Goal: Task Accomplishment & Management: Use online tool/utility

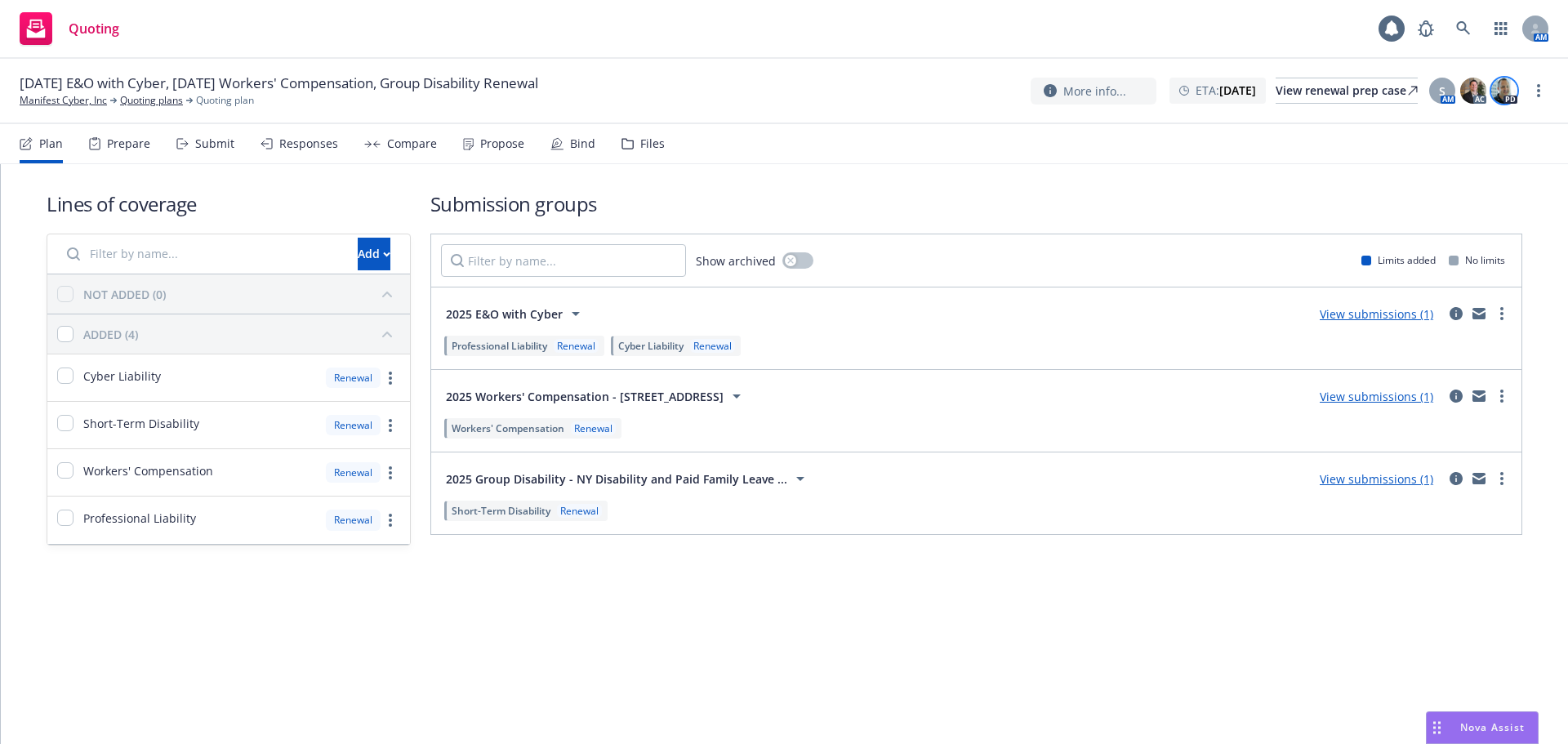
click at [1500, 99] on img at bounding box center [1504, 90] width 26 height 26
drag, startPoint x: 1033, startPoint y: 161, endPoint x: 1036, endPoint y: 151, distance: 10.4
click at [1033, 159] on nav "Plan Prepare Submit Responses Compare Propose Bind Files" at bounding box center [784, 143] width 1529 height 39
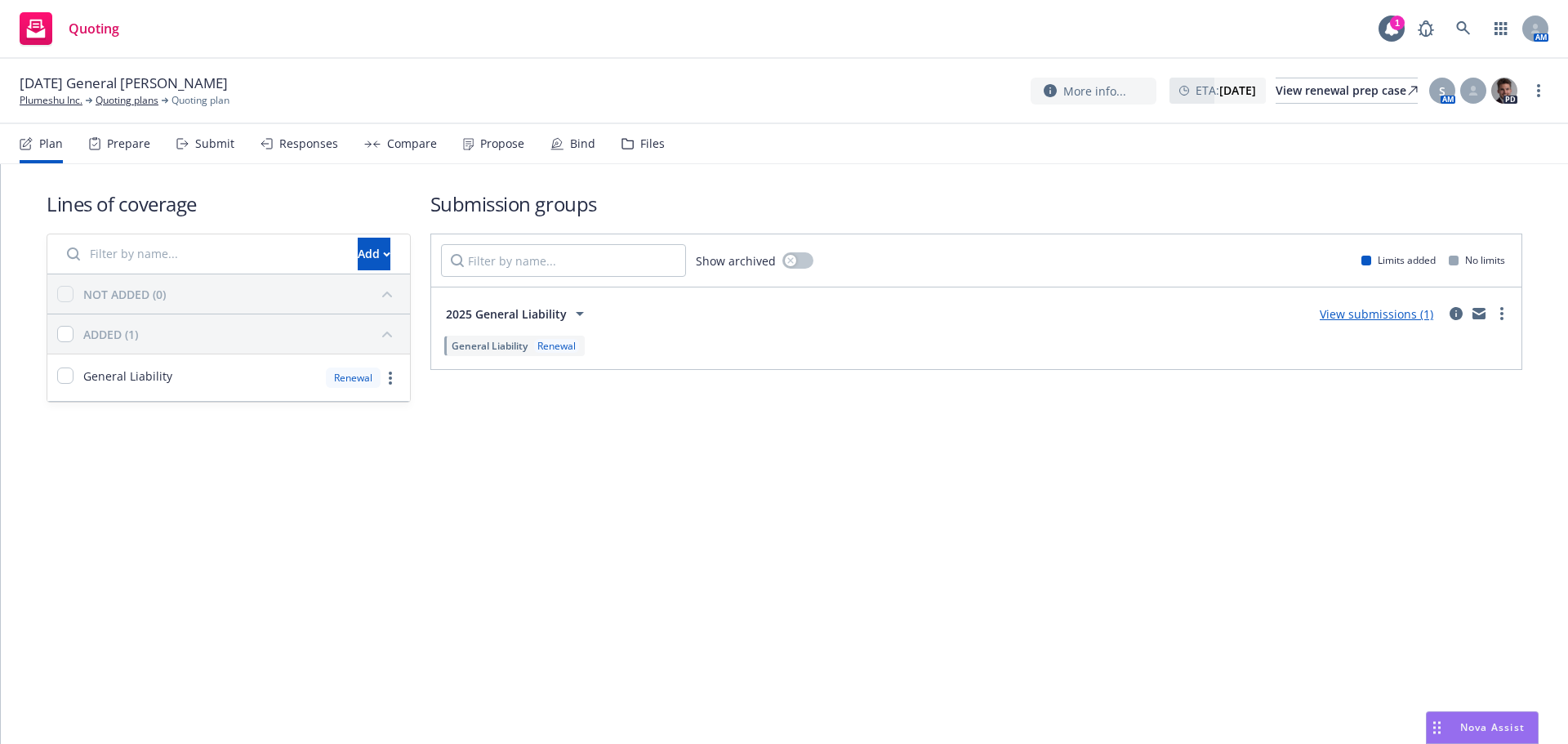
click at [500, 142] on div "Propose" at bounding box center [502, 143] width 44 height 13
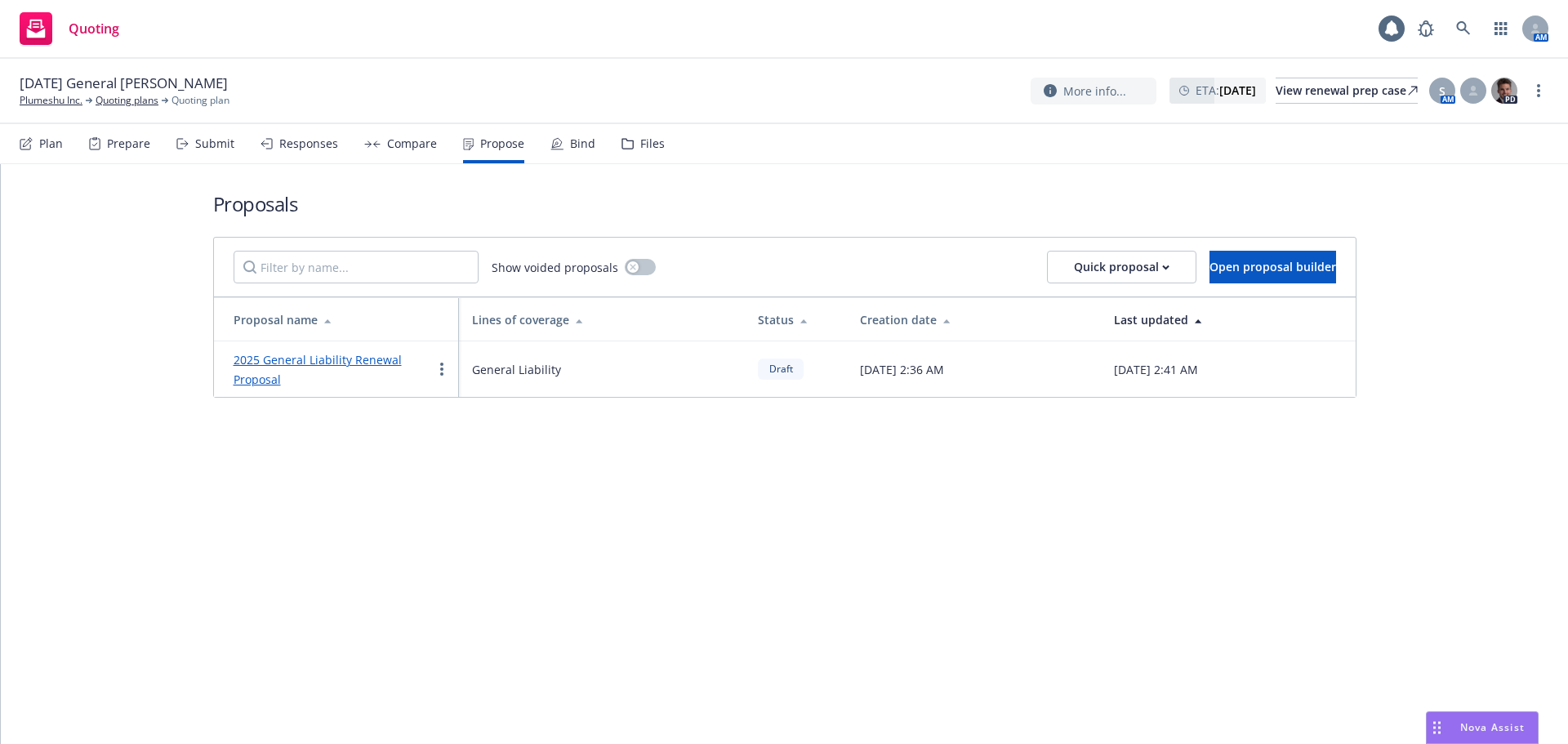
click at [305, 359] on link "2025 General Liability Renewal Proposal" at bounding box center [317, 369] width 168 height 35
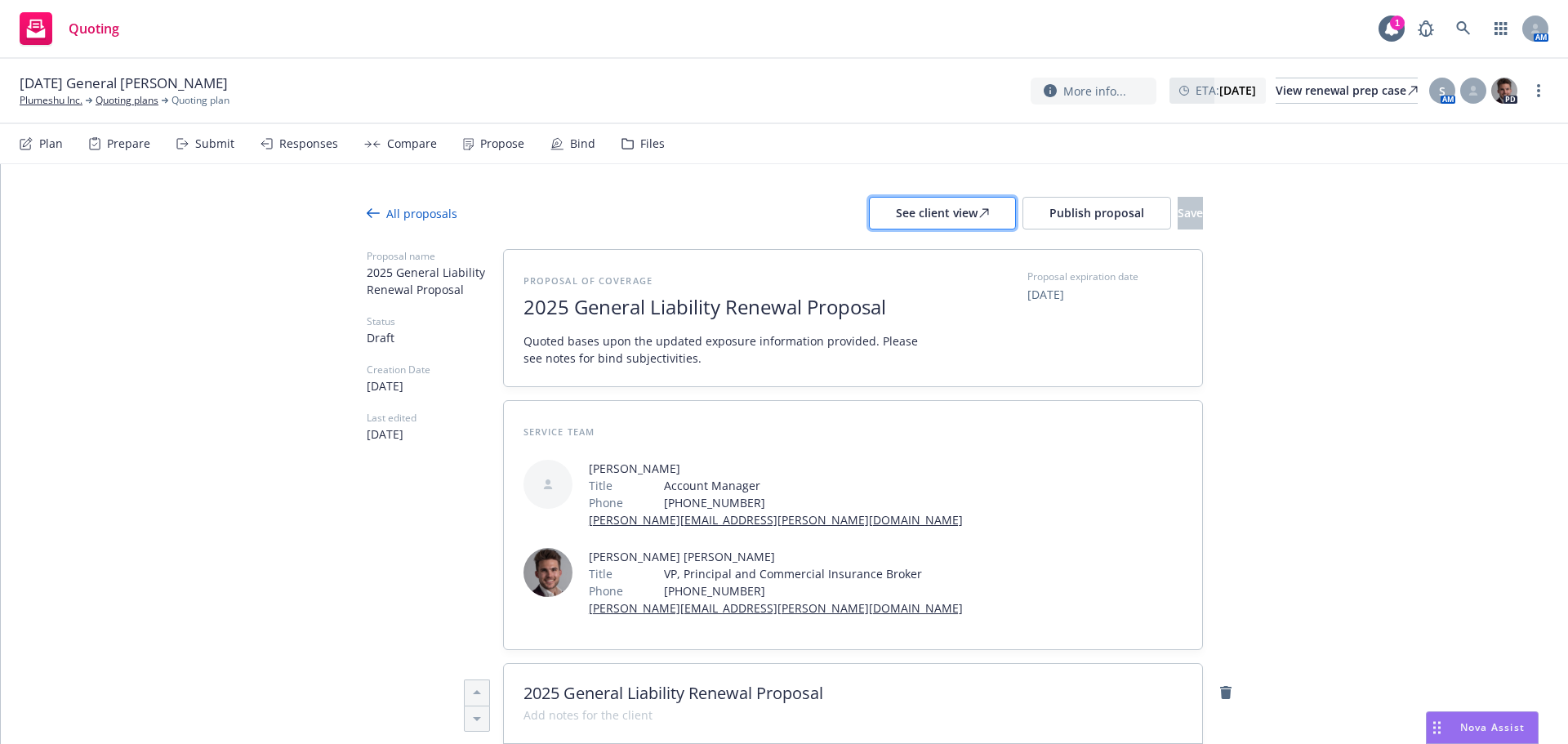
click at [906, 211] on div "See client view" at bounding box center [943, 213] width 93 height 31
click at [1031, 225] on button "Publish proposal" at bounding box center [1097, 213] width 149 height 33
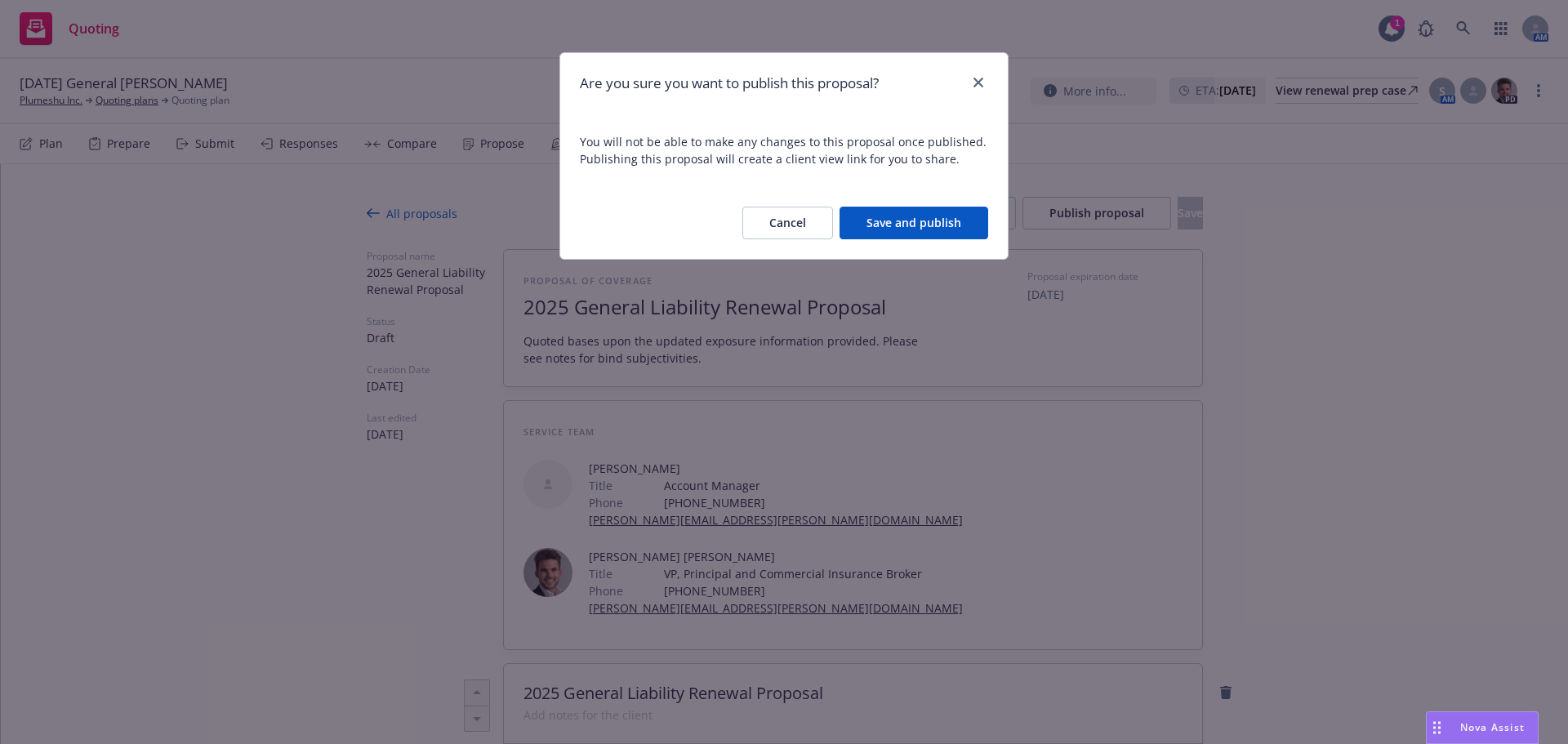
click at [955, 218] on button "Save and publish" at bounding box center [914, 223] width 149 height 33
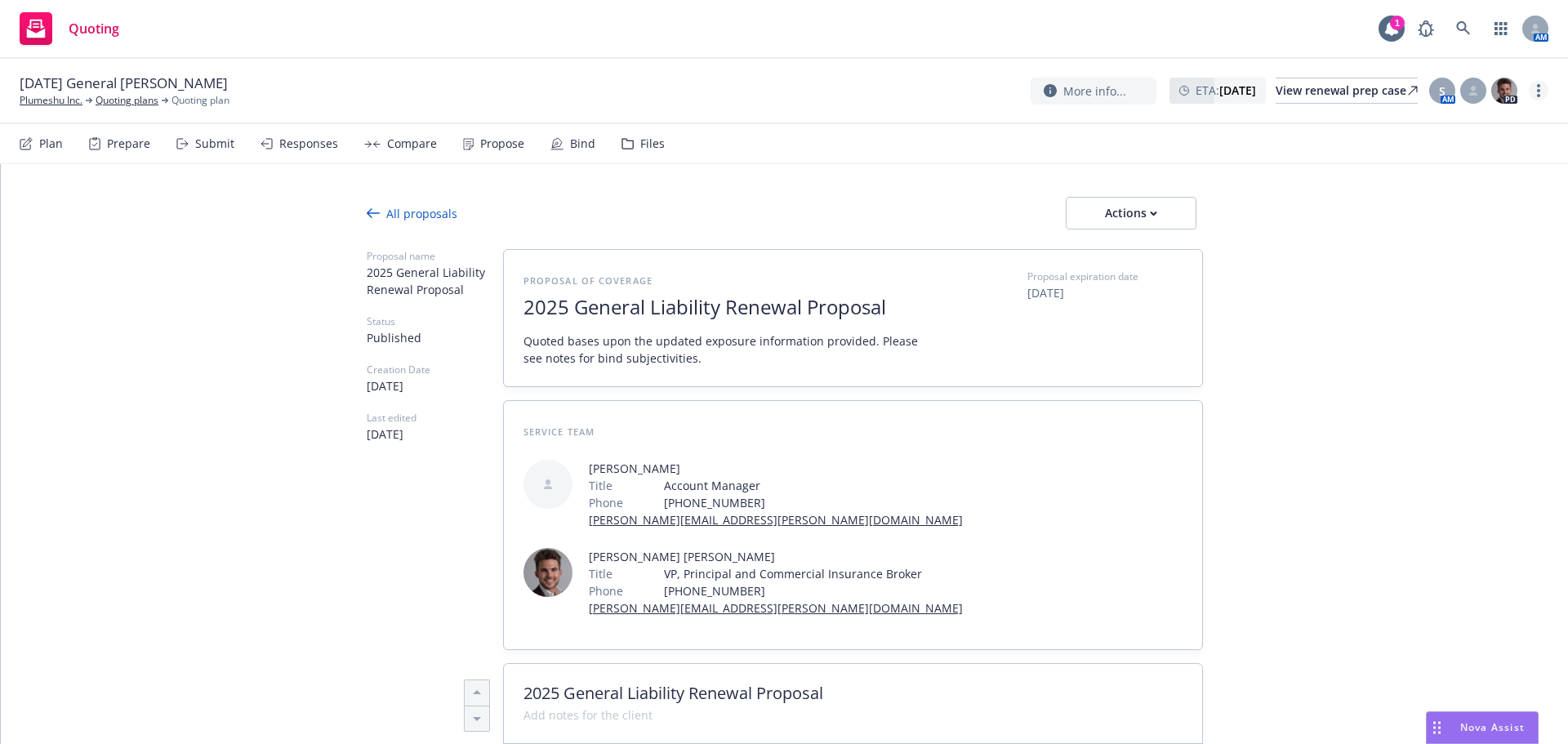
click at [1539, 94] on link "more" at bounding box center [1538, 90] width 19 height 19
click at [1463, 118] on link "Copy logging email" at bounding box center [1457, 124] width 182 height 33
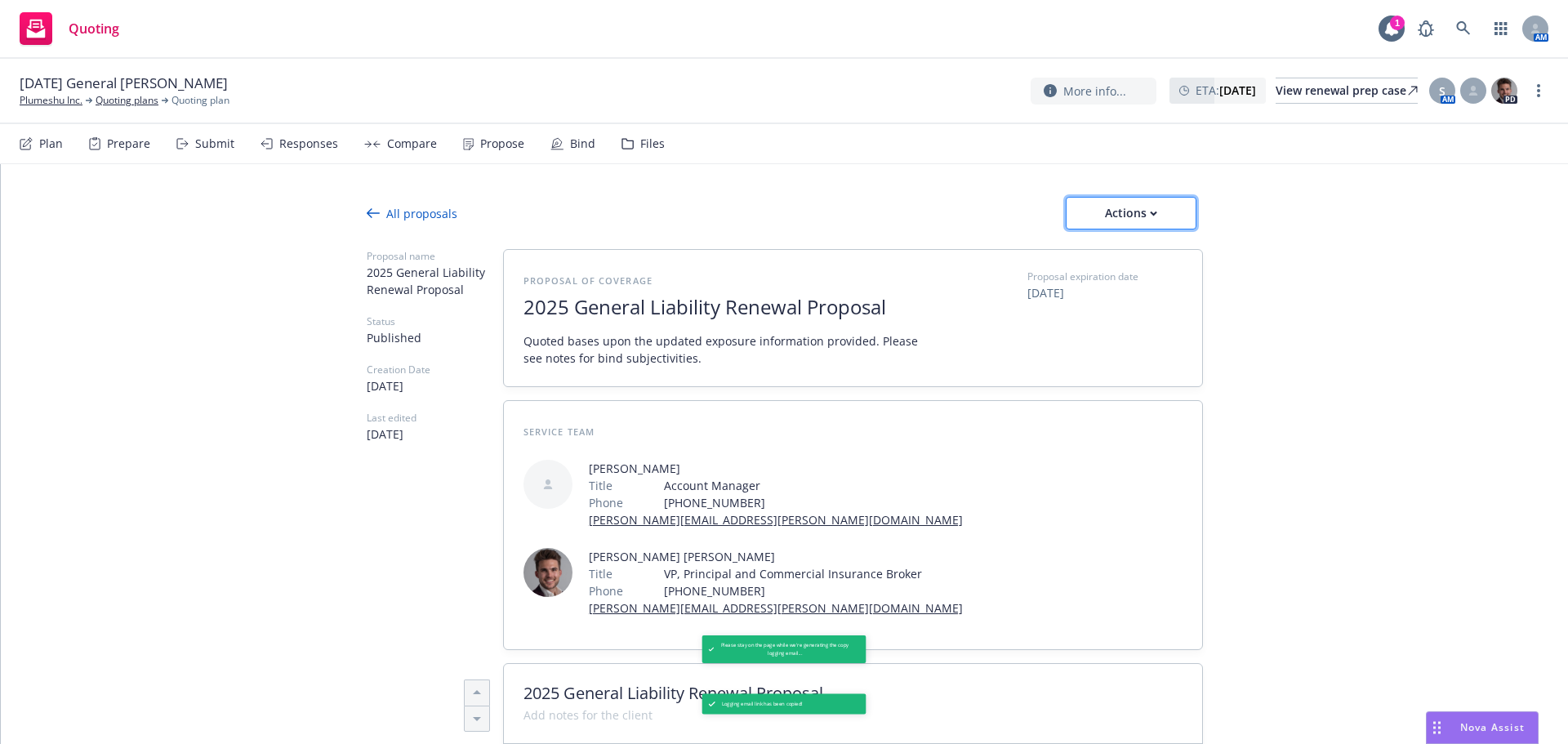
click at [1140, 218] on div "Actions" at bounding box center [1131, 213] width 77 height 31
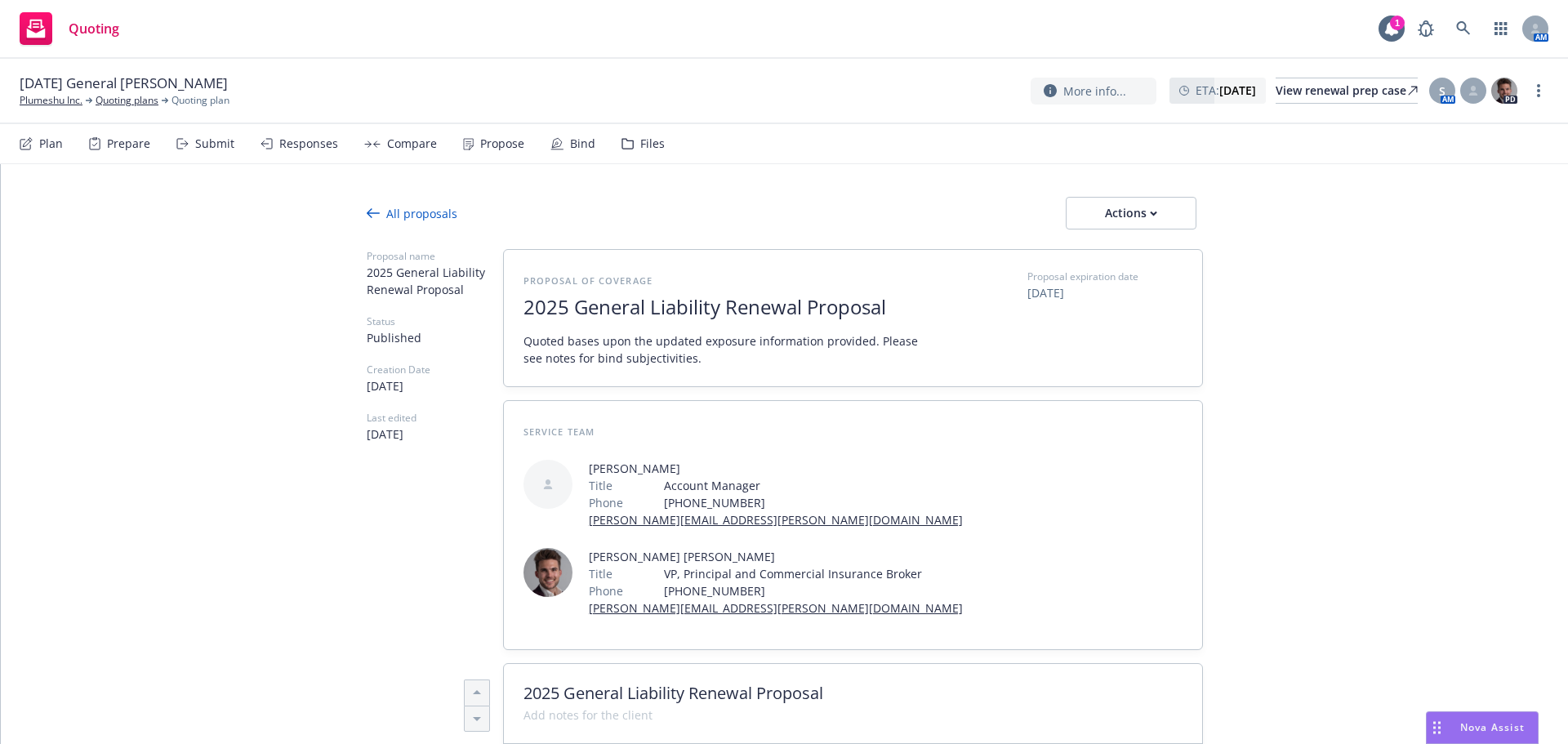
click at [1117, 253] on span "Copy proposal link" at bounding box center [1130, 255] width 140 height 15
type textarea "x"
click at [69, 105] on link "Plumeshu Inc." at bounding box center [51, 100] width 63 height 14
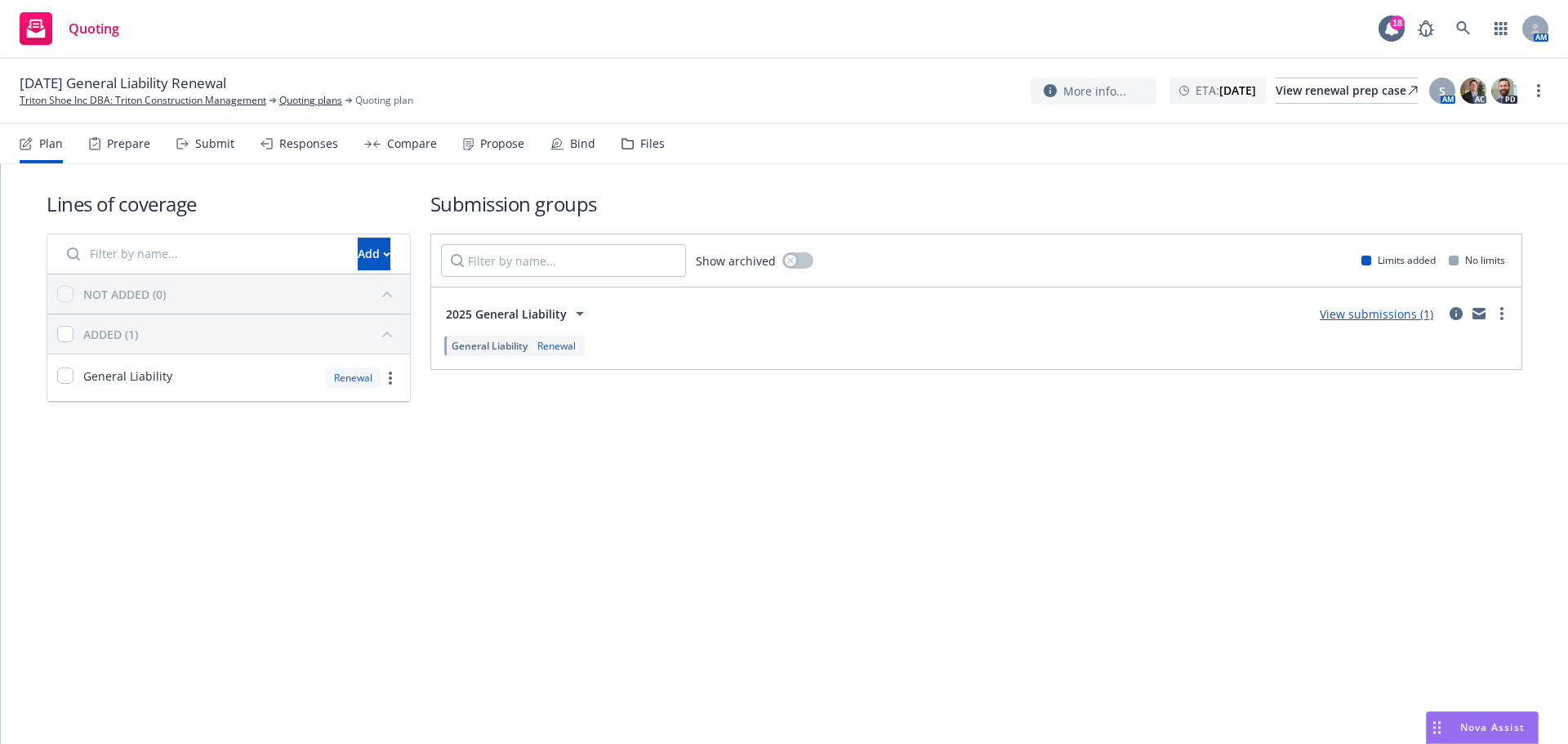
click at [449, 134] on div "Plan Prepare Submit Responses Compare Propose Bind Files" at bounding box center [342, 143] width 646 height 39
click at [455, 137] on div "Plan Prepare Submit Responses Compare Propose Bind Files" at bounding box center [342, 143] width 646 height 39
click at [463, 139] on icon at bounding box center [468, 144] width 11 height 13
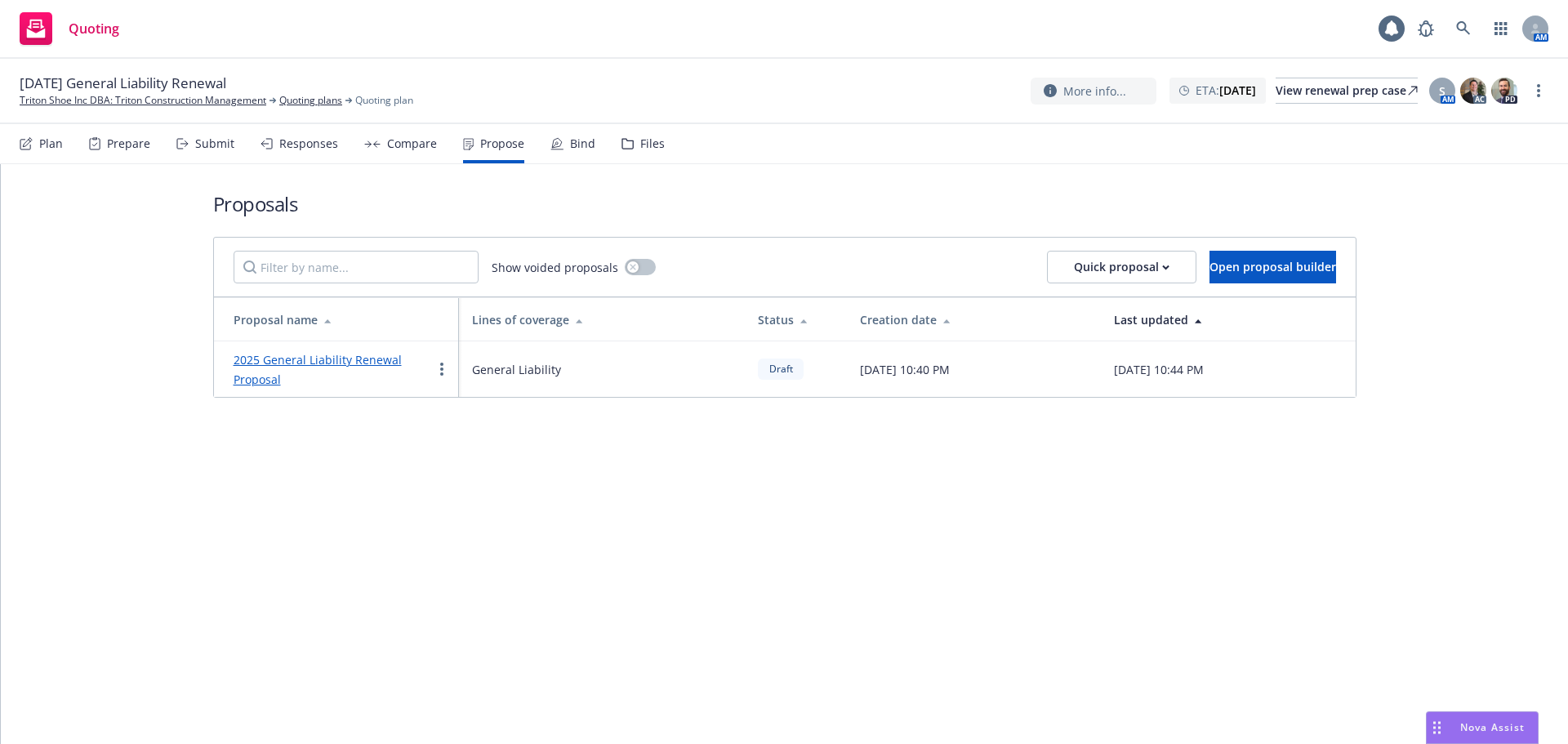
click at [345, 360] on link "2025 General Liability Renewal Proposal" at bounding box center [317, 369] width 168 height 35
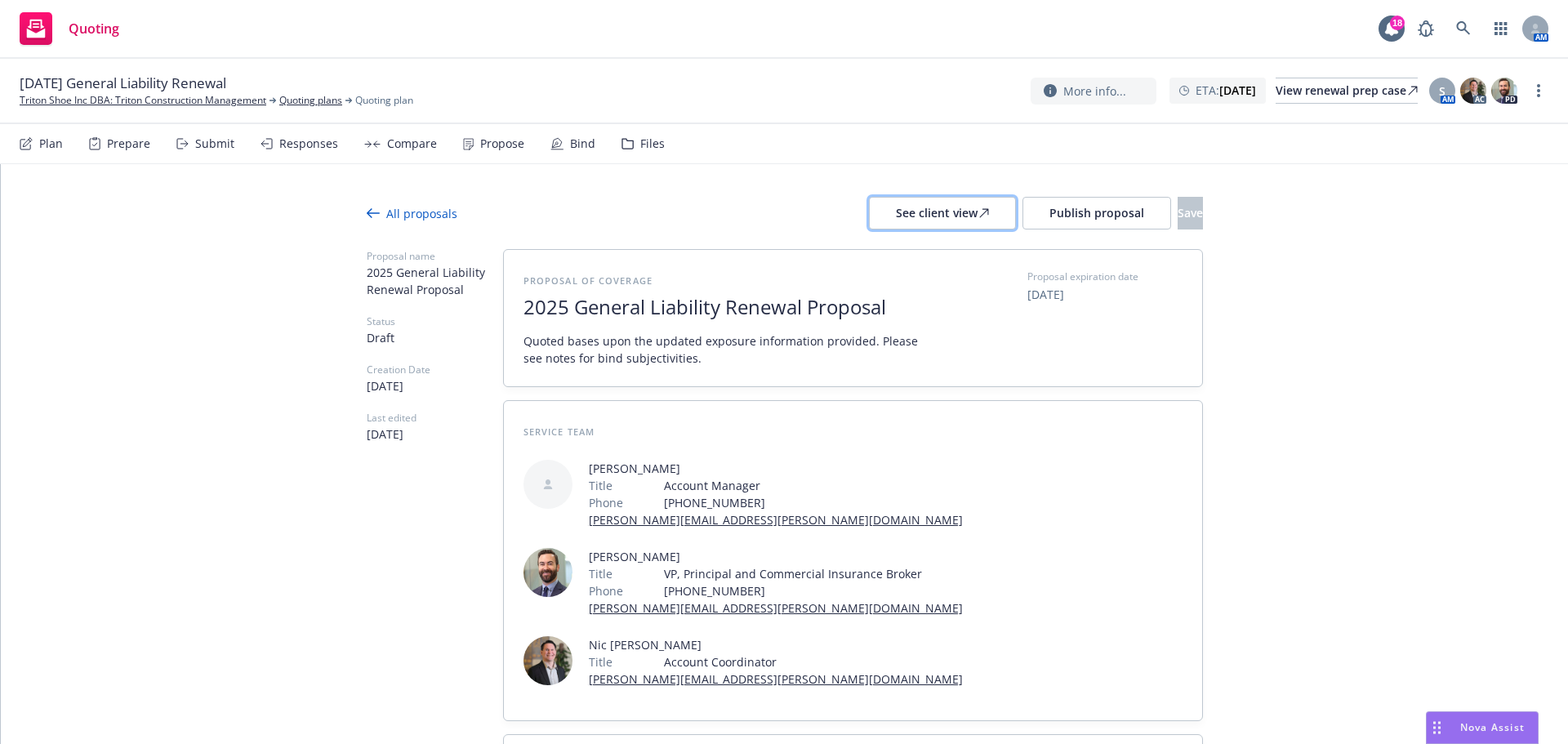
drag, startPoint x: 927, startPoint y: 216, endPoint x: 861, endPoint y: 233, distance: 68.2
click at [979, 216] on icon at bounding box center [984, 213] width 10 height 10
click at [1548, 93] on link "more" at bounding box center [1538, 90] width 19 height 19
click at [1489, 126] on link "Copy logging email" at bounding box center [1457, 124] width 182 height 33
click at [1050, 205] on span "Publish proposal" at bounding box center [1097, 213] width 95 height 15
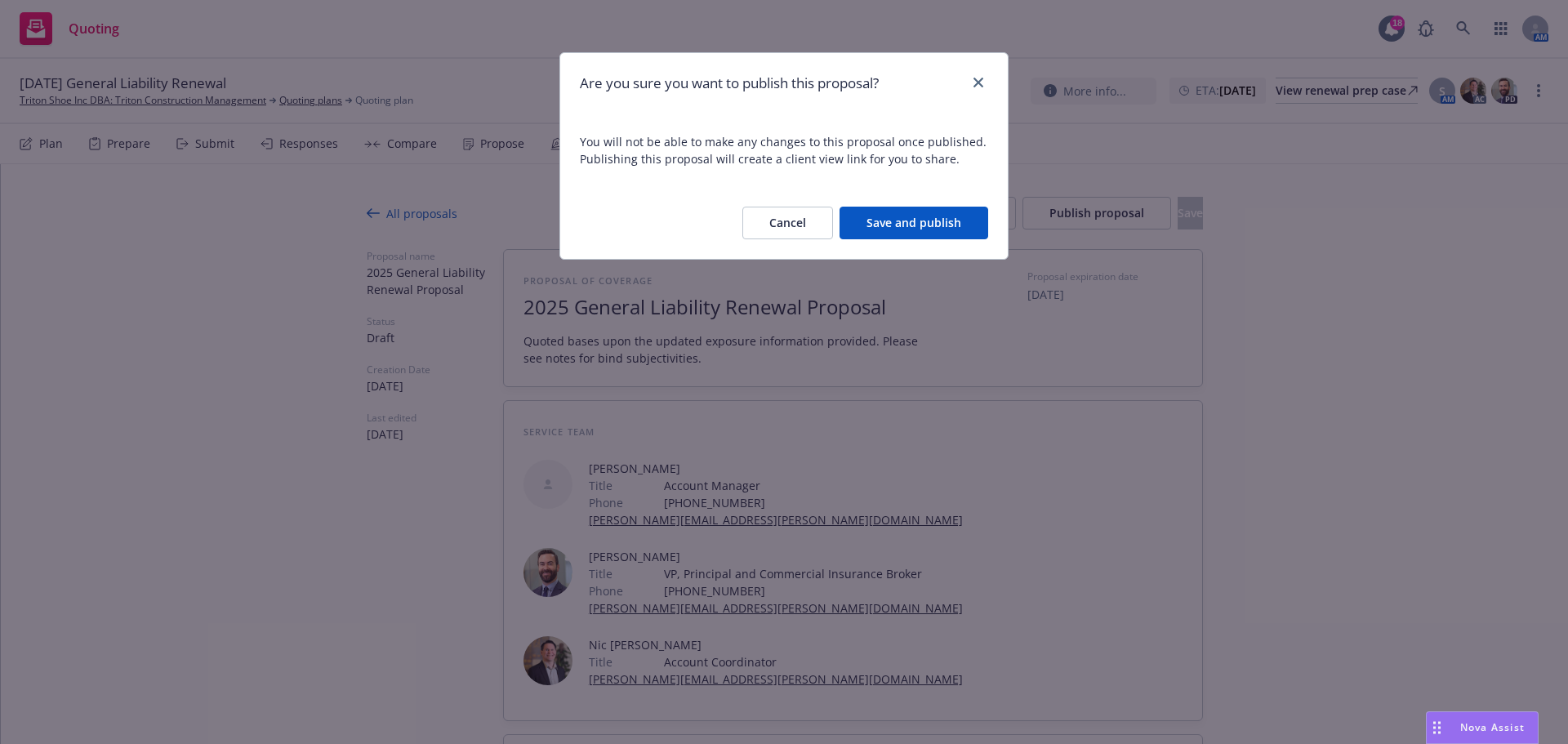
click at [964, 221] on button "Save and publish" at bounding box center [914, 223] width 149 height 33
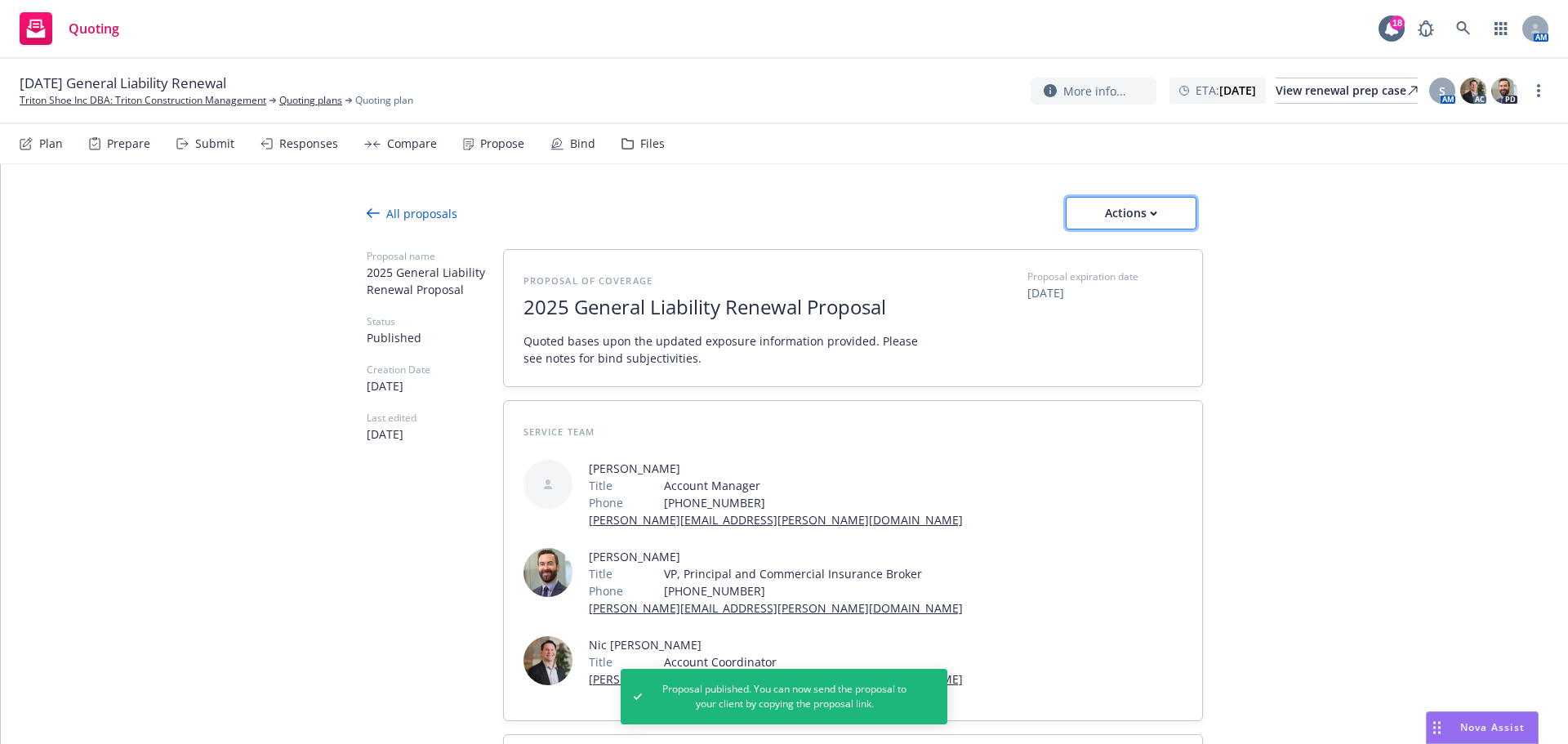
click at [1104, 222] on div "Actions" at bounding box center [1131, 213] width 77 height 31
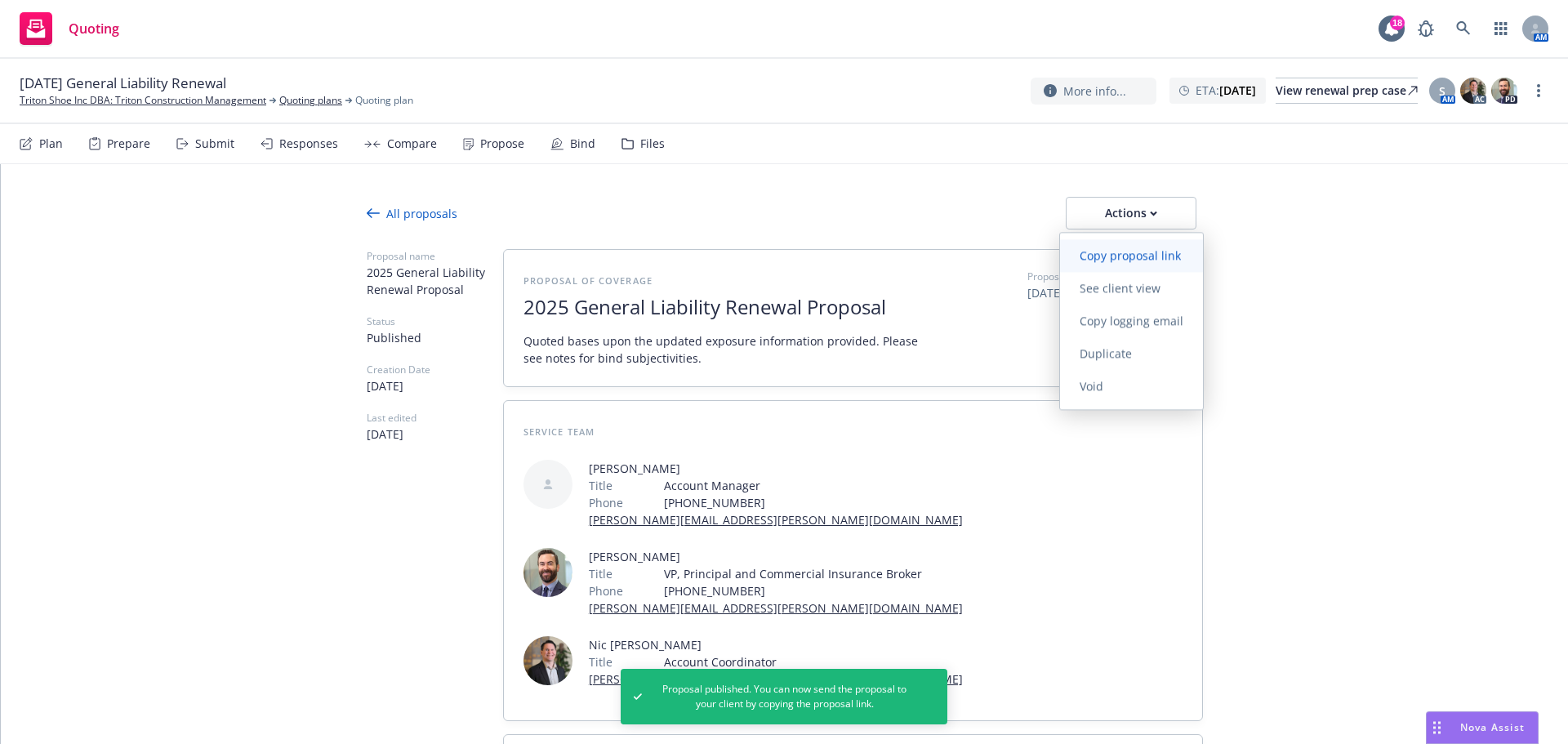
click at [1123, 251] on span "Copy proposal link" at bounding box center [1130, 255] width 140 height 15
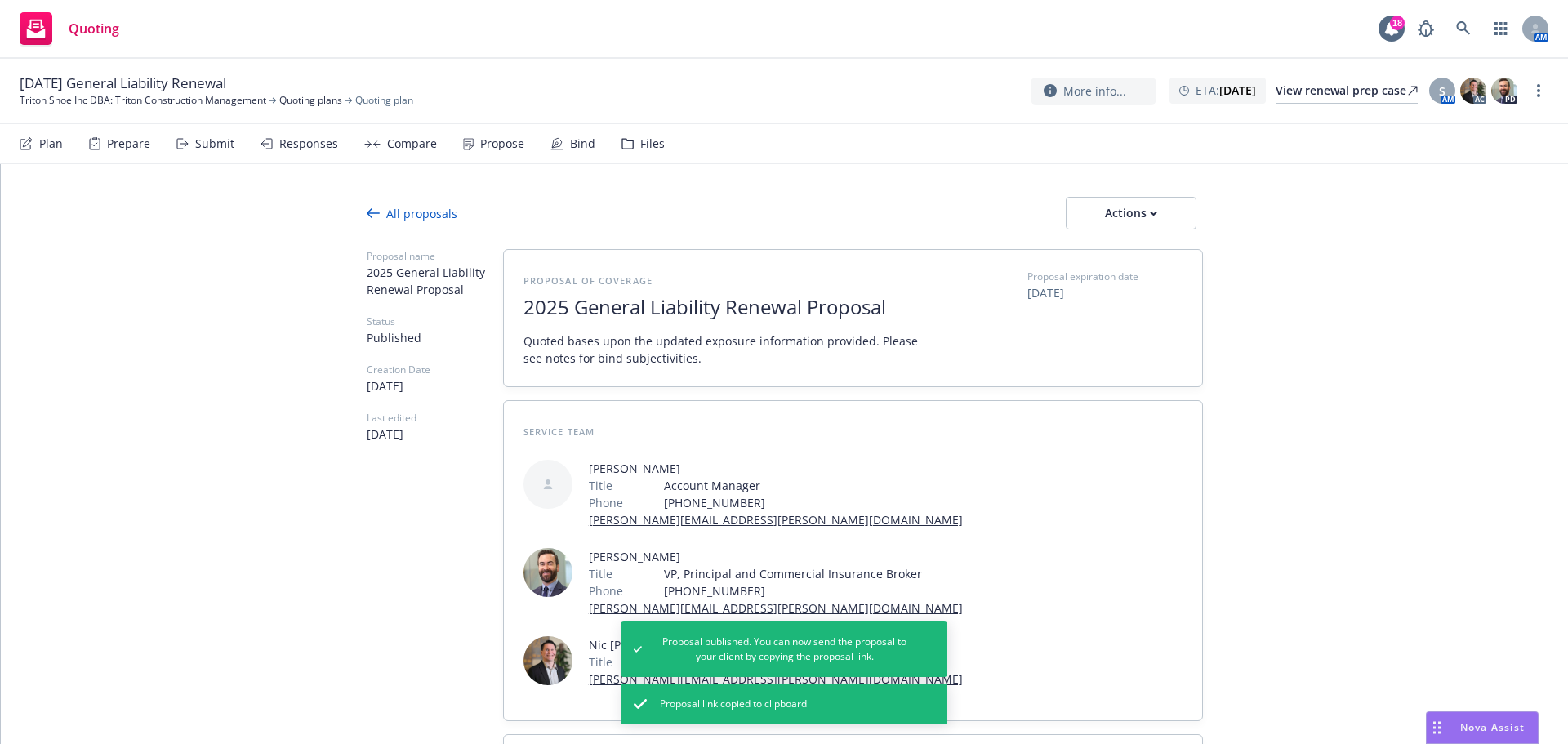
type textarea "x"
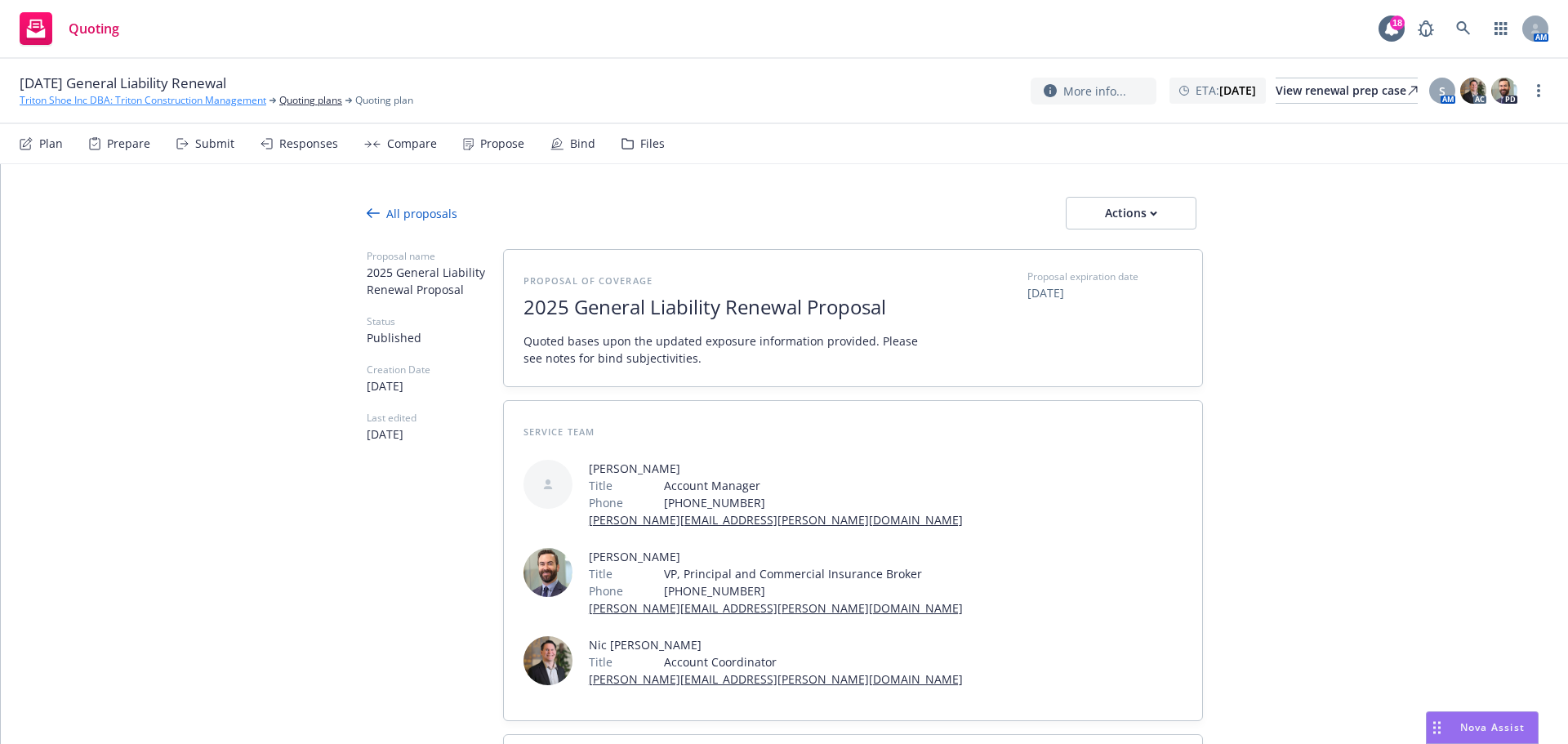
click at [81, 97] on link "Triton Shoe Inc DBA: Triton Construction Management" at bounding box center [143, 100] width 246 height 14
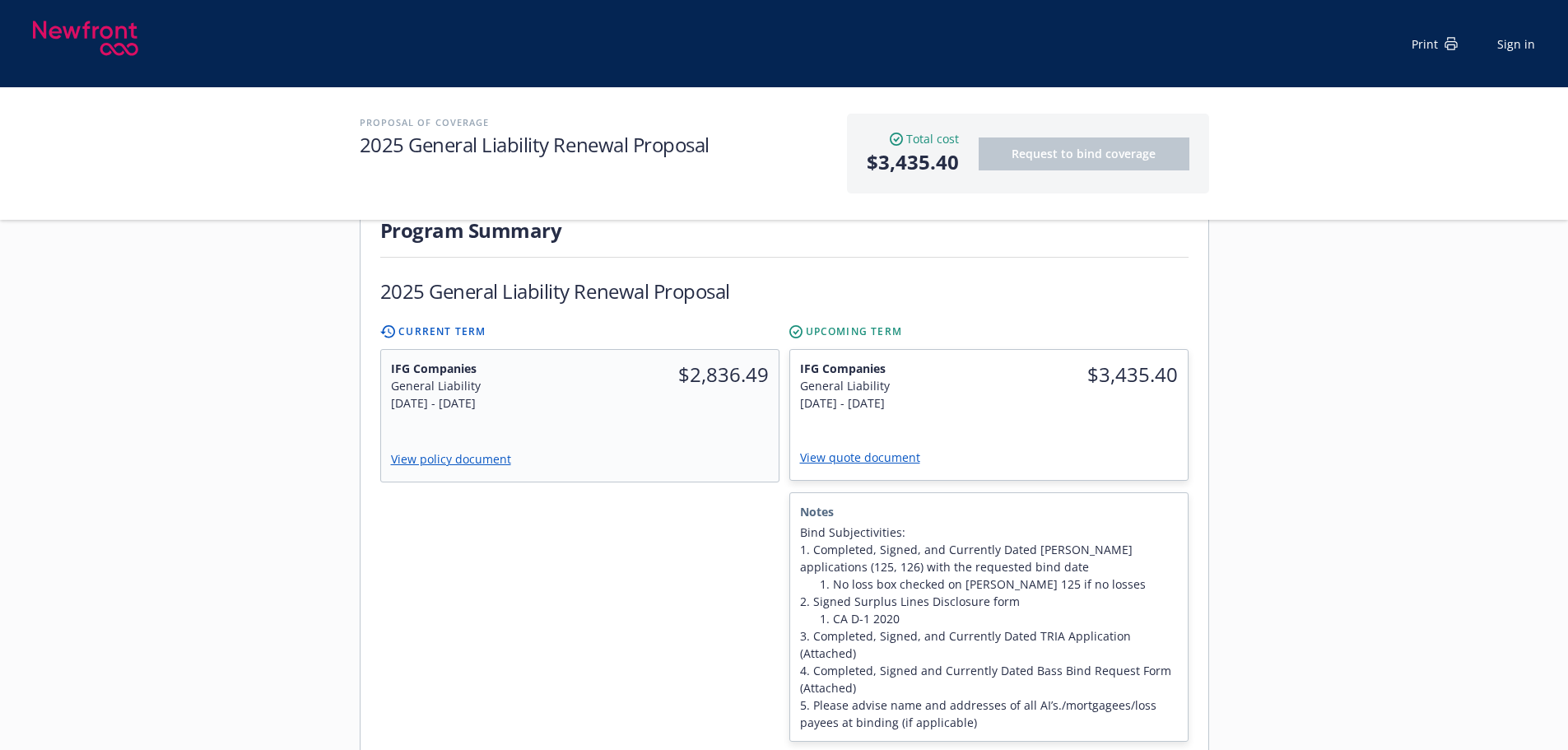
scroll to position [768, 0]
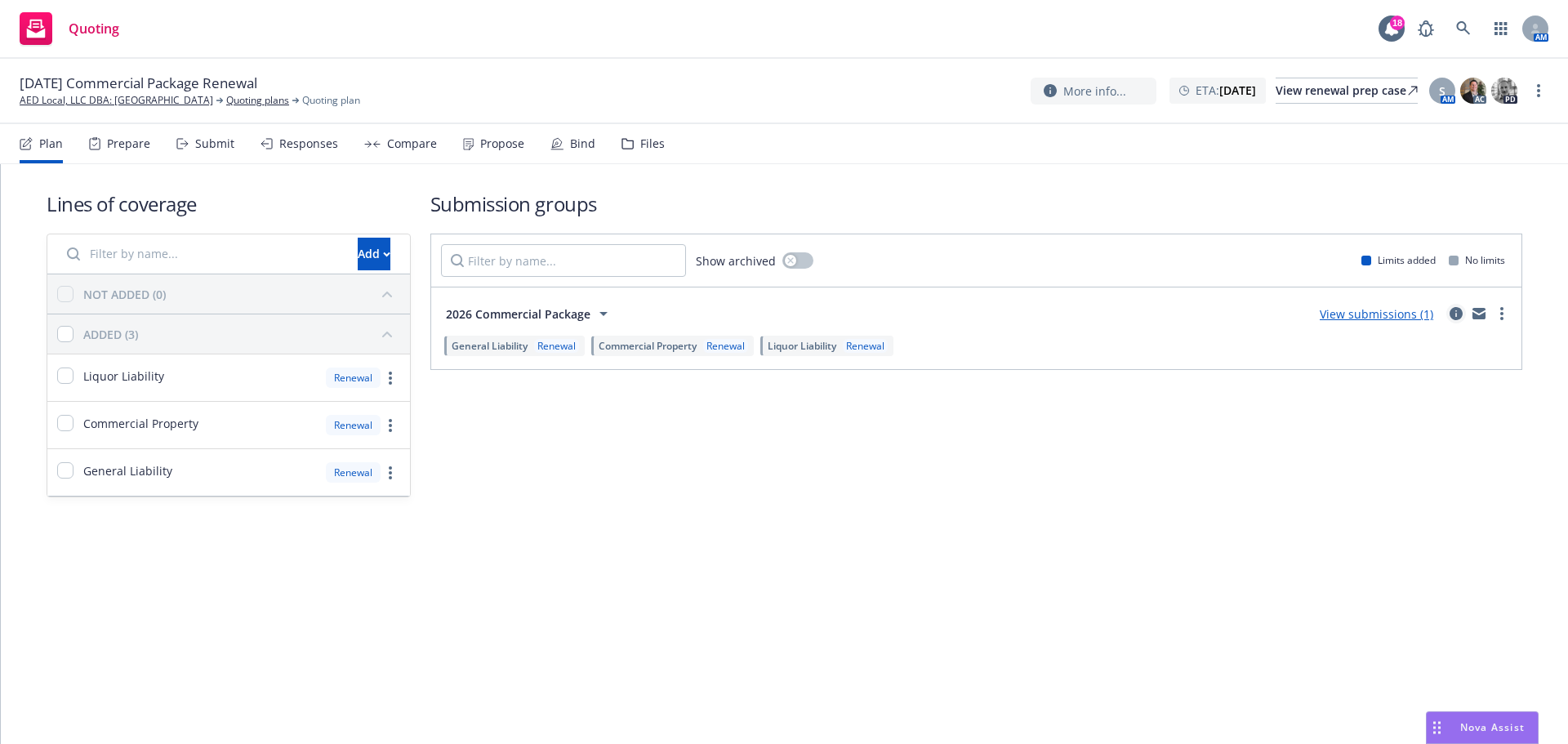
click at [1455, 315] on icon "circleInformation" at bounding box center [1456, 313] width 13 height 13
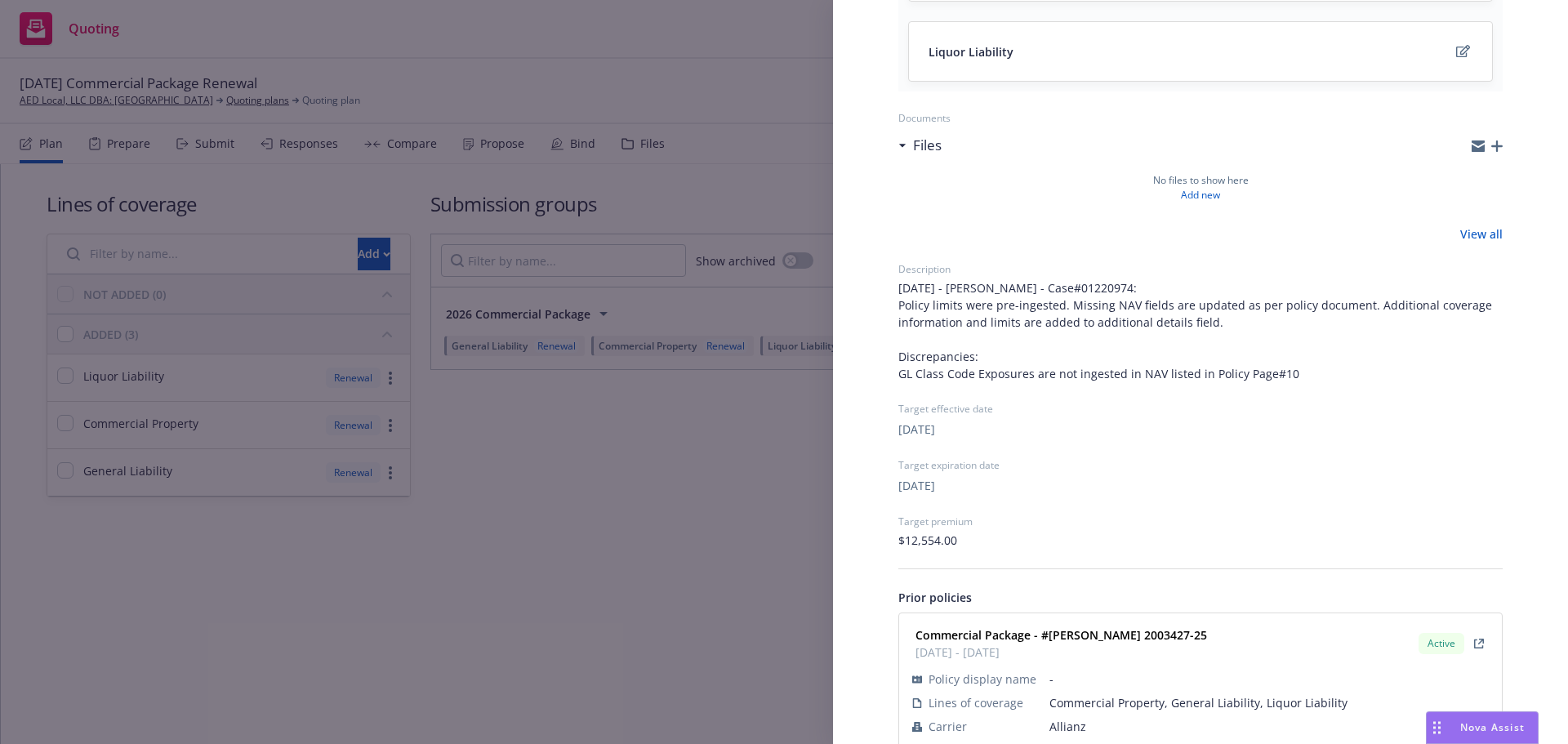
scroll to position [402, 0]
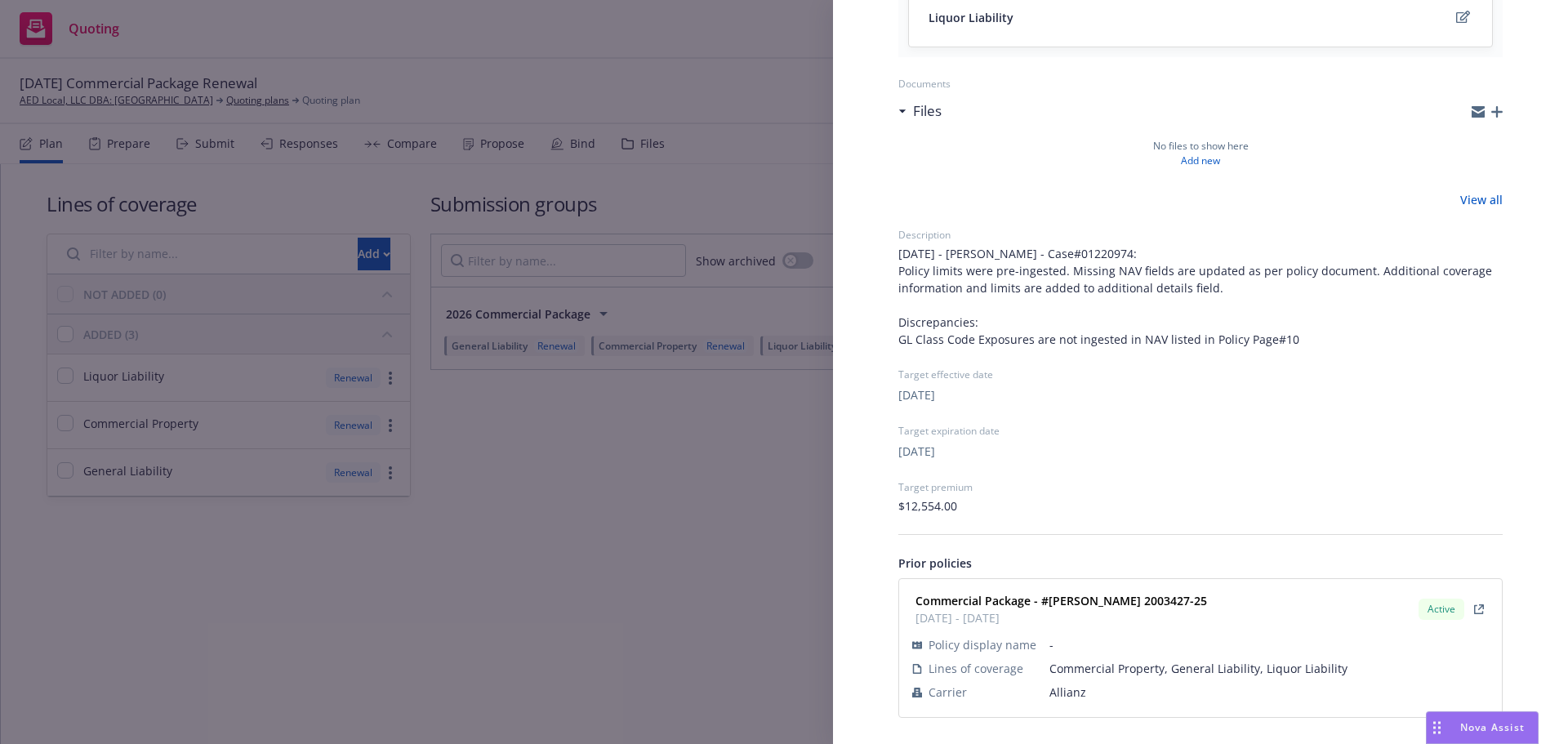
click at [1073, 693] on span "Allianz" at bounding box center [1269, 692] width 440 height 17
copy span "Allianz"
click at [423, 440] on div "Submission group 2026 Commercial Package Last updated Monday, August 18, 2025 a…" at bounding box center [784, 372] width 1568 height 744
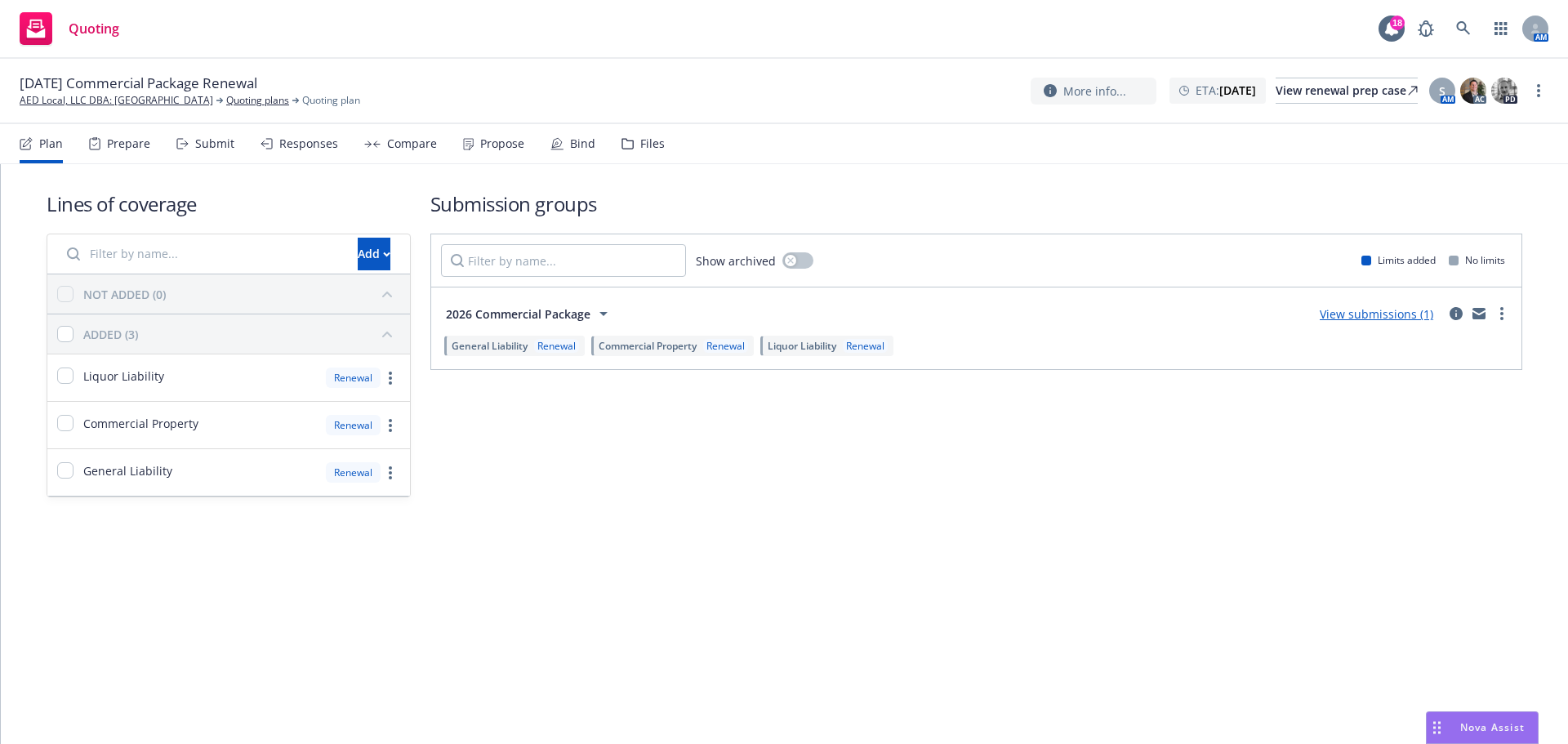
click at [219, 152] on div "Submit" at bounding box center [205, 143] width 58 height 39
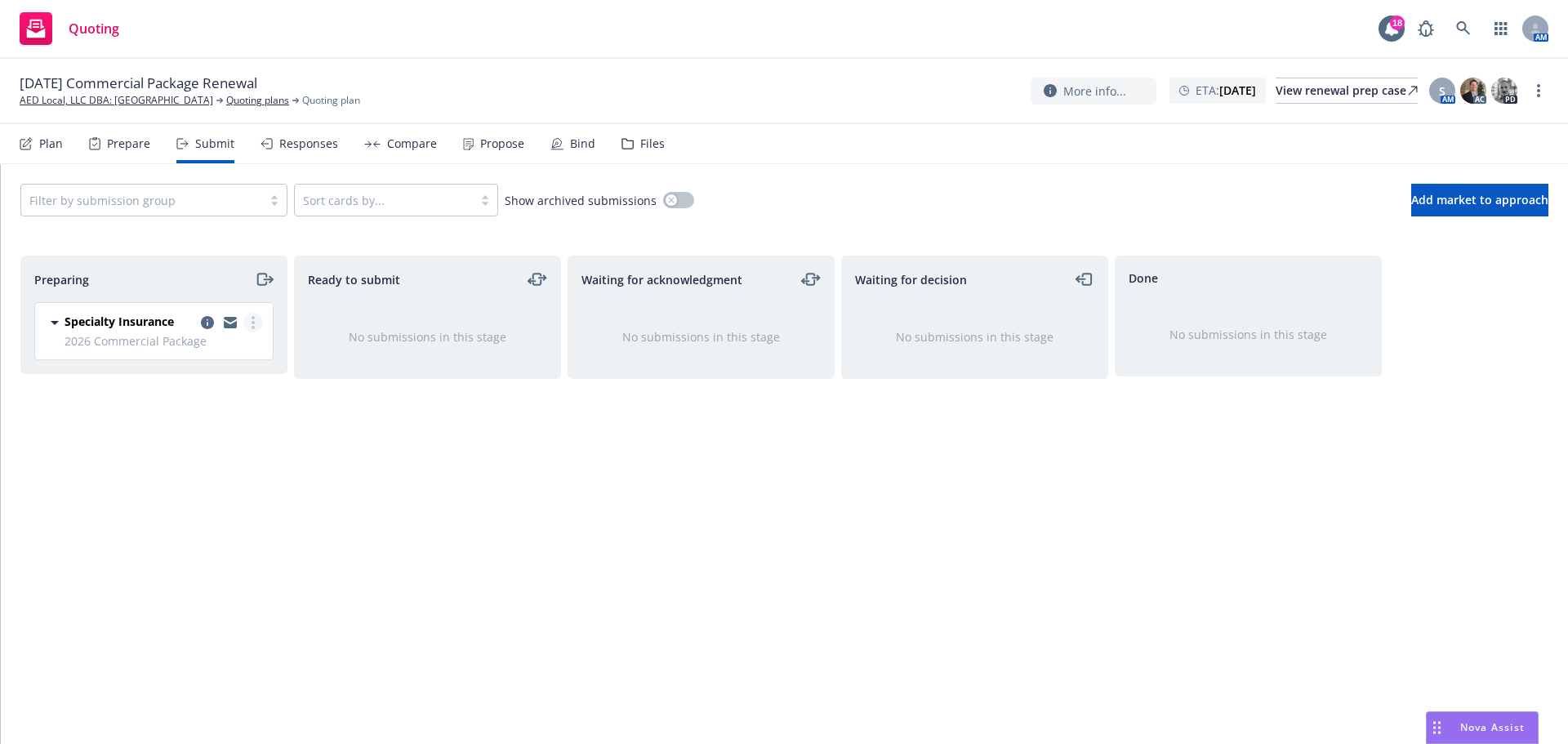
click at [248, 324] on link "more" at bounding box center [252, 322] width 19 height 19
click at [235, 359] on span "Complete preparation" at bounding box center [179, 355] width 160 height 15
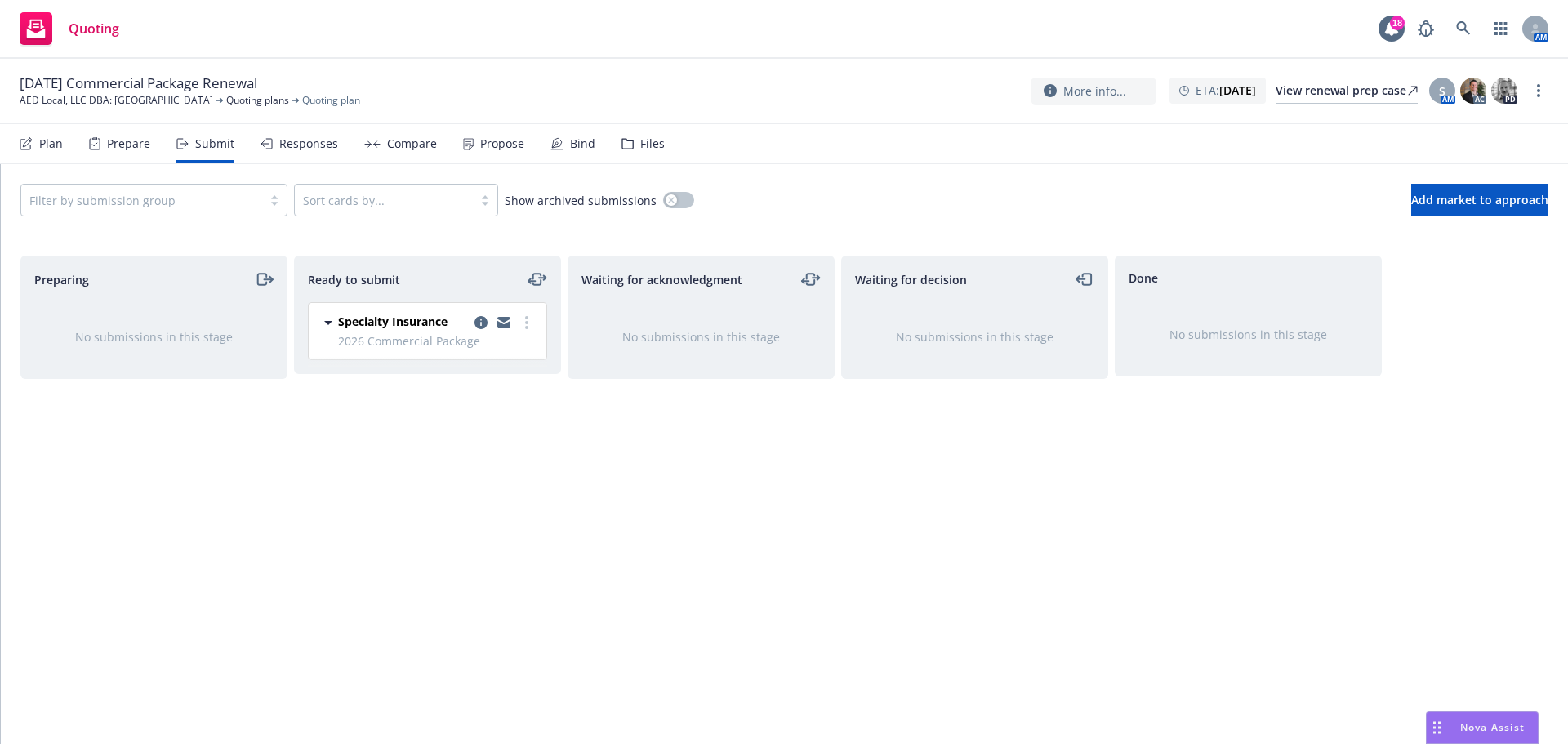
click at [47, 148] on div "Plan" at bounding box center [51, 143] width 24 height 13
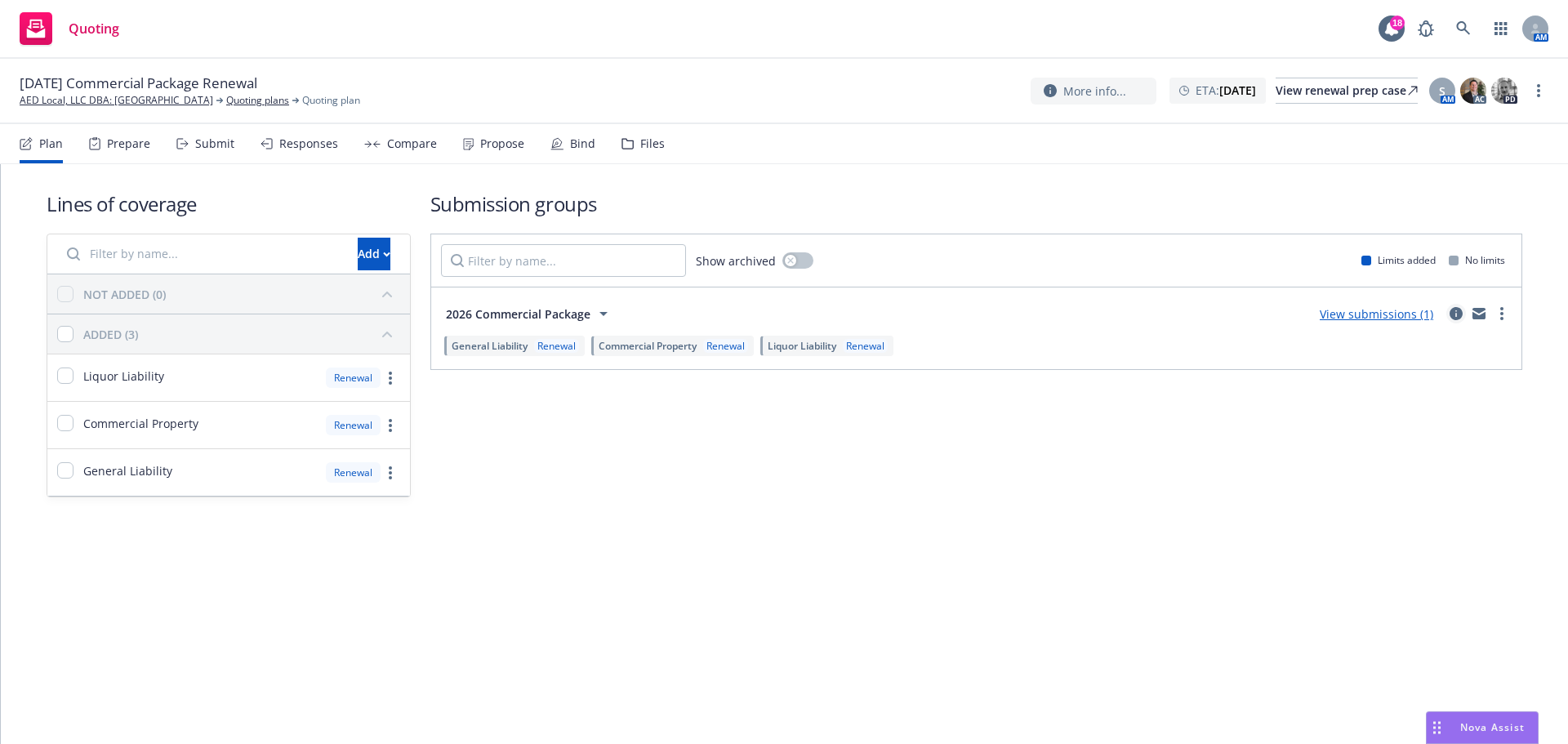
click at [1457, 313] on icon "circleInformation" at bounding box center [1456, 313] width 13 height 13
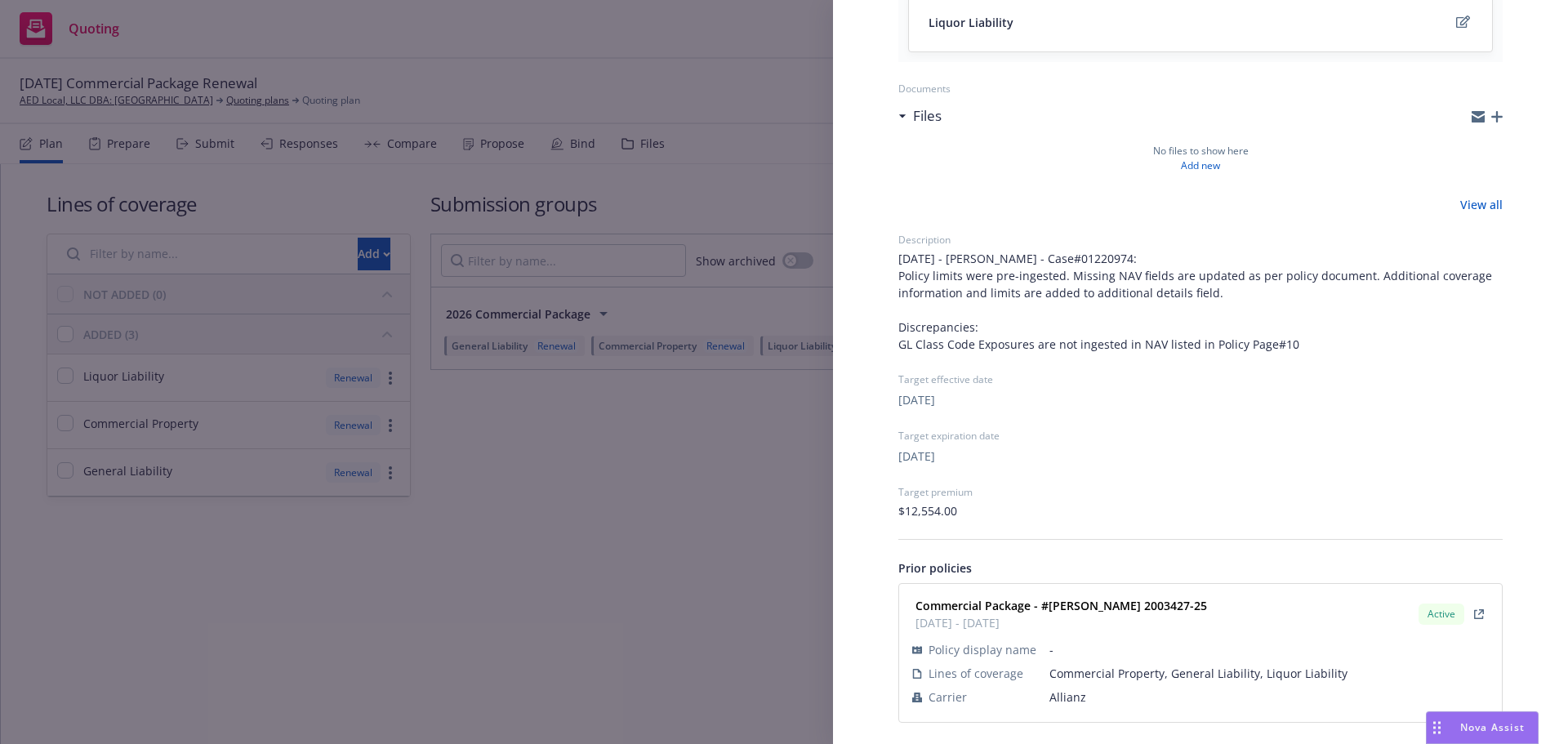
scroll to position [402, 0]
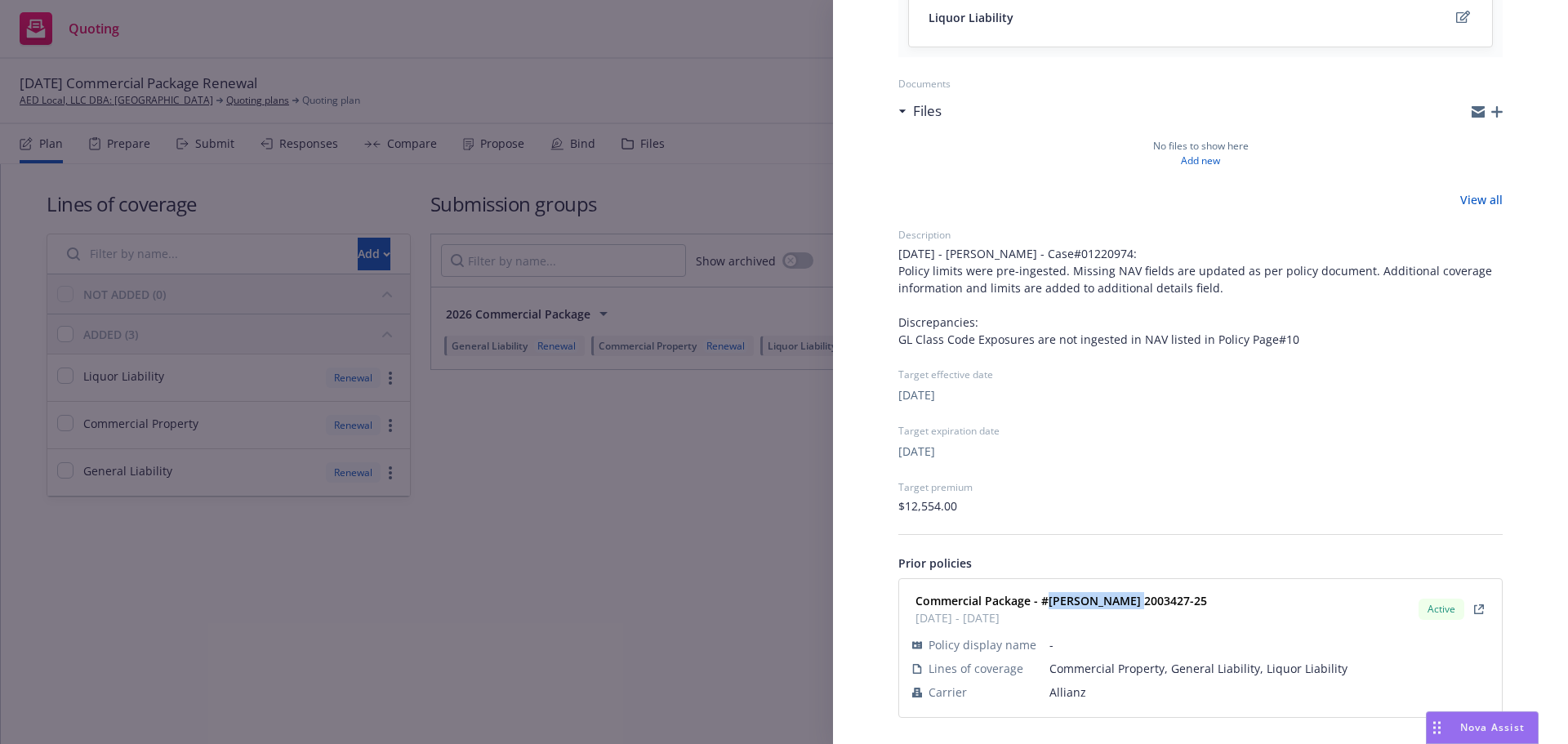
drag, startPoint x: 1151, startPoint y: 598, endPoint x: 1050, endPoint y: 601, distance: 101.0
click at [1050, 601] on div "Commercial Package - #SAM 2003427-25 01/16/2025 - 01/16/2026 Active" at bounding box center [1200, 609] width 583 height 40
copy strong "SAM 2003427-25"
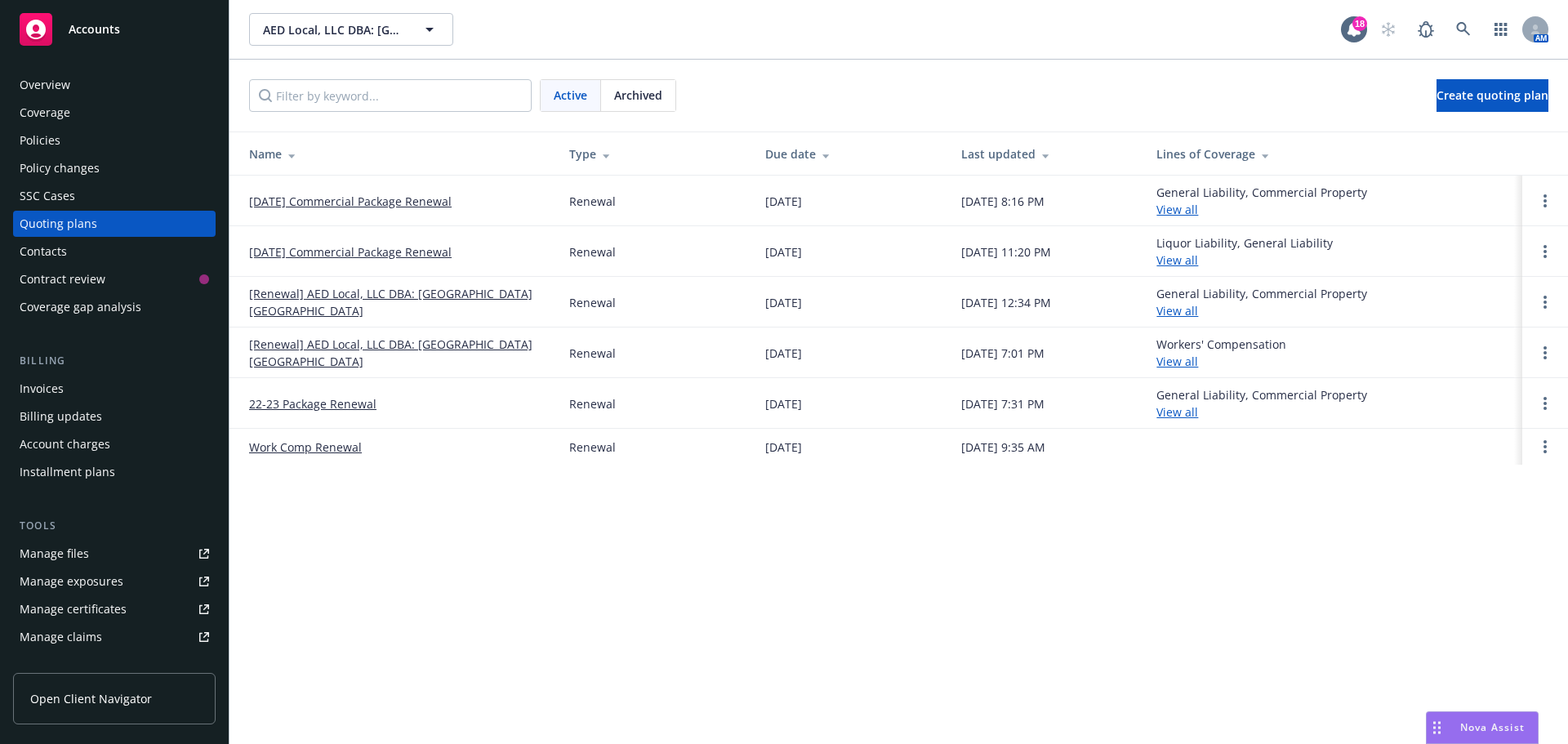
click at [357, 251] on link "01/16/25 Commercial Package Renewal" at bounding box center [350, 251] width 203 height 17
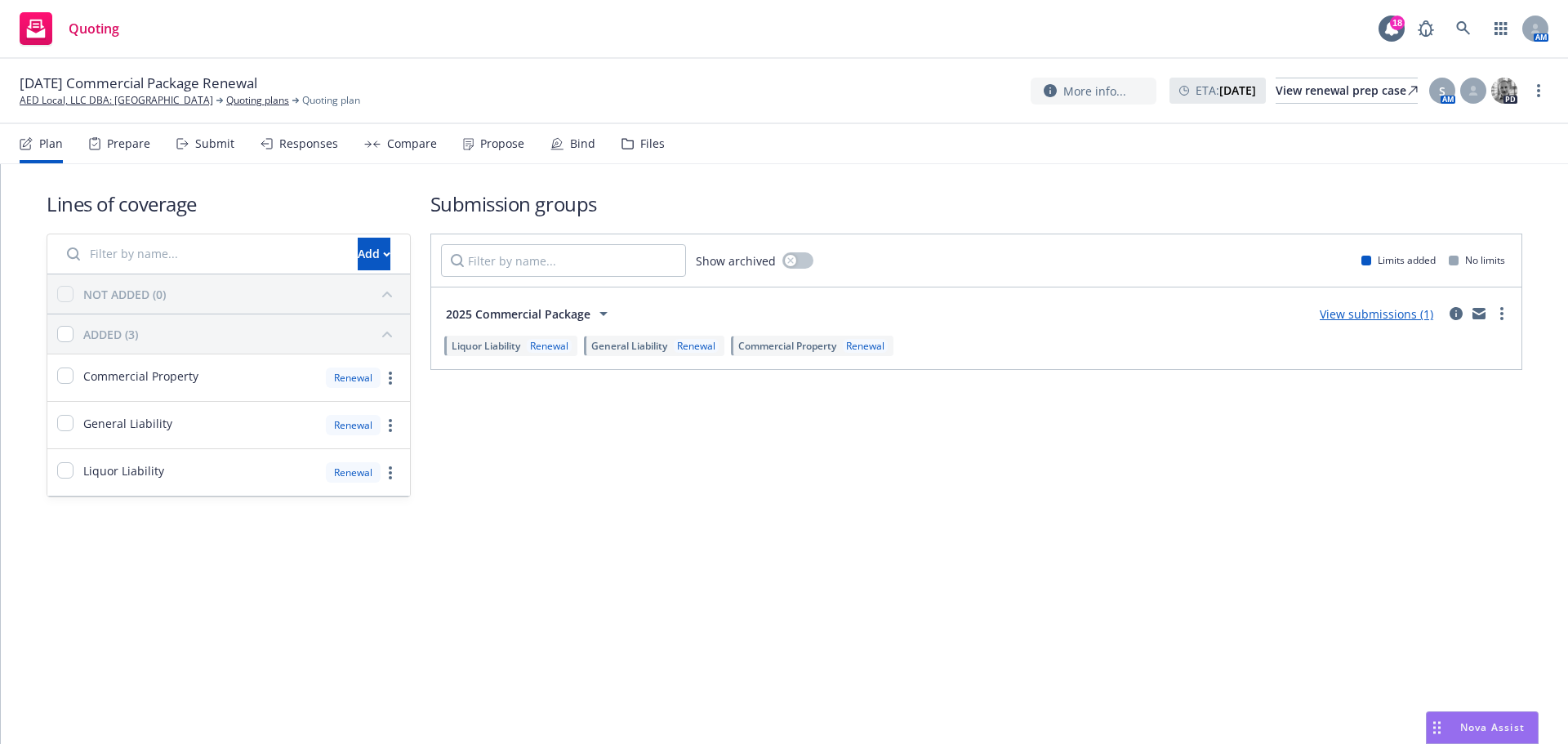
click at [1297, 105] on div "More info... ETA : [DATE] View renewal prep case S AM PD" at bounding box center [1274, 90] width 489 height 30
click at [1297, 99] on div "View renewal prep case" at bounding box center [1347, 90] width 142 height 24
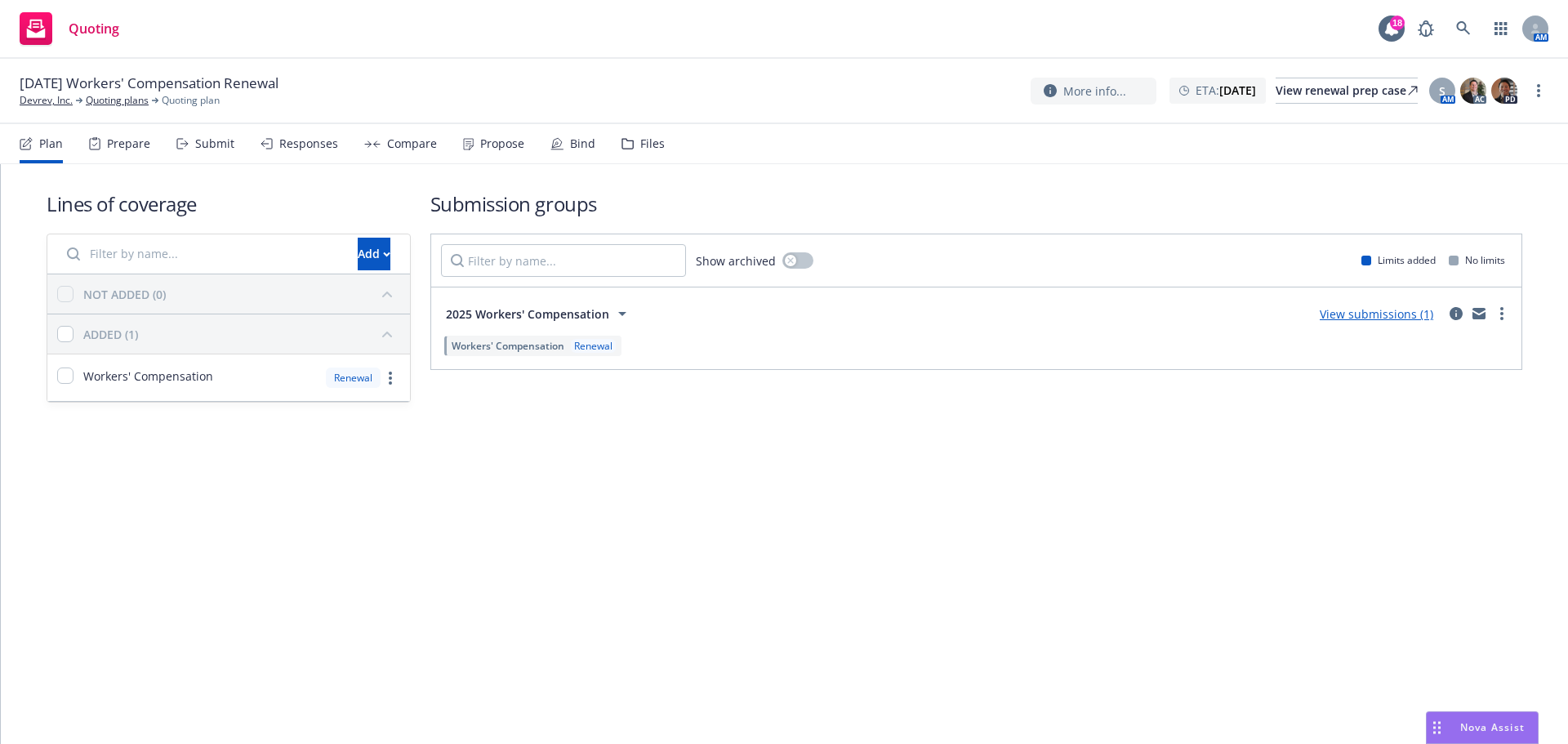
click at [1445, 315] on div "View submissions (1)" at bounding box center [1410, 313] width 202 height 19
click at [1460, 311] on icon "circleInformation" at bounding box center [1456, 313] width 13 height 13
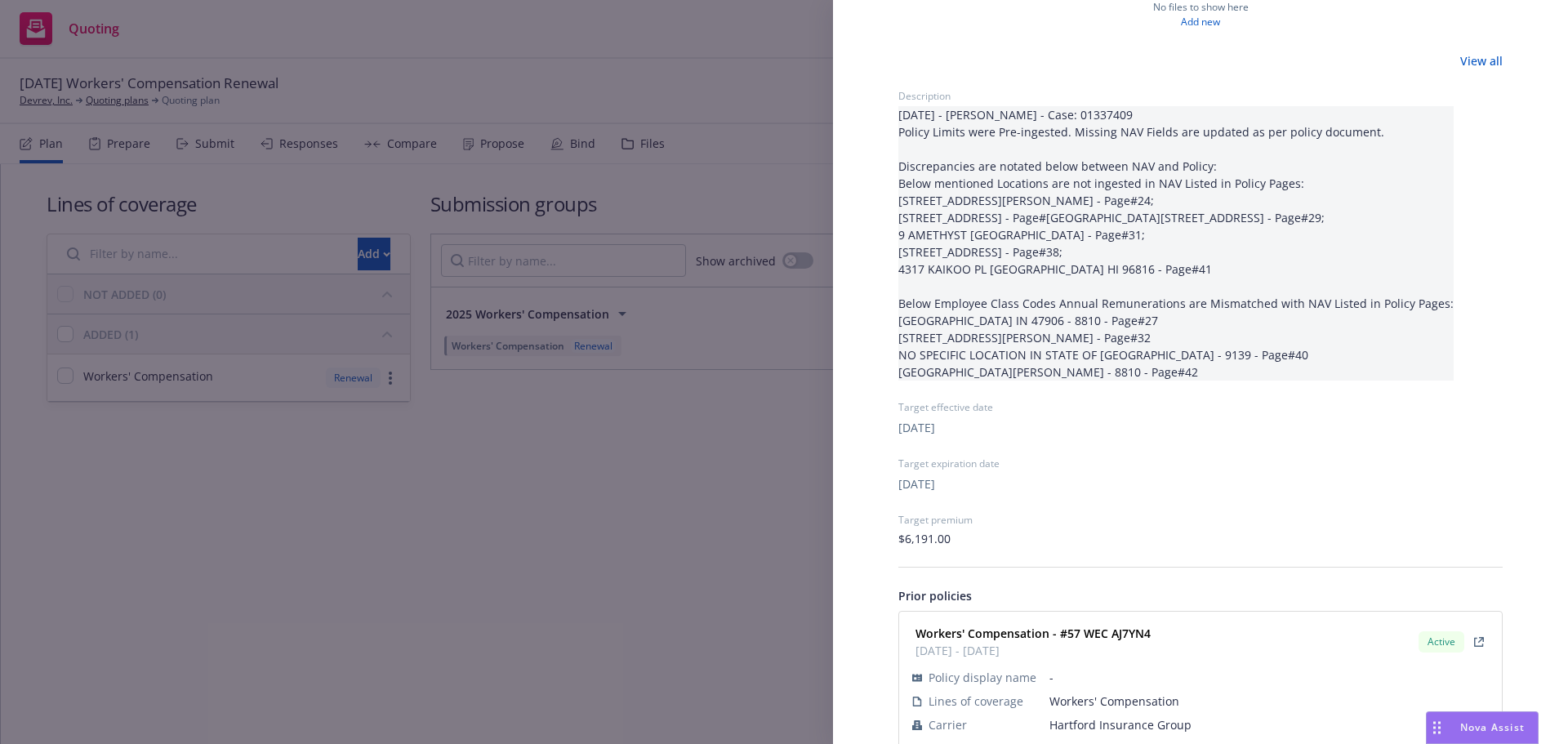
scroll to position [431, 0]
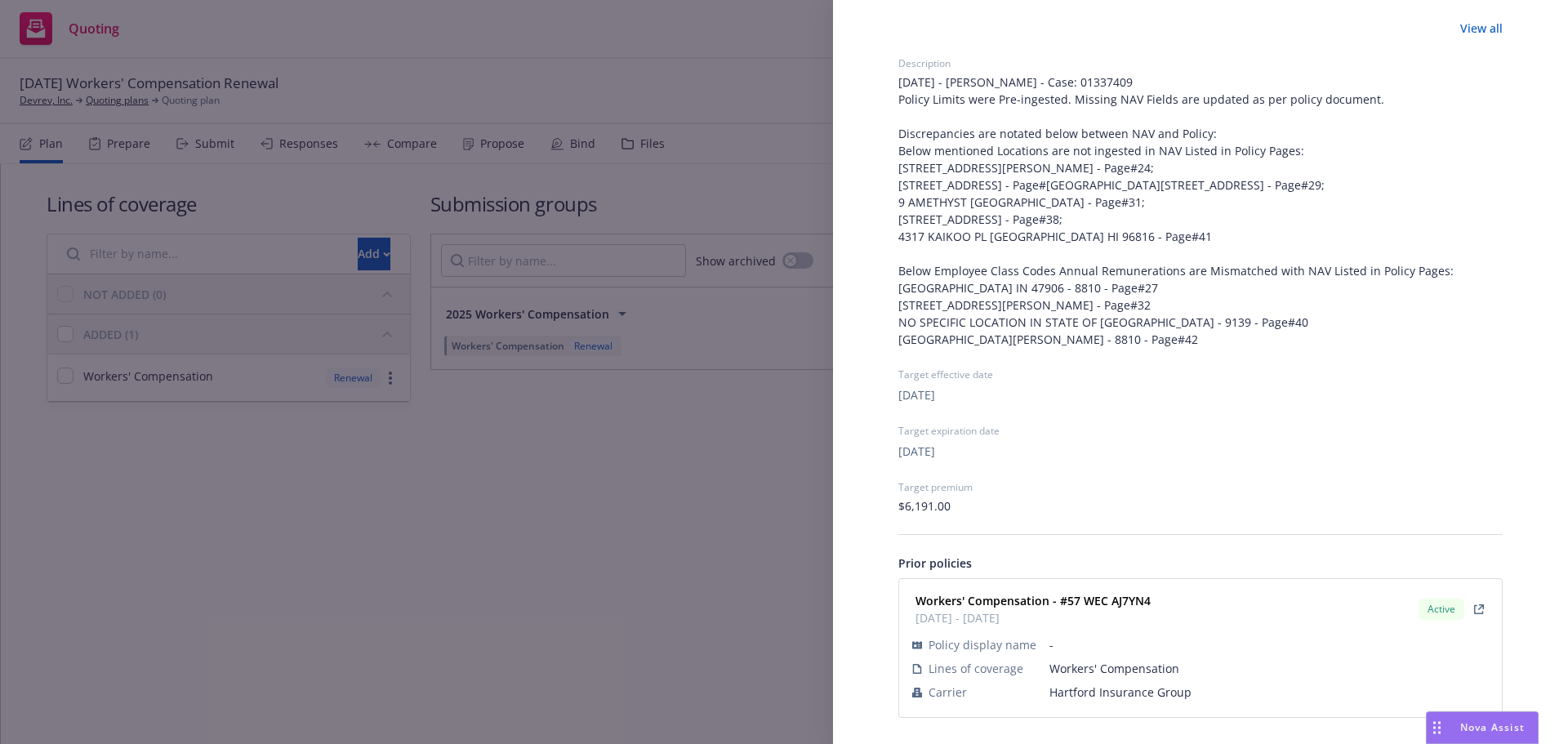
click at [1073, 682] on td "Hartford Insurance Group" at bounding box center [1269, 692] width 440 height 24
click at [1073, 680] on td "Hartford Insurance Group" at bounding box center [1269, 692] width 440 height 24
copy span "Hartford Insurance Group"
drag, startPoint x: 1078, startPoint y: 598, endPoint x: 785, endPoint y: 585, distance: 293.3
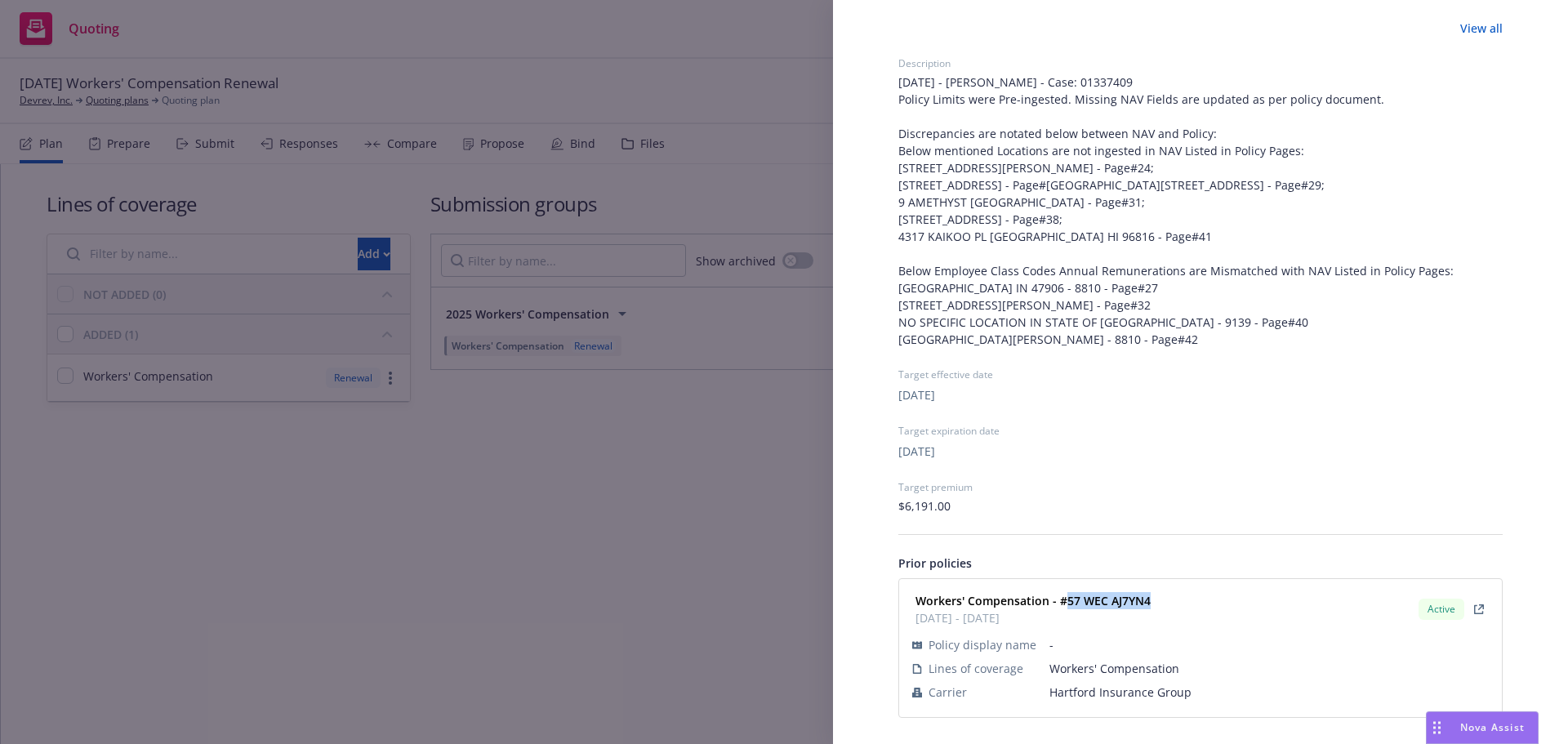
click at [1067, 598] on div "Workers' Compensation - #57 WEC AJ7YN4 12/17/2024 - 12/17/2025 Active" at bounding box center [1200, 609] width 583 height 40
copy strong "57 WEC AJ7YN4"
click at [548, 567] on div "Submission group 2025 Workers' Compensation Last updated Monday, August 18, 202…" at bounding box center [784, 372] width 1568 height 744
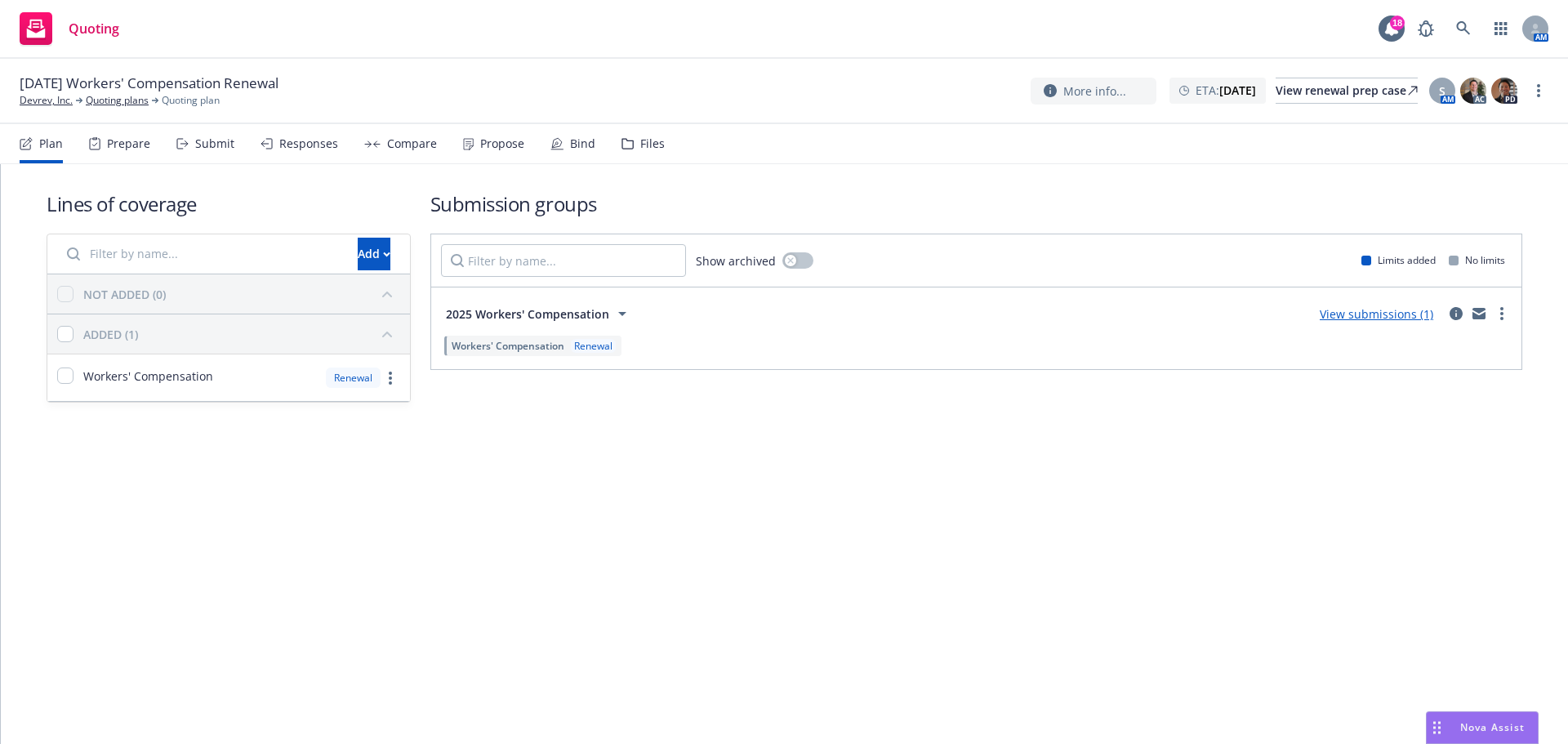
click at [1554, 80] on div "12/17/25 Workers' Compensation Renewal Devrev, Inc. Quoting plans Quoting plan …" at bounding box center [784, 91] width 1568 height 65
click at [1546, 90] on link "more" at bounding box center [1538, 90] width 19 height 19
drag, startPoint x: 1461, startPoint y: 223, endPoint x: 1452, endPoint y: 223, distance: 9.0
click at [1461, 223] on link "Archive quoting plan" at bounding box center [1457, 222] width 182 height 33
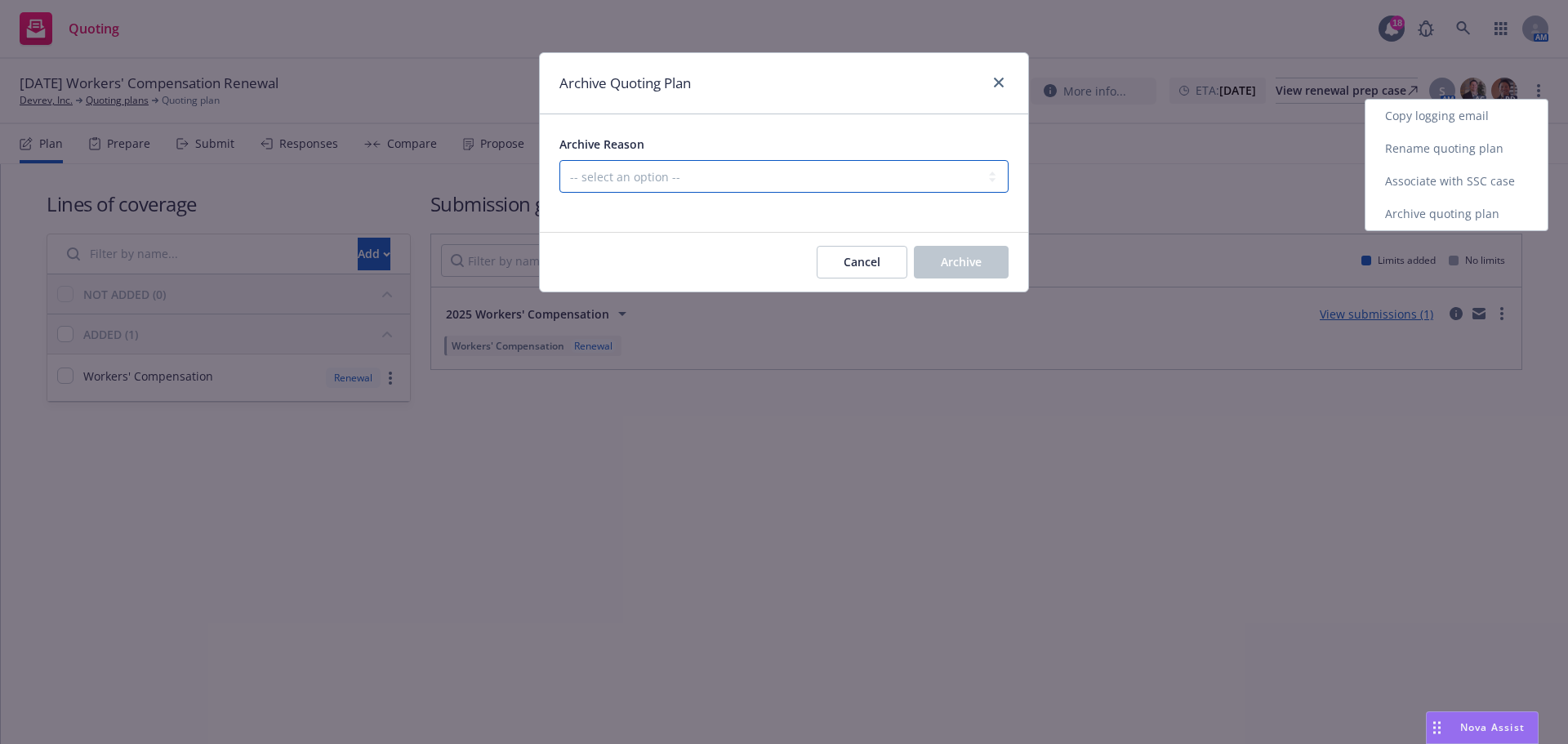
click at [892, 183] on select "-- select an option -- All policies in this renewal plan are auto-renewed Creat…" at bounding box center [784, 176] width 449 height 33
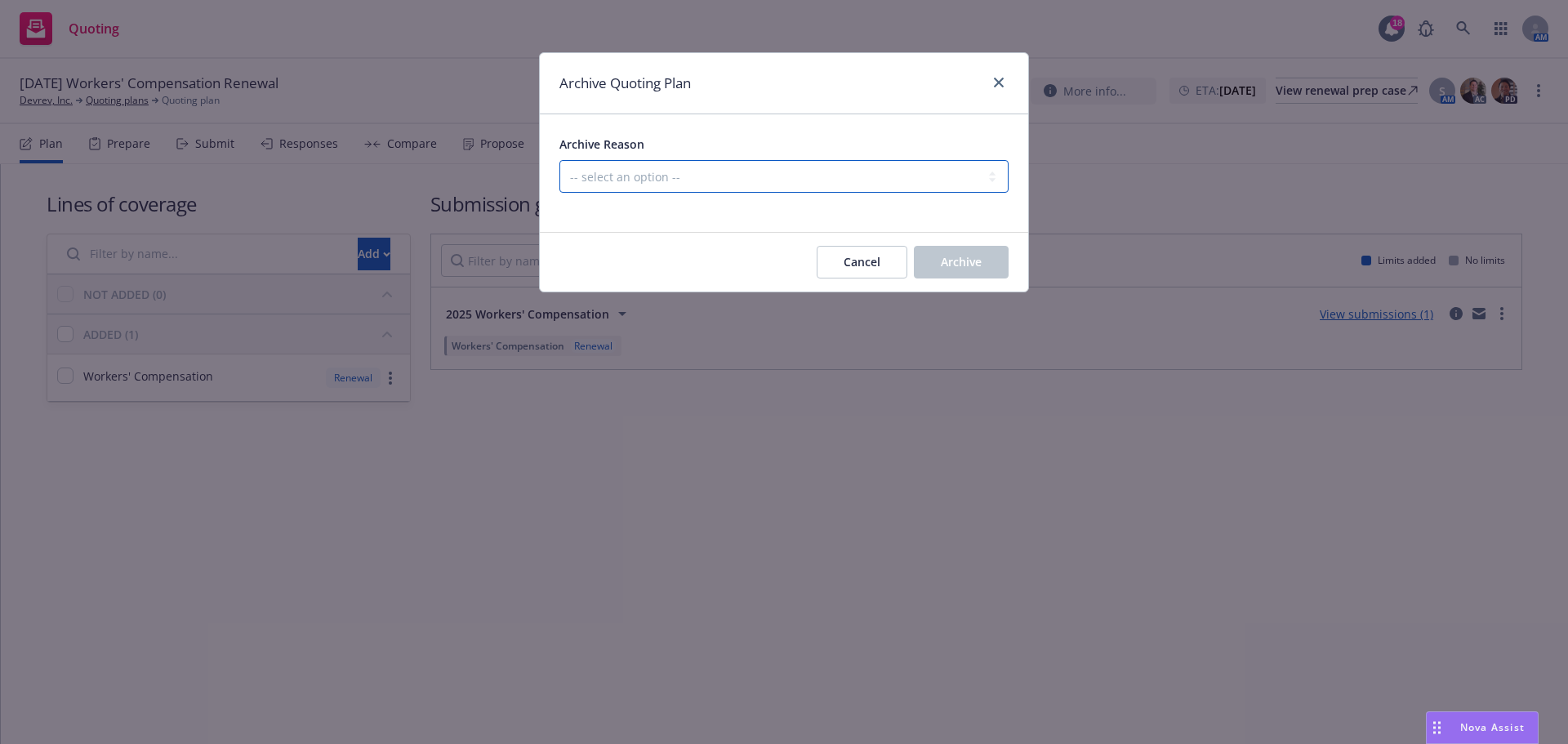
select select "ARCHIVED_RENEWAL_POLICY_AUTO_RENEWED"
click at [560, 160] on select "-- select an option -- All policies in this renewal plan are auto-renewed Creat…" at bounding box center [784, 176] width 449 height 33
click at [945, 254] on span "Archive" at bounding box center [961, 261] width 41 height 15
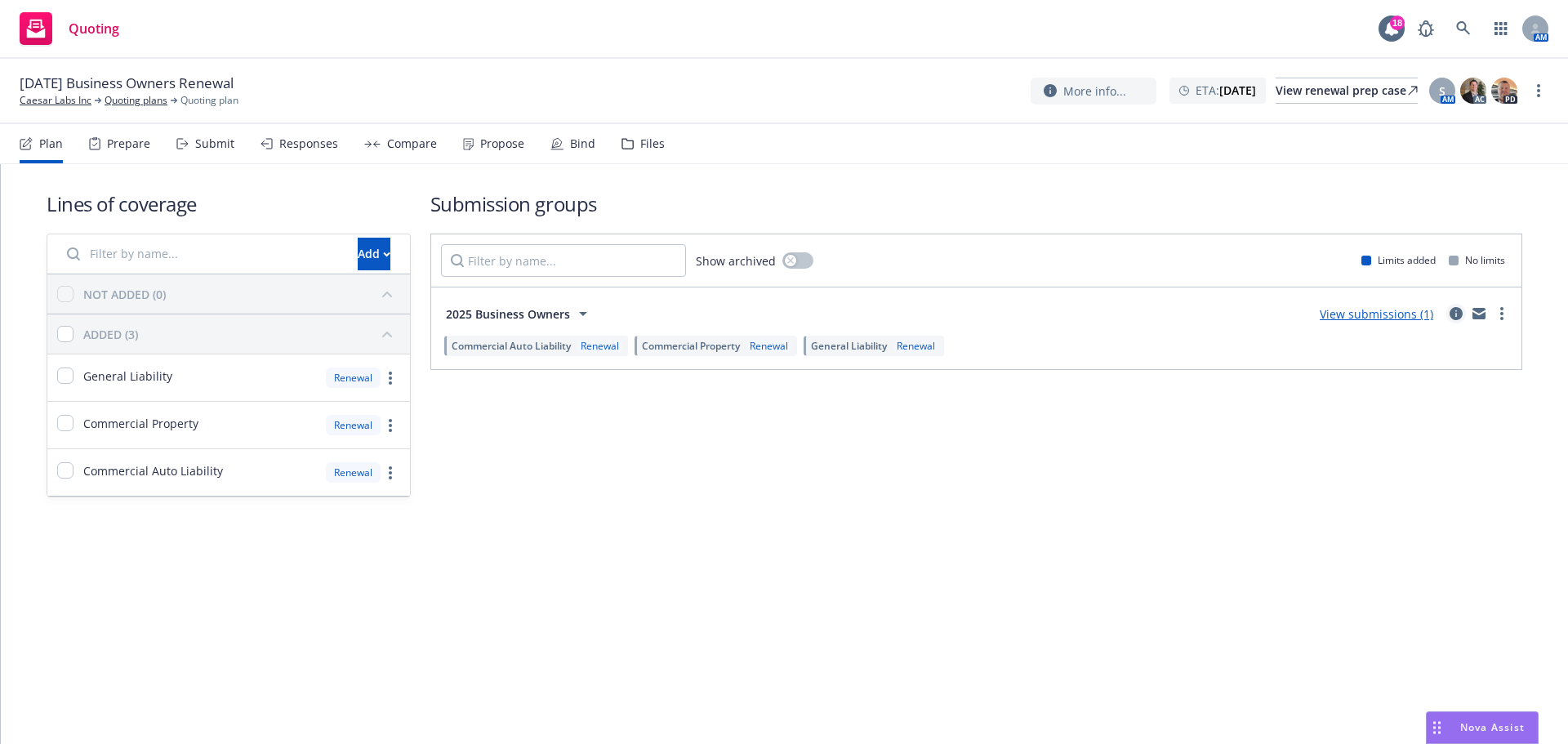
click at [1461, 317] on icon "circleInformation" at bounding box center [1456, 313] width 13 height 13
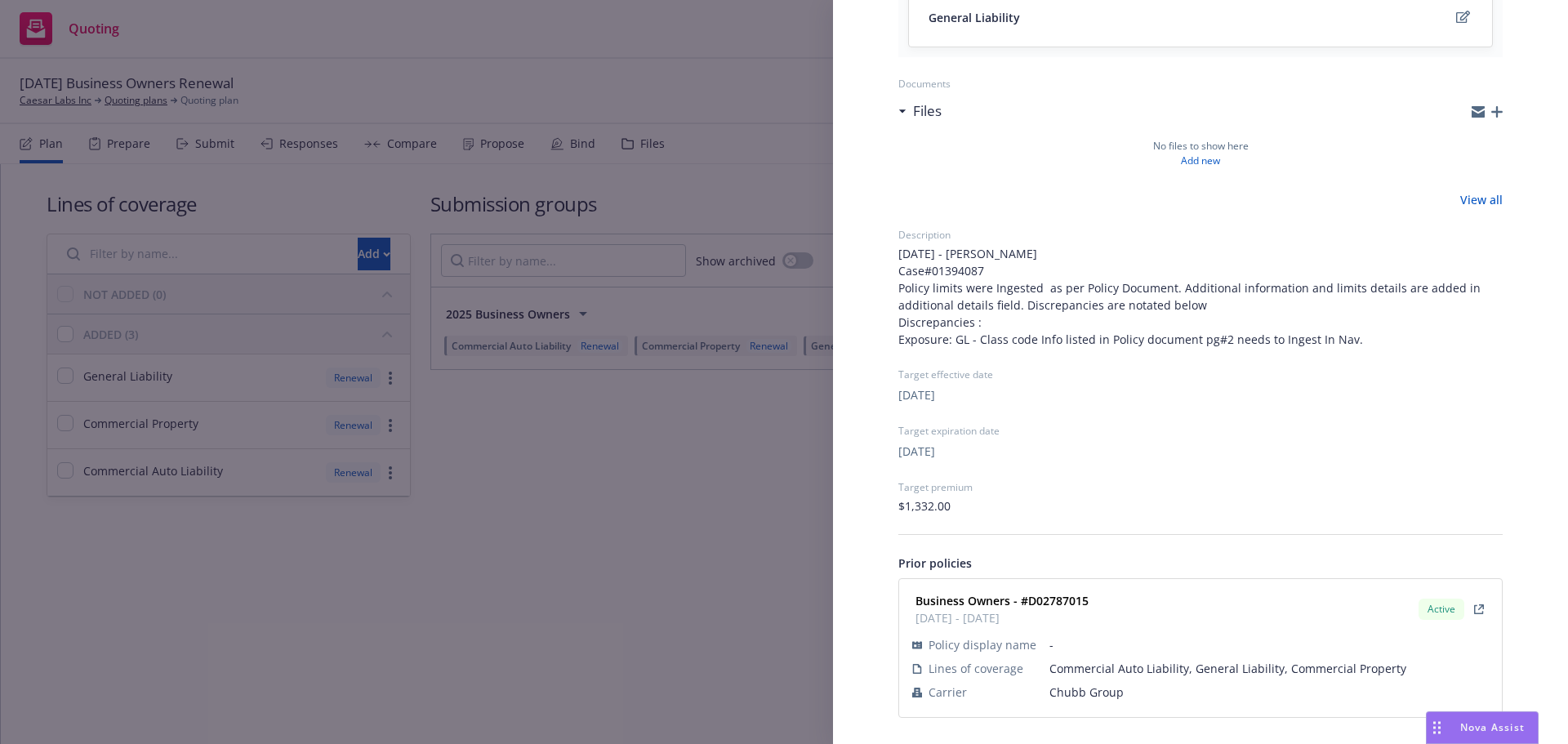
scroll to position [419, 0]
click at [1083, 687] on span "Chubb Group" at bounding box center [1269, 692] width 440 height 17
copy span "Chubb Group"
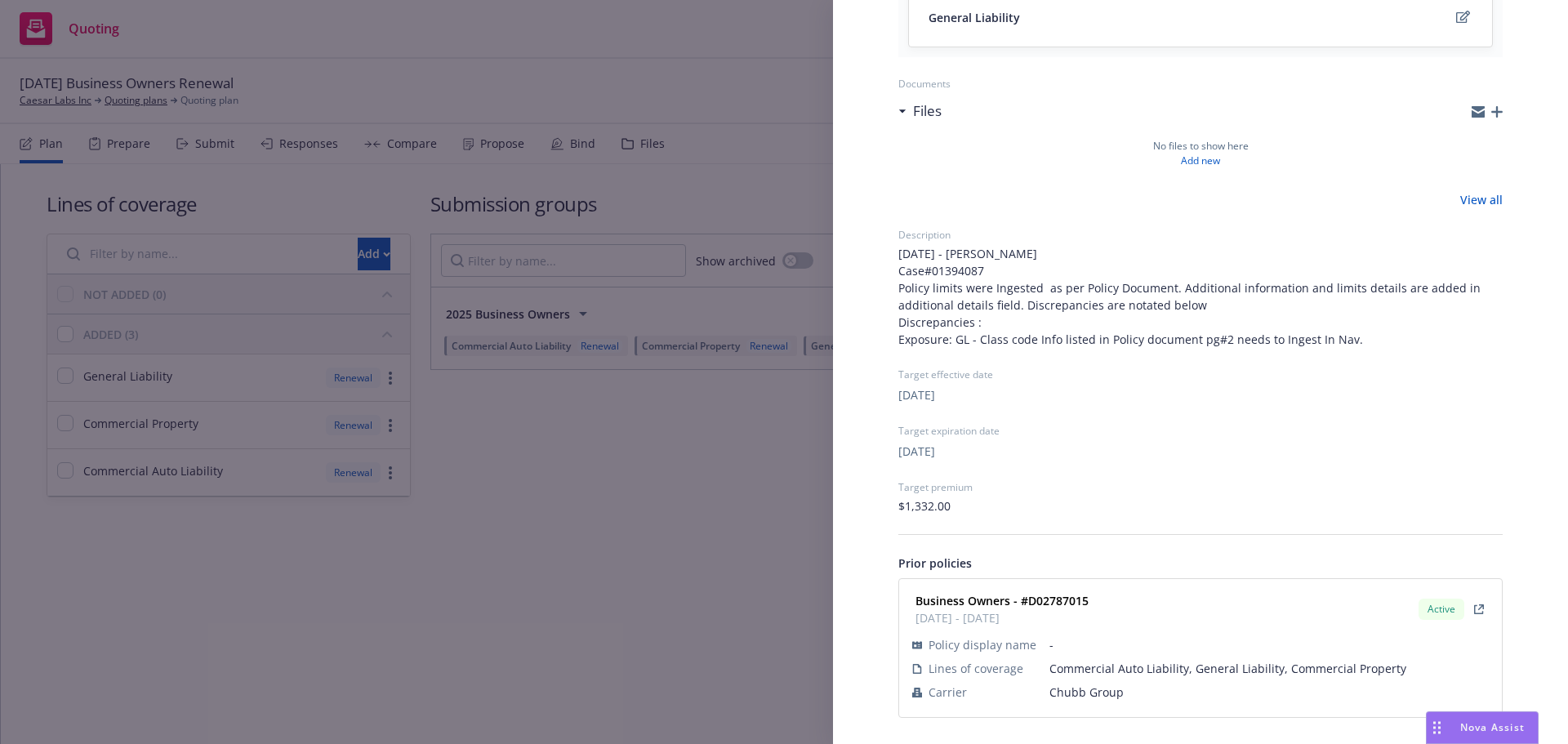
click at [1047, 601] on strong "Business Owners - #D02787015" at bounding box center [1002, 601] width 173 height 15
copy strong "D02787015"
click at [723, 558] on div "Submission group 2025 Business Owners Last updated Monday, August 18, 2025 at 7…" at bounding box center [784, 372] width 1568 height 744
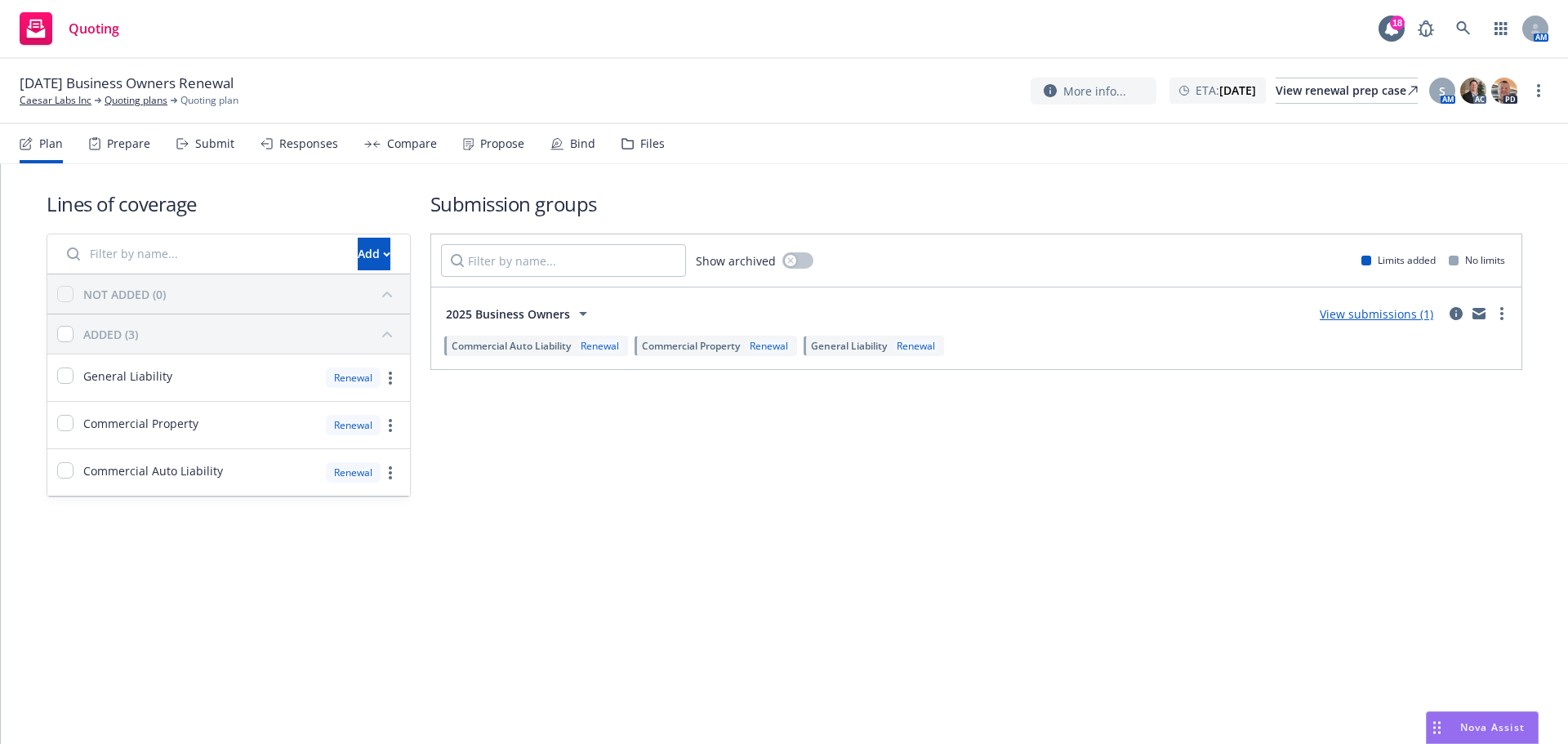
click at [208, 149] on div "Submit" at bounding box center [214, 143] width 39 height 13
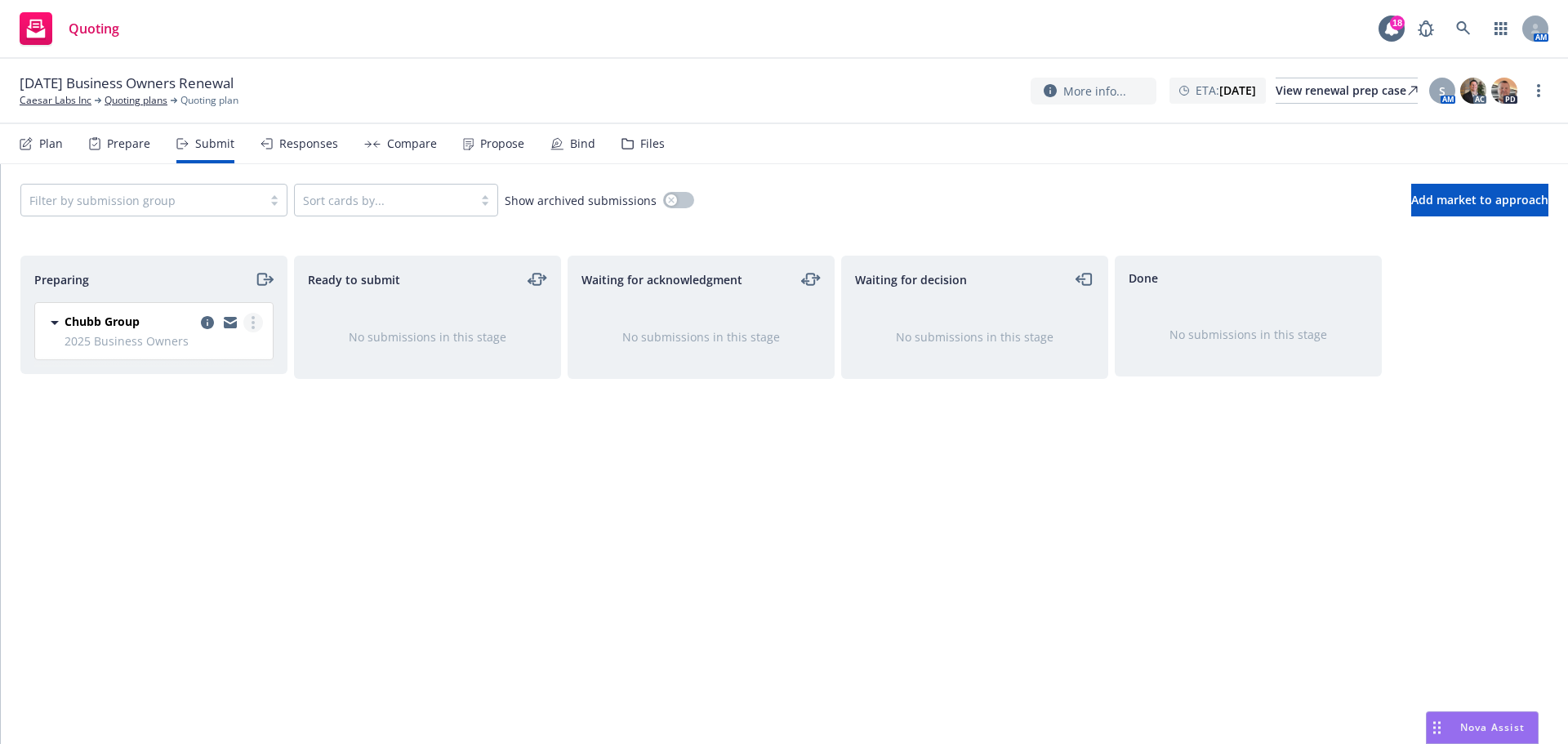
click at [260, 318] on link "more" at bounding box center [252, 322] width 19 height 19
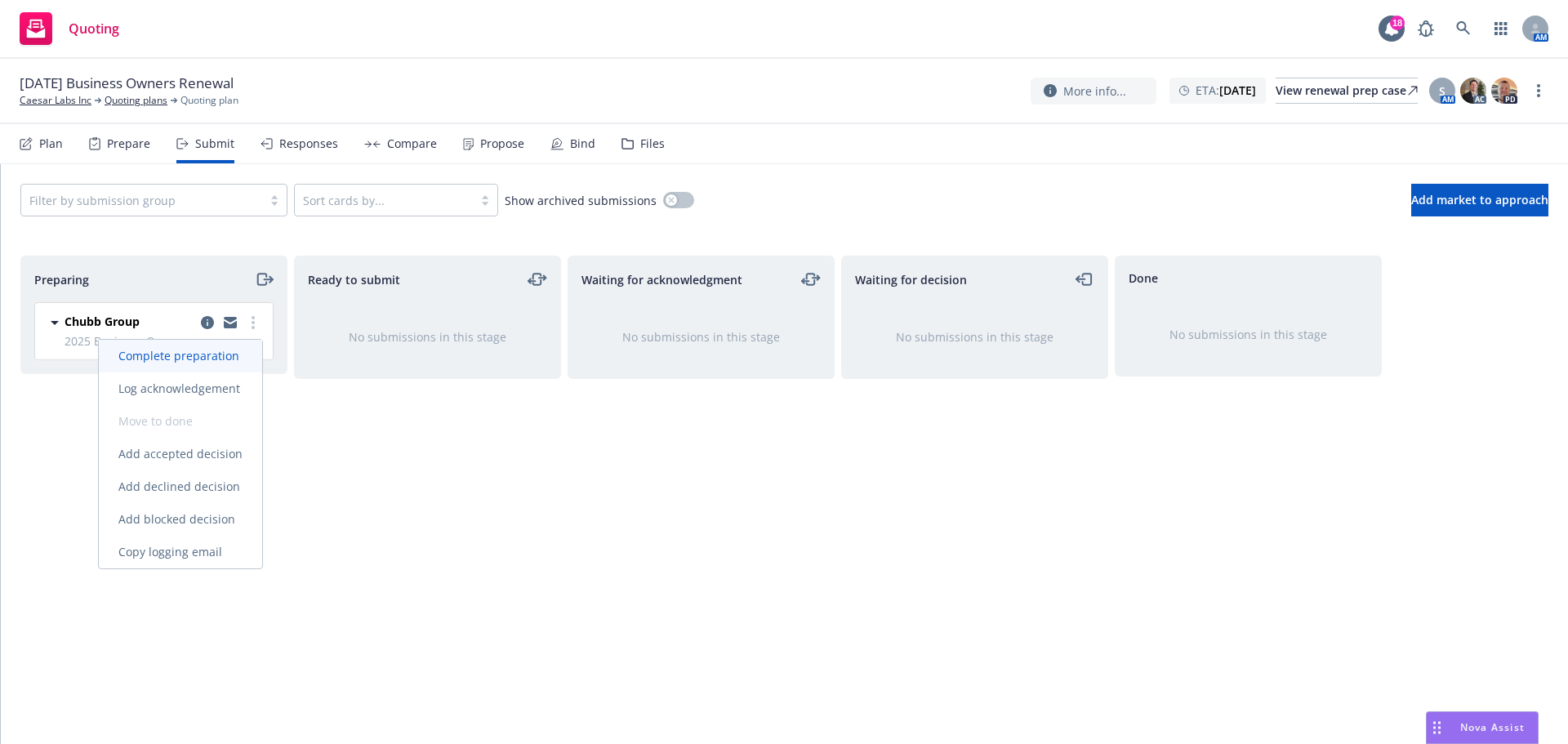
click at [225, 346] on link "Complete preparation" at bounding box center [181, 356] width 164 height 33
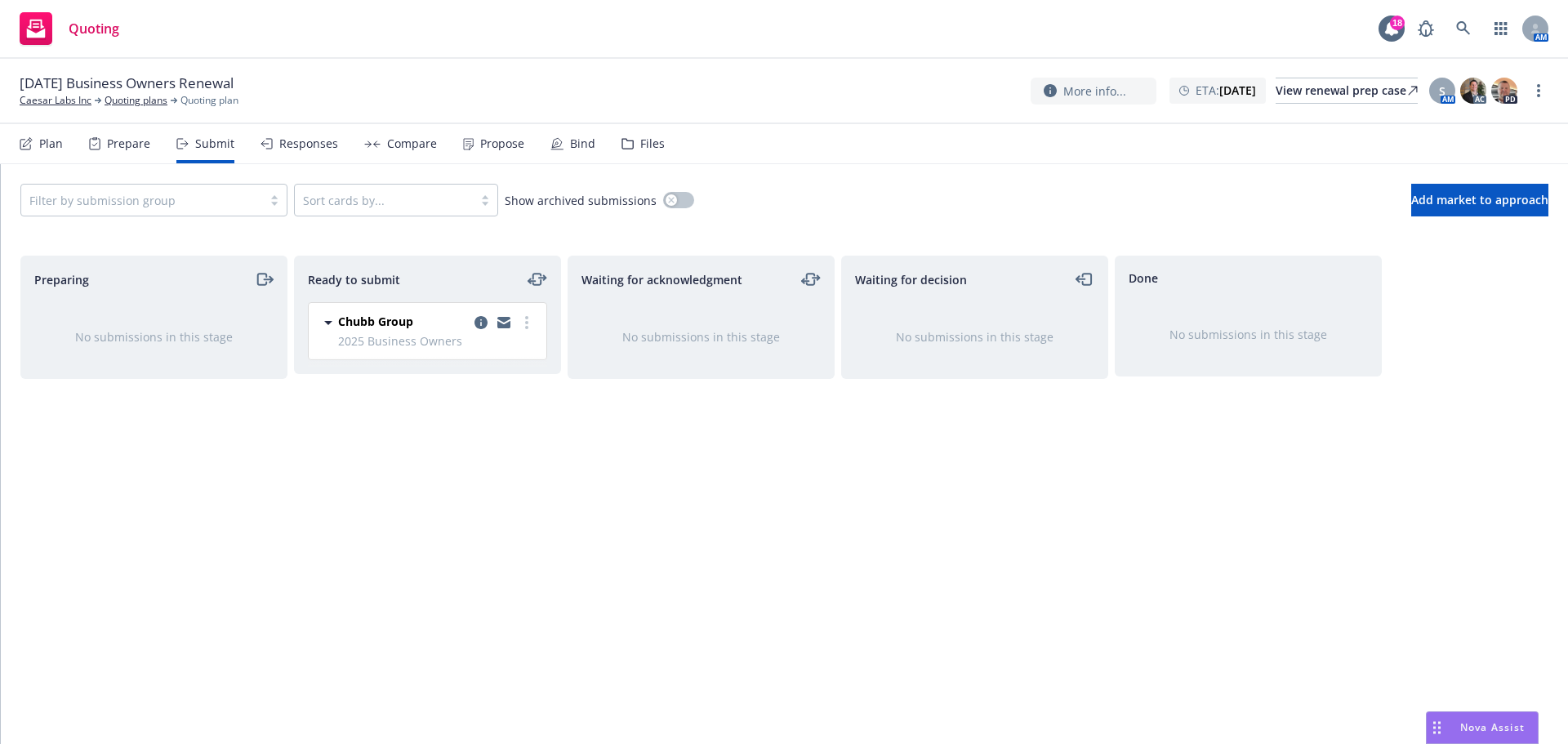
click at [52, 148] on div "Plan" at bounding box center [51, 143] width 24 height 13
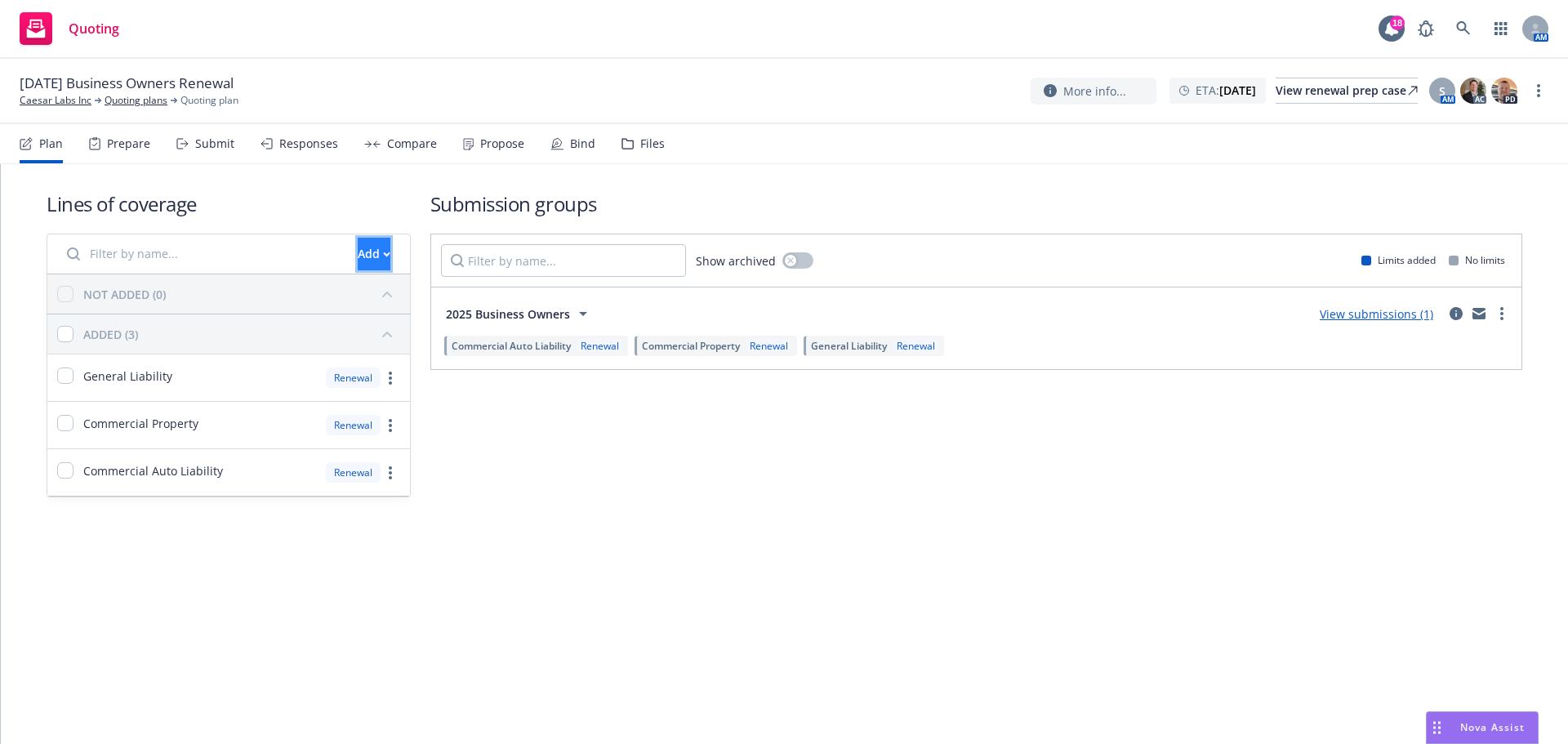
click at [358, 252] on button "Add" at bounding box center [374, 254] width 33 height 33
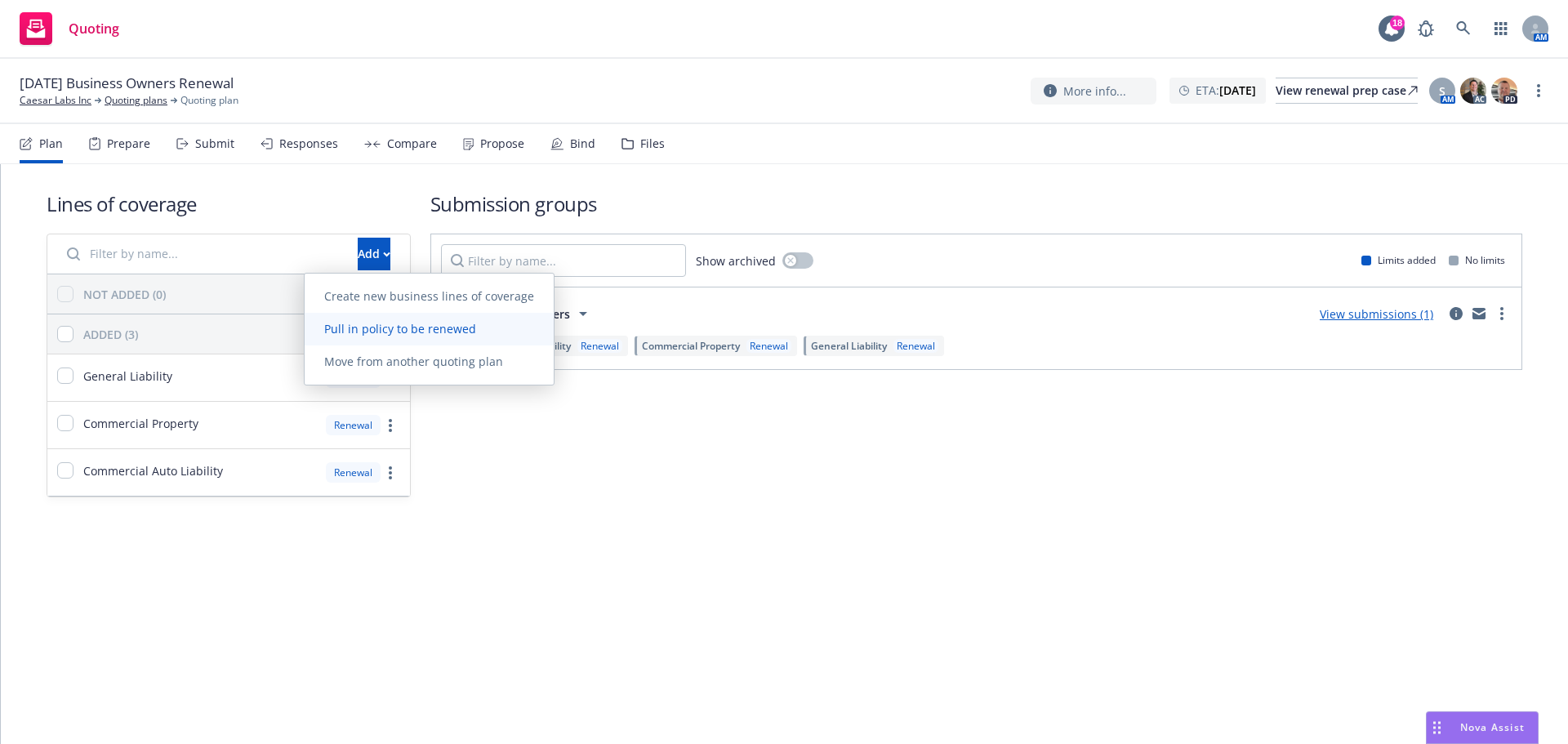
click at [402, 326] on span "Pull in policy to be renewed" at bounding box center [400, 328] width 191 height 15
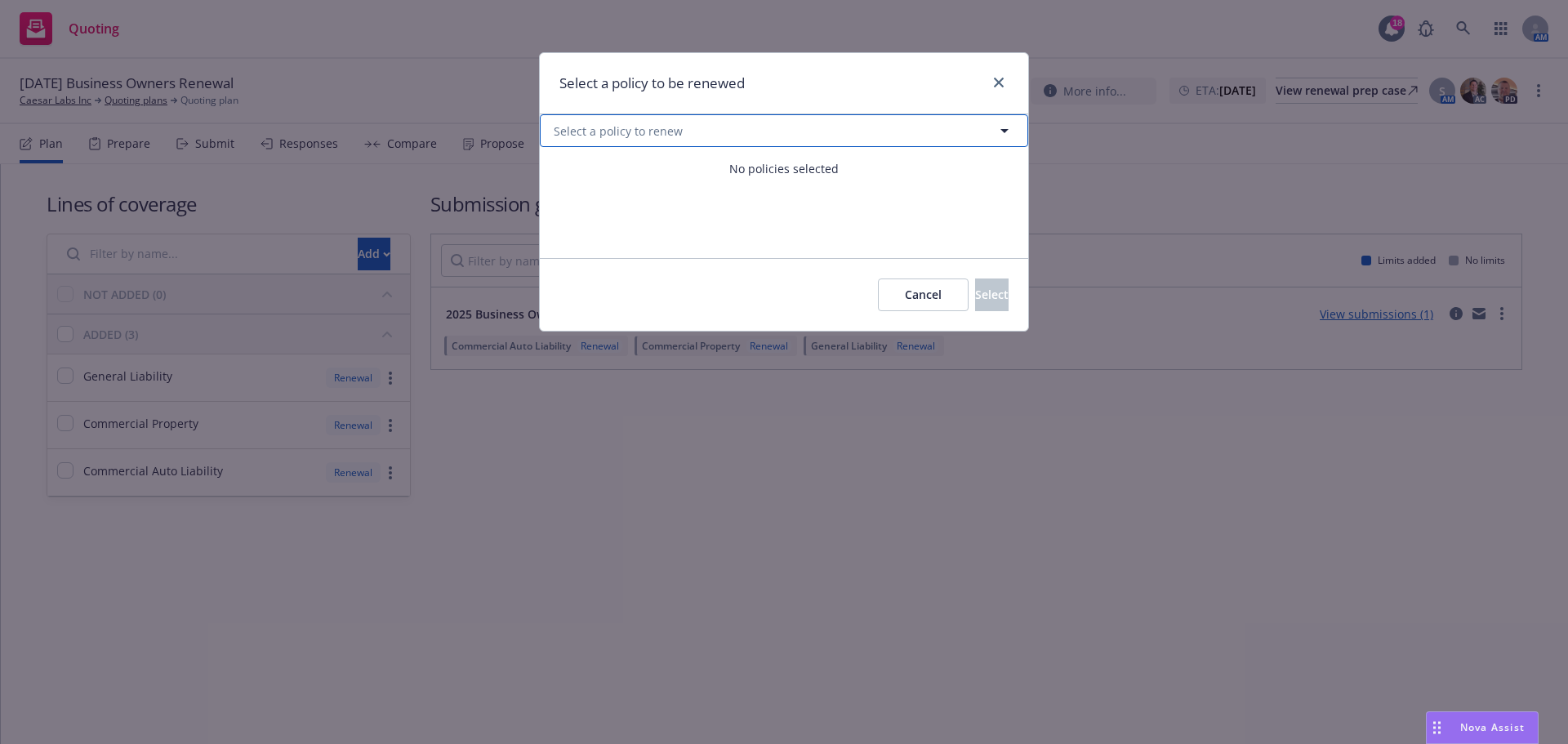
click at [954, 137] on button "Select a policy to renew" at bounding box center [784, 130] width 489 height 33
select select "ACTIVE"
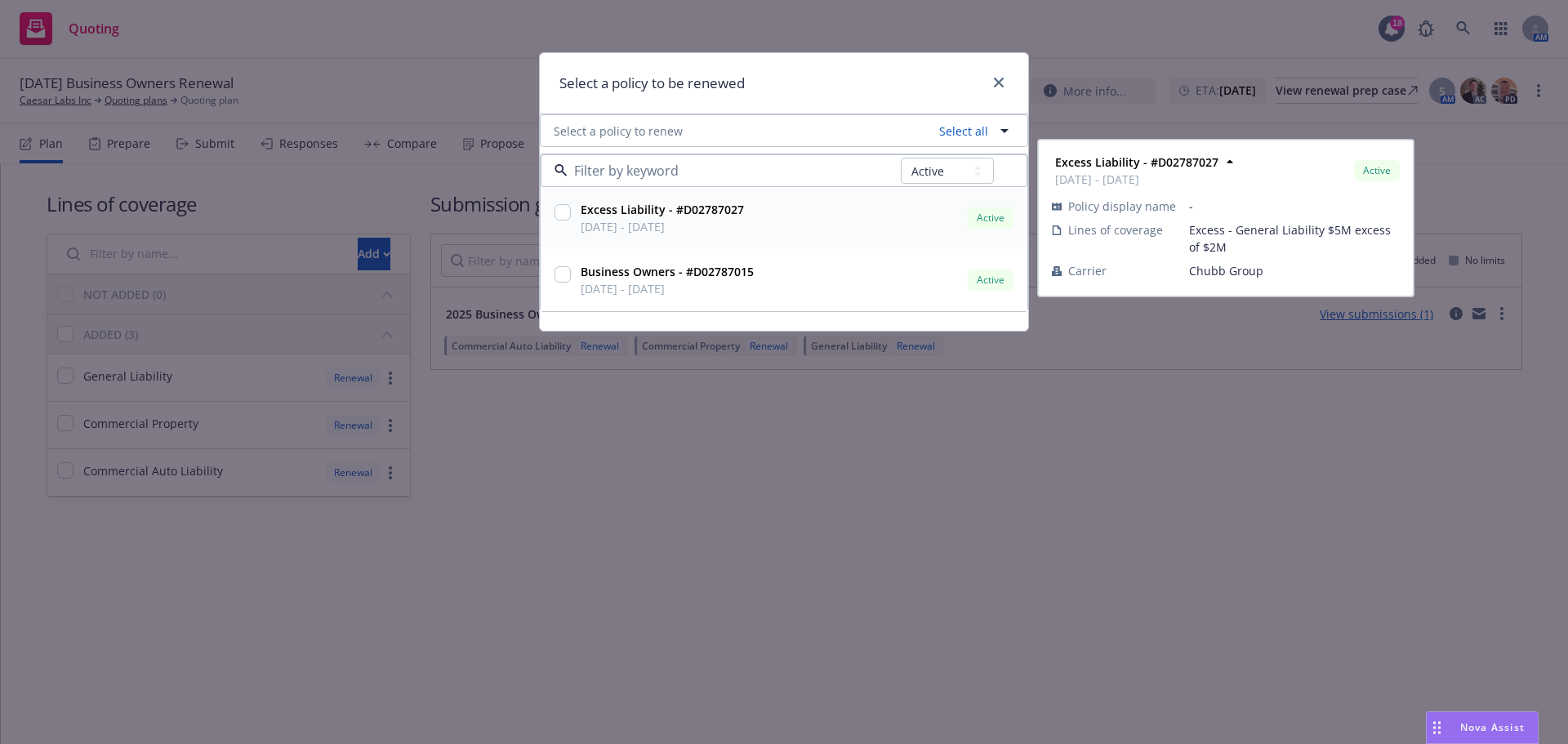
click at [558, 216] on input "checkbox" at bounding box center [562, 212] width 16 height 16
checkbox input "true"
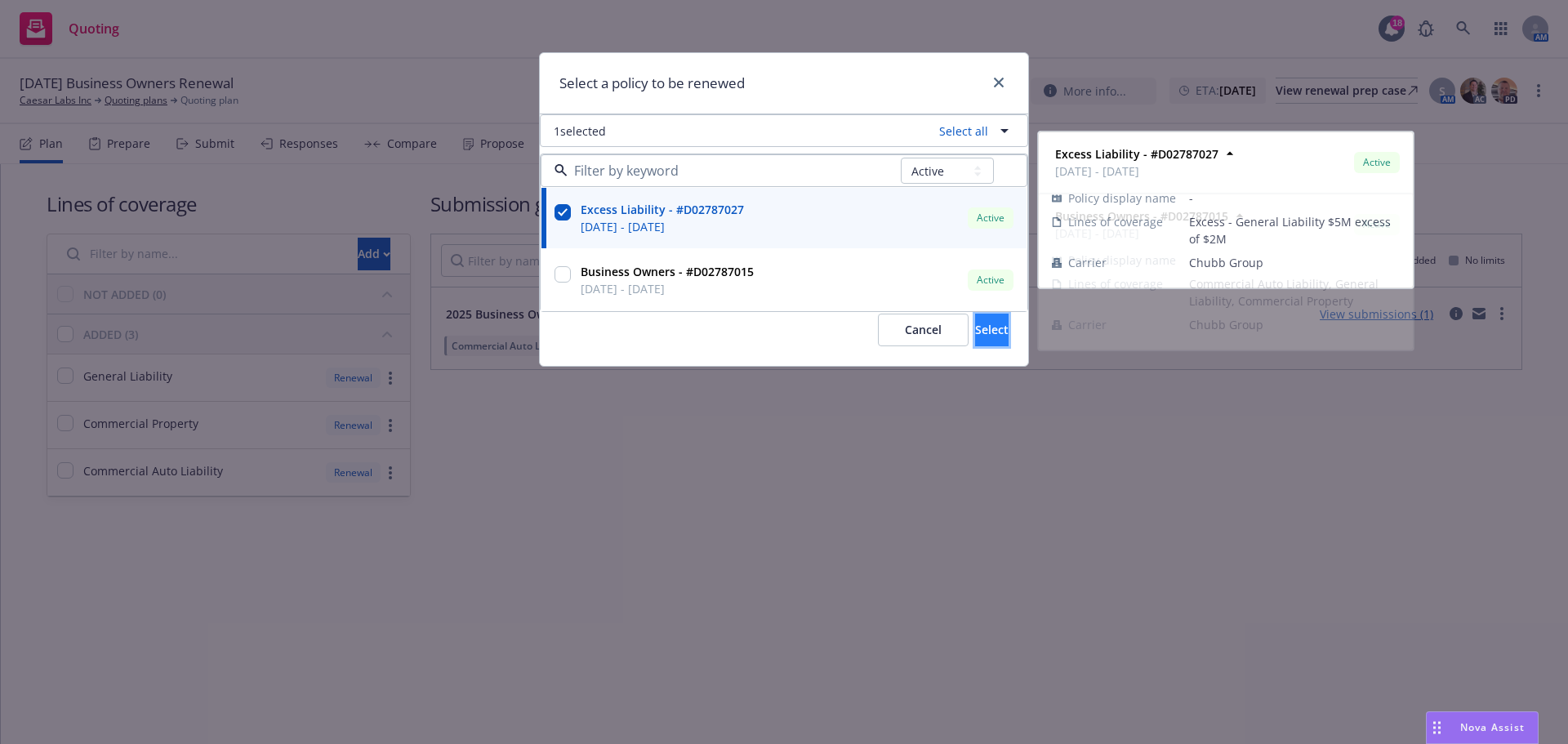
click at [976, 323] on span "Select" at bounding box center [992, 329] width 34 height 15
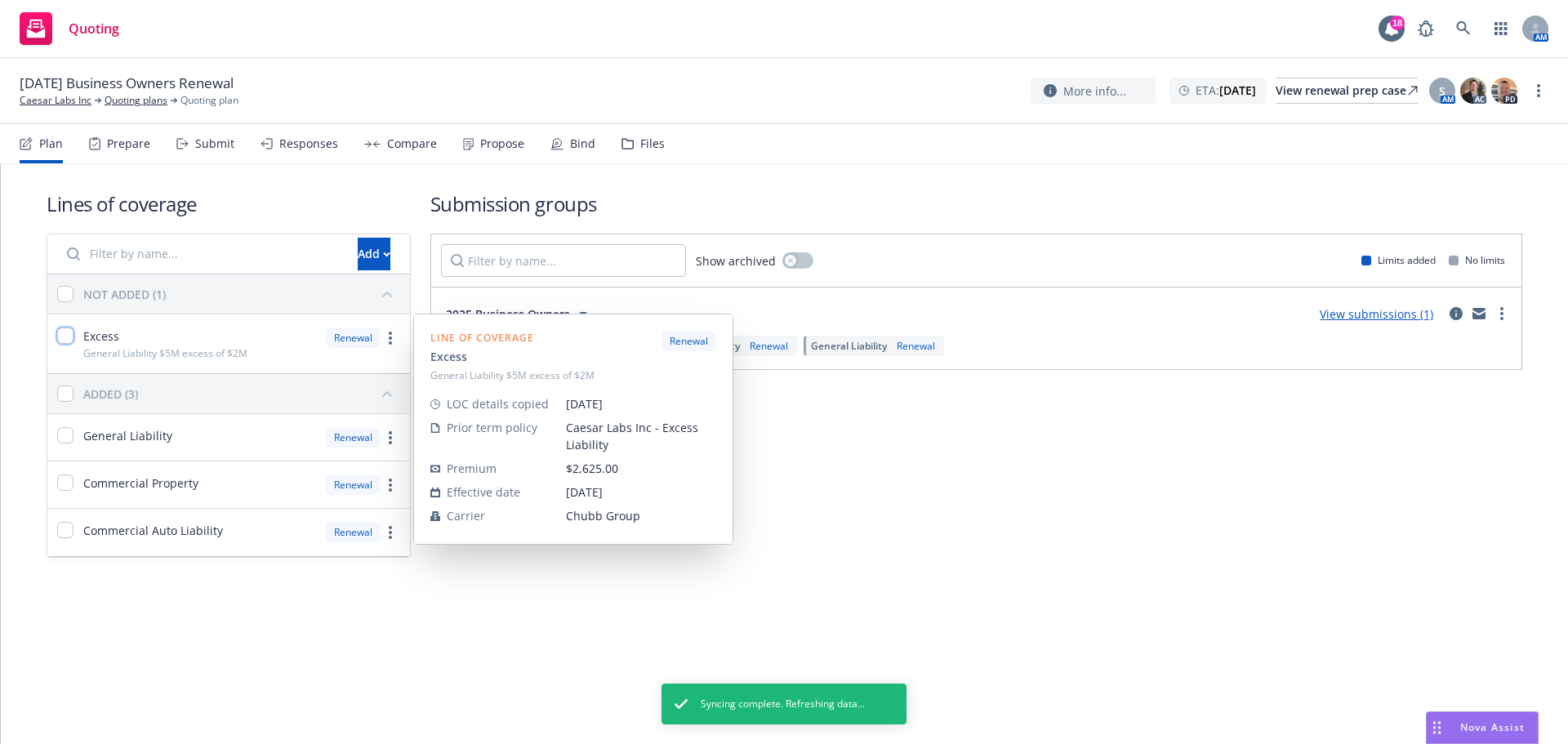
click at [68, 335] on input "checkbox" at bounding box center [65, 335] width 16 height 16
checkbox input "true"
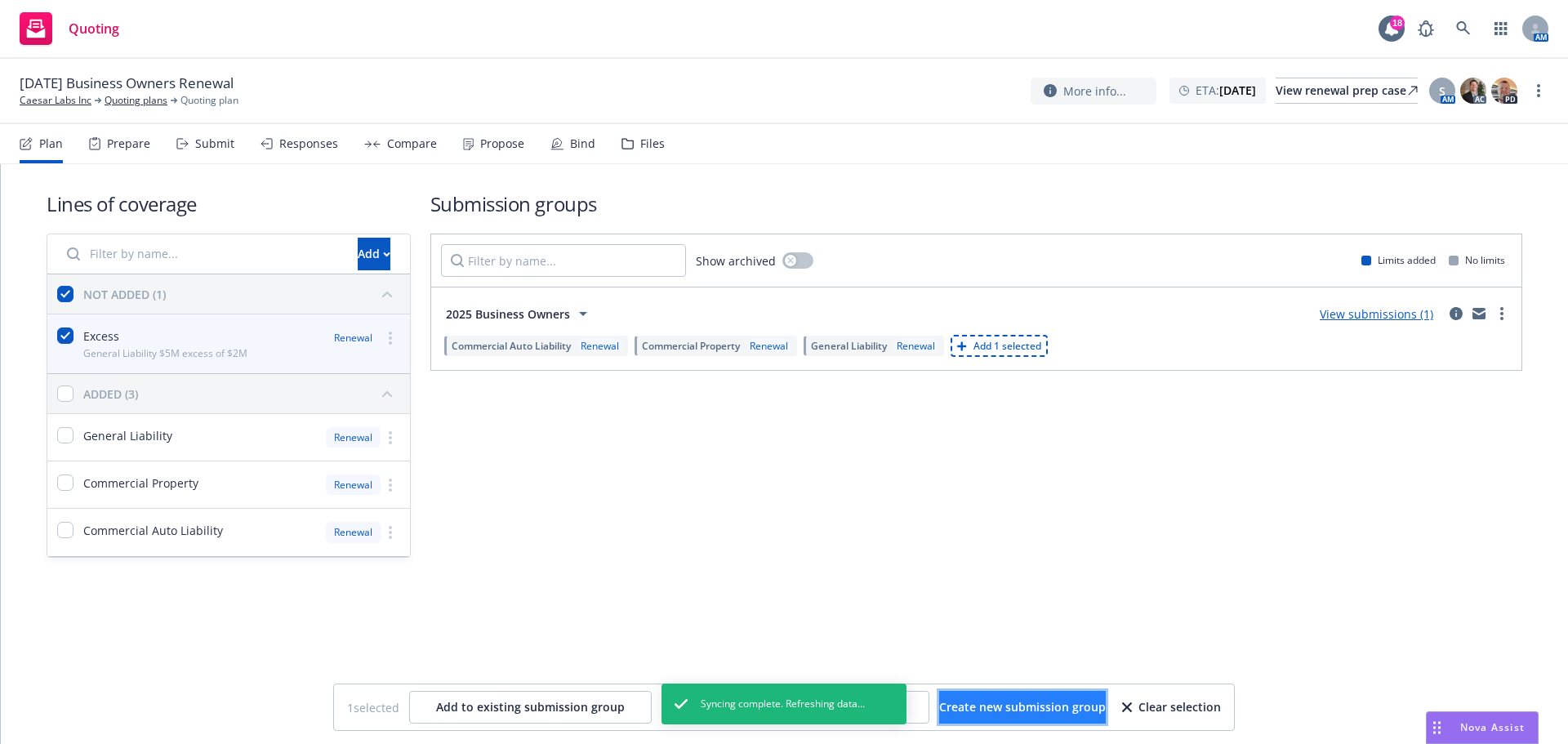
click at [1040, 708] on span "Create new submission group" at bounding box center [1022, 706] width 166 height 15
checkbox input "false"
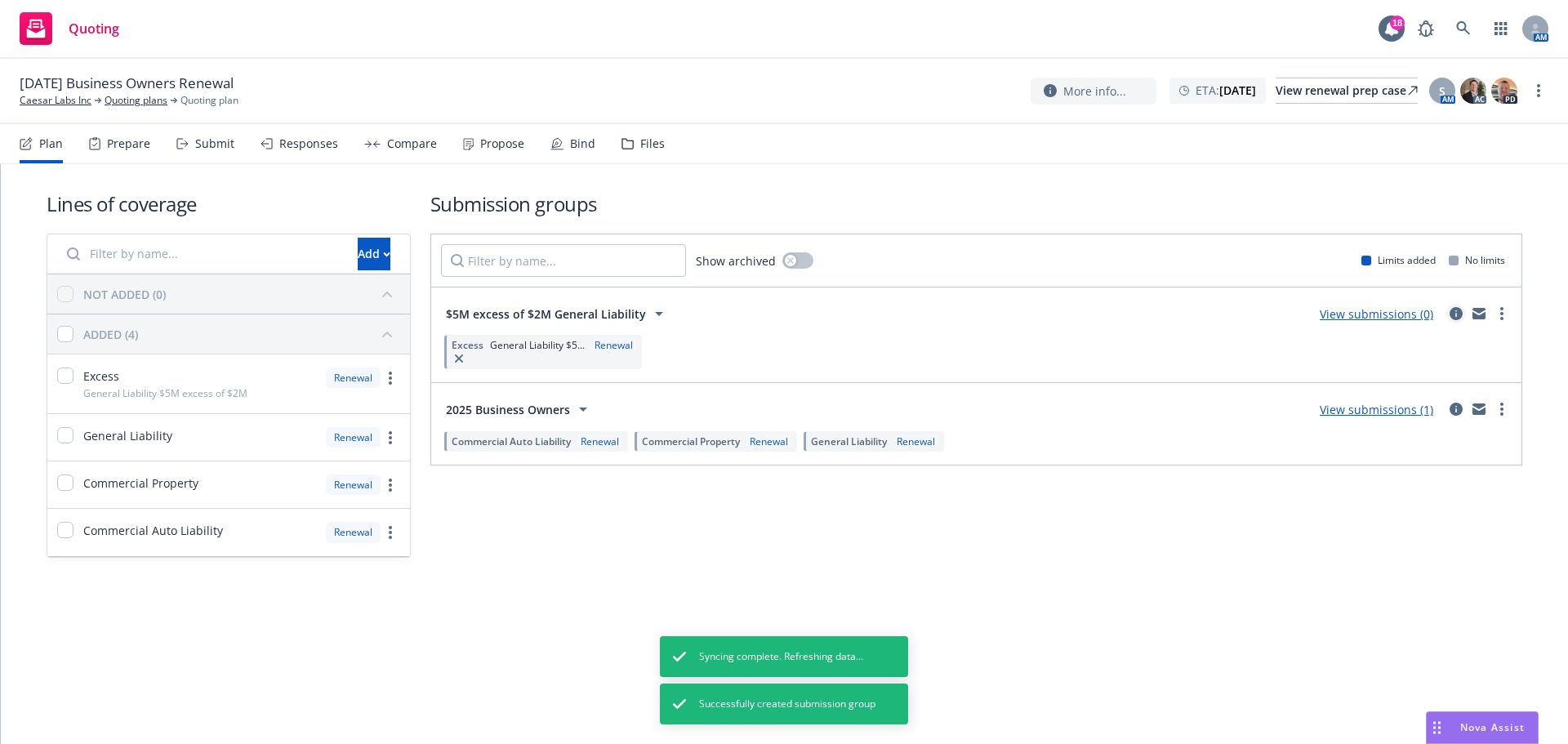
click at [1452, 311] on icon "circleInformation" at bounding box center [1456, 313] width 13 height 13
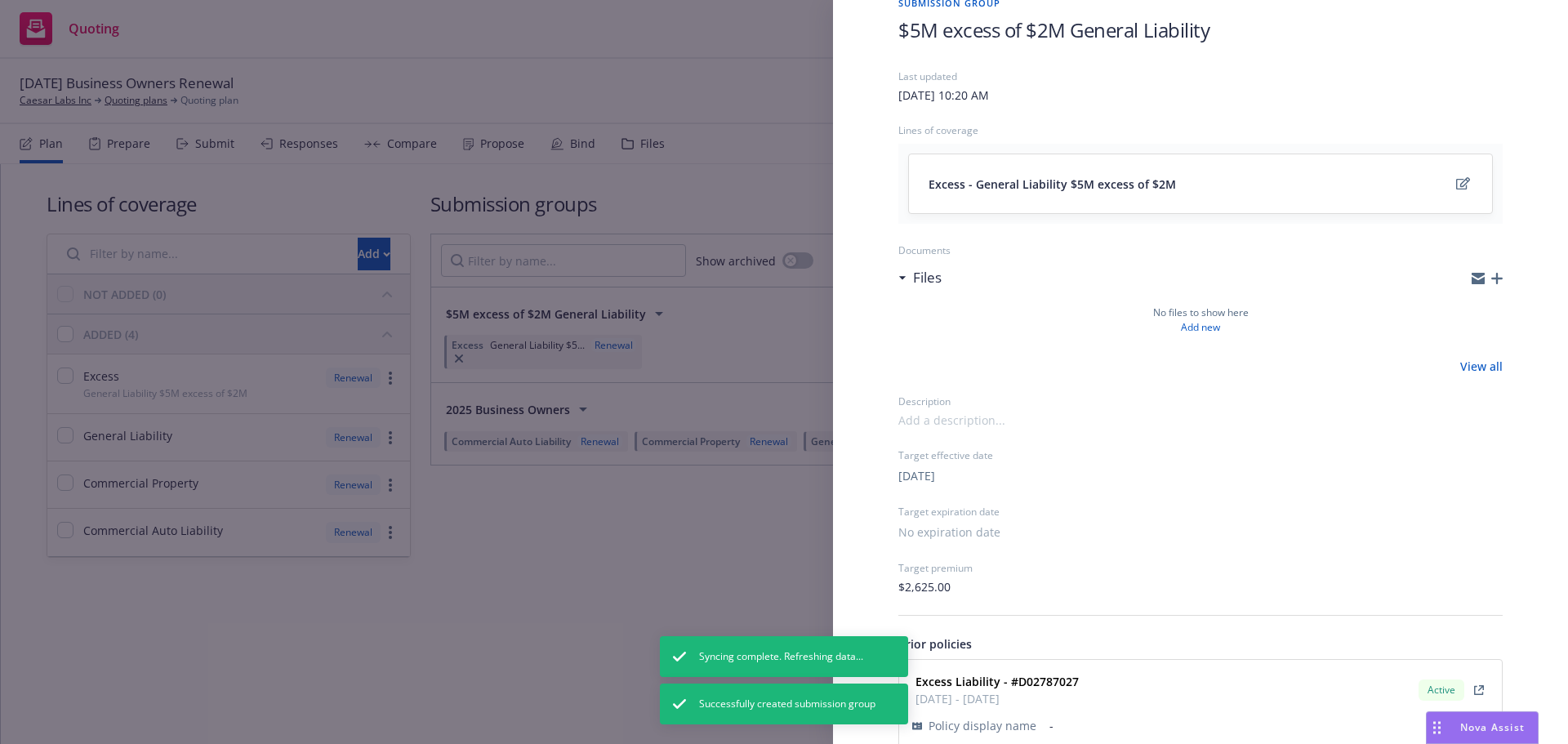
scroll to position [157, 0]
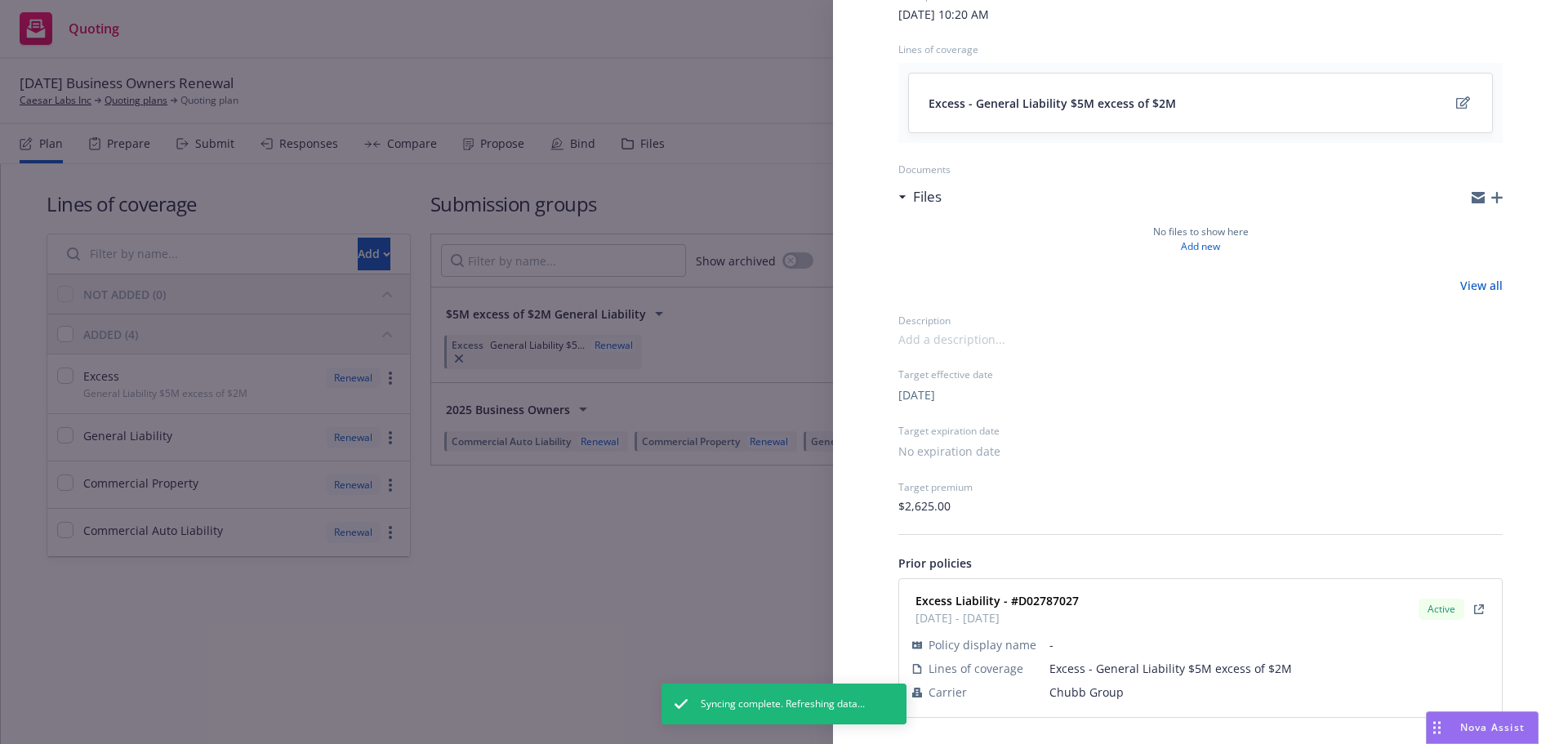
click at [1052, 601] on strong "Excess Liability - #D02787027" at bounding box center [998, 601] width 164 height 15
copy strong "D02787027"
click at [577, 601] on div "Submission group $5M excess of $2M General Liability Last updated Tuesday, Augu…" at bounding box center [784, 372] width 1568 height 744
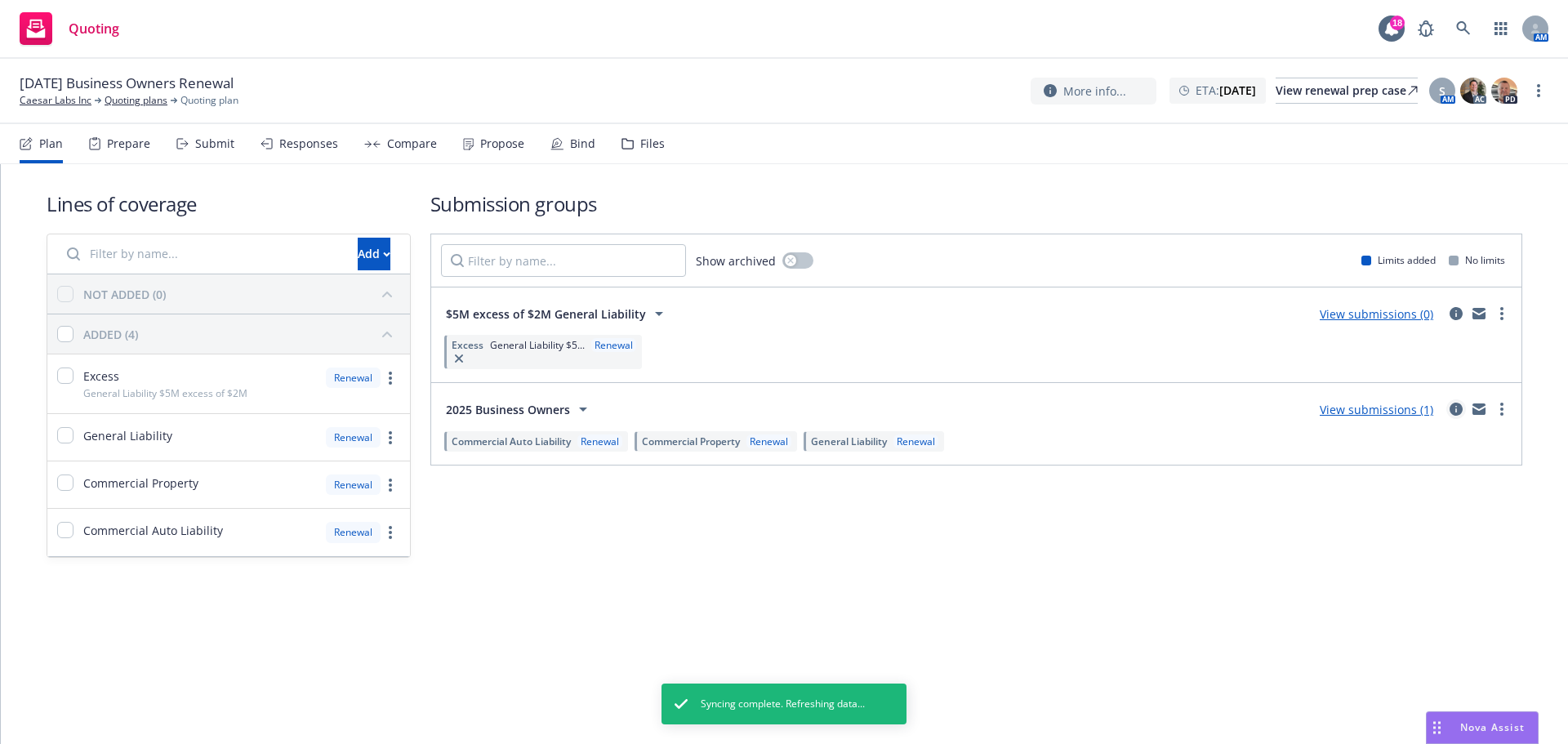
click at [1452, 402] on link "circleInformation" at bounding box center [1456, 408] width 19 height 19
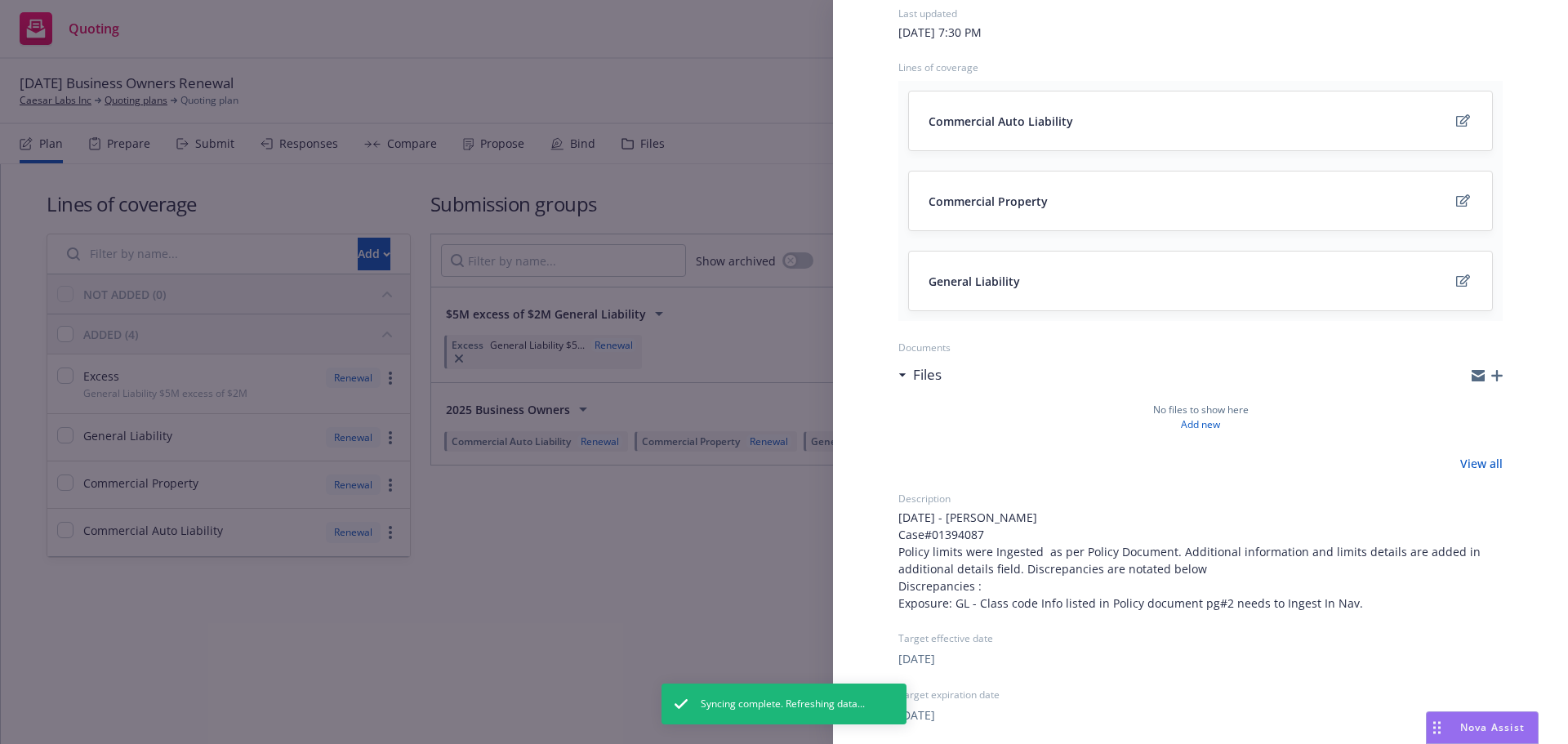
scroll to position [381, 0]
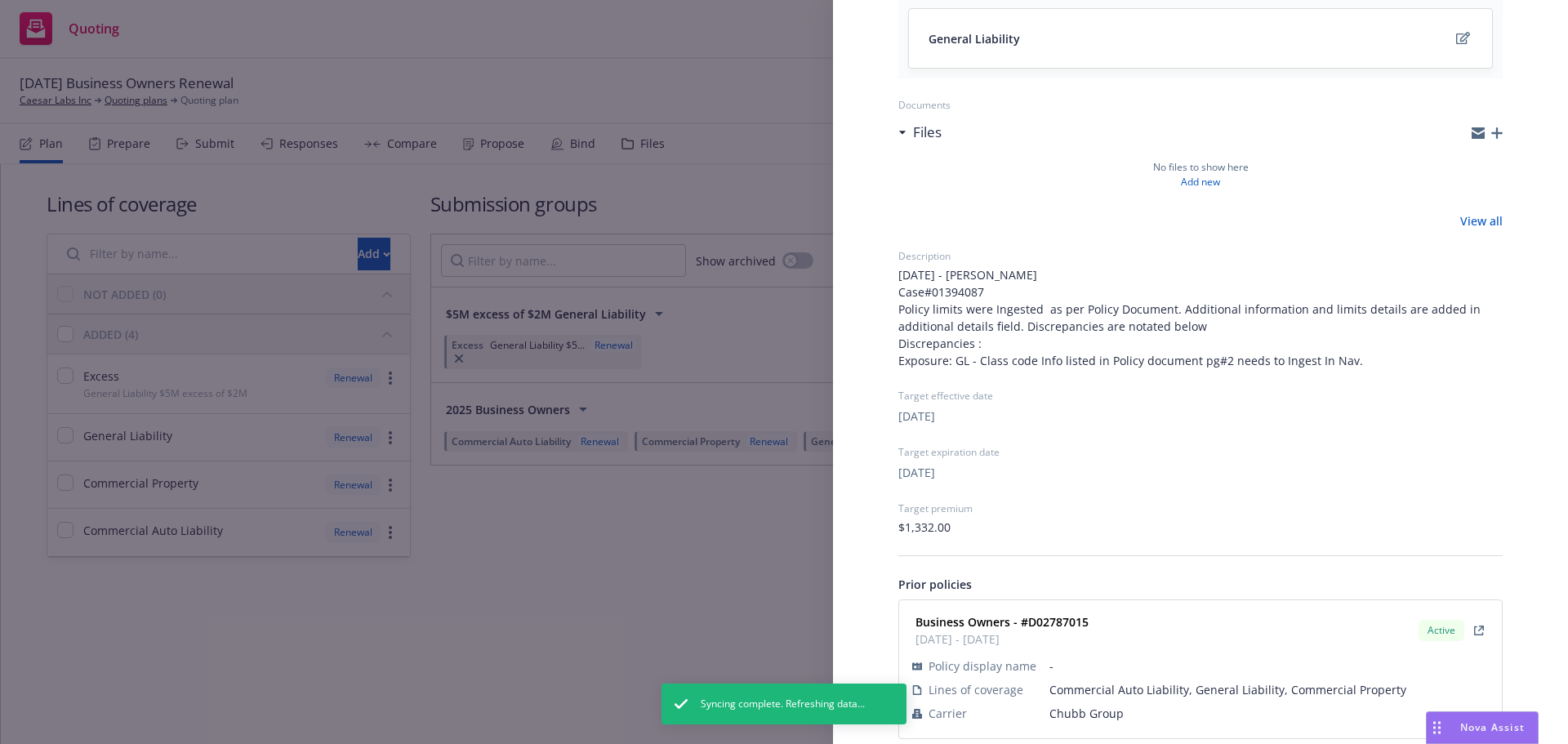
click at [715, 574] on div "Submission group 2025 Business Owners Last updated Monday, August 18, 2025 at 7…" at bounding box center [784, 372] width 1568 height 744
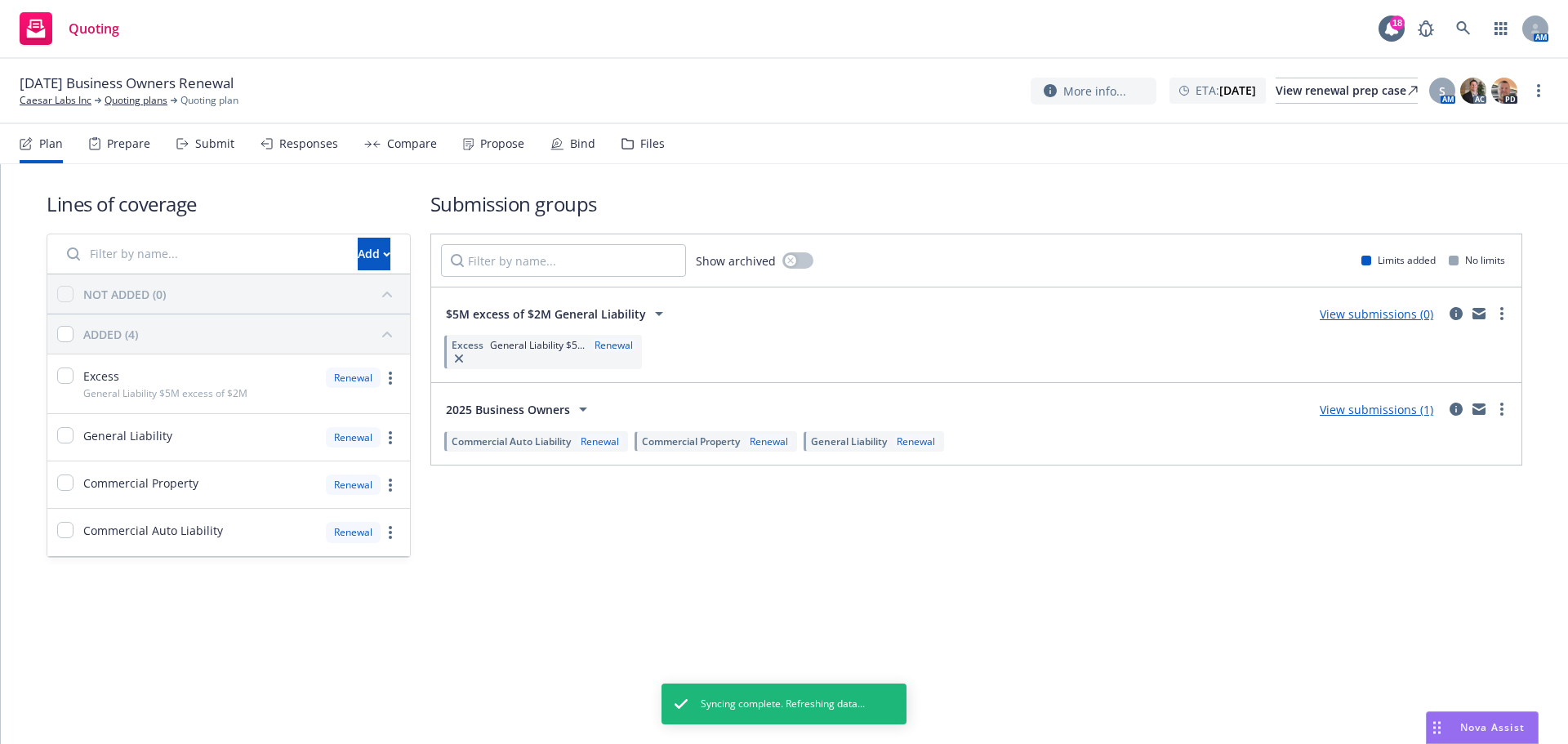
click at [241, 149] on div "Plan Prepare Submit Responses Compare Propose Bind Files" at bounding box center [342, 143] width 646 height 39
click at [220, 148] on div "Submit" at bounding box center [214, 143] width 39 height 13
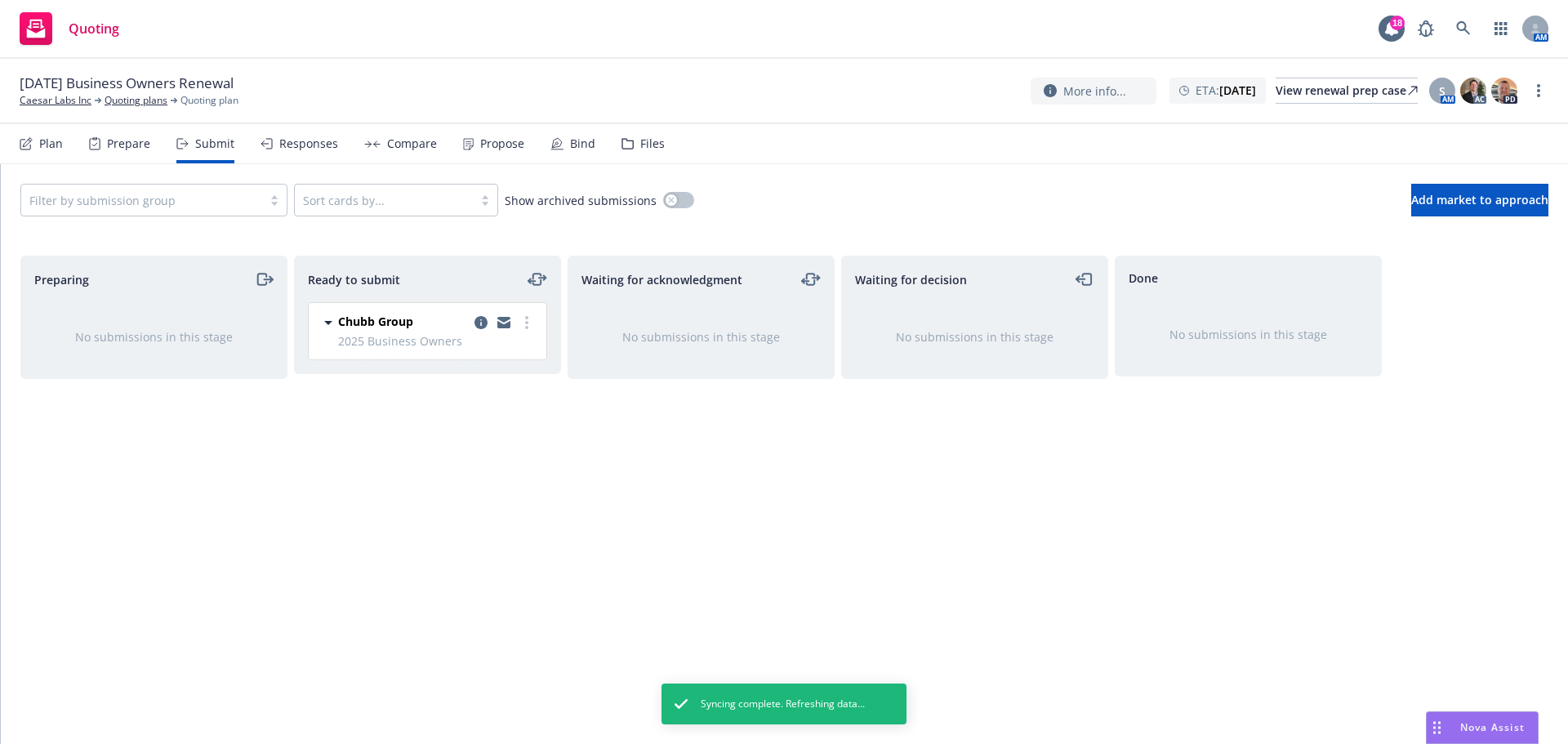
click at [224, 197] on div at bounding box center [142, 200] width 224 height 19
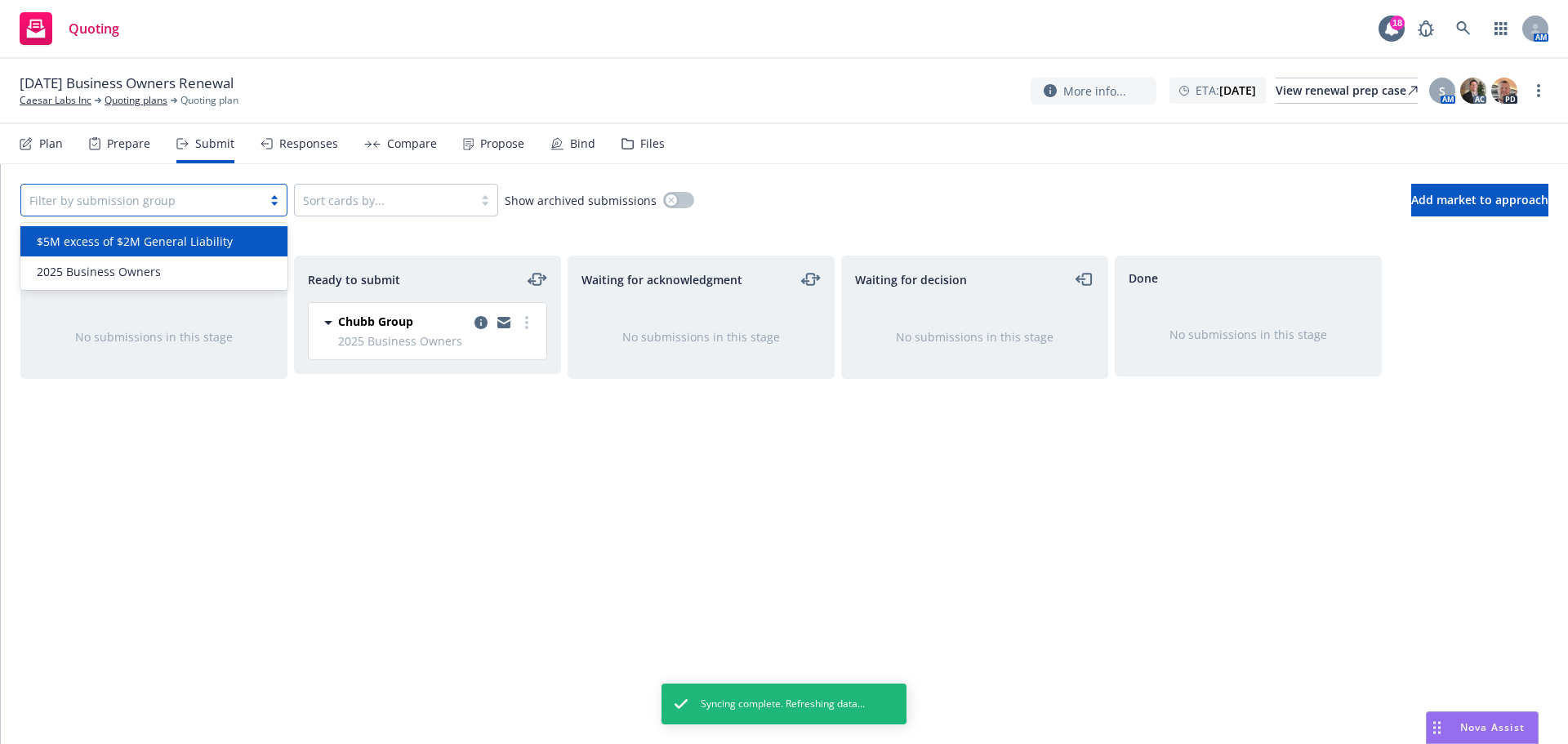
click at [190, 249] on span "$5M excess of $2M General Liability" at bounding box center [135, 241] width 196 height 17
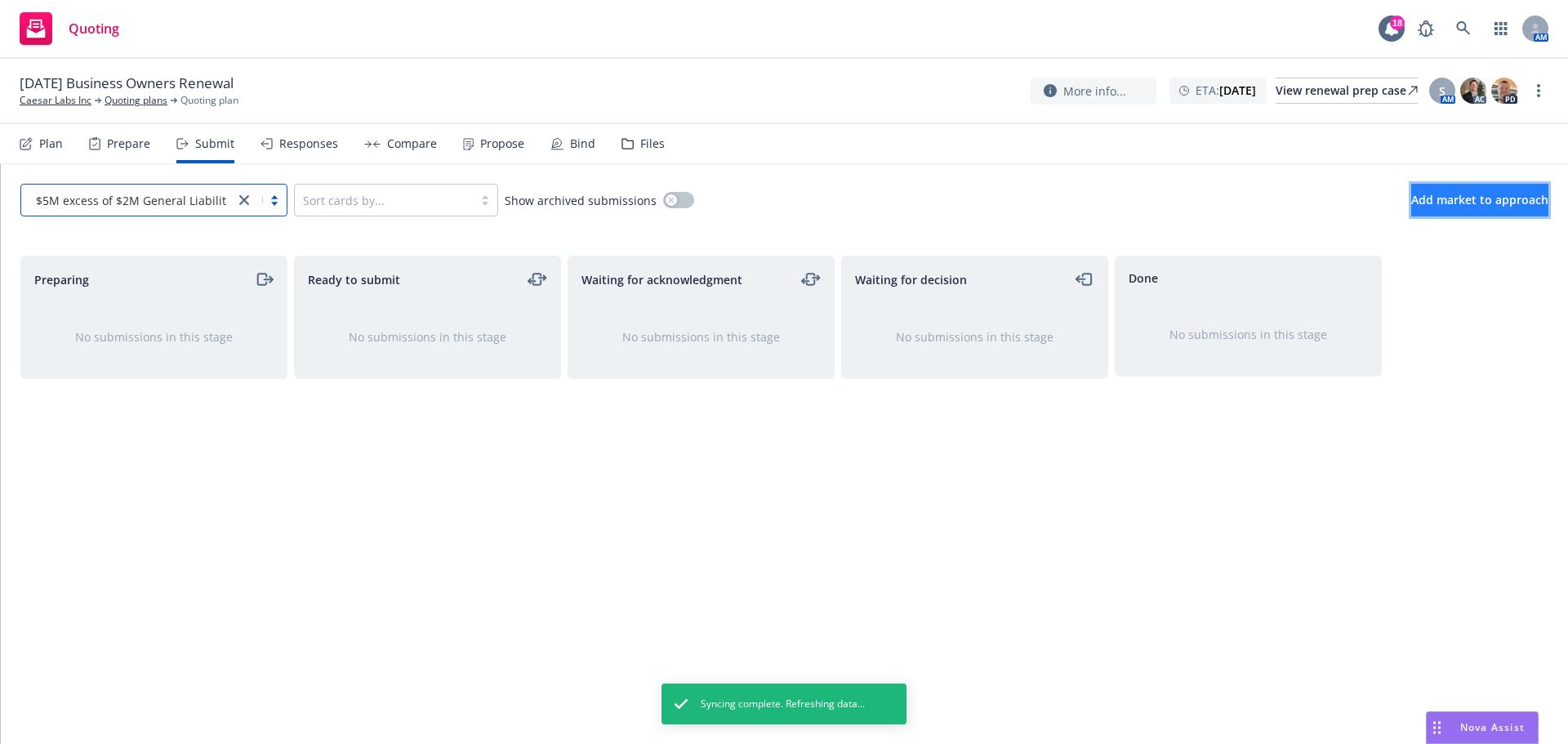
click at [1411, 199] on button "Add market to approach" at bounding box center [1479, 200] width 138 height 33
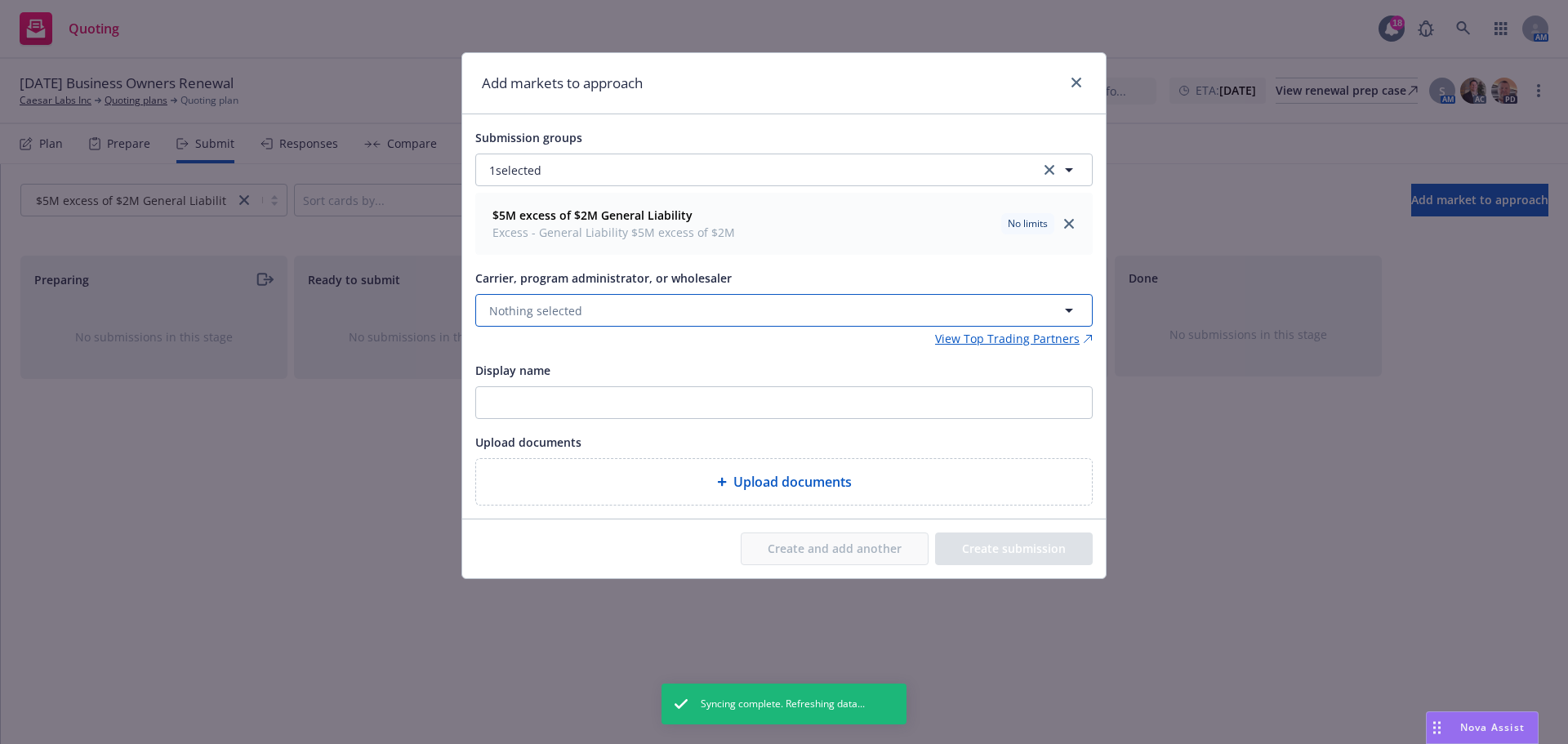
click at [586, 303] on button "Nothing selected" at bounding box center [784, 310] width 618 height 33
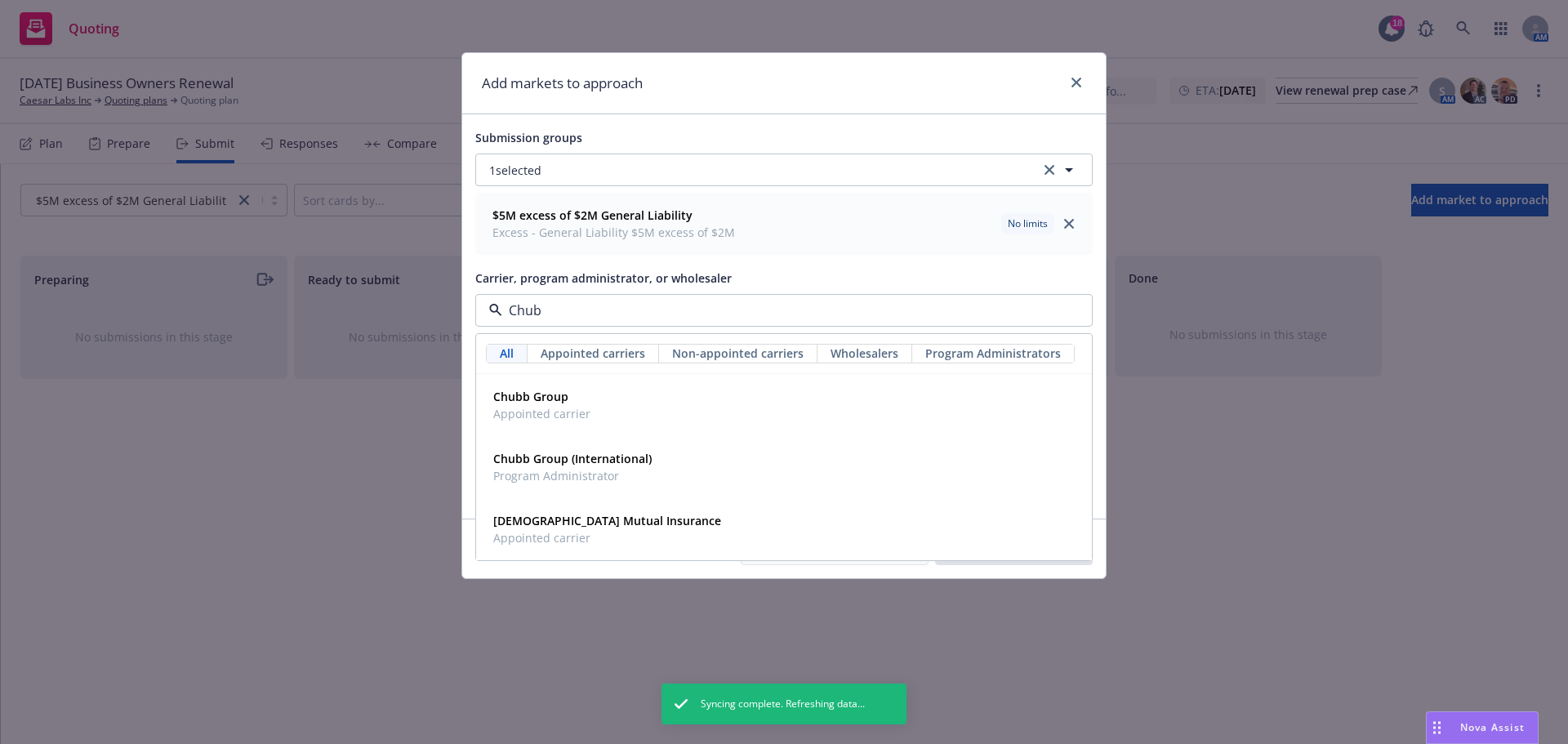
type input "Chubb"
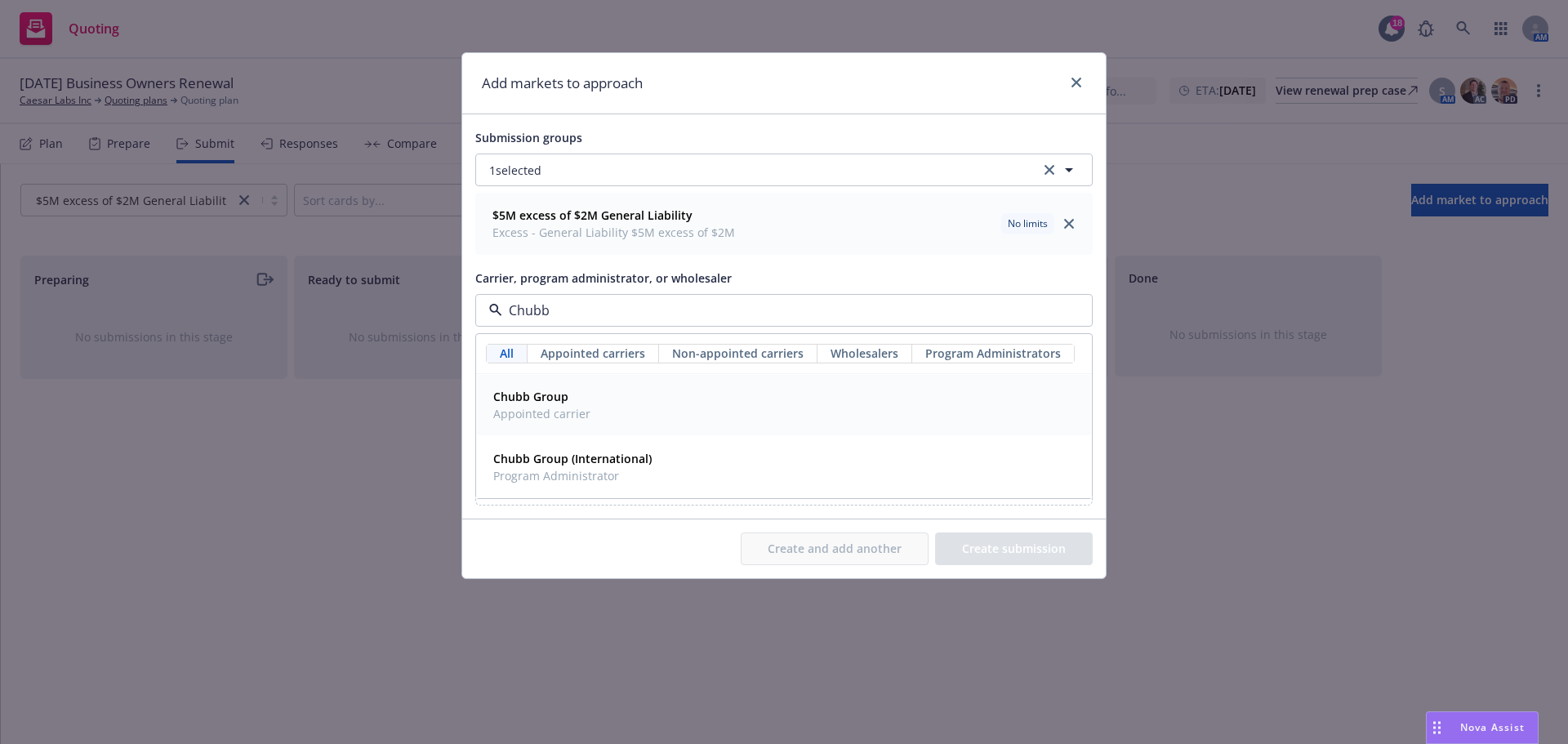
click at [695, 393] on div "Chubb Group Appointed carrier" at bounding box center [784, 405] width 595 height 40
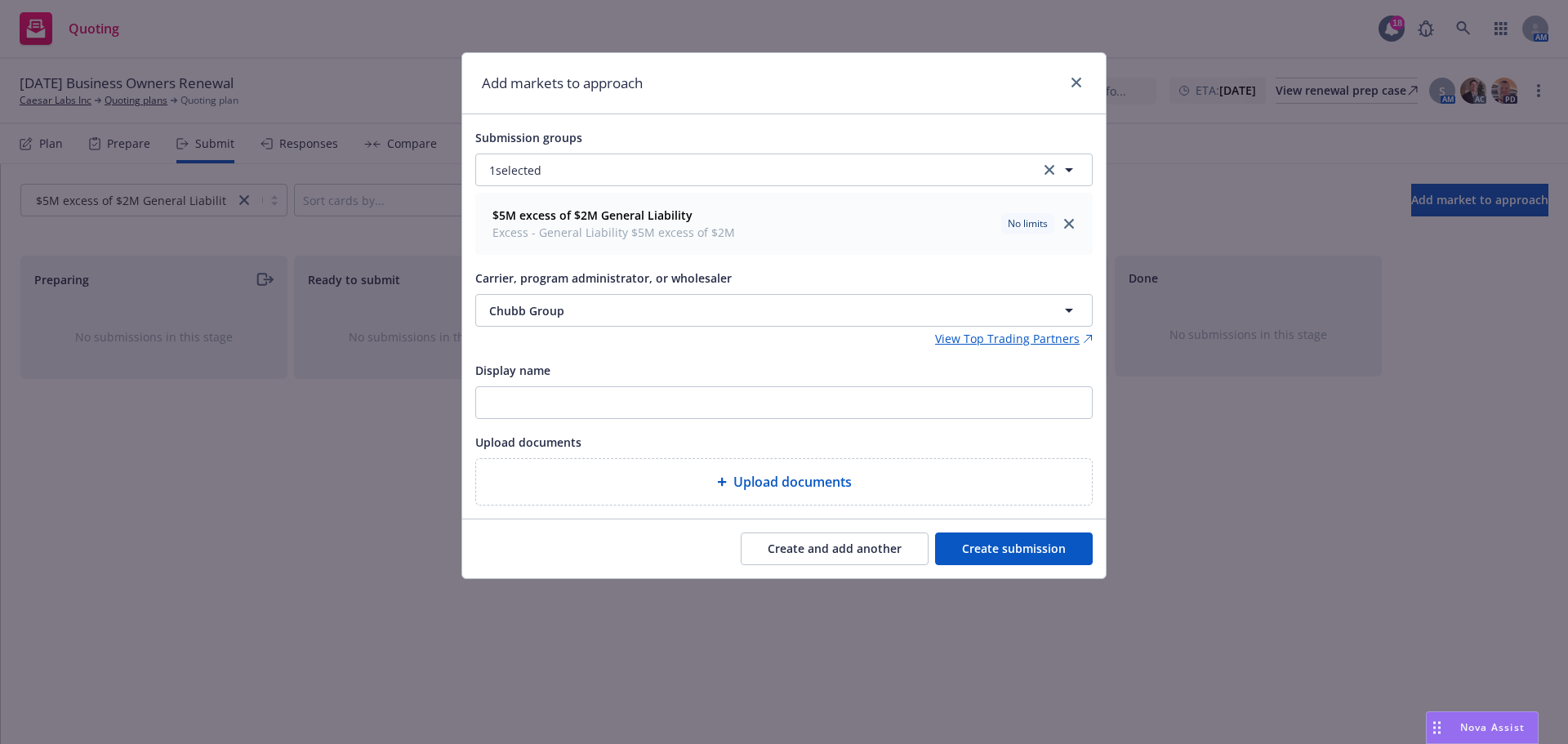
drag, startPoint x: 1010, startPoint y: 542, endPoint x: 876, endPoint y: 530, distance: 134.5
click at [1008, 542] on button "Create submission" at bounding box center [1014, 548] width 158 height 33
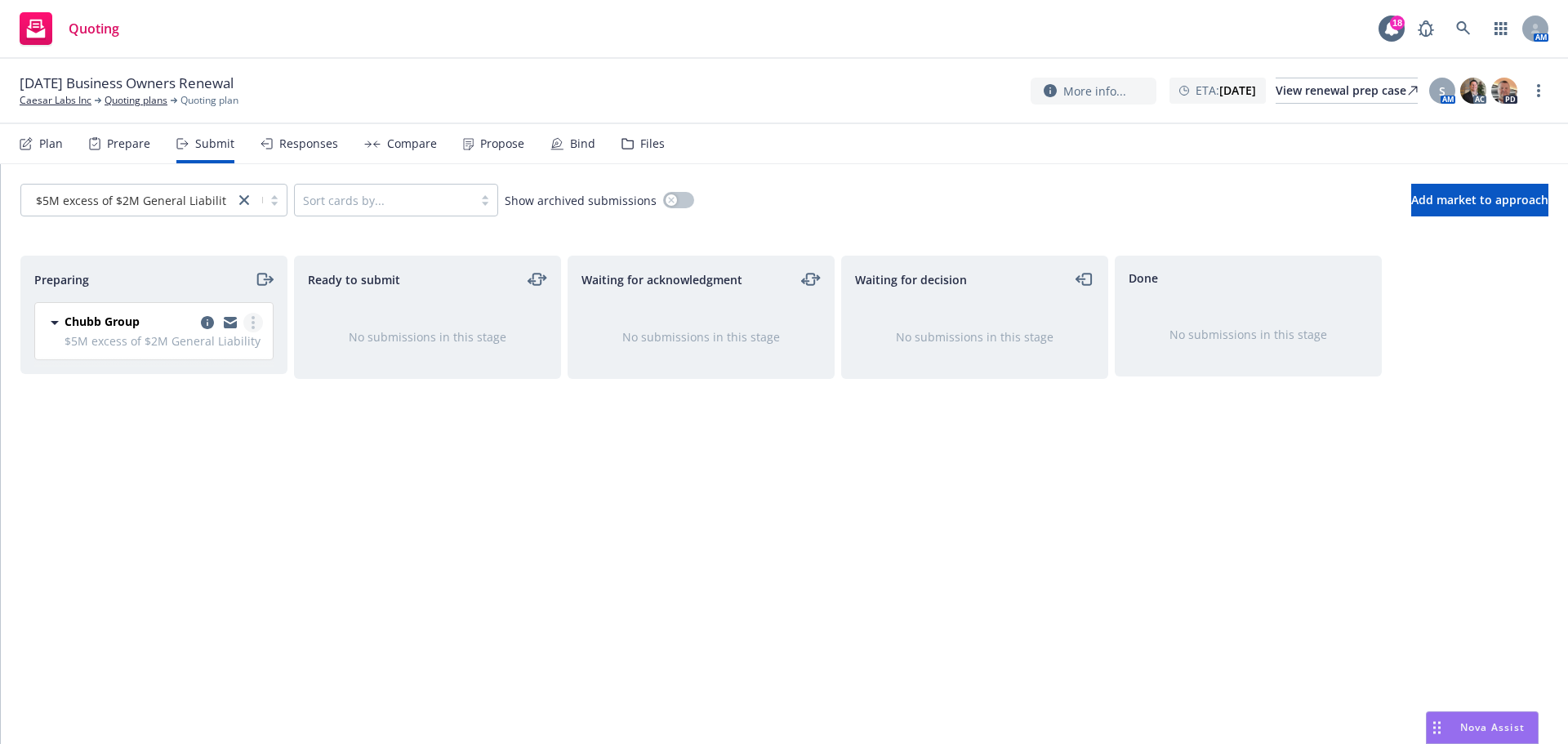
click at [254, 314] on link "more" at bounding box center [252, 322] width 19 height 19
click at [194, 356] on span "Complete preparation" at bounding box center [179, 356] width 160 height 15
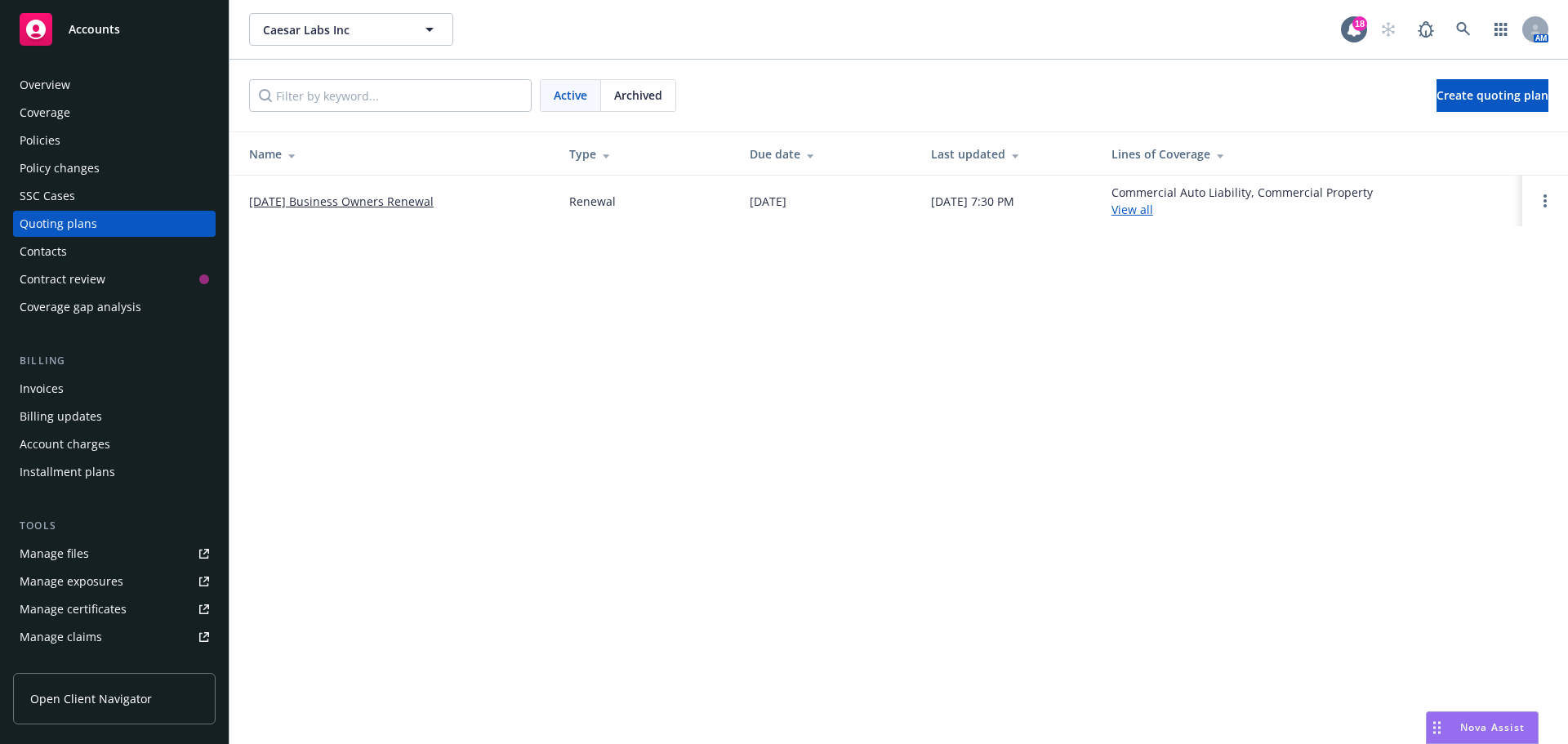
click at [643, 94] on span "Archived" at bounding box center [638, 95] width 48 height 17
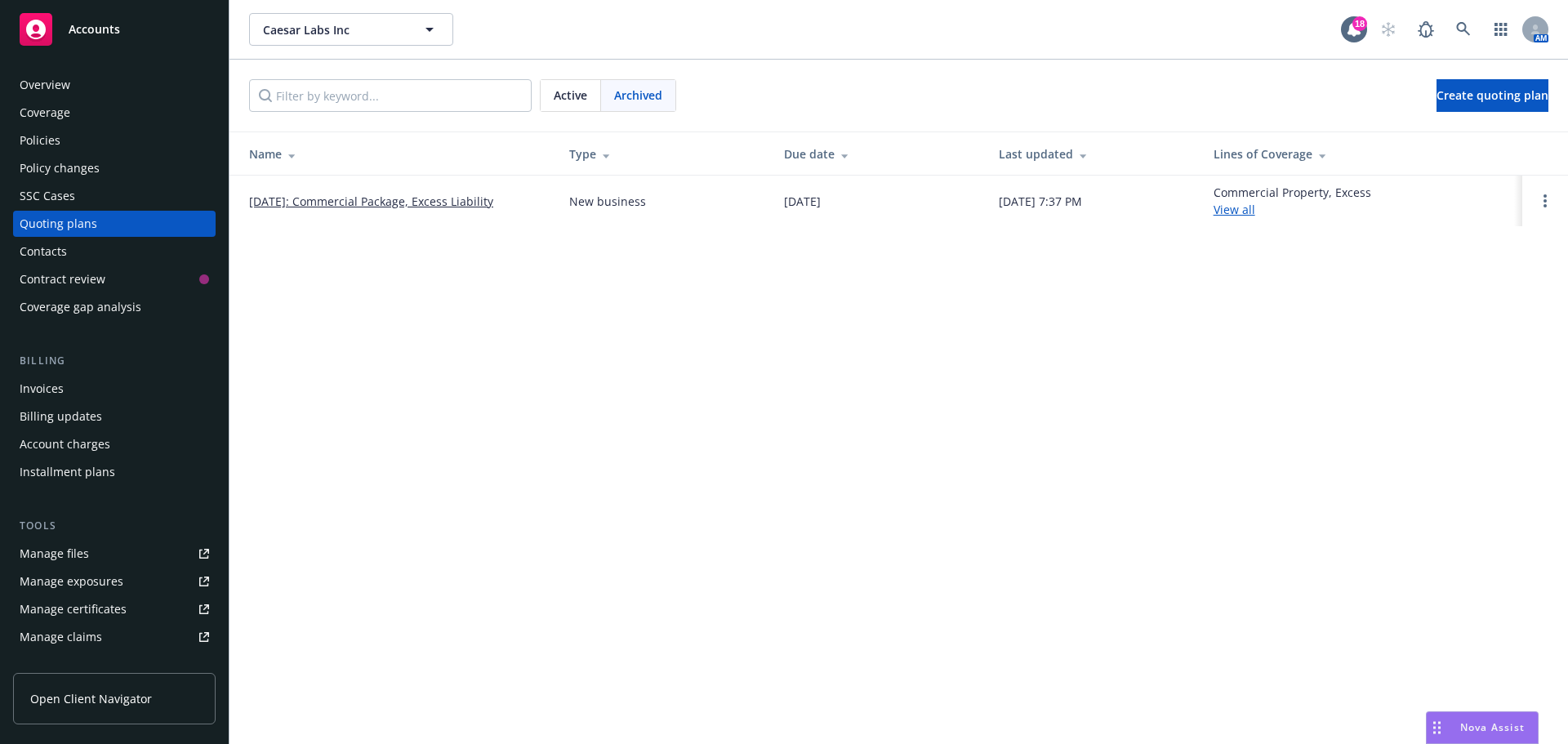
click at [344, 201] on link "[DATE]: Commercial Package, Excess Liability" at bounding box center [370, 201] width 244 height 17
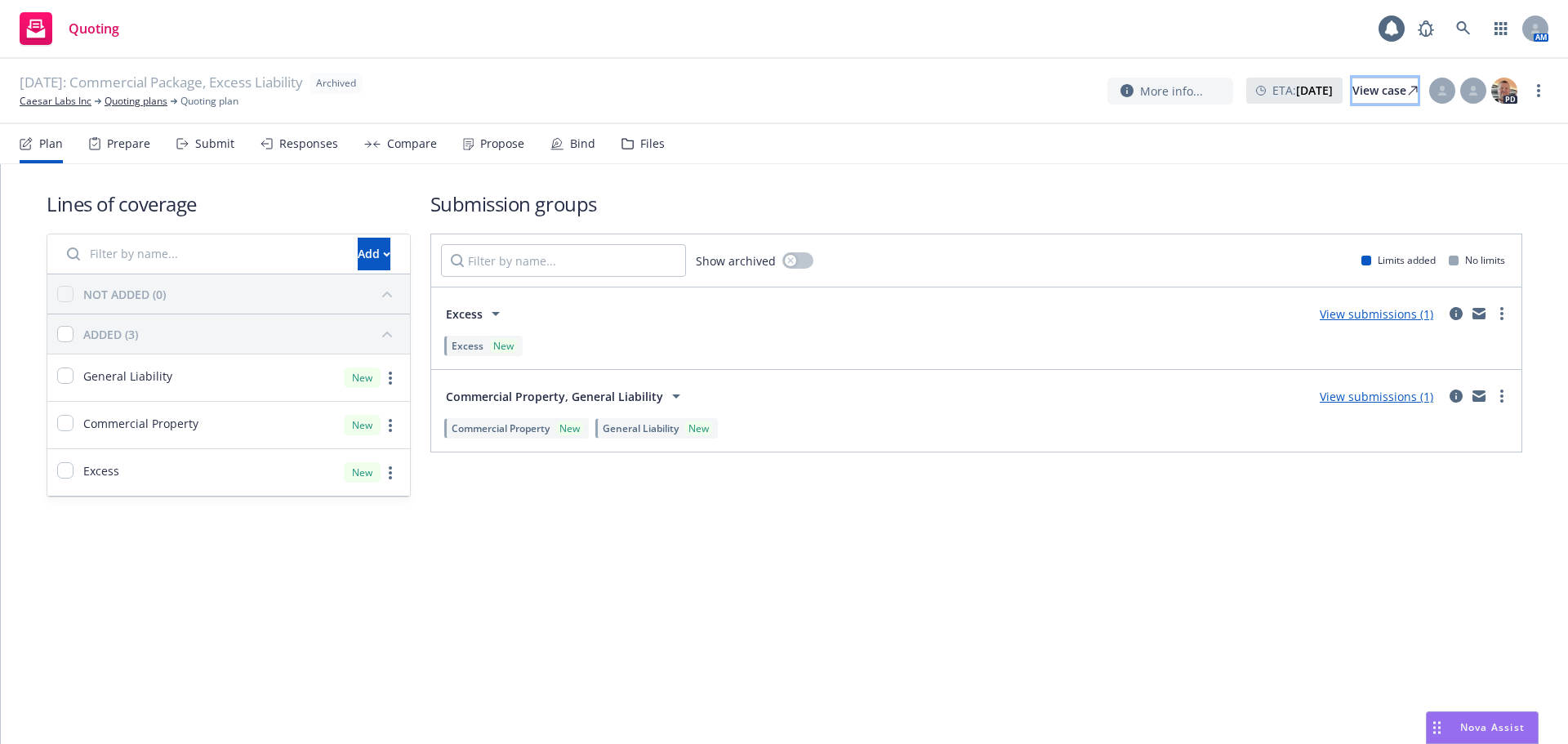
click at [1353, 87] on div "View case" at bounding box center [1385, 90] width 65 height 24
click at [76, 105] on link "Caesar Labs Inc" at bounding box center [55, 100] width 72 height 14
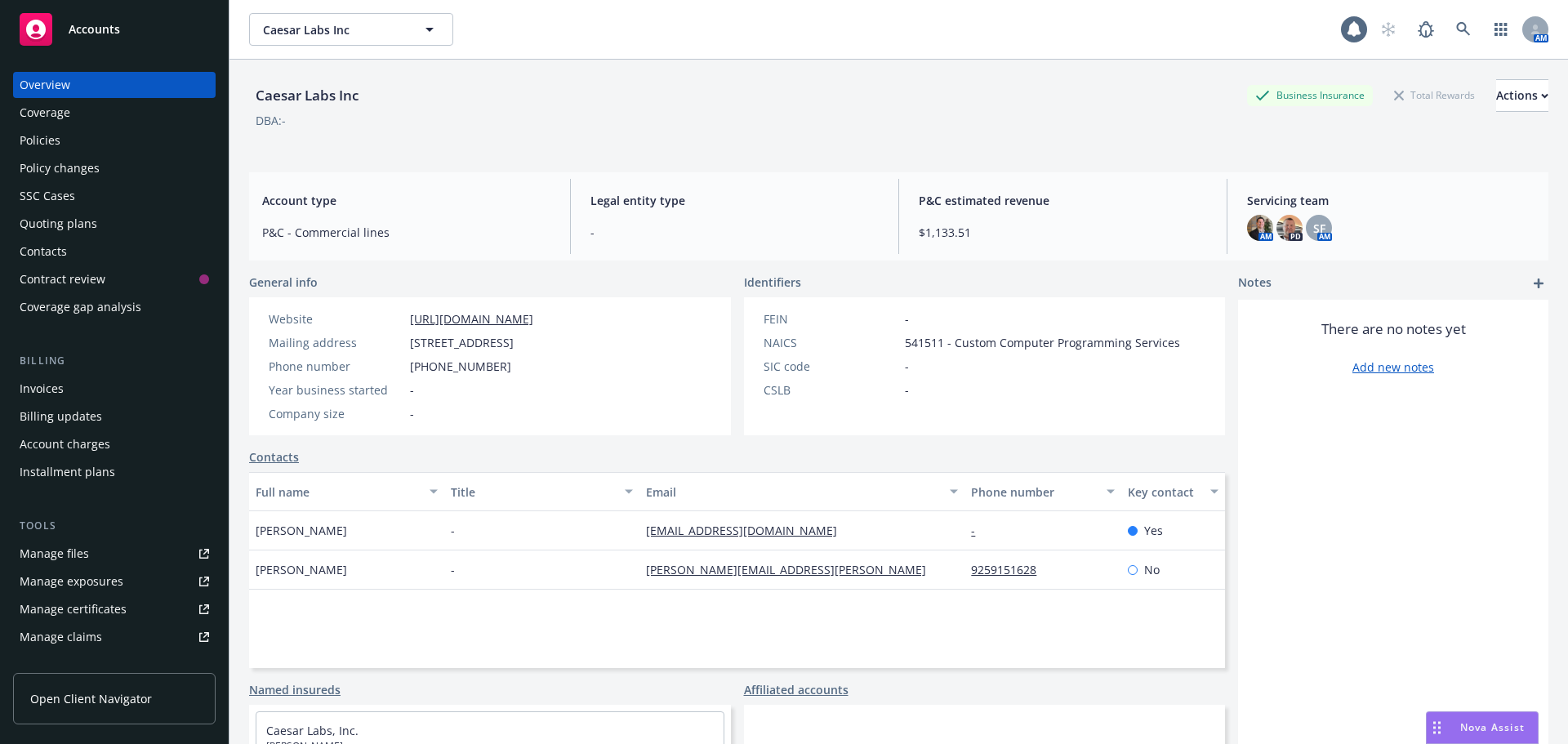
click at [94, 133] on div "Policies" at bounding box center [114, 140] width 190 height 26
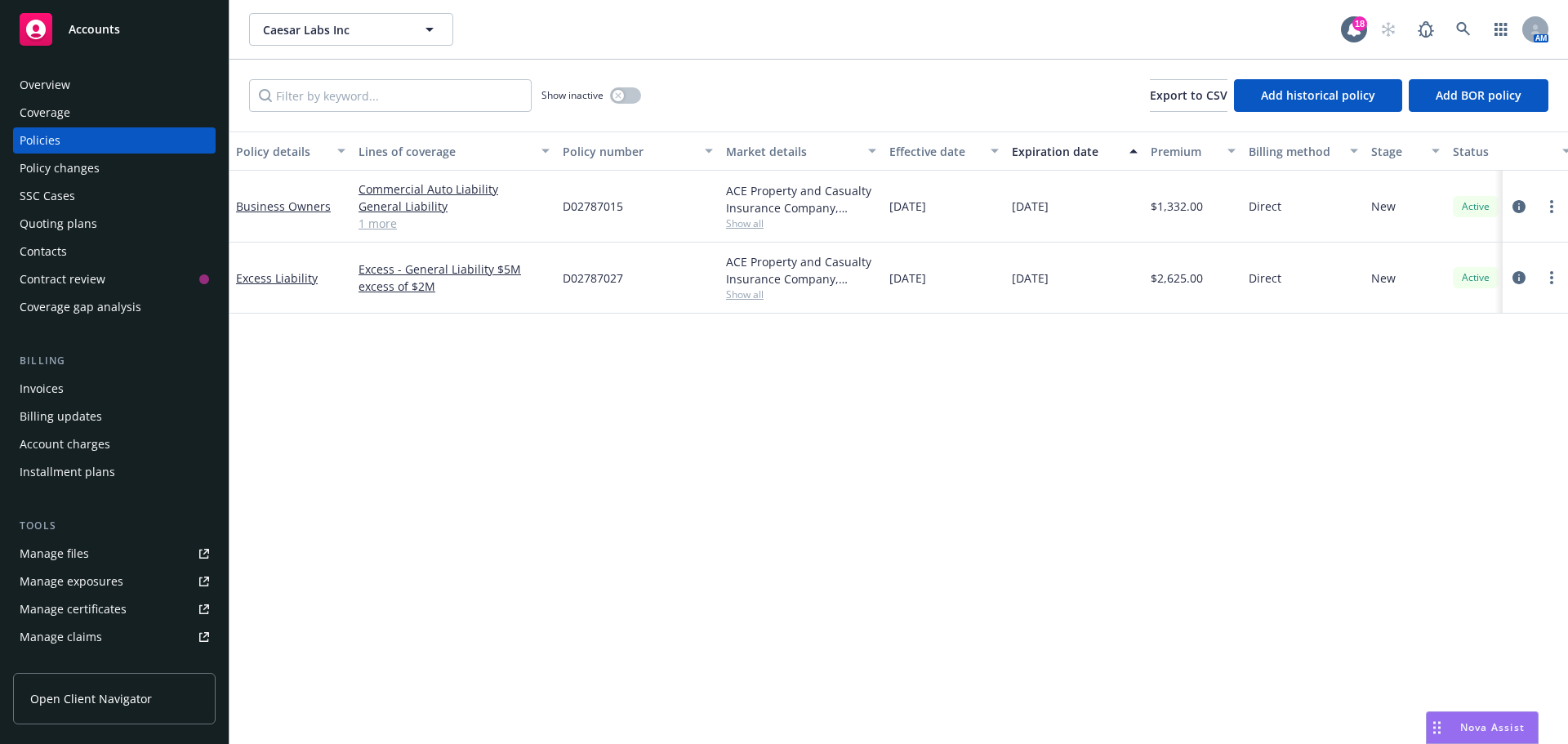
click at [732, 294] on span "Show all" at bounding box center [801, 294] width 150 height 13
click at [1261, 380] on div "Policy details Lines of coverage Policy number Market details Effective date Ex…" at bounding box center [899, 438] width 1338 height 612
click at [1511, 205] on link "circleInformation" at bounding box center [1519, 206] width 19 height 19
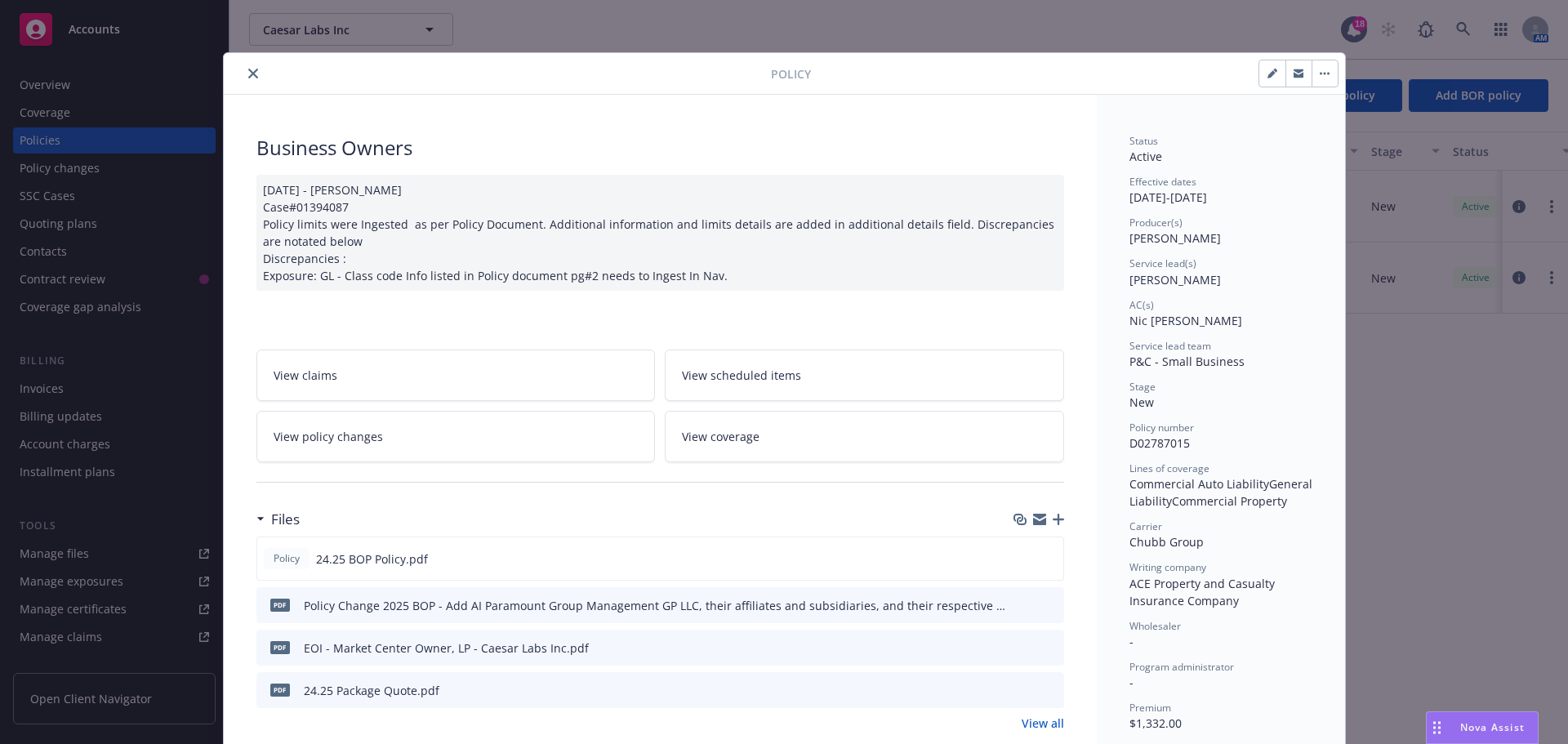
scroll to position [272, 0]
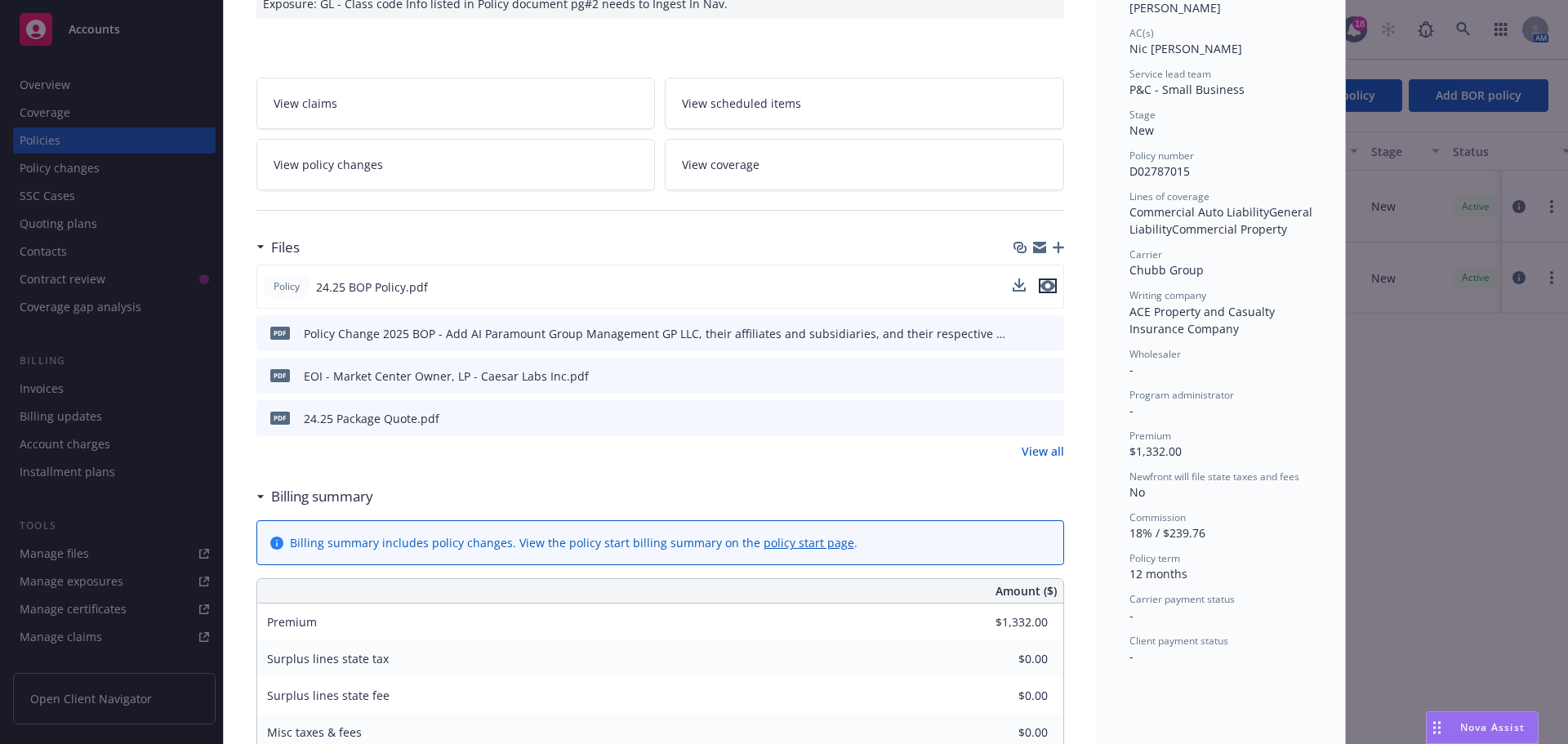
click at [1042, 292] on icon "preview file" at bounding box center [1047, 286] width 14 height 12
click at [1044, 423] on icon "preview file" at bounding box center [1048, 418] width 14 height 12
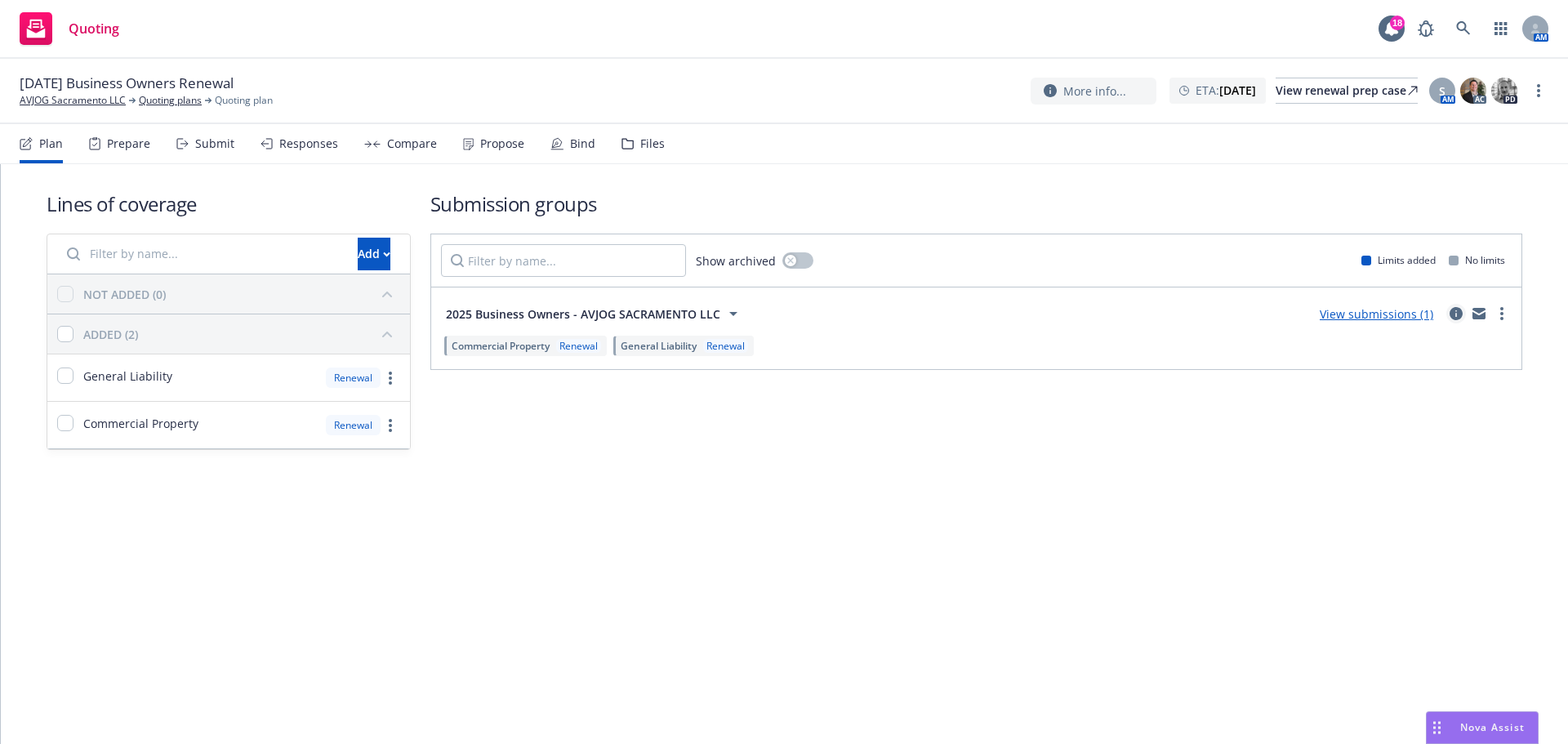
click at [1456, 310] on icon "circleInformation" at bounding box center [1456, 313] width 13 height 13
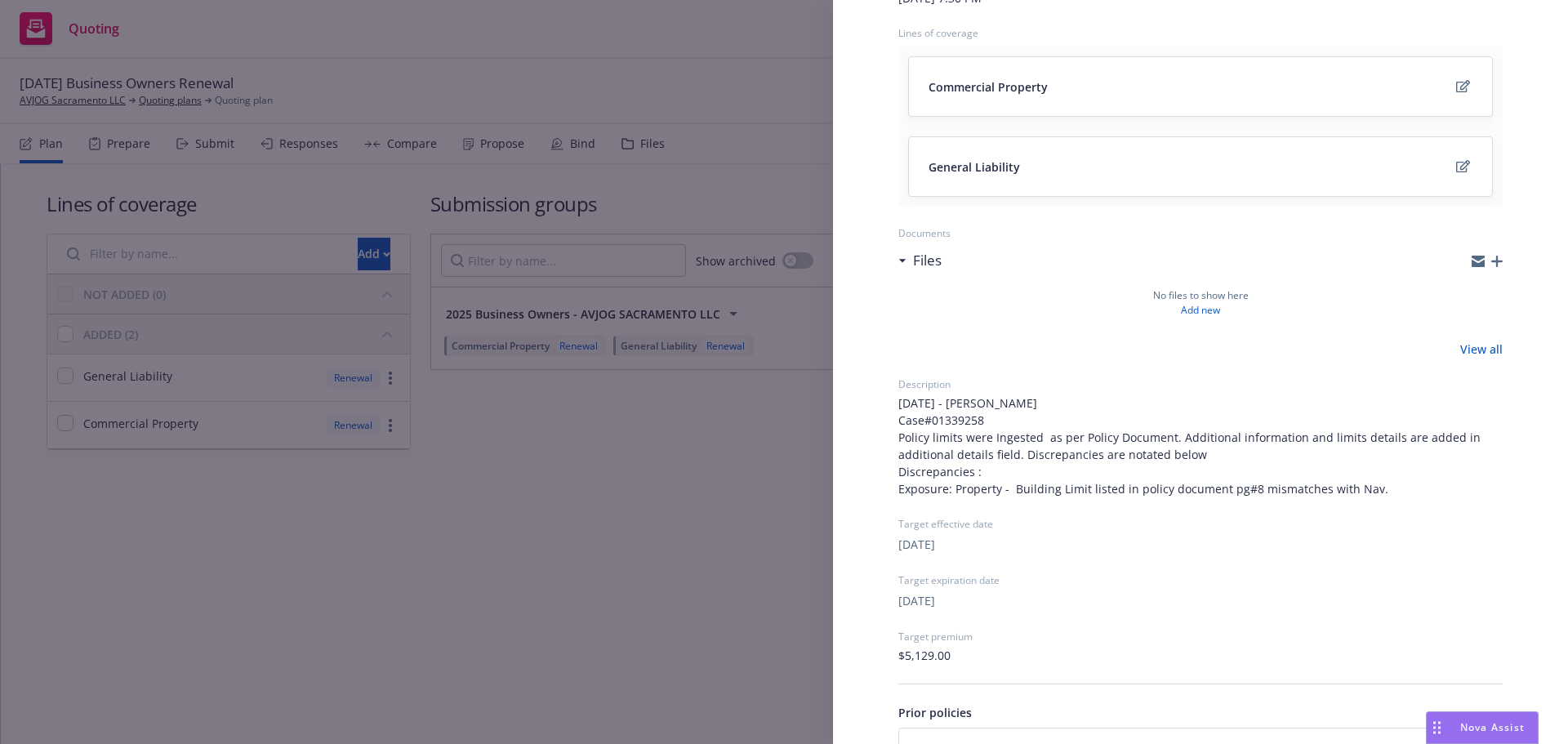
scroll to position [322, 0]
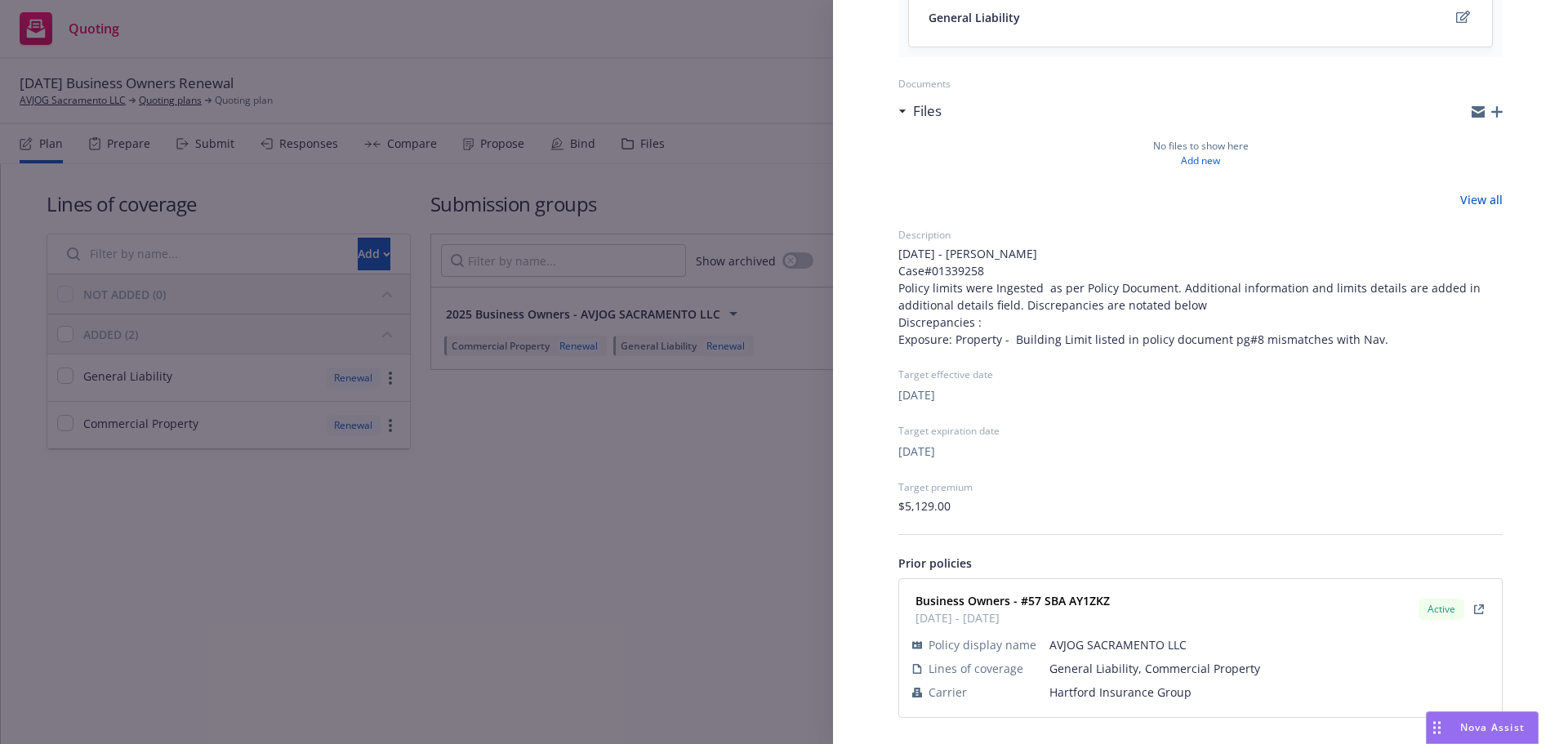
click at [1079, 678] on td "General Liability, Commercial Property" at bounding box center [1269, 668] width 440 height 24
click at [1079, 681] on td "Hartford Insurance Group" at bounding box center [1269, 692] width 440 height 24
click at [1085, 700] on span "Hartford Insurance Group" at bounding box center [1269, 692] width 440 height 17
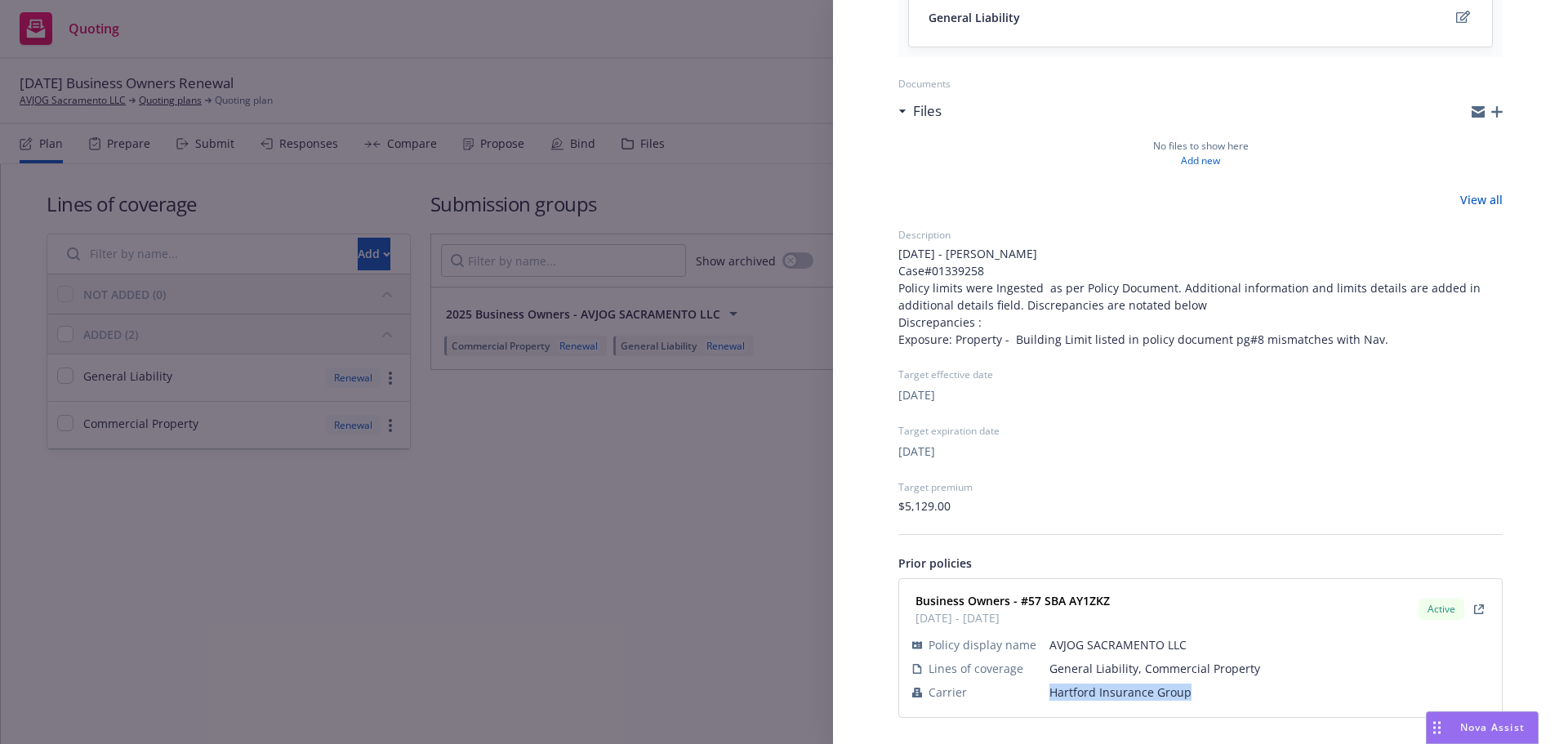
click at [1085, 698] on span "Hartford Insurance Group" at bounding box center [1269, 692] width 440 height 17
drag, startPoint x: 1138, startPoint y: 605, endPoint x: 1027, endPoint y: 603, distance: 111.0
click at [1027, 603] on div "Business Owners - #57 SBA AY1ZKZ [DATE] - [DATE] Active" at bounding box center [1200, 609] width 583 height 40
copy strong "57 SBA AY1ZKZ"
click at [614, 506] on div "Submission group 2025 Business Owners - AVJOG SACRAMENTO LLC Last updated Monda…" at bounding box center [784, 372] width 1568 height 744
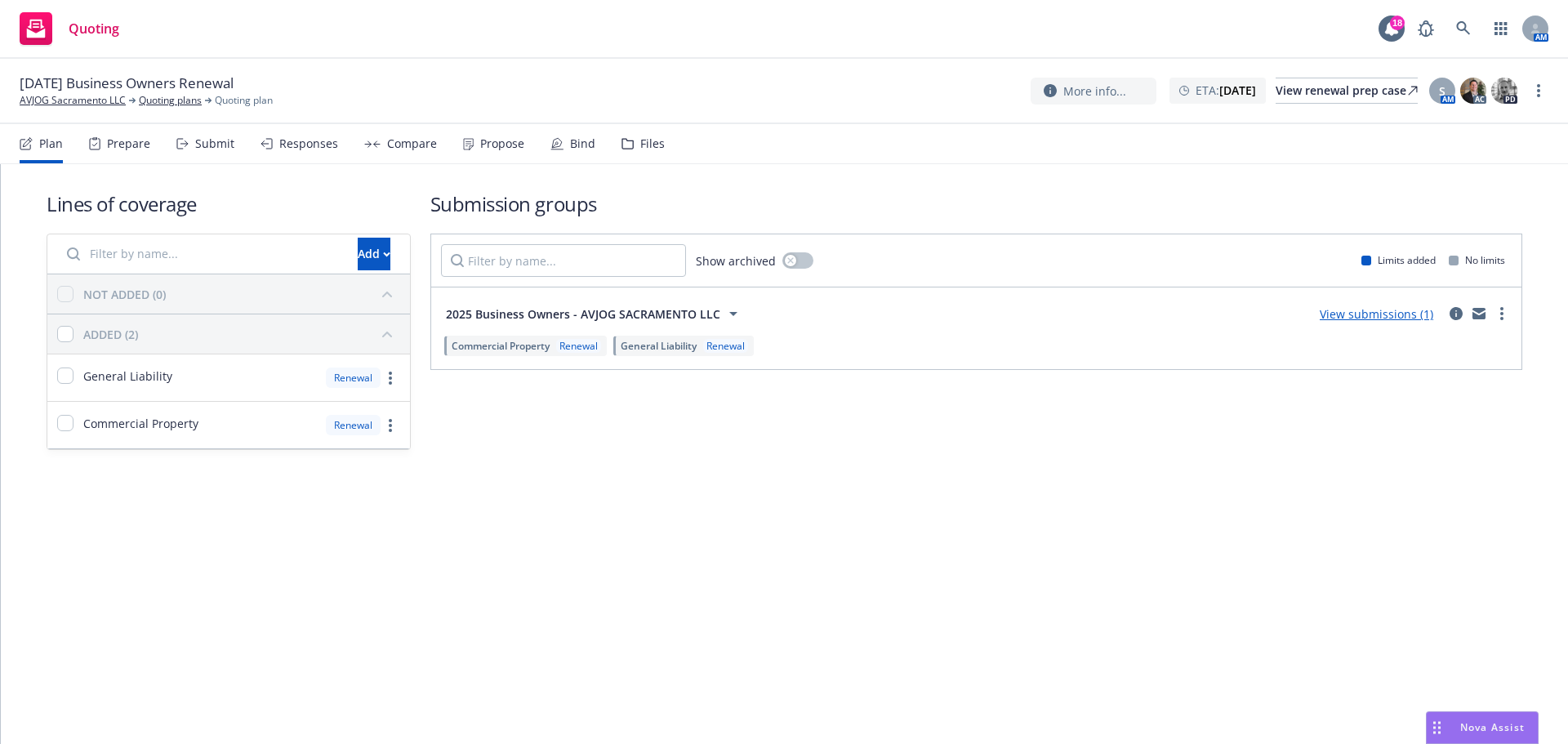
click at [1535, 77] on div "More info... ETA : December 17, 2025 View renewal prep case S AM AC PD" at bounding box center [1290, 90] width 518 height 30
click at [1536, 83] on link "more" at bounding box center [1538, 90] width 19 height 19
click at [1485, 220] on link "Archive quoting plan" at bounding box center [1457, 222] width 182 height 33
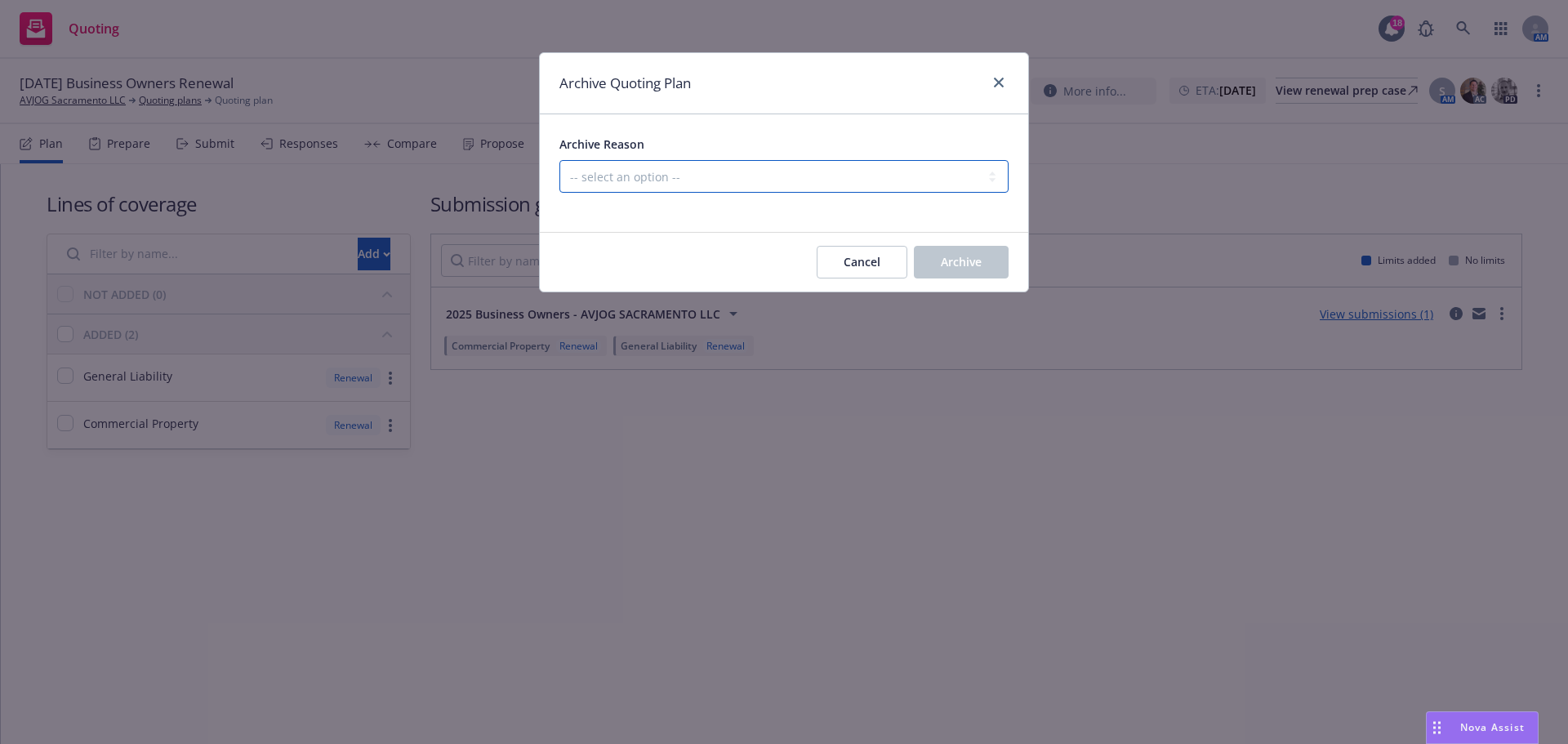
click at [905, 170] on select "-- select an option -- All policies in this renewal plan are auto-renewed Creat…" at bounding box center [784, 176] width 449 height 33
select select "ARCHIVED_RENEWAL_POLICY_AUTO_RENEWED"
click at [560, 160] on select "-- select an option -- All policies in this renewal plan are auto-renewed Creat…" at bounding box center [784, 176] width 449 height 33
click at [939, 243] on div "Cancel Archive" at bounding box center [784, 262] width 489 height 59
click at [944, 256] on span "Archive" at bounding box center [961, 261] width 41 height 15
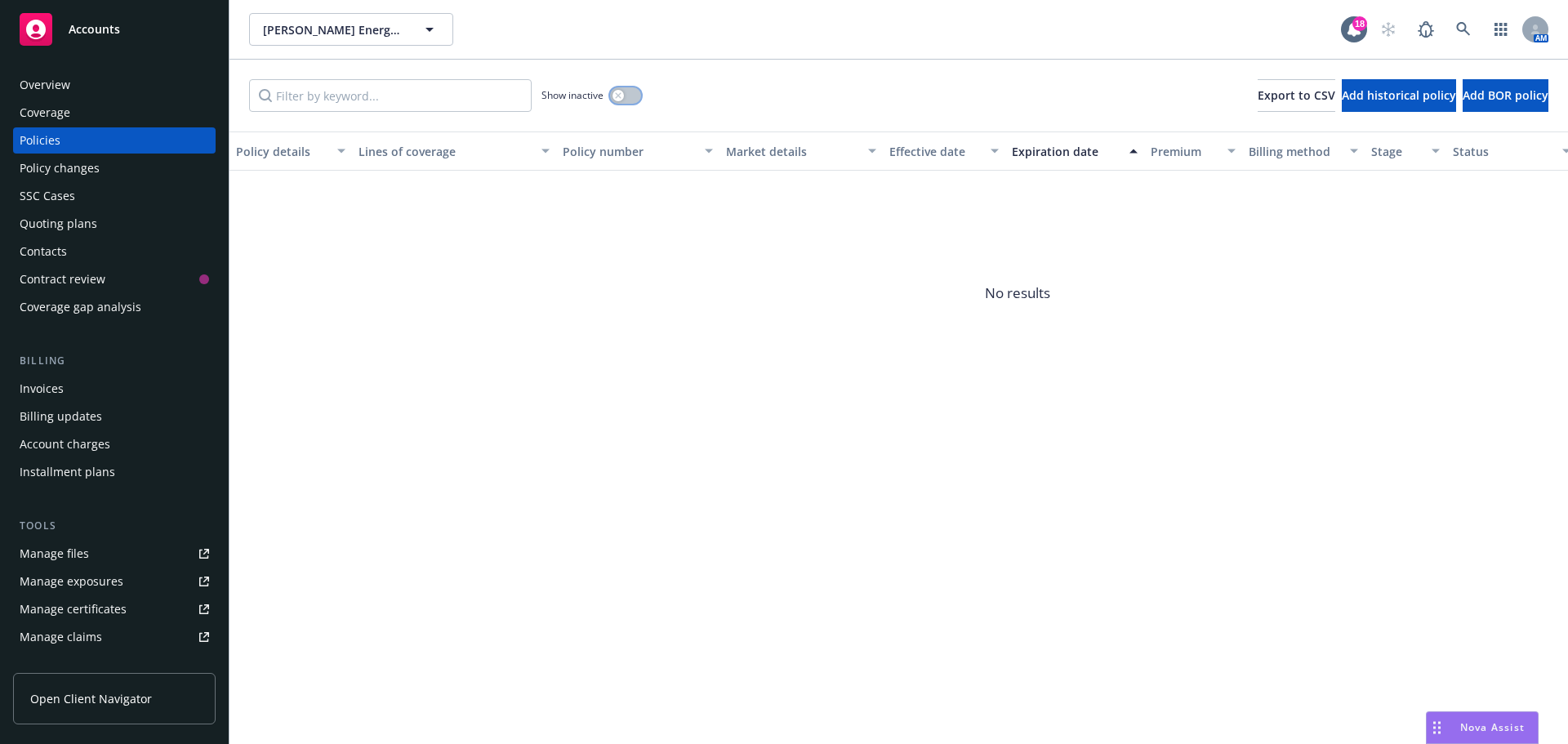
click at [634, 95] on button "button" at bounding box center [625, 95] width 31 height 16
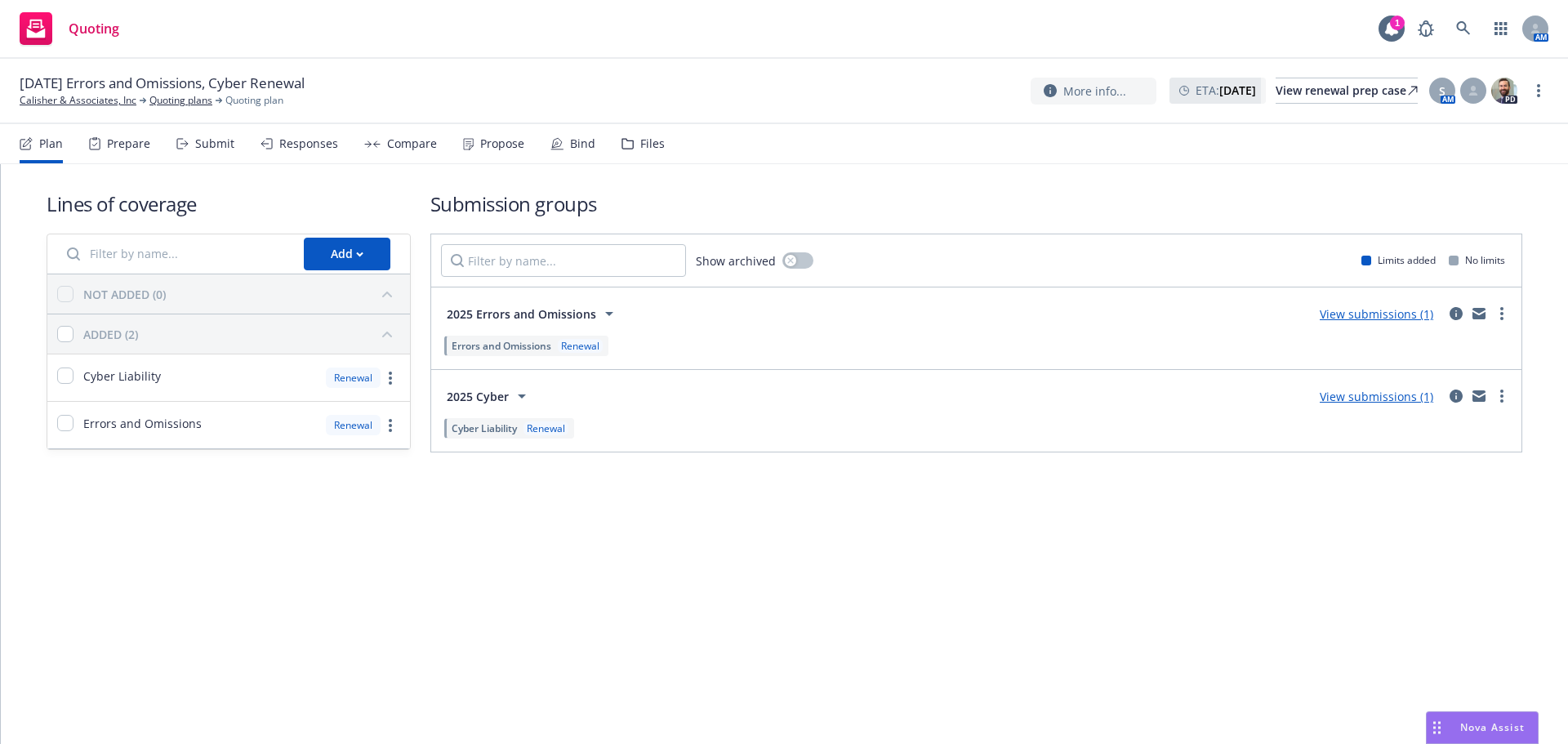
click at [553, 138] on icon at bounding box center [557, 143] width 10 height 10
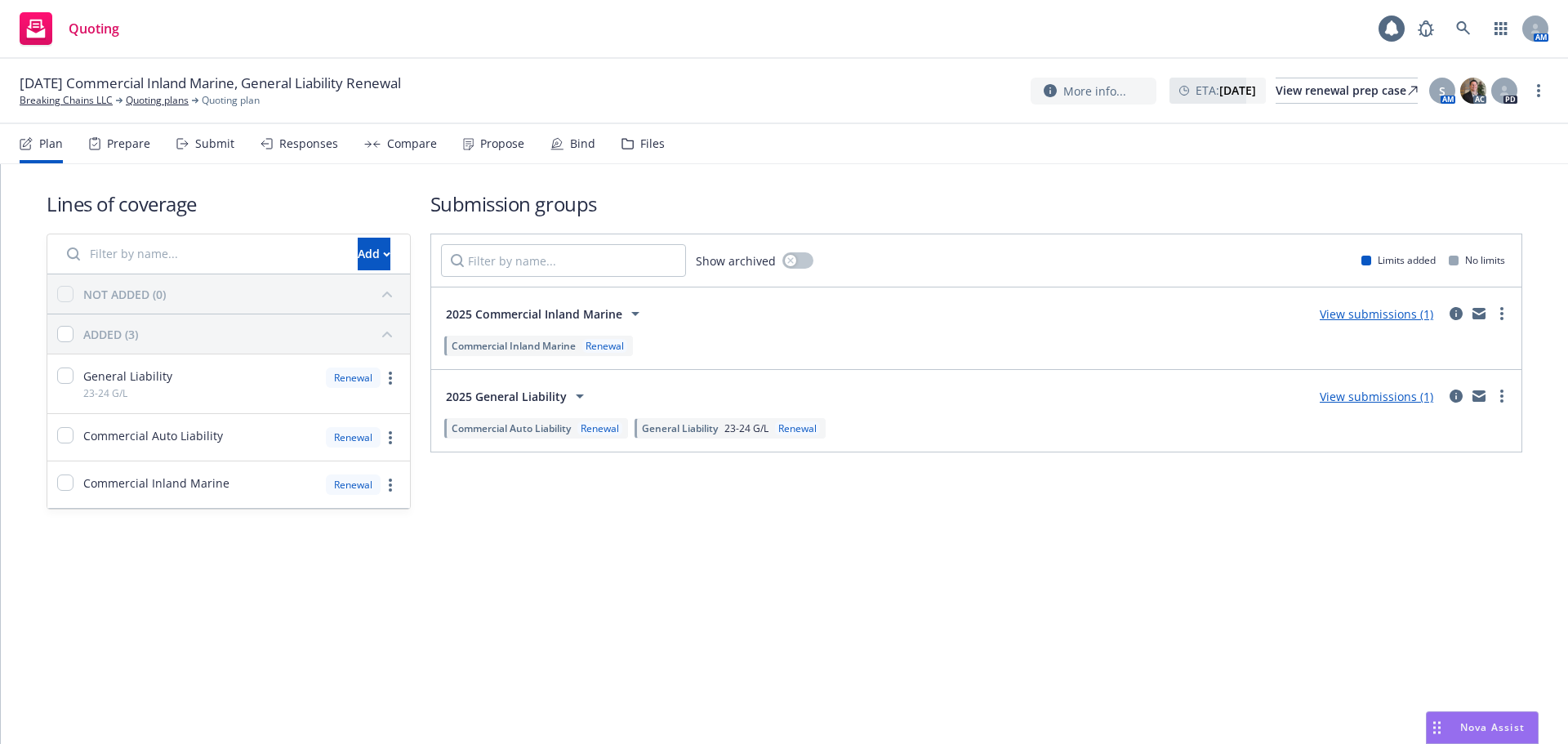
click at [500, 139] on div "Propose" at bounding box center [502, 143] width 44 height 13
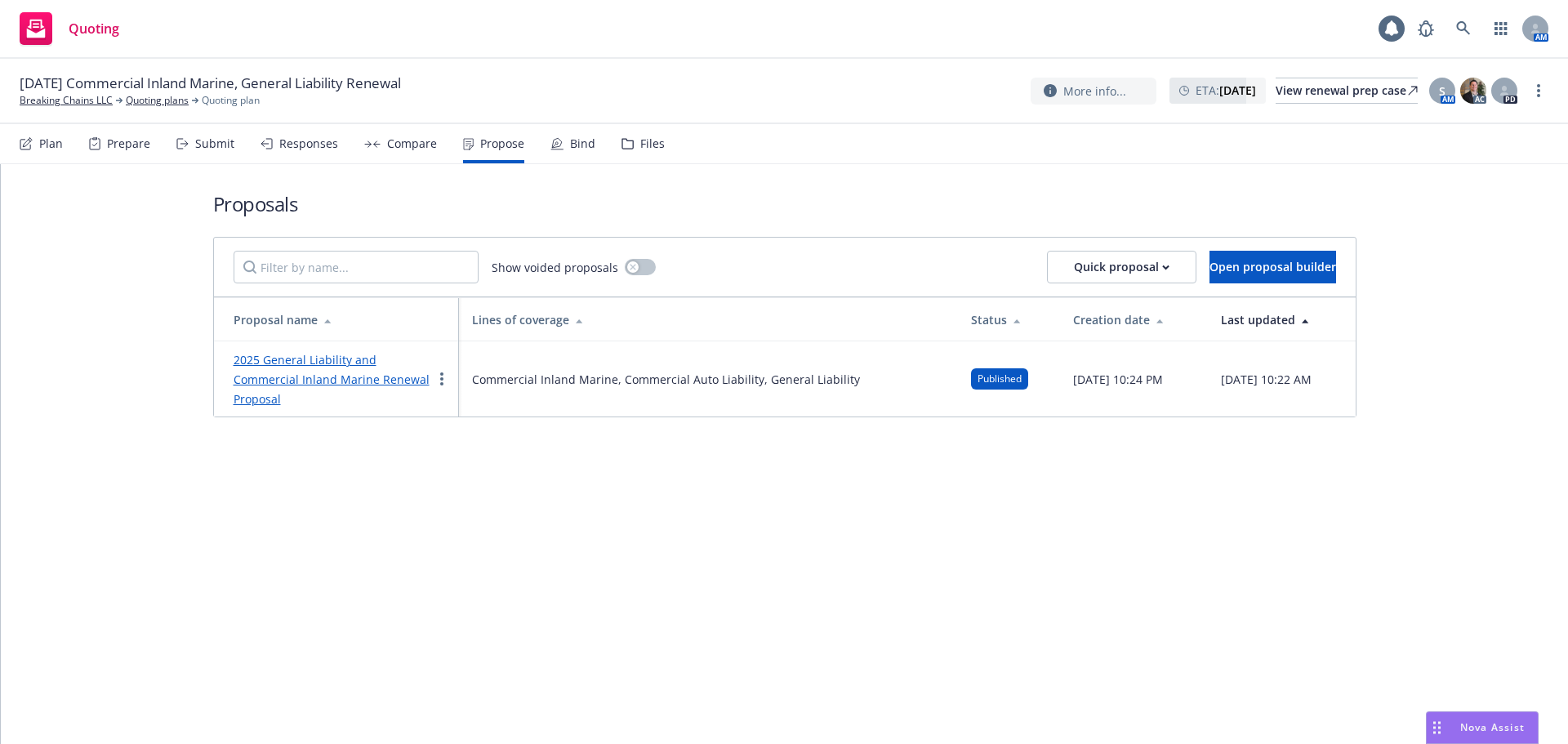
click at [343, 379] on link "2025 General Liability and Commercial Inland Marine Renewal Proposal" at bounding box center [332, 379] width 196 height 55
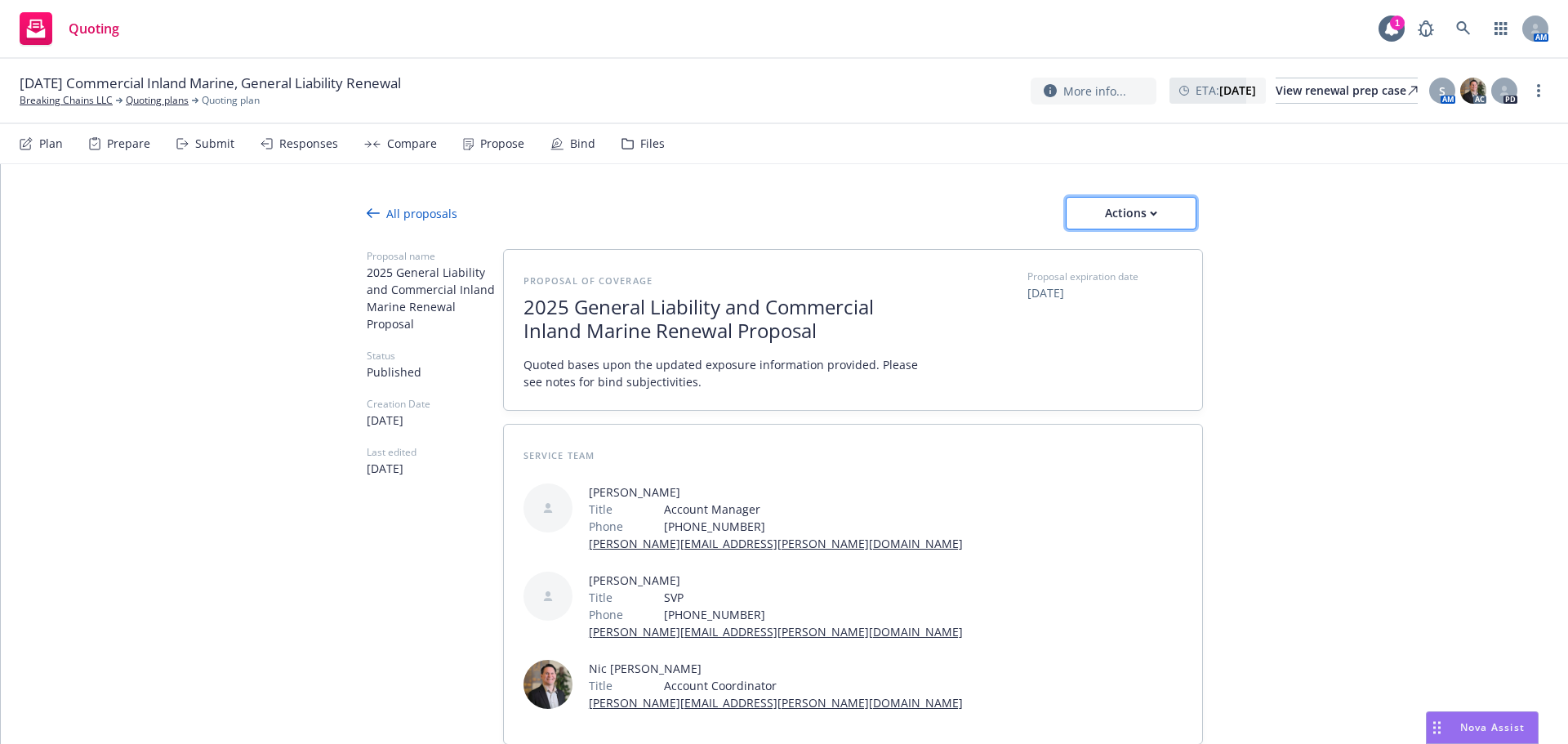
click at [1137, 201] on div "Actions" at bounding box center [1131, 213] width 77 height 31
click at [1132, 254] on span "Copy proposal link" at bounding box center [1130, 255] width 140 height 15
type textarea "x"
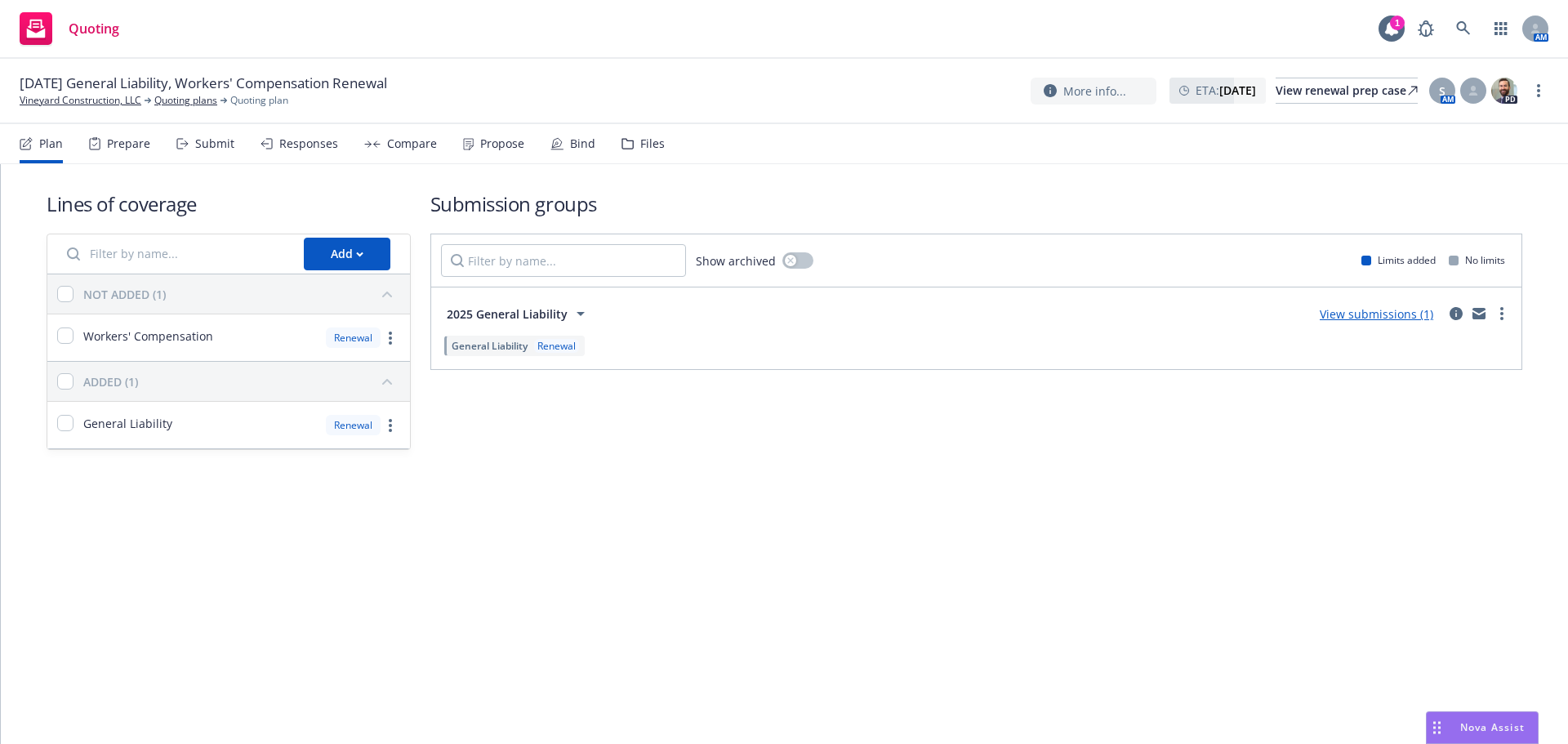
click at [510, 139] on div "Propose" at bounding box center [502, 143] width 44 height 13
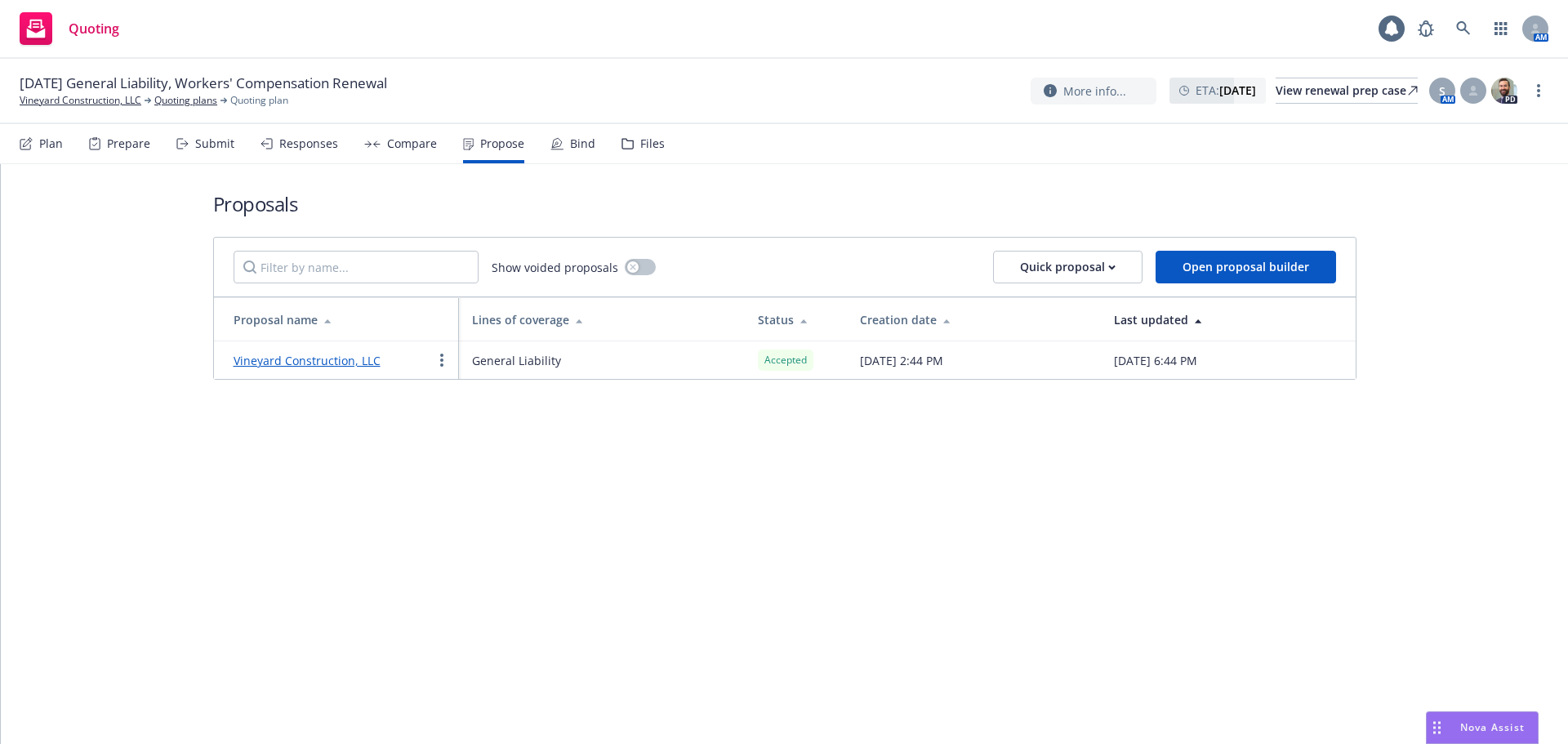
click at [310, 359] on link "Vineyard Construction, LLC" at bounding box center [307, 360] width 147 height 15
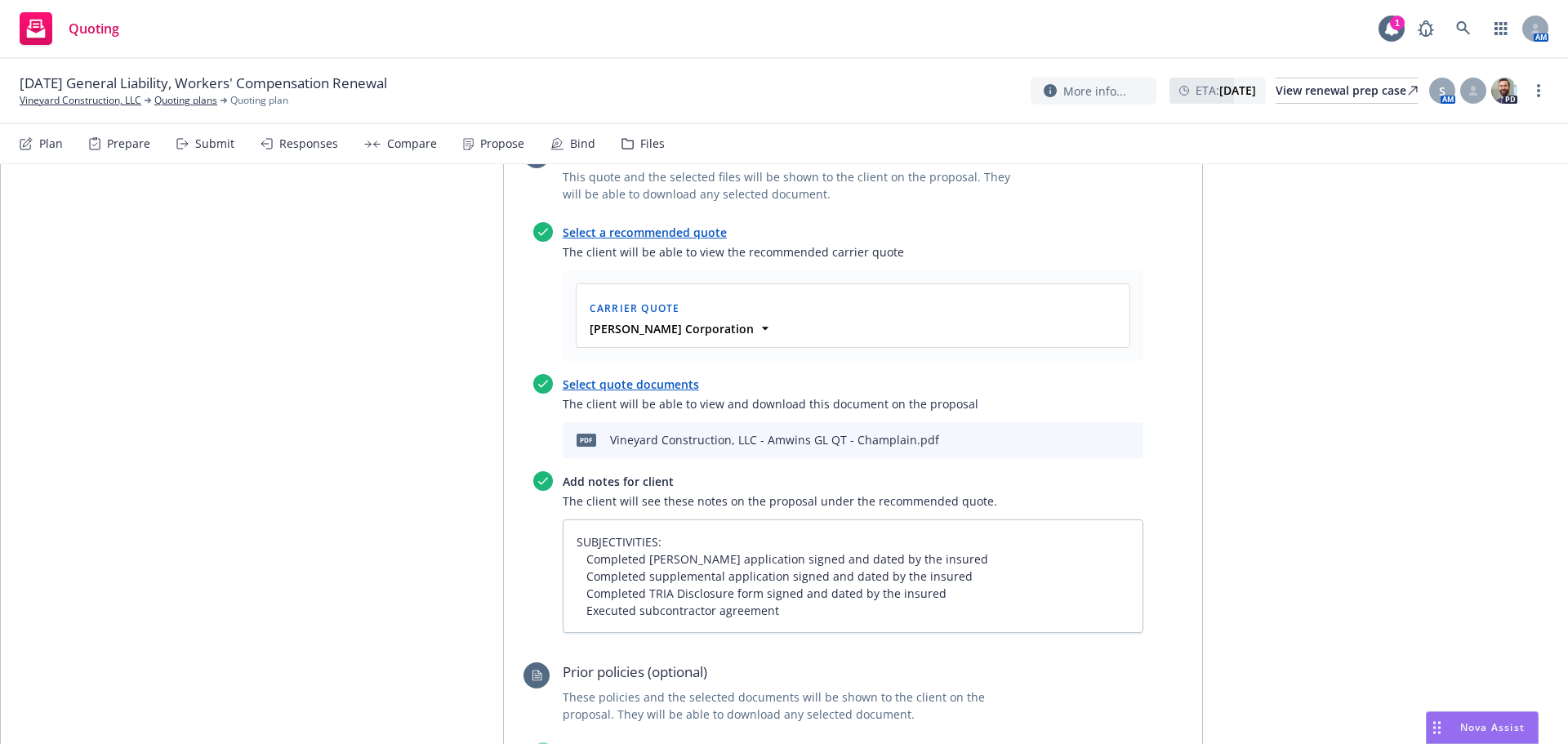
scroll to position [871, 0]
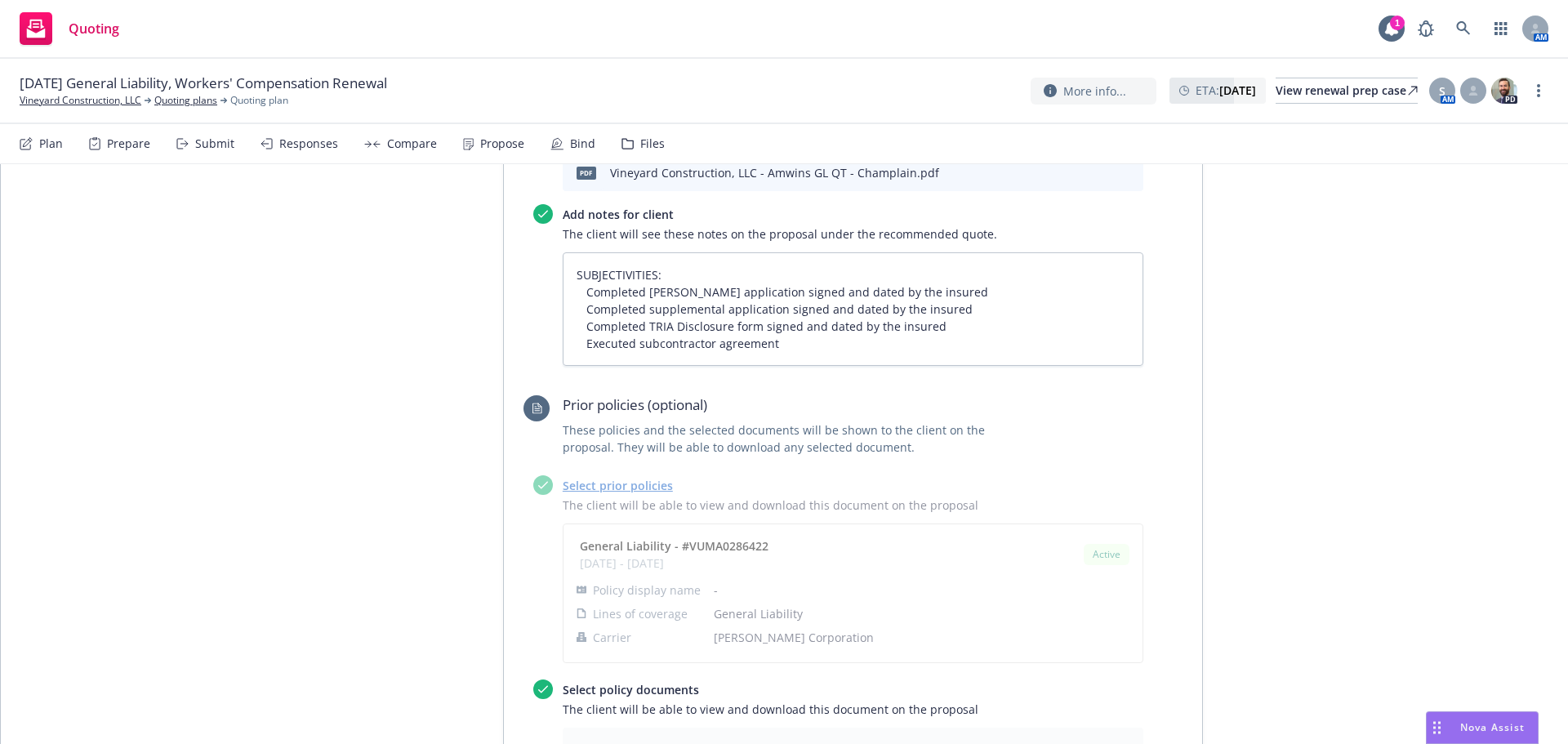
type textarea "x"
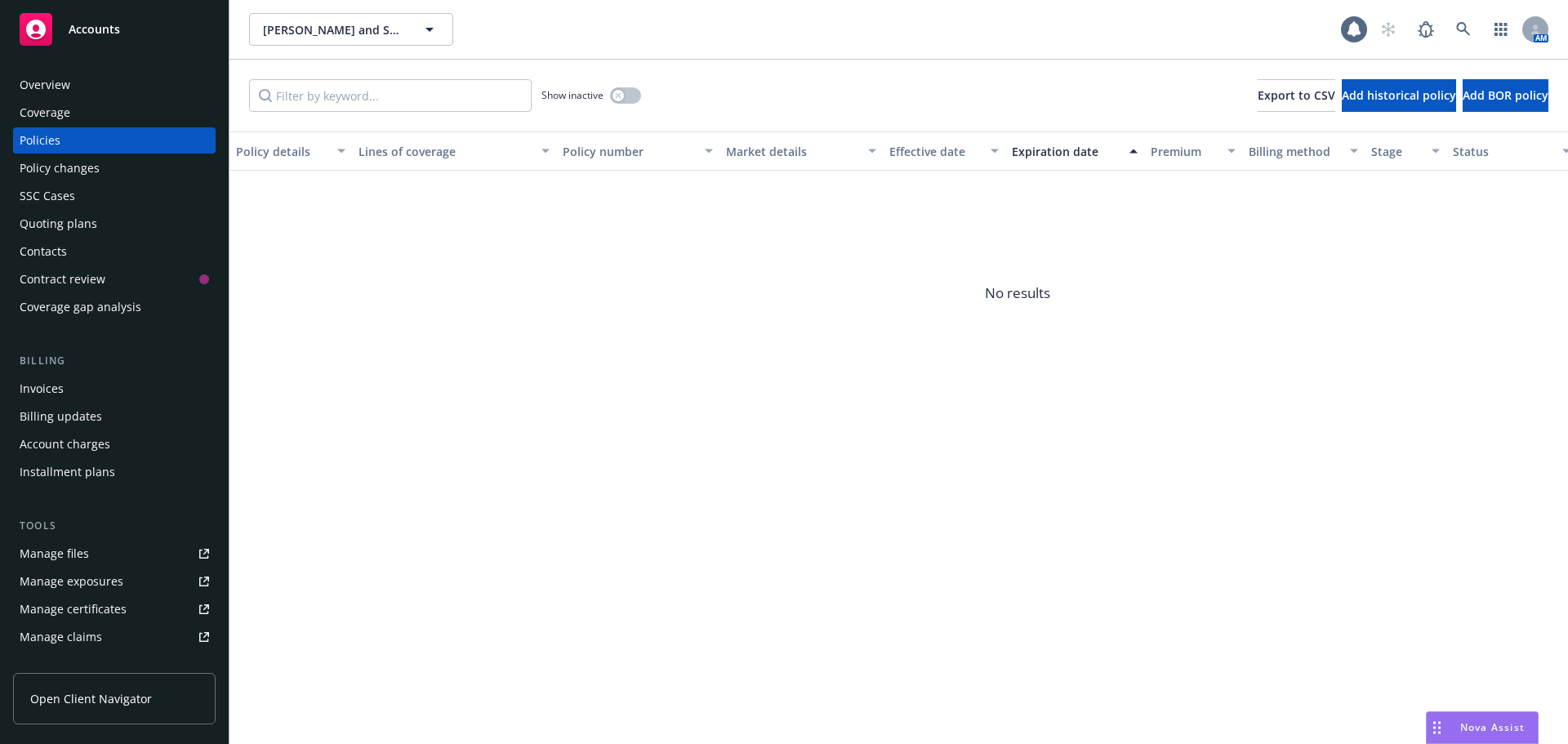
click at [638, 82] on div "Show inactive" at bounding box center [592, 95] width 100 height 33
drag, startPoint x: 635, startPoint y: 94, endPoint x: 626, endPoint y: 113, distance: 21.0
click at [635, 95] on button "button" at bounding box center [625, 95] width 31 height 16
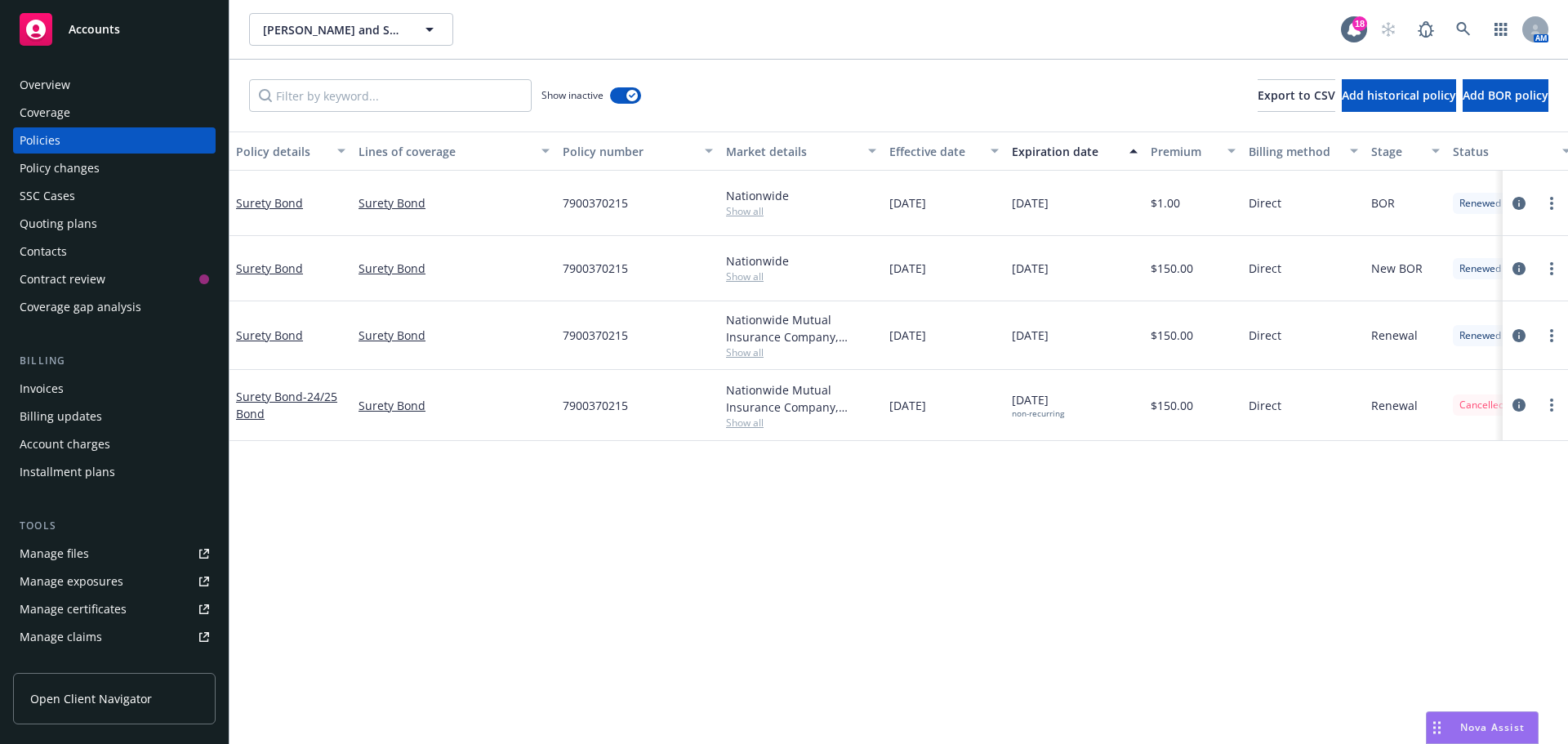
click at [786, 471] on div "Policy details Lines of coverage Policy number Market details Effective date Ex…" at bounding box center [899, 438] width 1338 height 612
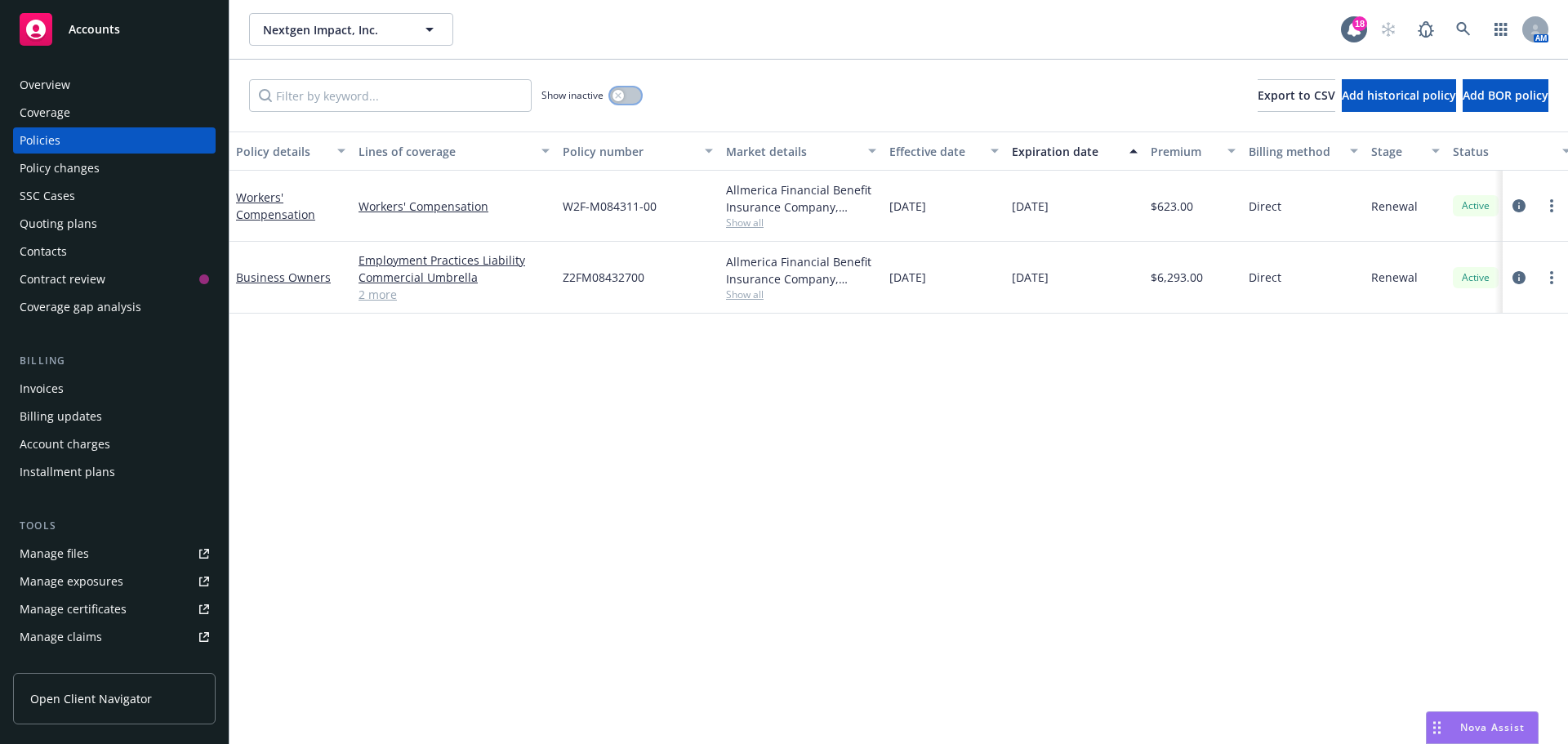
click at [627, 94] on button "button" at bounding box center [625, 95] width 31 height 16
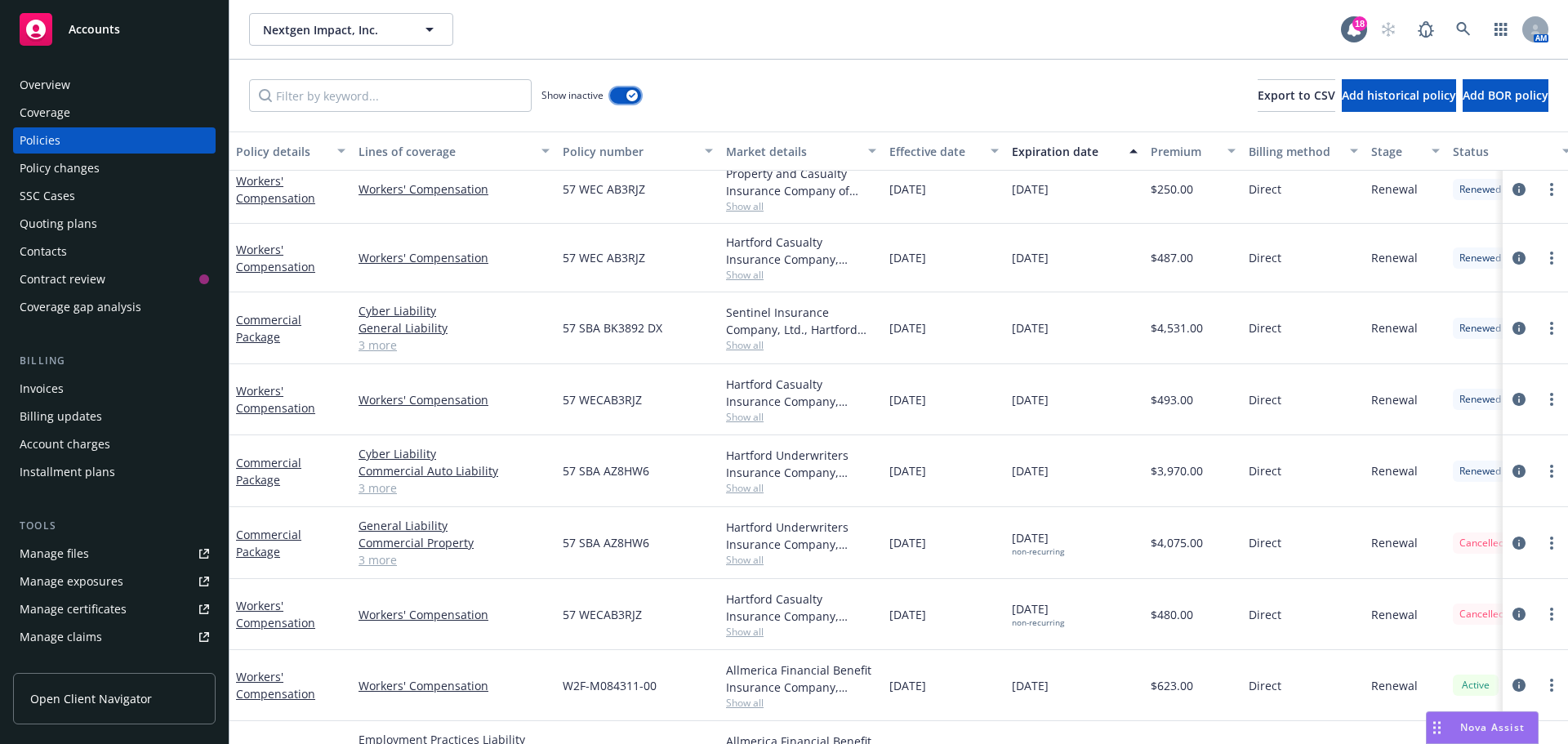
scroll to position [665, 0]
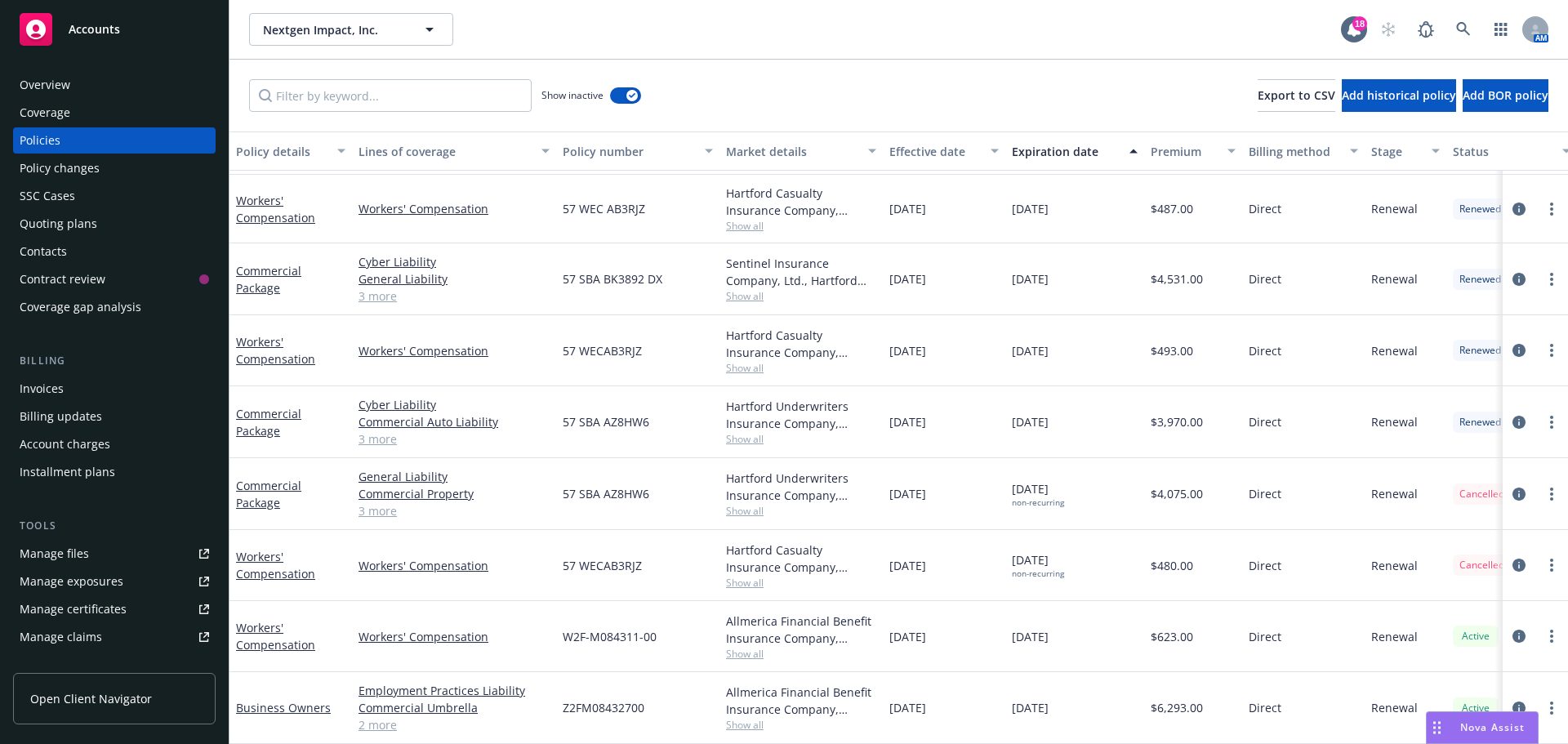
click at [1537, 542] on div at bounding box center [1535, 565] width 65 height 71
click at [1526, 564] on div at bounding box center [1535, 565] width 65 height 71
click at [1542, 560] on link "more" at bounding box center [1551, 564] width 19 height 19
drag, startPoint x: 1460, startPoint y: 536, endPoint x: 1415, endPoint y: 534, distance: 45.0
click at [1460, 536] on link "Copy logging email" at bounding box center [1464, 531] width 192 height 33
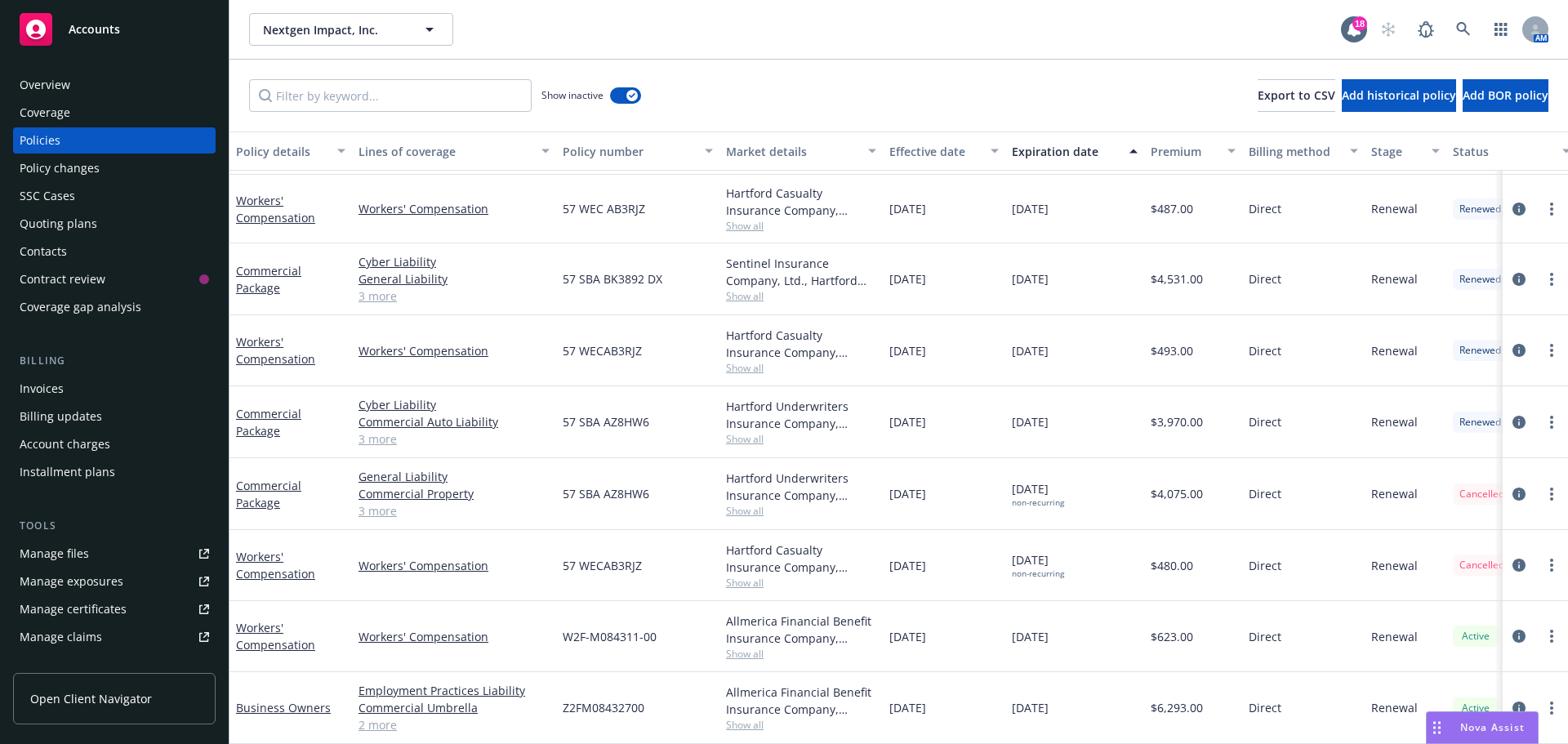
click at [94, 74] on div "Overview" at bounding box center [114, 84] width 190 height 26
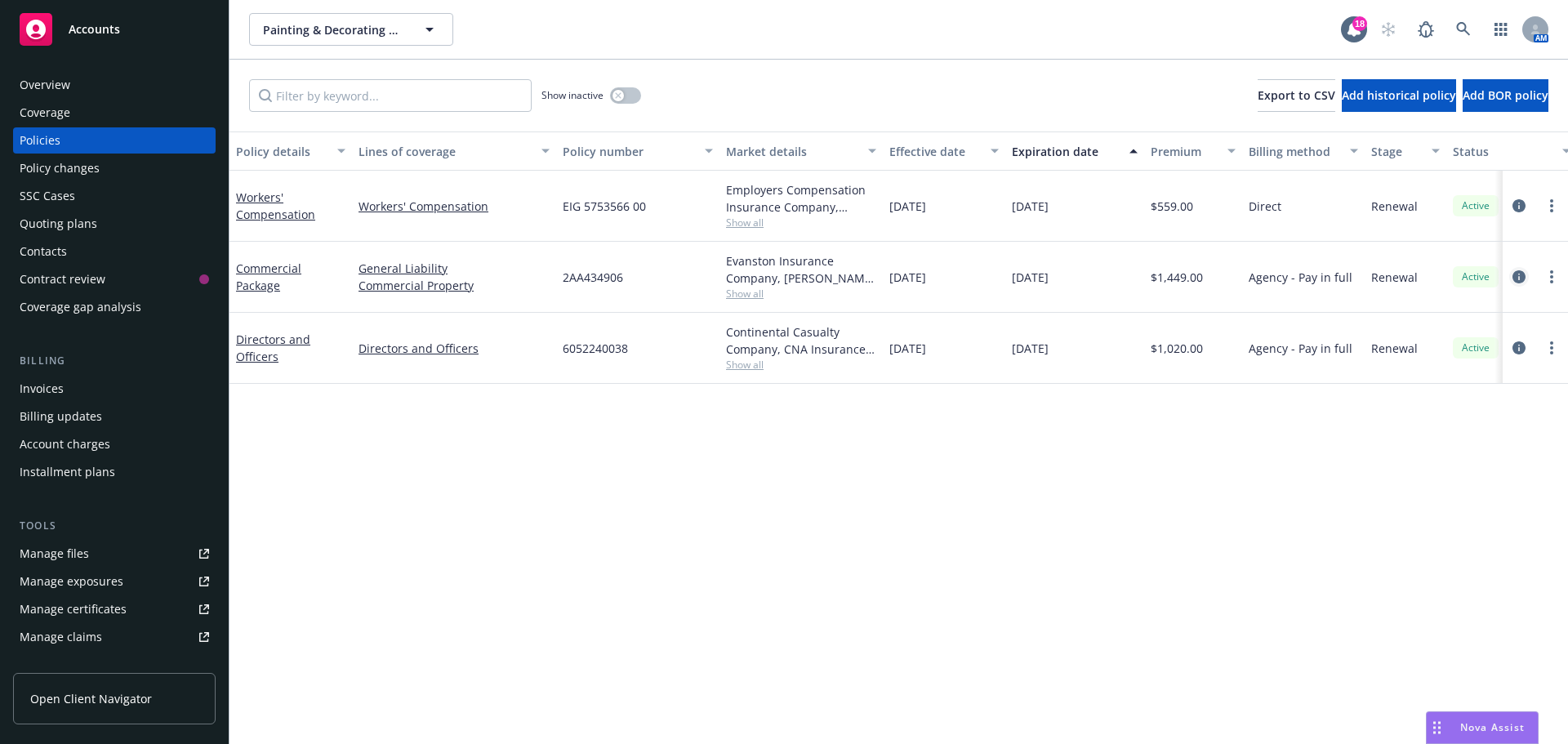
click at [1518, 273] on icon "circleInformation" at bounding box center [1518, 276] width 13 height 13
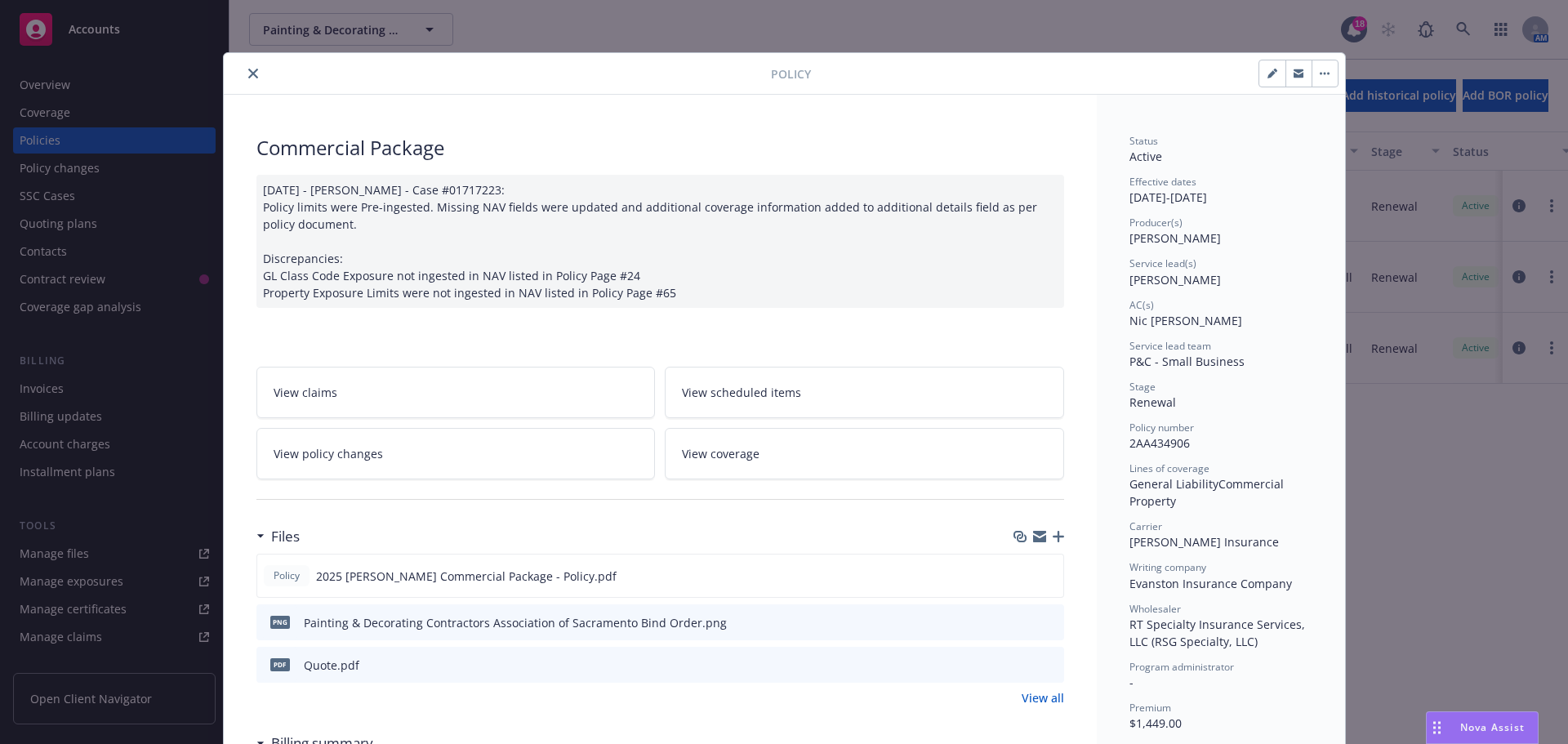
click at [248, 72] on icon "close" at bounding box center [253, 73] width 10 height 10
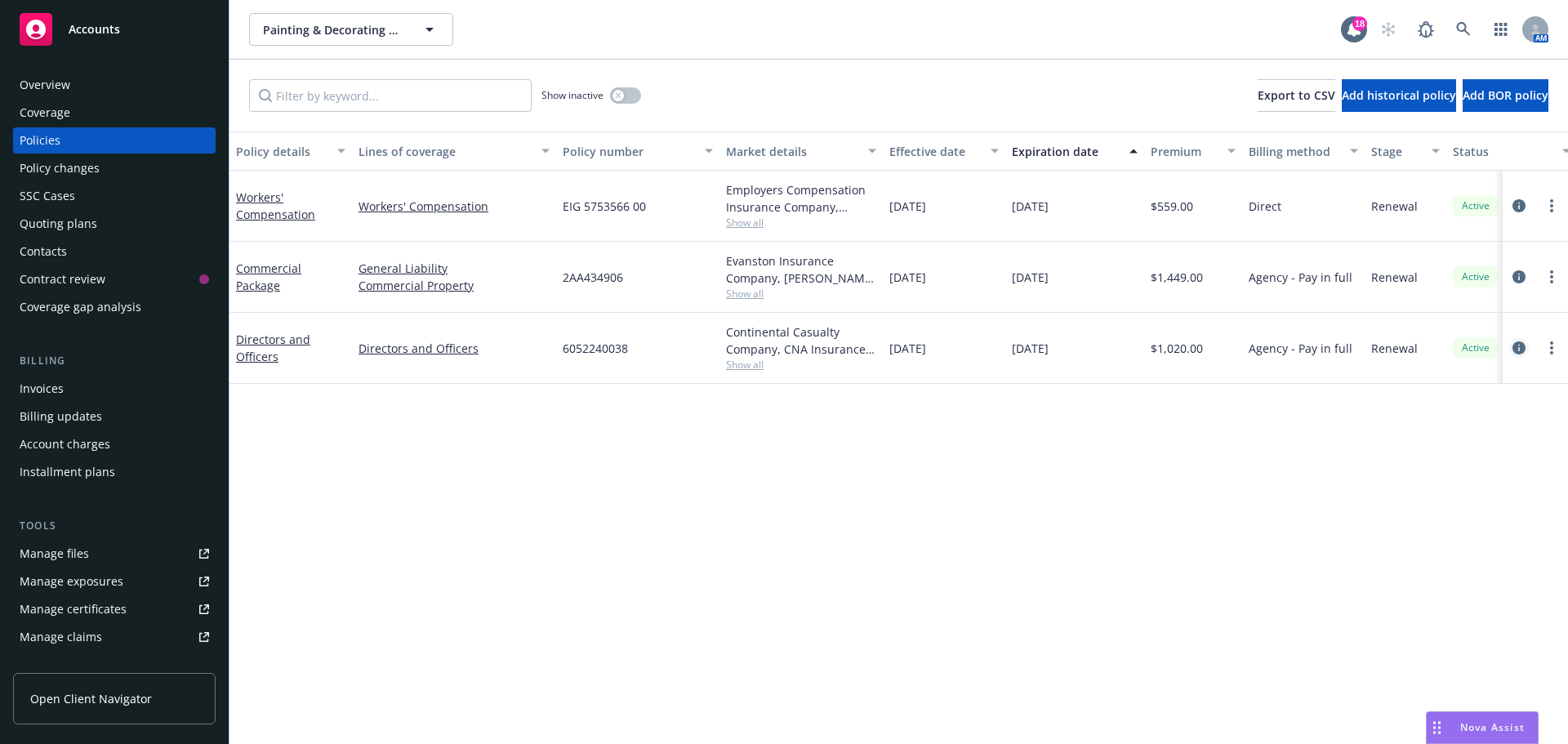
click at [1521, 355] on link "circleInformation" at bounding box center [1519, 348] width 19 height 19
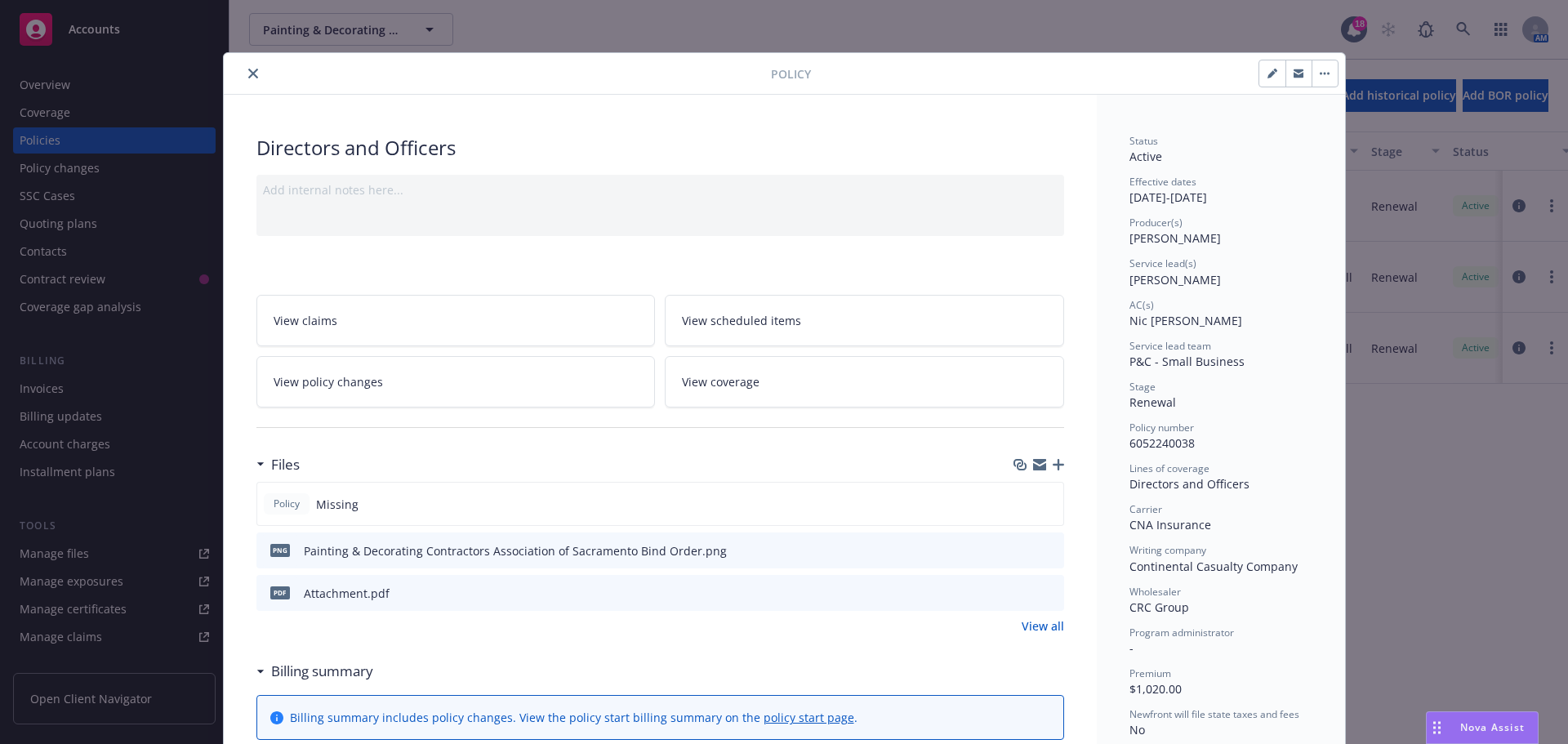
click at [248, 77] on icon "close" at bounding box center [253, 73] width 10 height 10
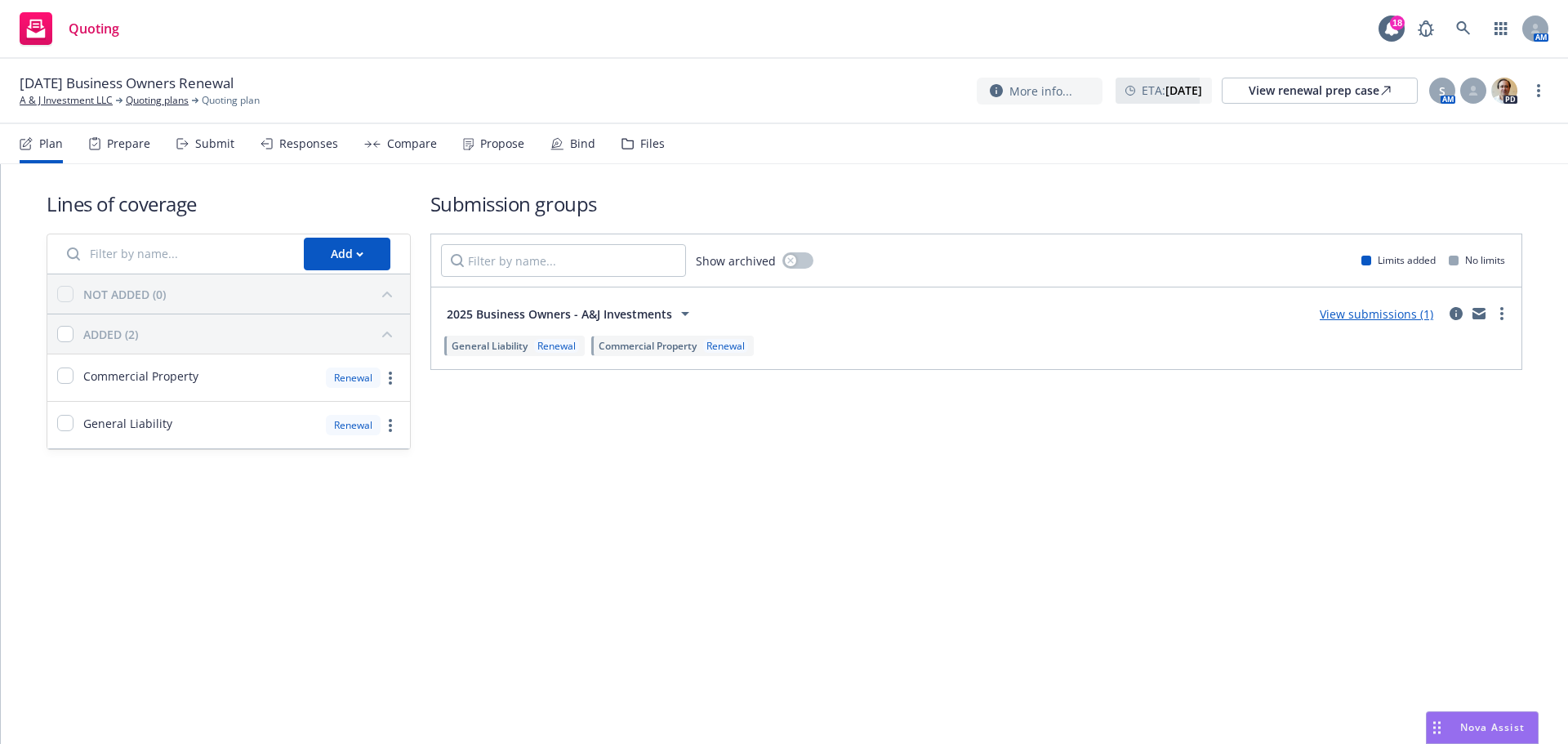
click at [482, 149] on div "Propose" at bounding box center [502, 143] width 44 height 13
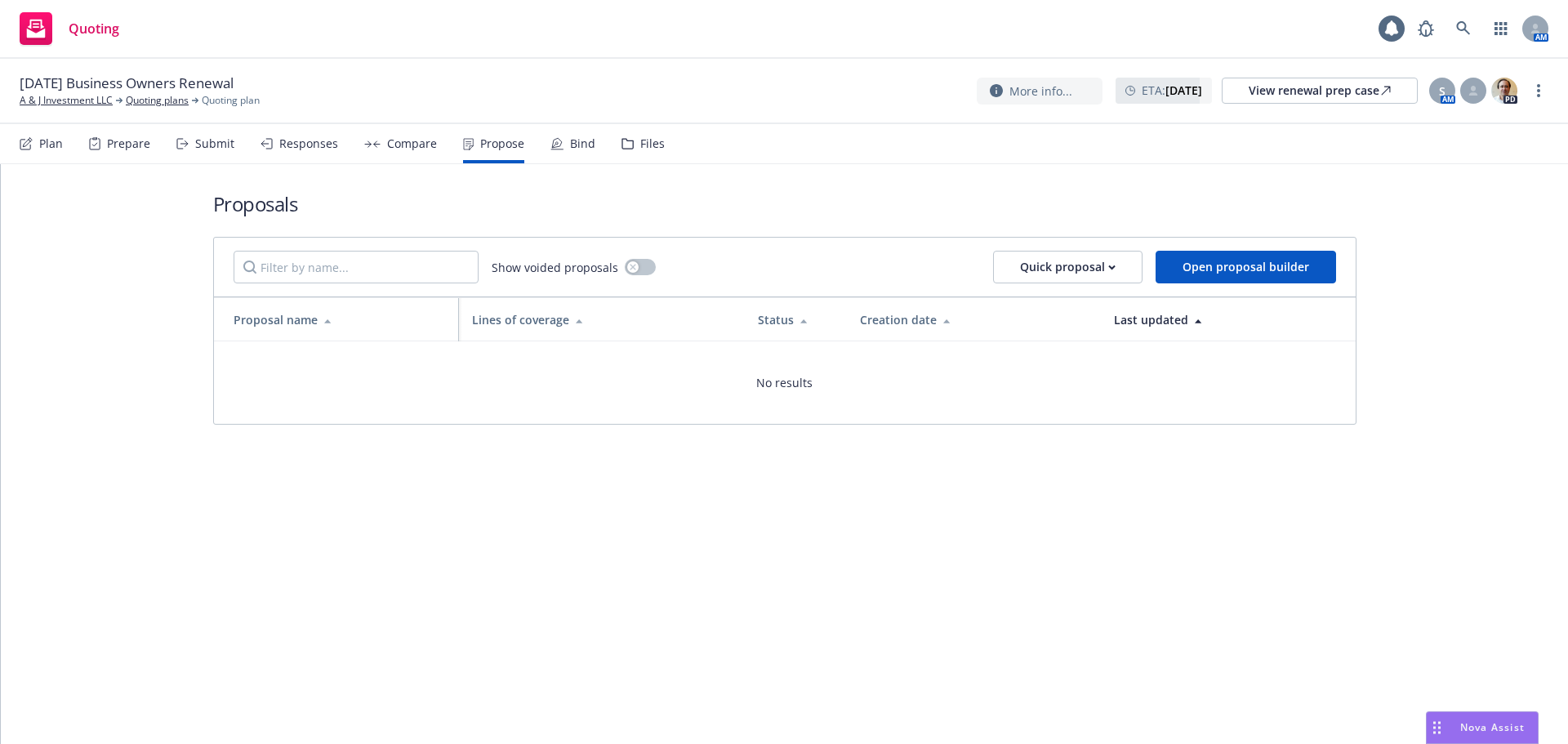
click at [206, 143] on div "Submit" at bounding box center [214, 143] width 39 height 13
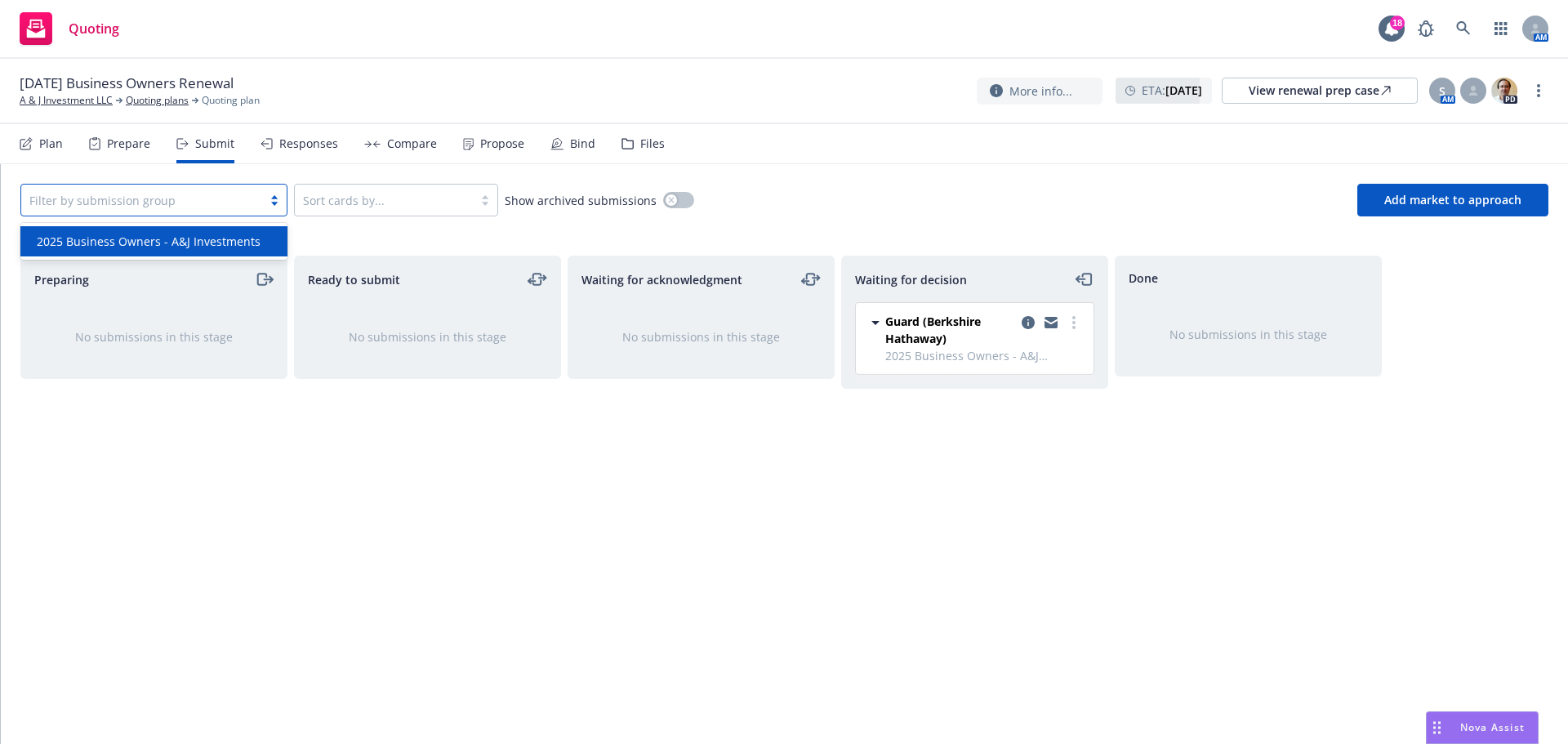
click at [235, 199] on div at bounding box center [142, 200] width 224 height 19
click at [219, 232] on div "2025 Business Owners - A&J Investments" at bounding box center [154, 241] width 267 height 30
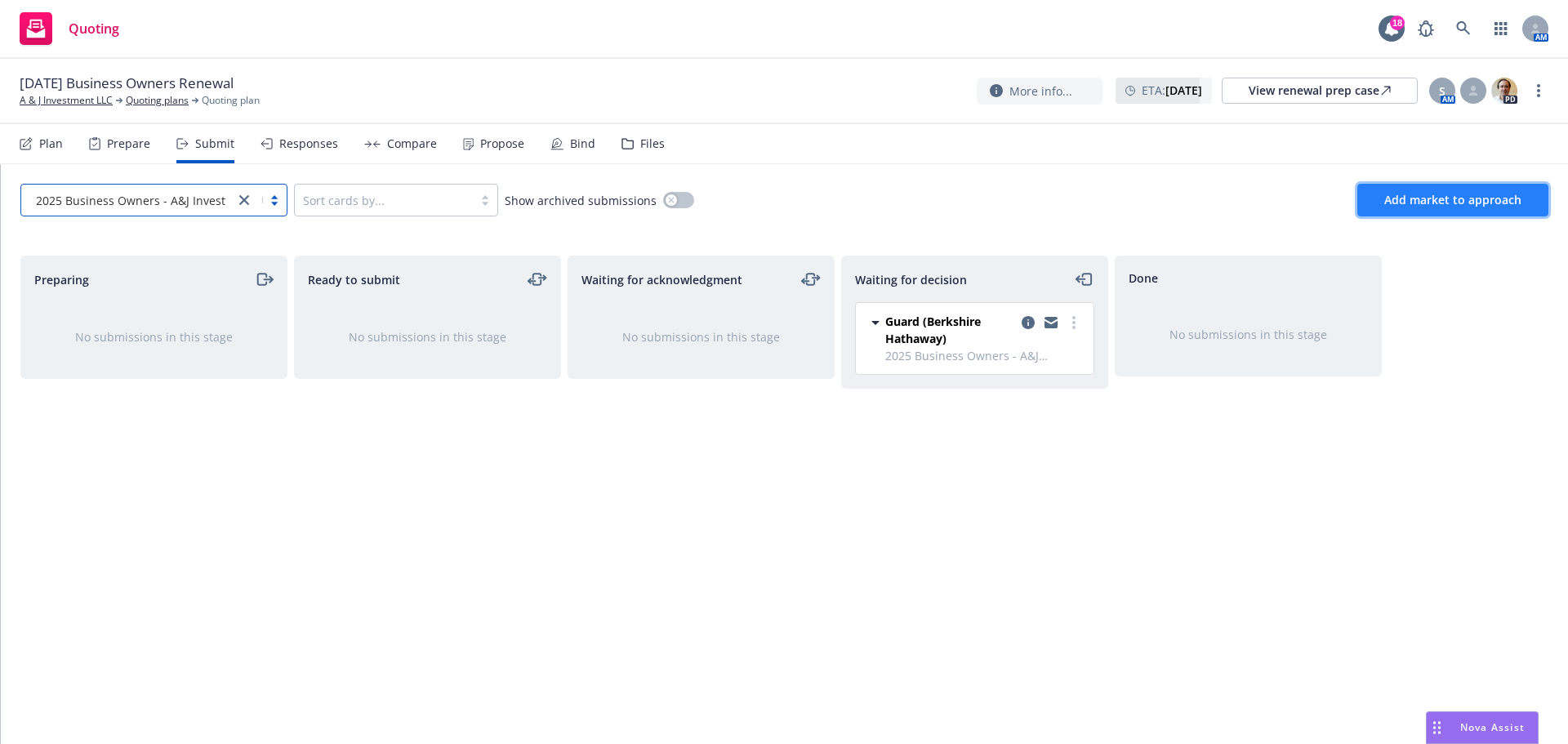
click at [1449, 189] on button "Add market to approach" at bounding box center [1453, 200] width 191 height 33
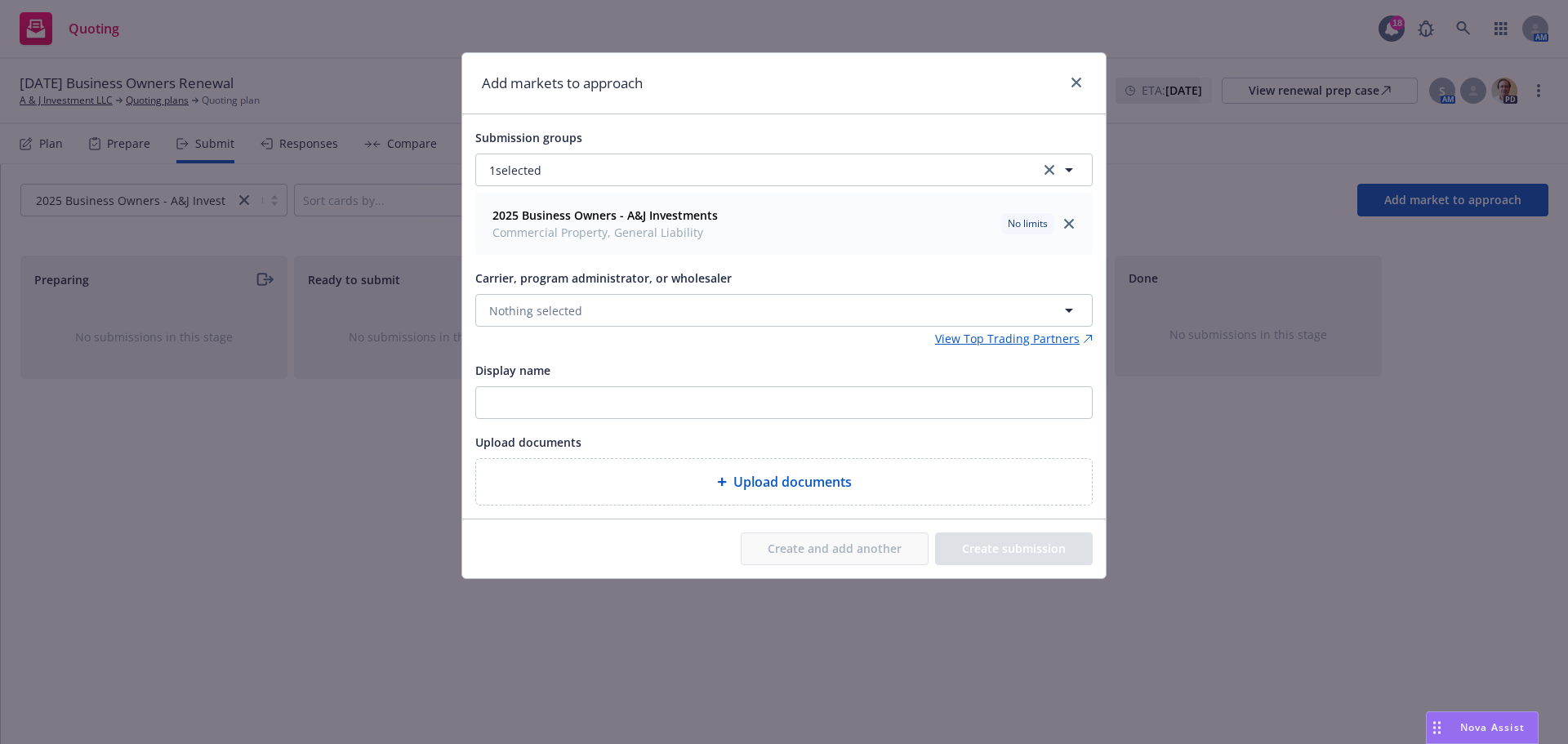
click at [615, 286] on span "Carrier, program administrator, or wholesaler" at bounding box center [603, 278] width 257 height 15
click at [617, 299] on button "Nothing selected" at bounding box center [784, 310] width 618 height 33
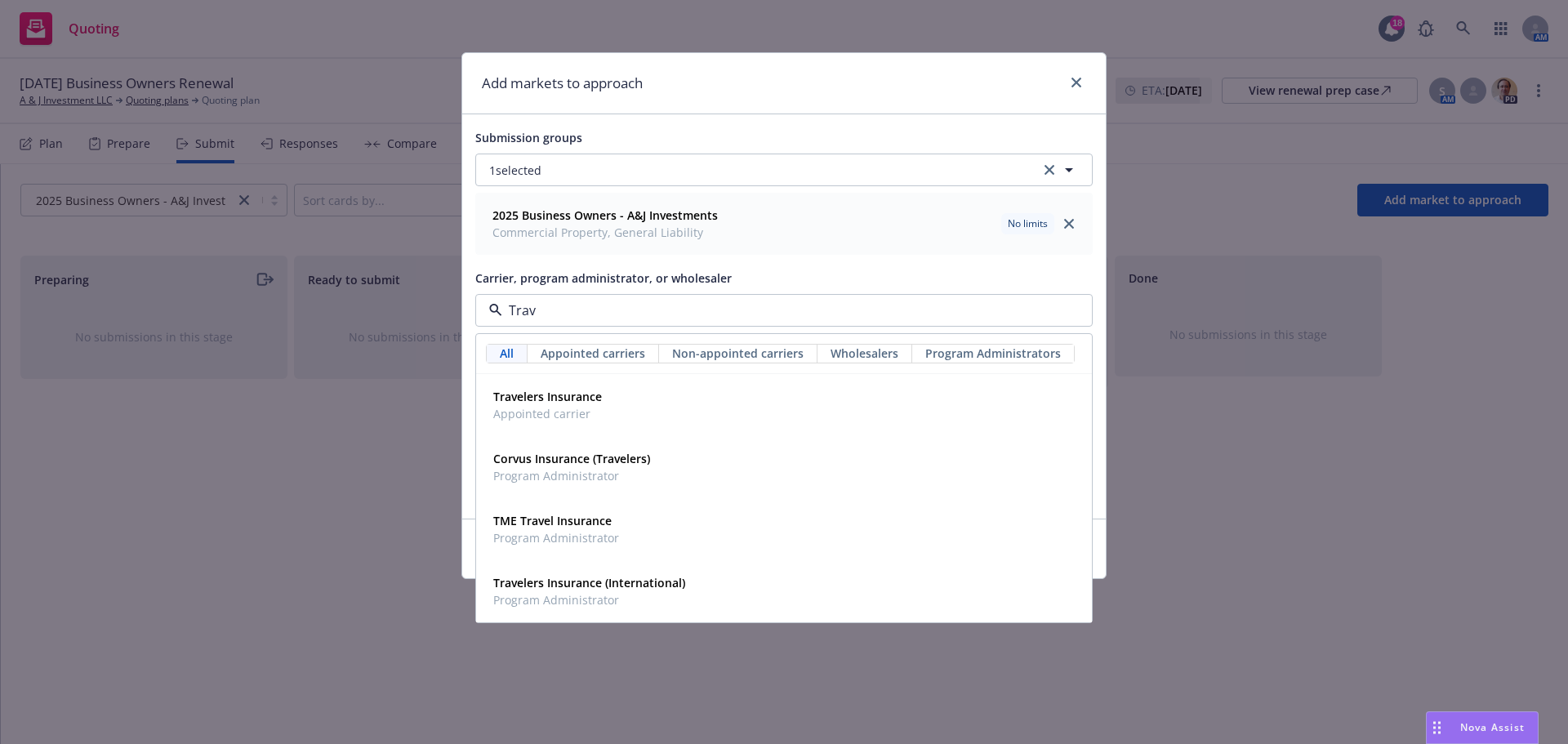
type input "Trave"
click at [622, 391] on div "Travelers Insurance Appointed carrier" at bounding box center [784, 405] width 595 height 40
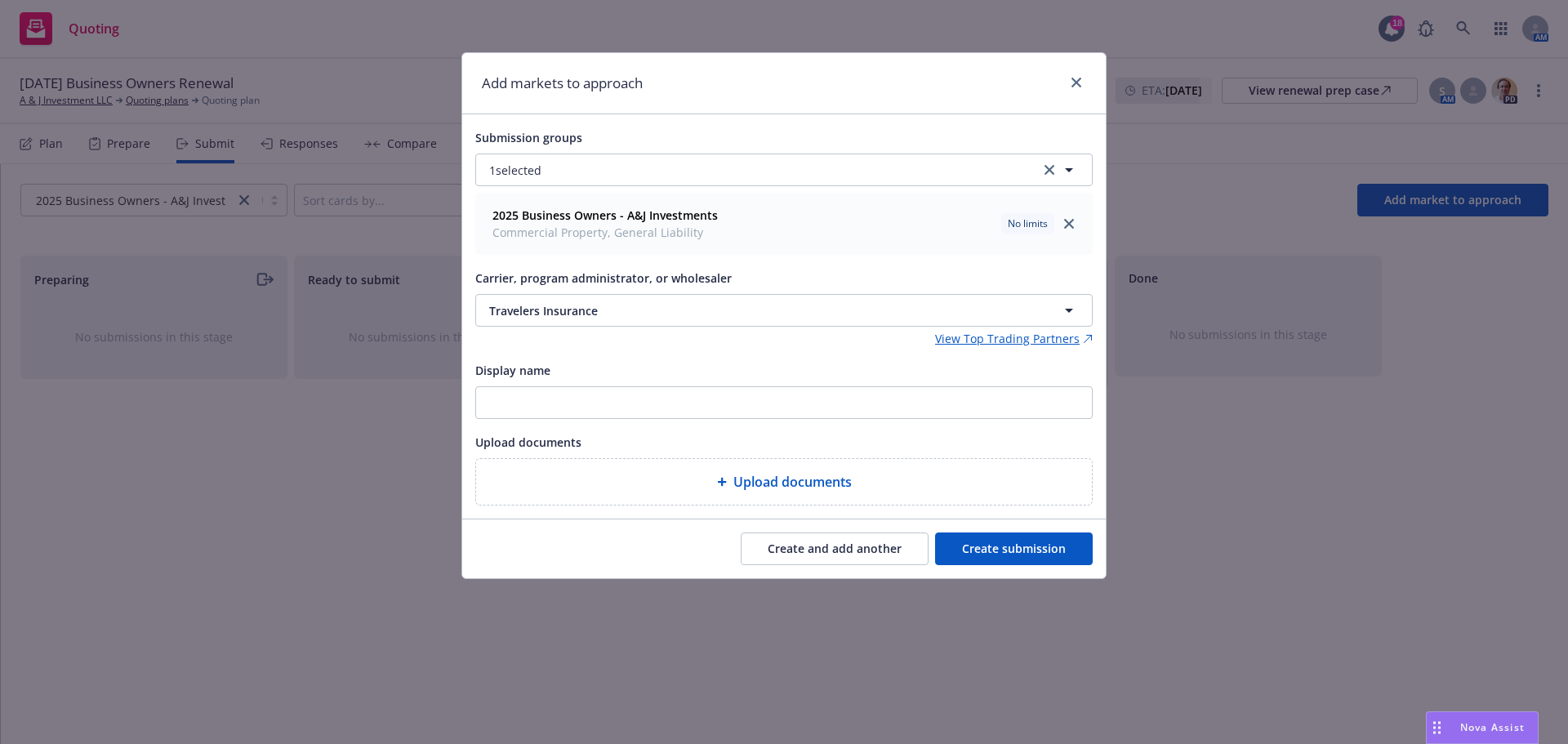
click at [1056, 552] on button "Create submission" at bounding box center [1014, 548] width 158 height 33
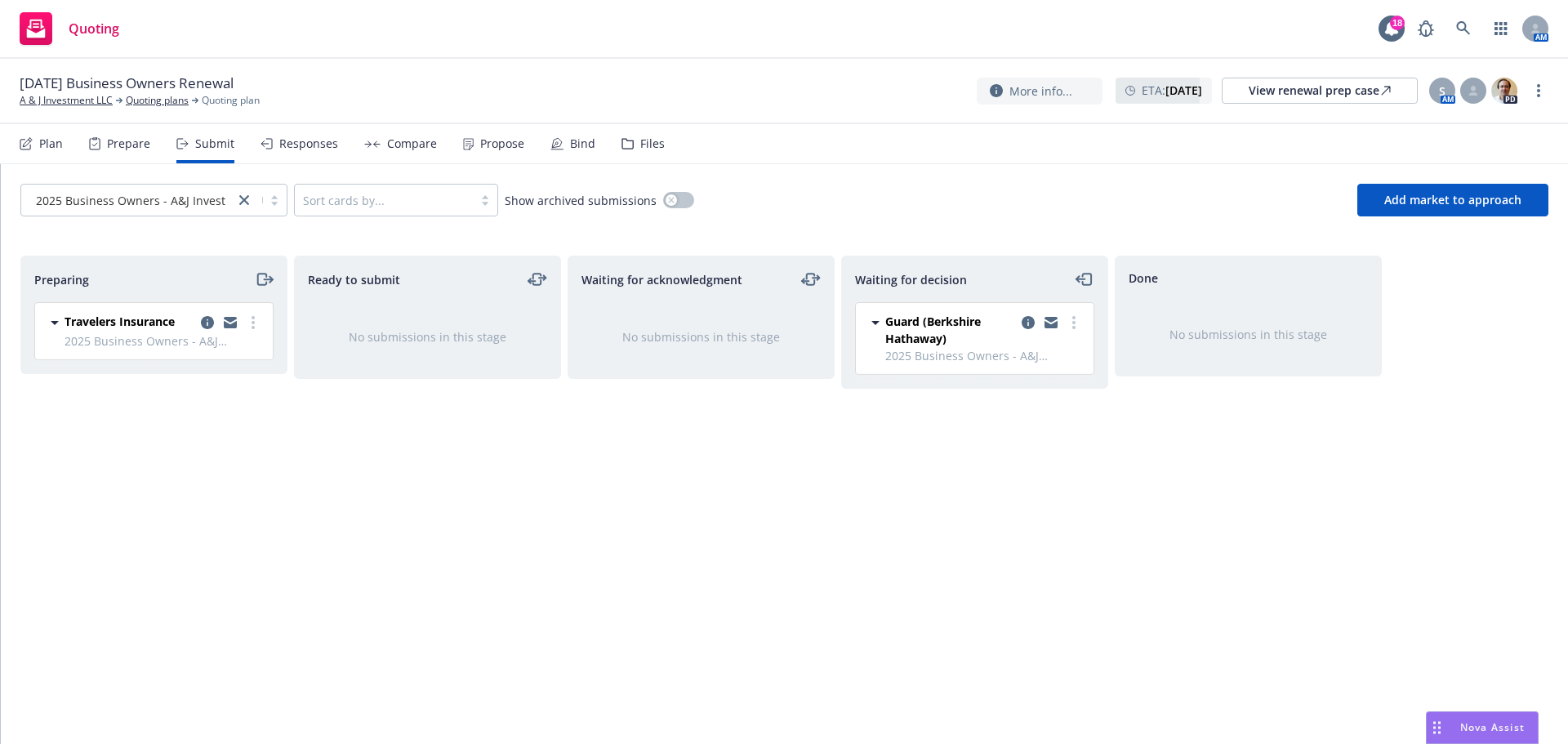
click at [254, 321] on icon "more" at bounding box center [253, 322] width 3 height 13
click at [224, 443] on link "Add accepted decision" at bounding box center [181, 454] width 164 height 33
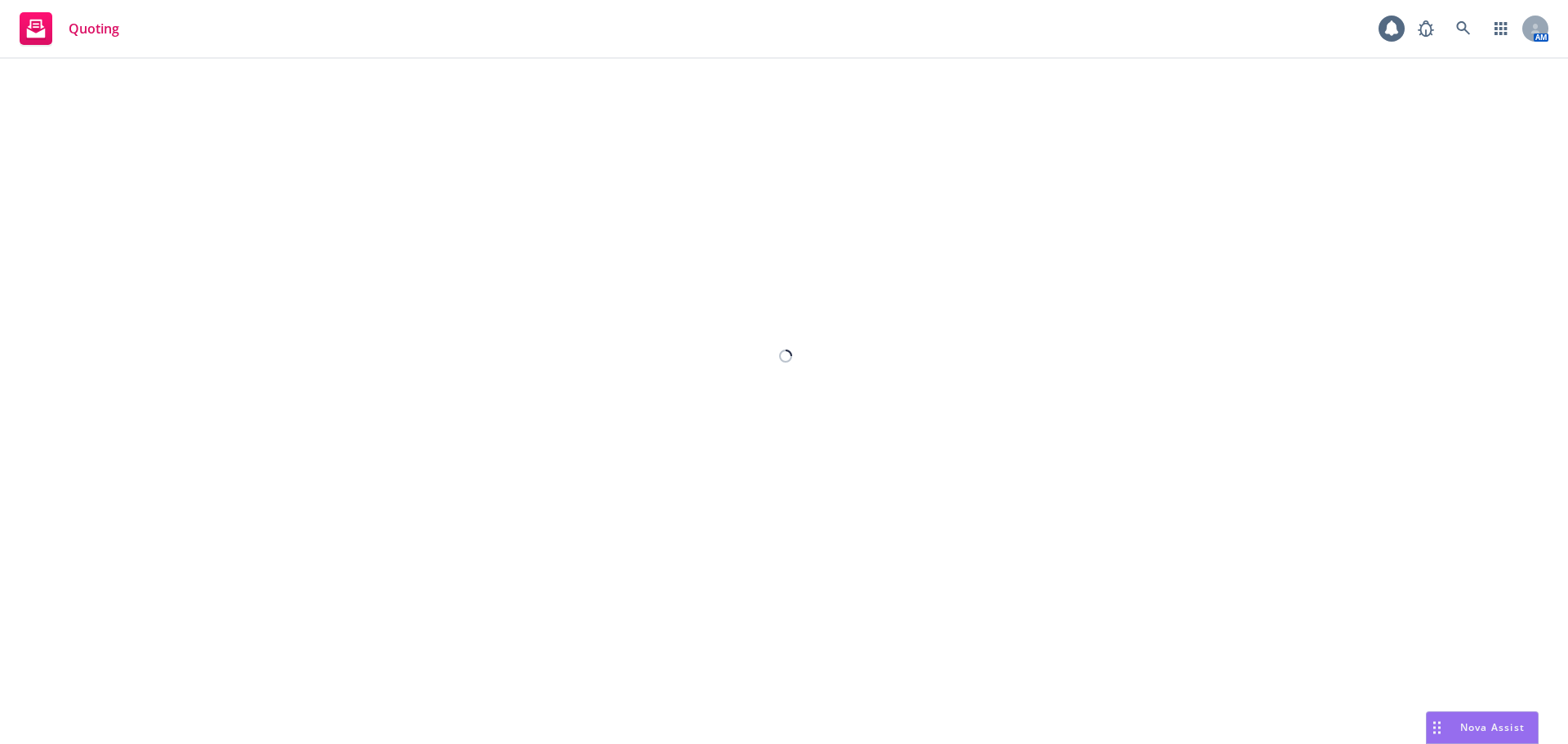
select select "12"
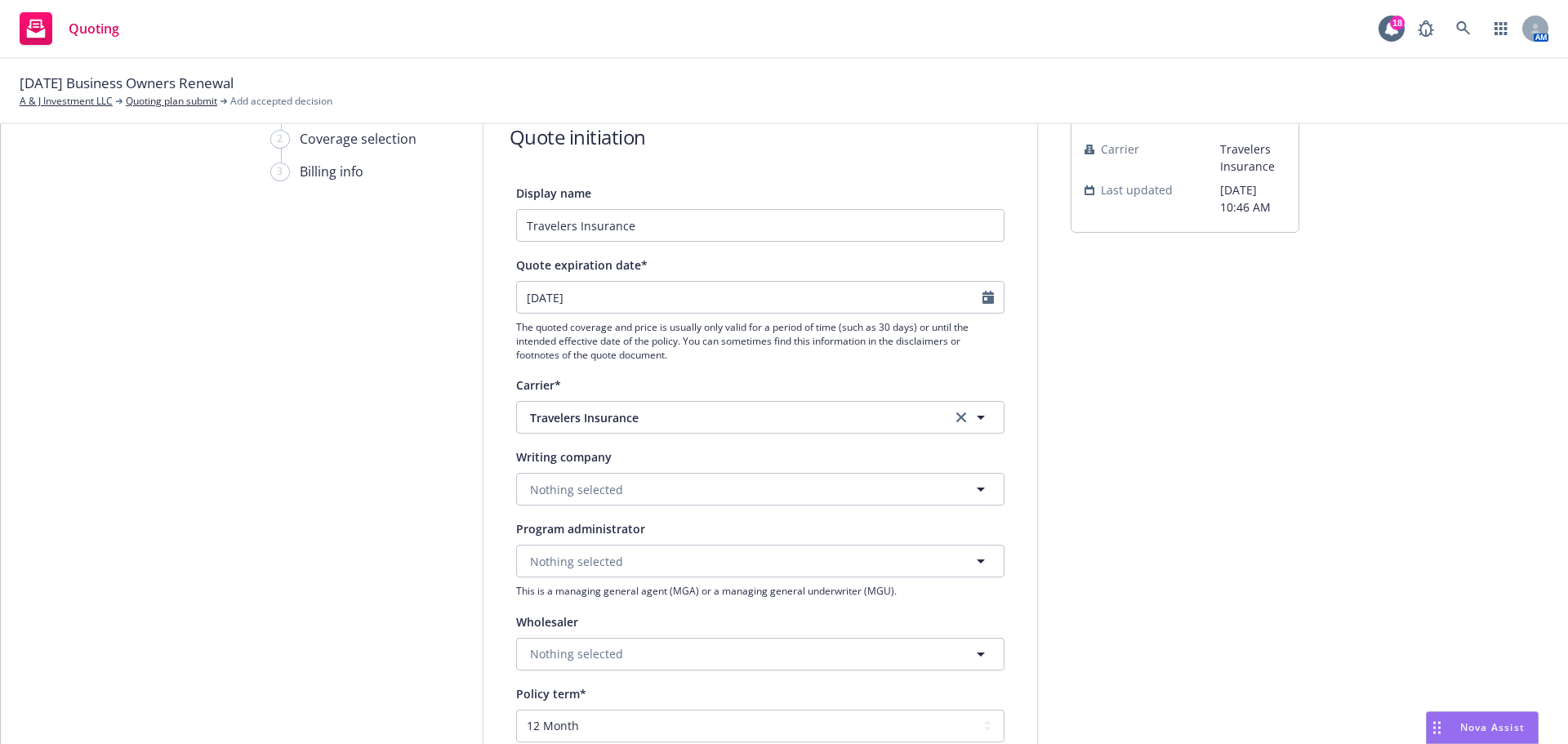
scroll to position [218, 0]
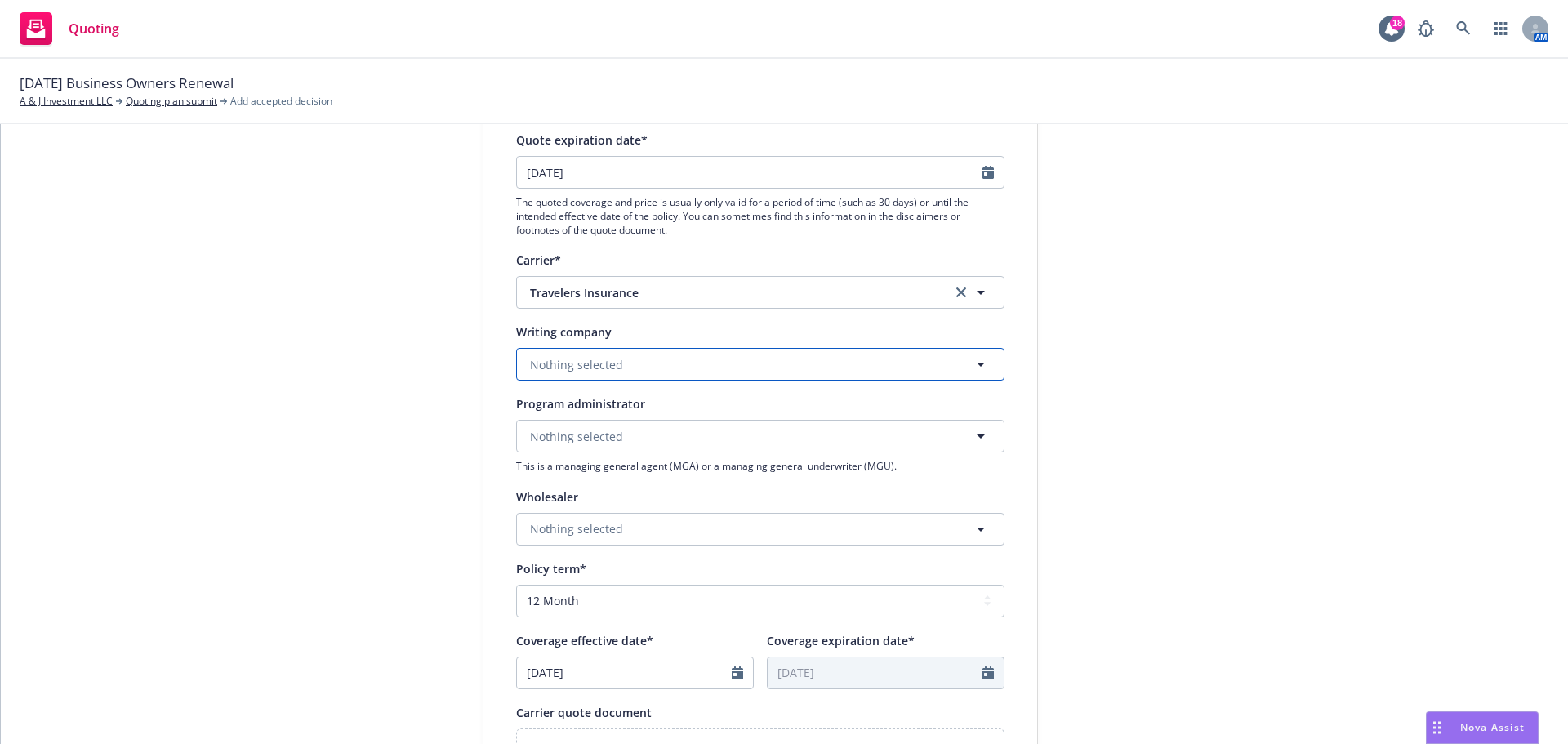
click at [657, 362] on button "Nothing selected" at bounding box center [760, 364] width 489 height 33
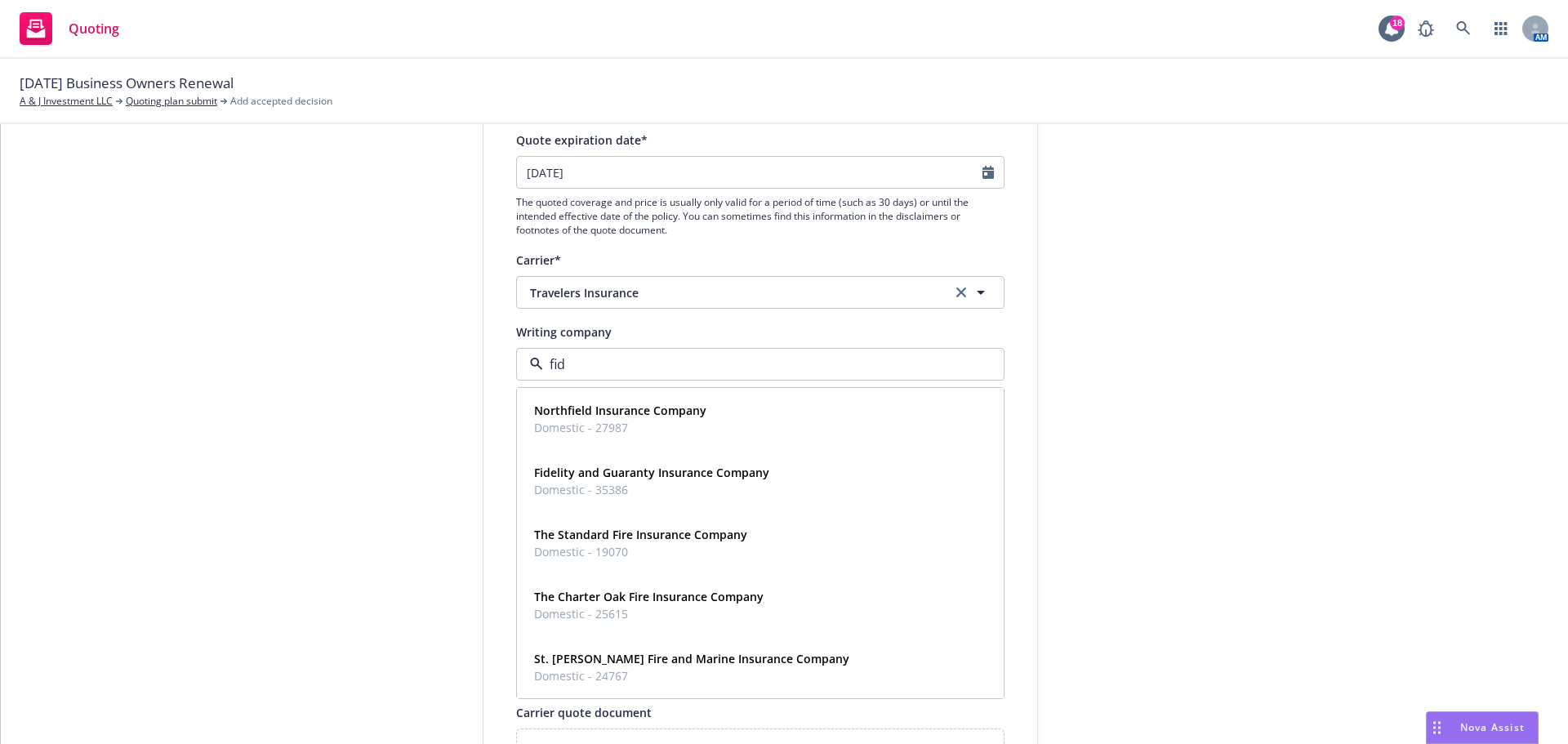
type input "fide"
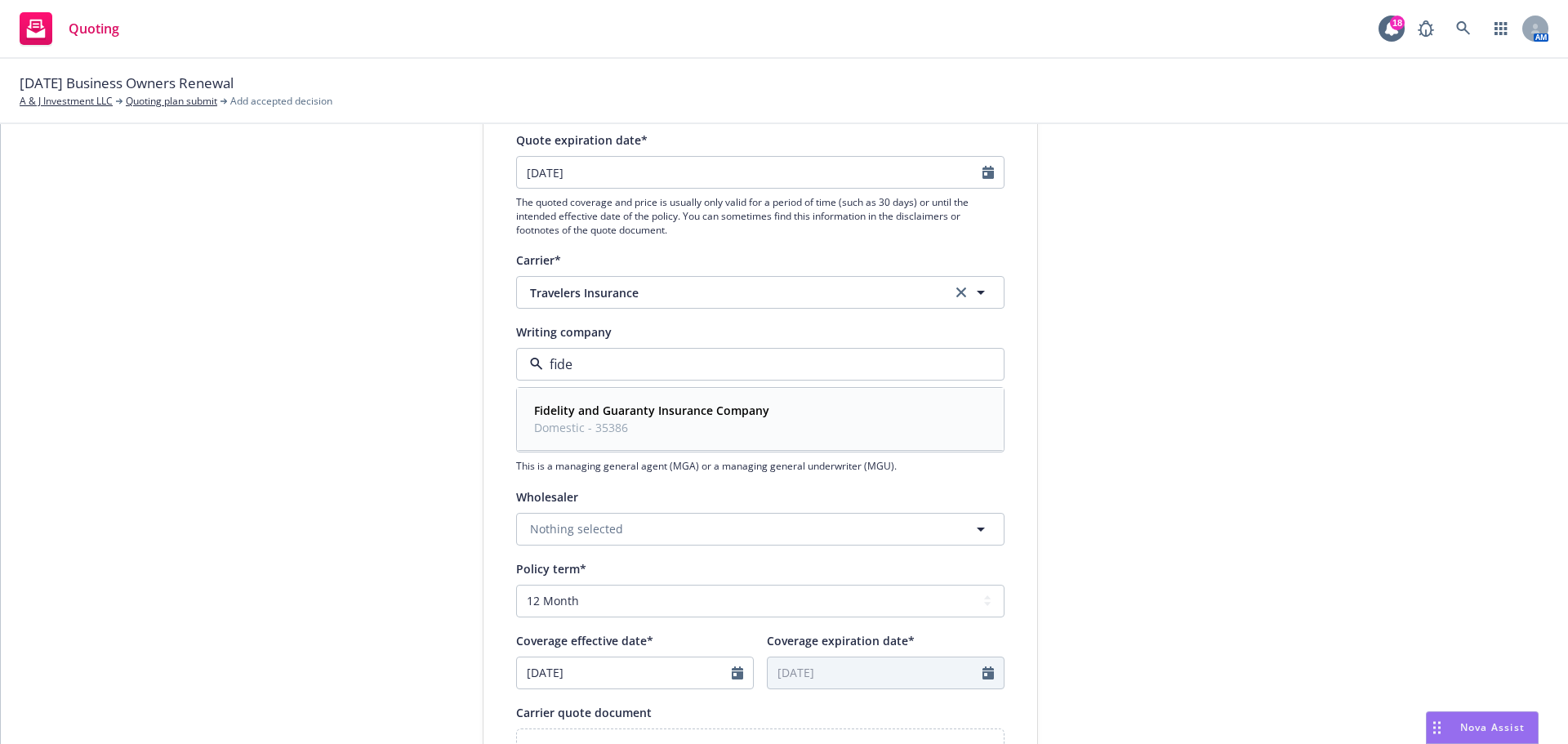
click at [883, 412] on div "Fidelity and Guaranty Insurance Company Domestic - 35386" at bounding box center [760, 418] width 466 height 40
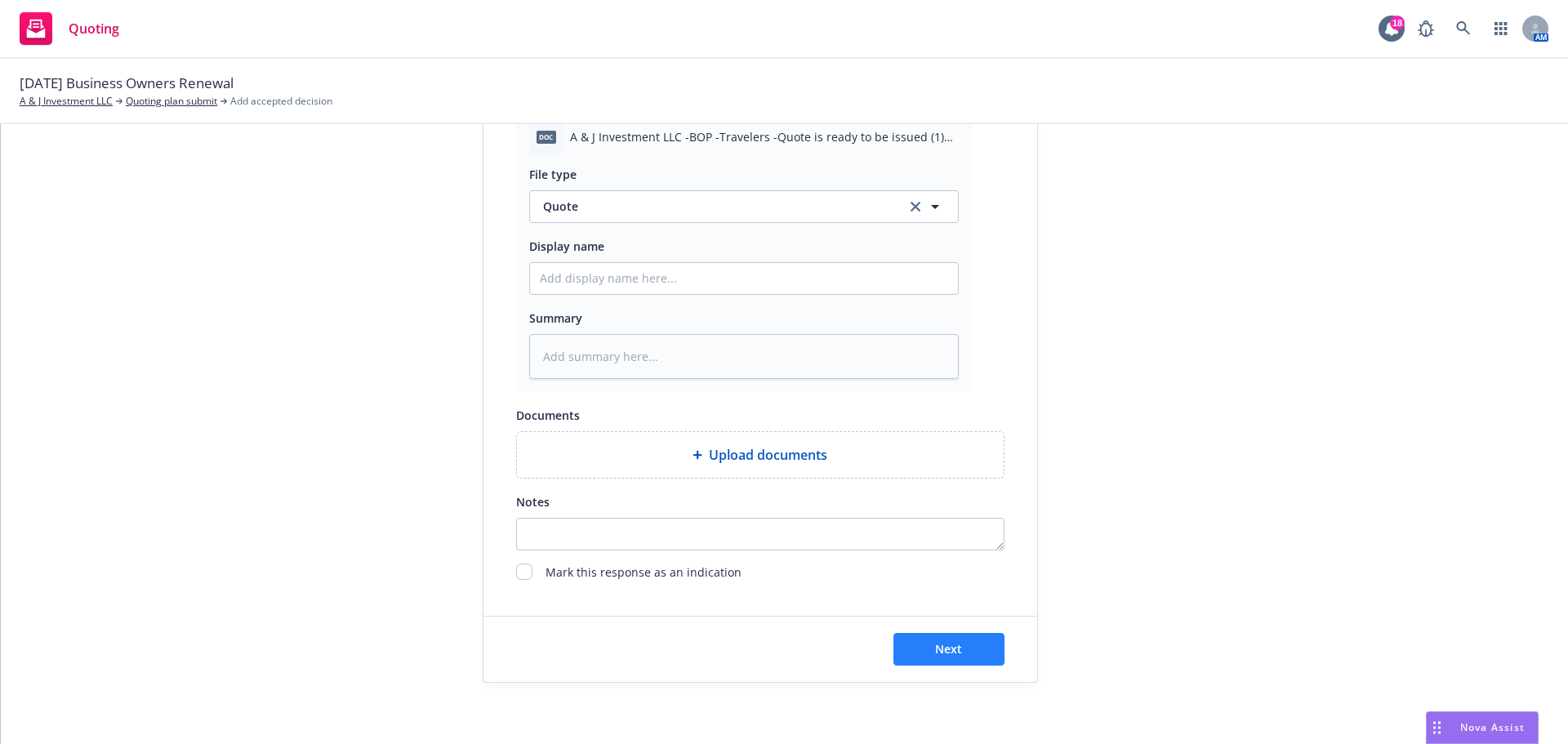
scroll to position [844, 0]
click at [949, 650] on span "Next" at bounding box center [949, 644] width 27 height 15
type textarea "x"
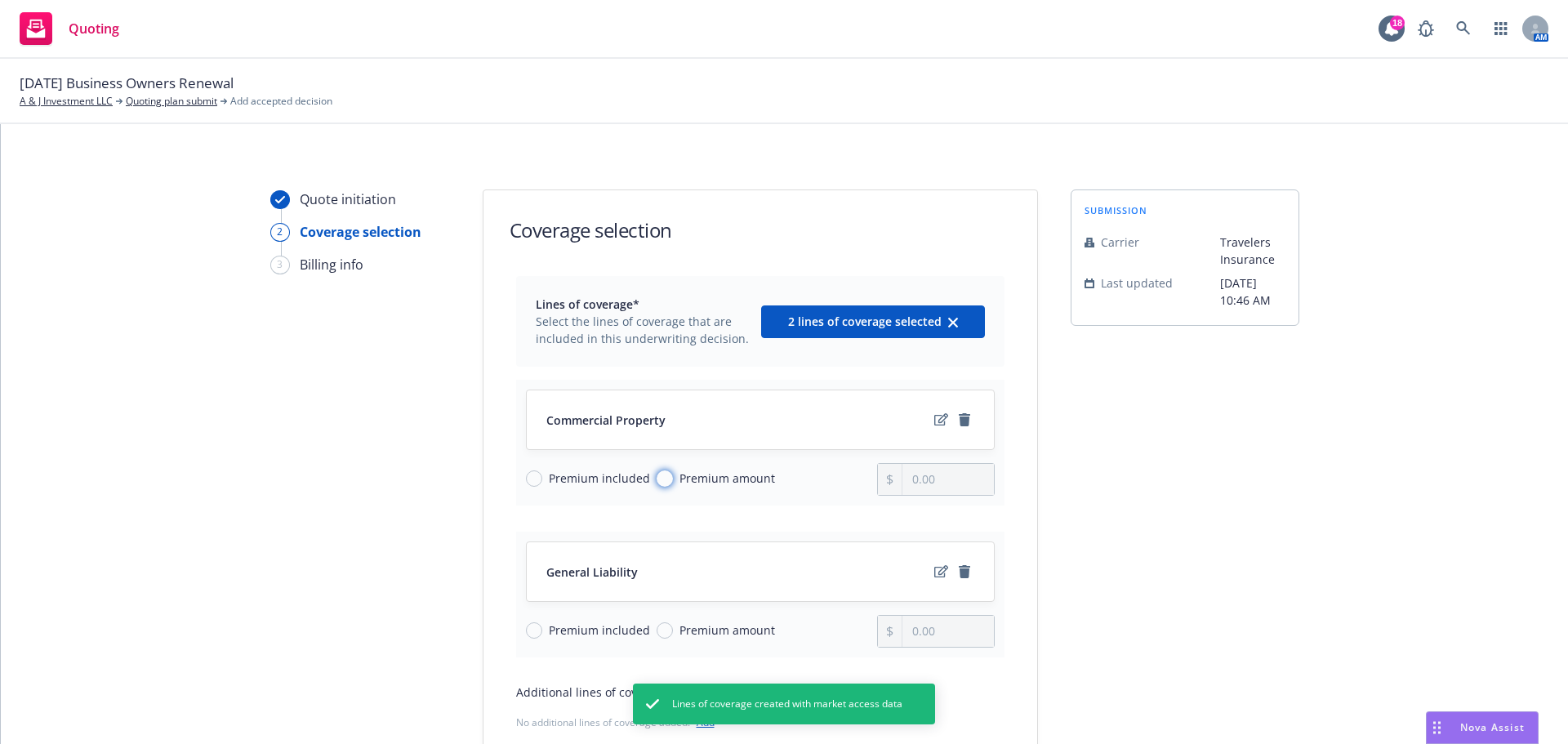
click at [657, 483] on input "Premium amount" at bounding box center [664, 477] width 16 height 16
radio input "true"
click at [941, 489] on input "0.00" at bounding box center [947, 479] width 90 height 31
click at [941, 488] on input "0.00" at bounding box center [947, 479] width 90 height 31
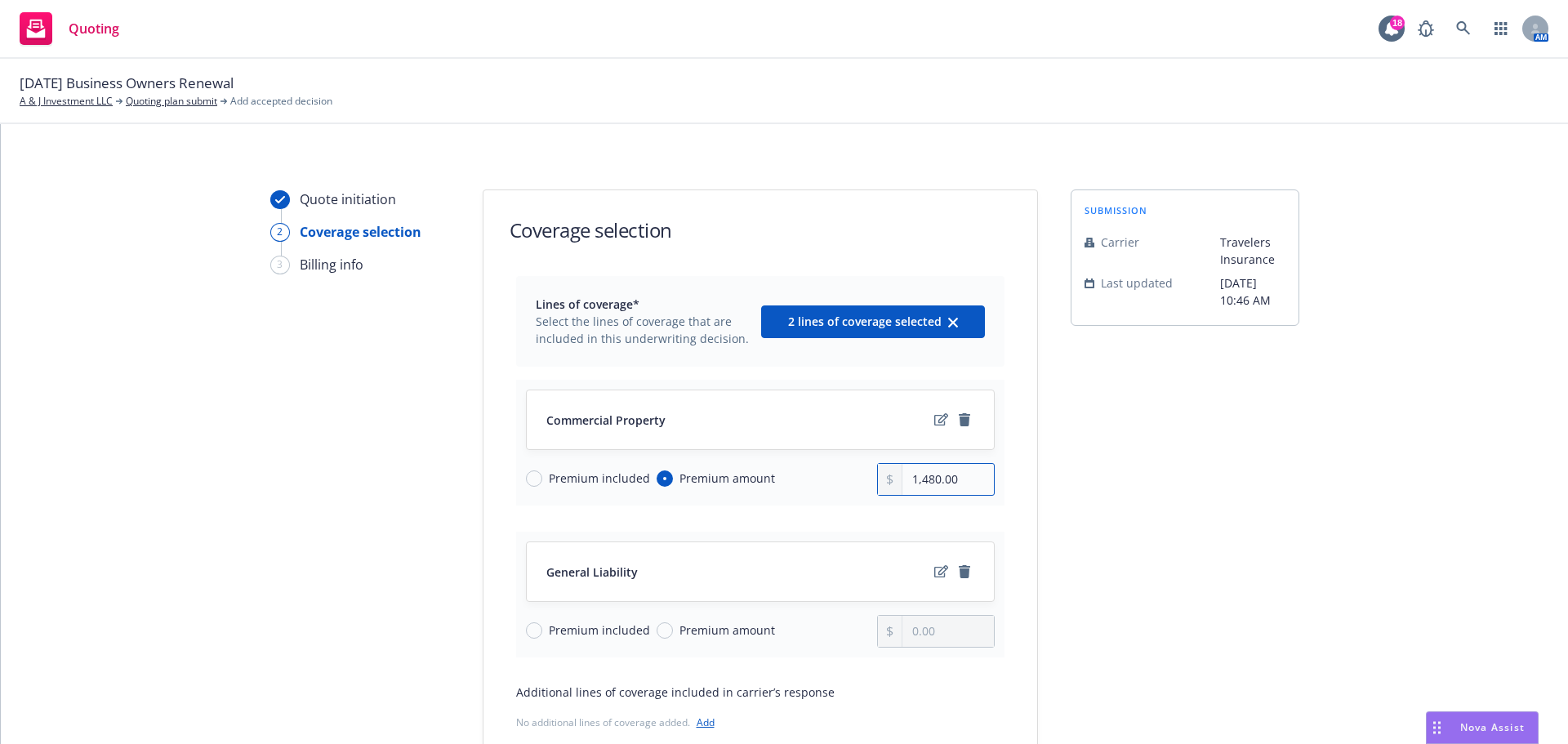
type input "1,480.00"
click at [657, 632] on input "Premium amount" at bounding box center [664, 629] width 16 height 16
radio input "true"
click at [903, 634] on input "0.00" at bounding box center [947, 631] width 90 height 31
click at [904, 634] on input "0.00" at bounding box center [947, 631] width 90 height 31
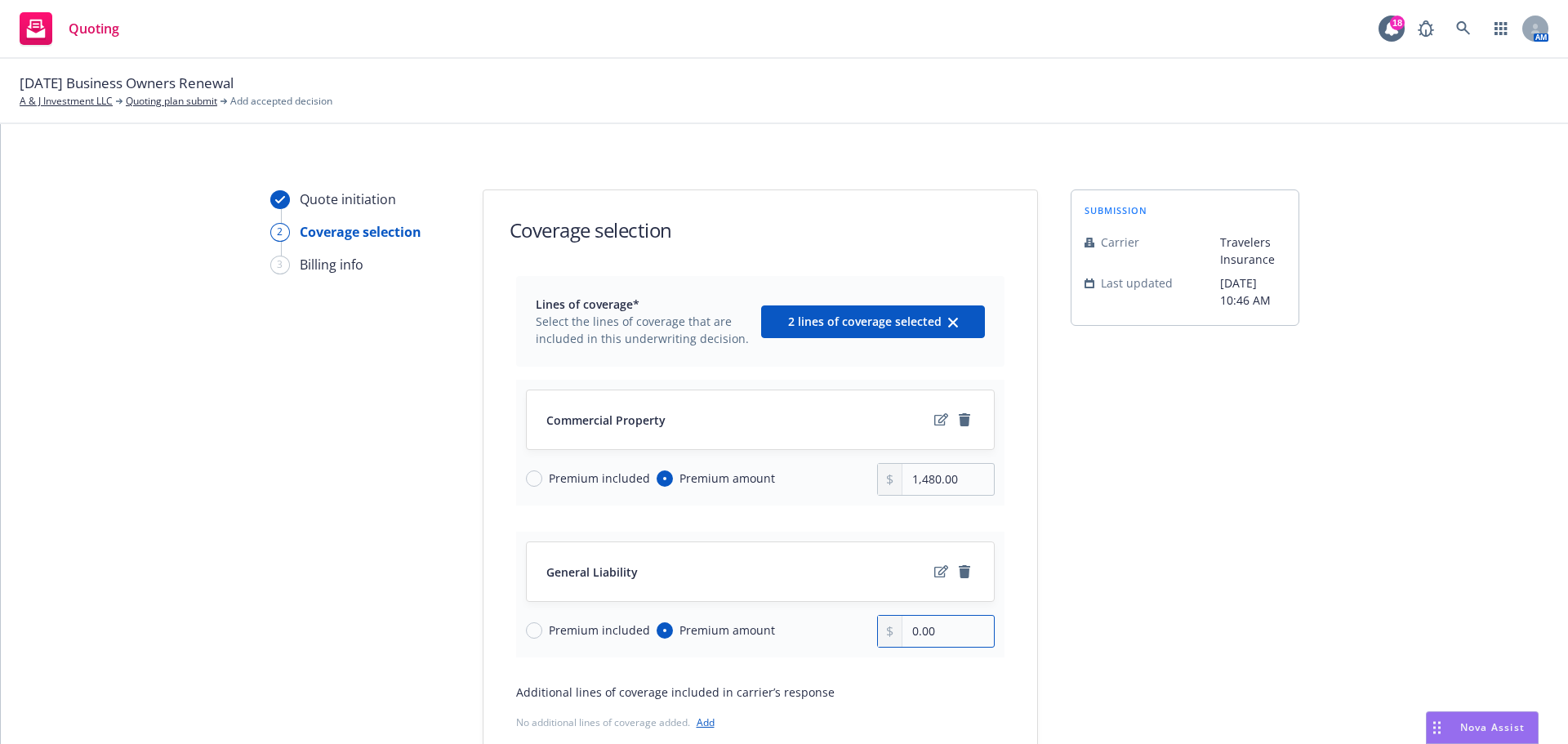
click at [904, 634] on input "0.00" at bounding box center [947, 631] width 90 height 31
type input "4.00"
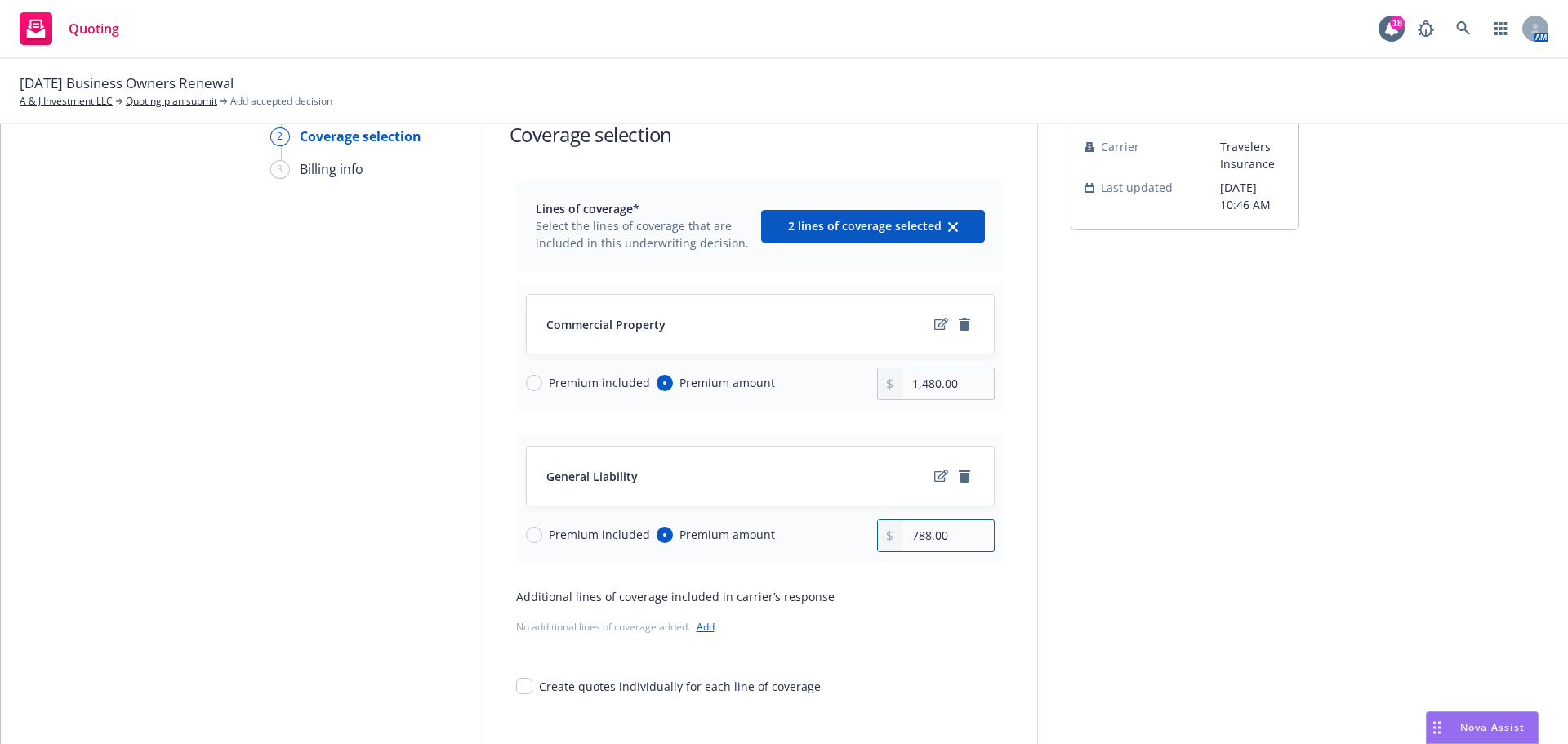
scroll to position [212, 0]
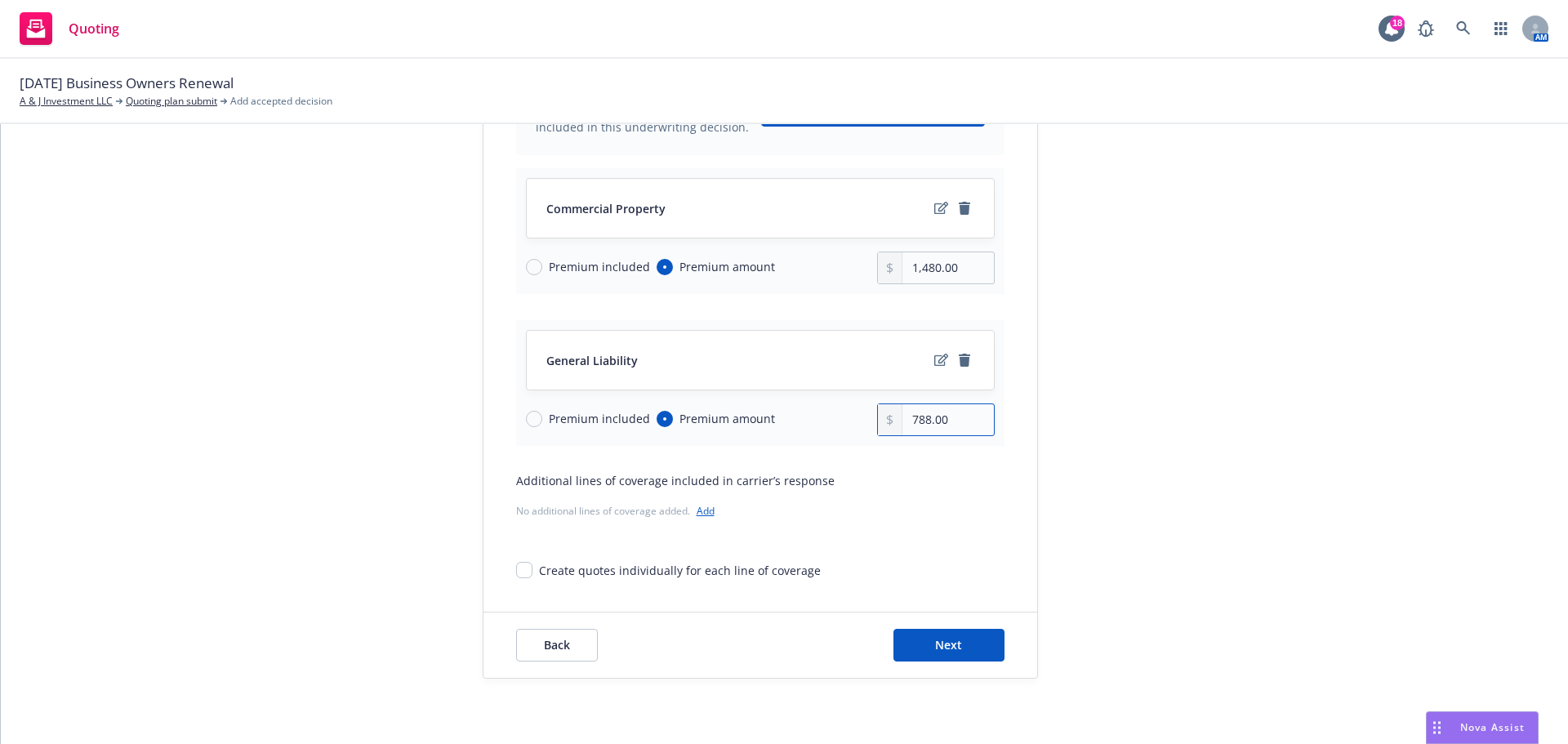
type input "788.00"
click at [700, 512] on link "Add" at bounding box center [706, 510] width 18 height 13
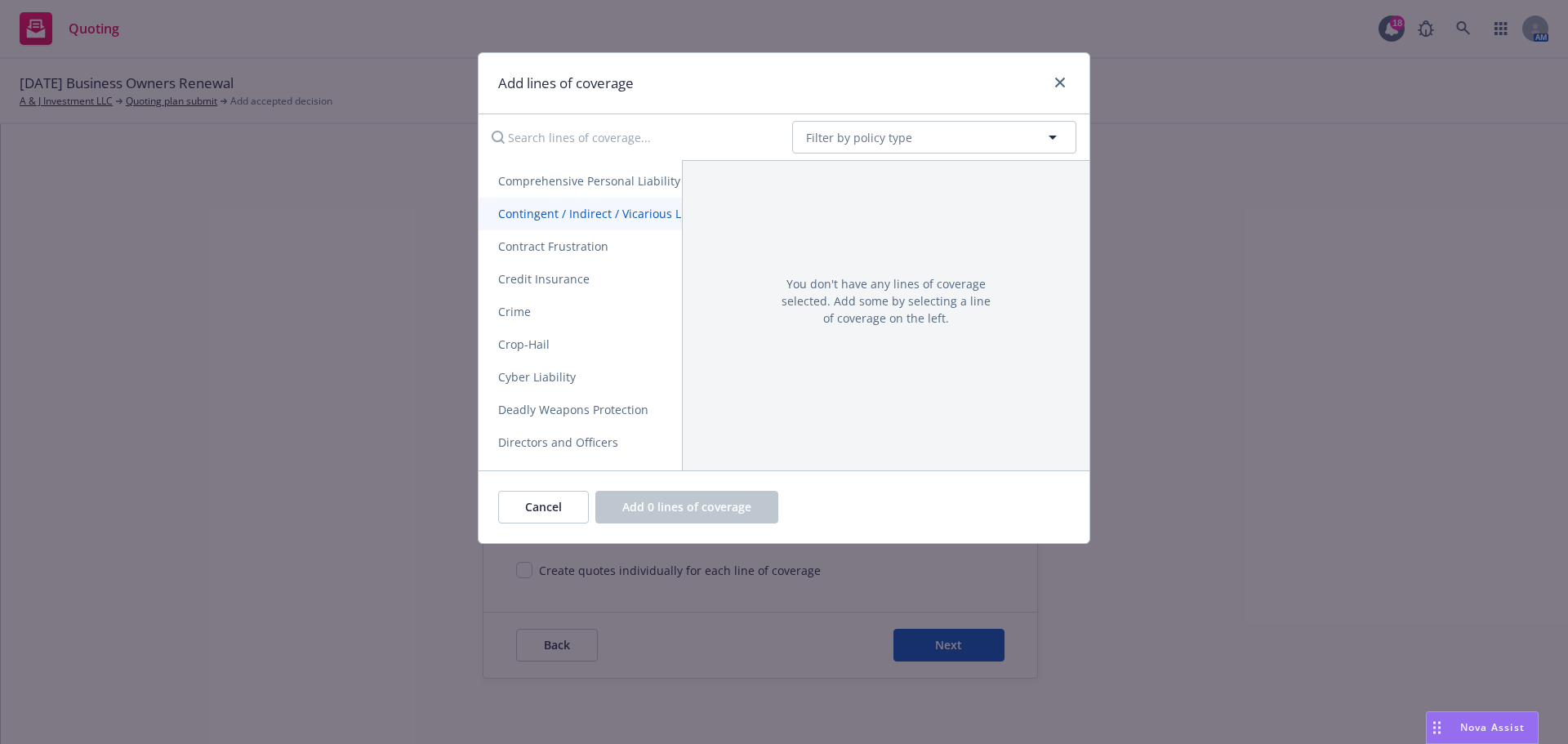
scroll to position [598, 0]
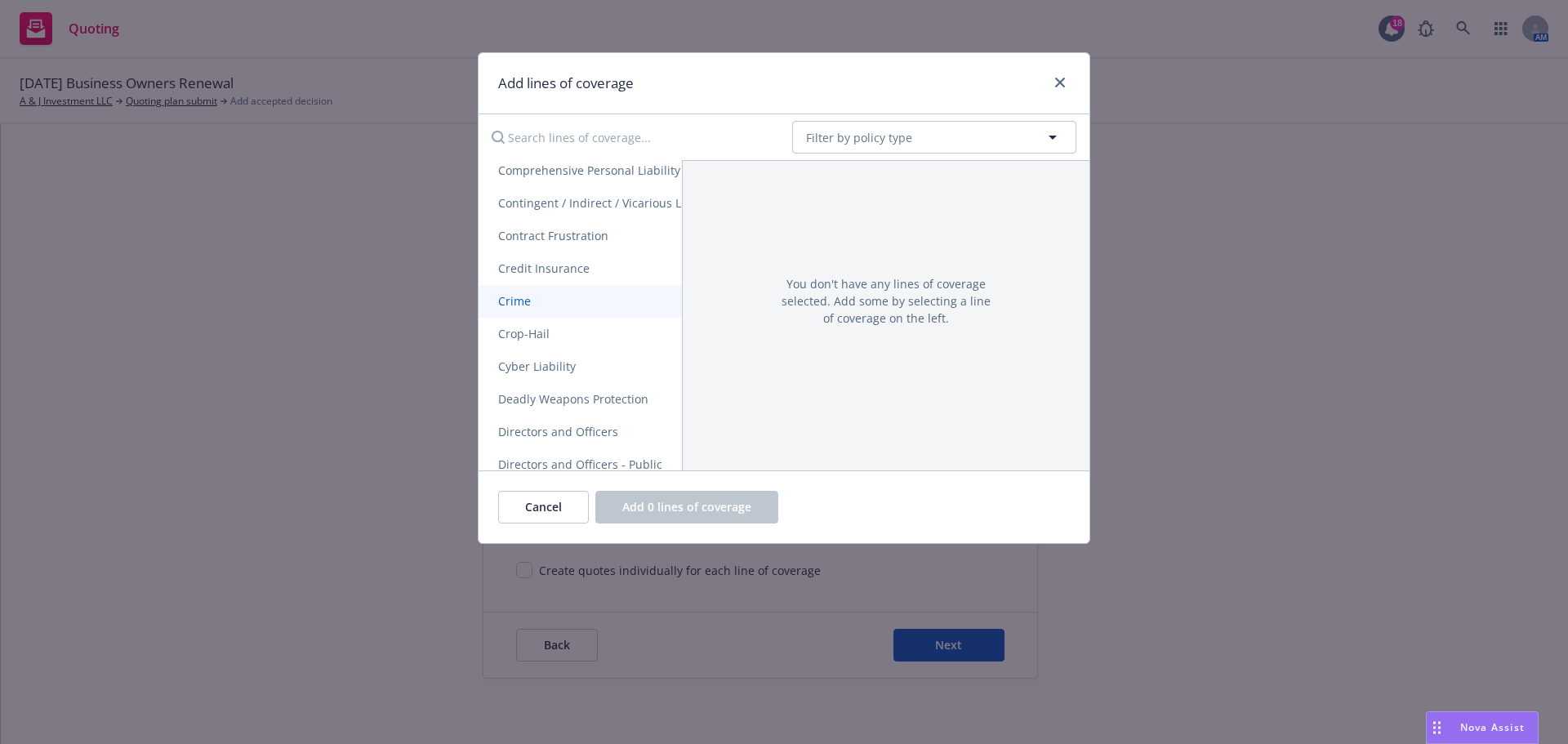
click at [585, 314] on link "Crime" at bounding box center [697, 301] width 438 height 33
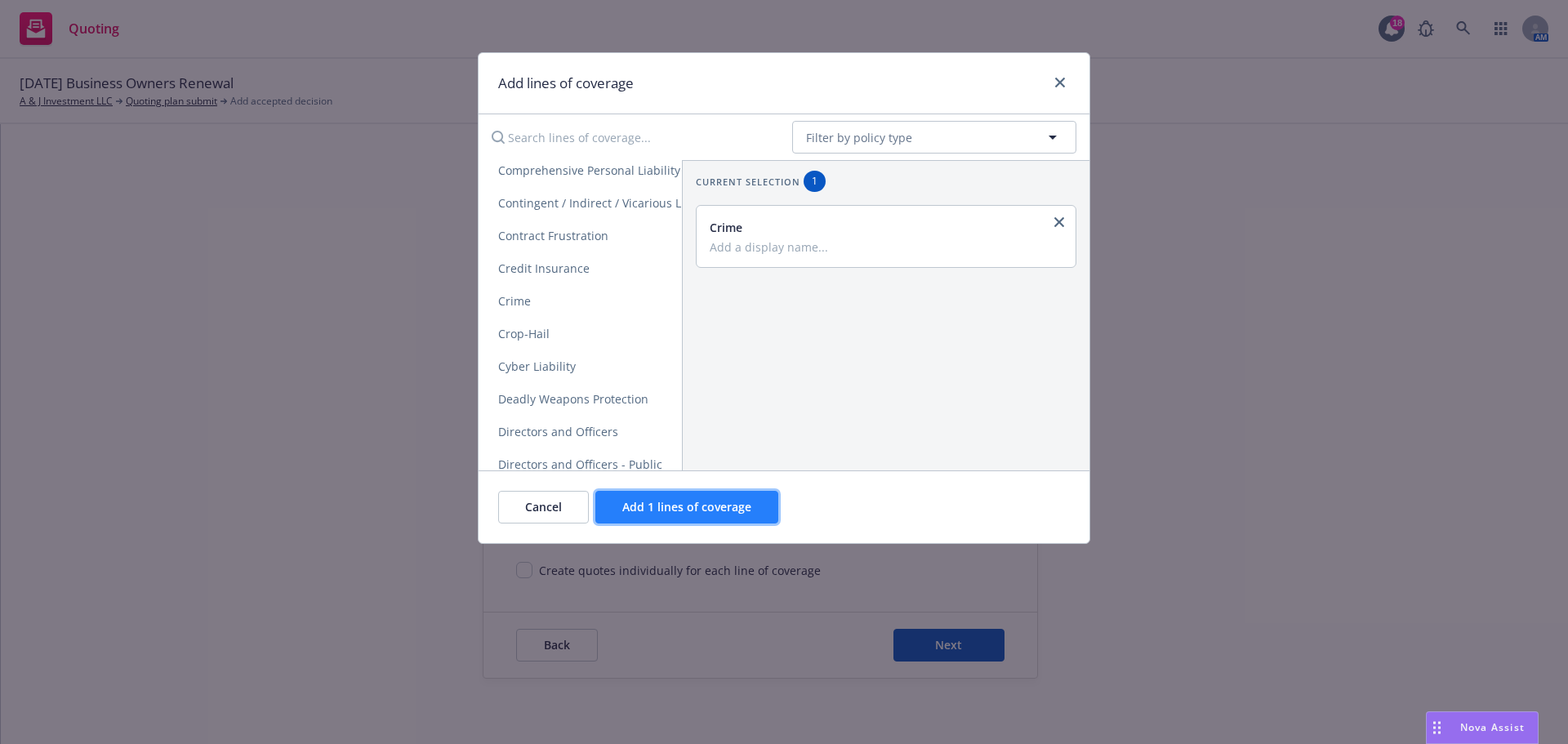
click at [684, 514] on span "Add 1 lines of coverage" at bounding box center [686, 506] width 129 height 15
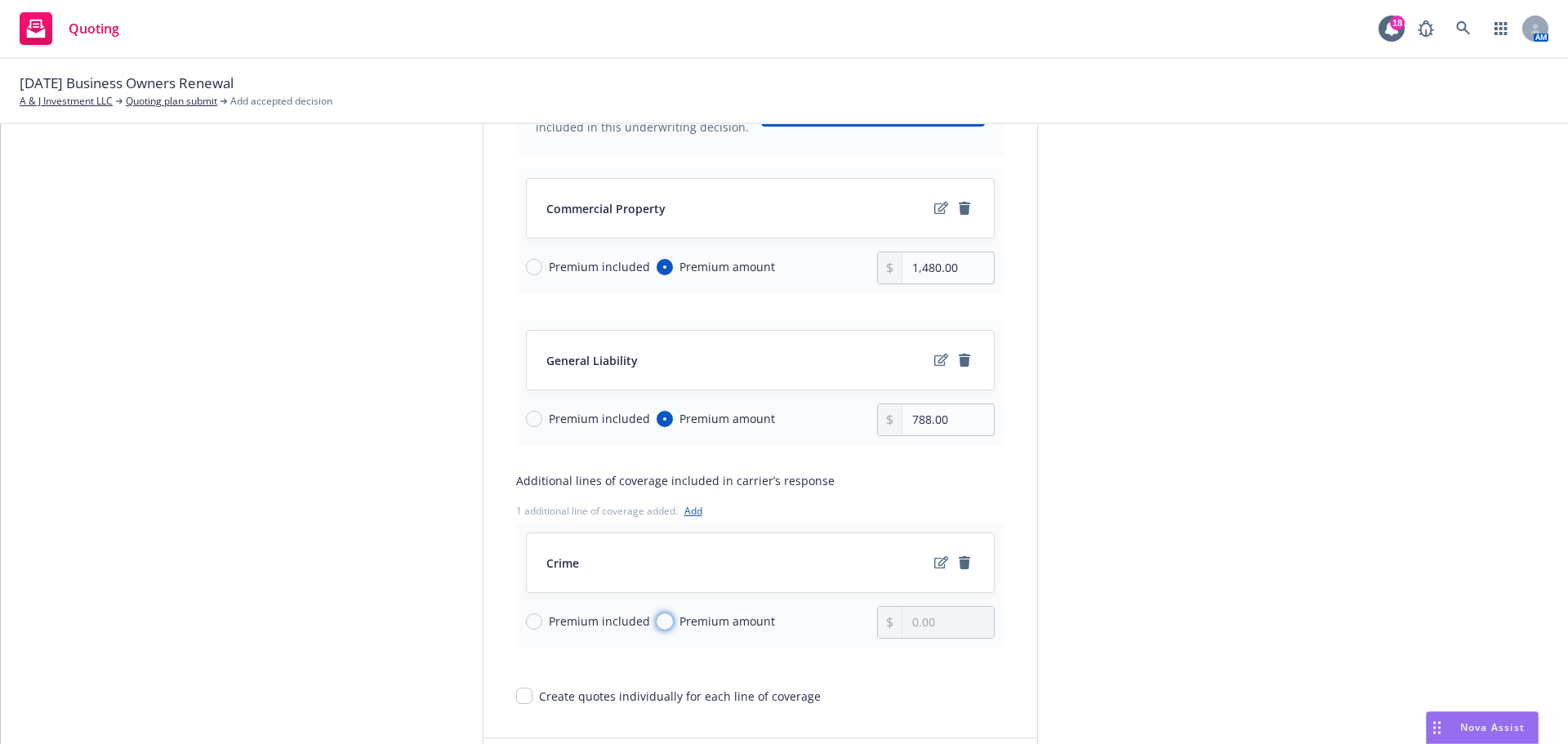
click at [657, 617] on input "Premium amount" at bounding box center [664, 621] width 16 height 16
radio input "true"
click at [950, 617] on input "0.00" at bounding box center [947, 622] width 90 height 31
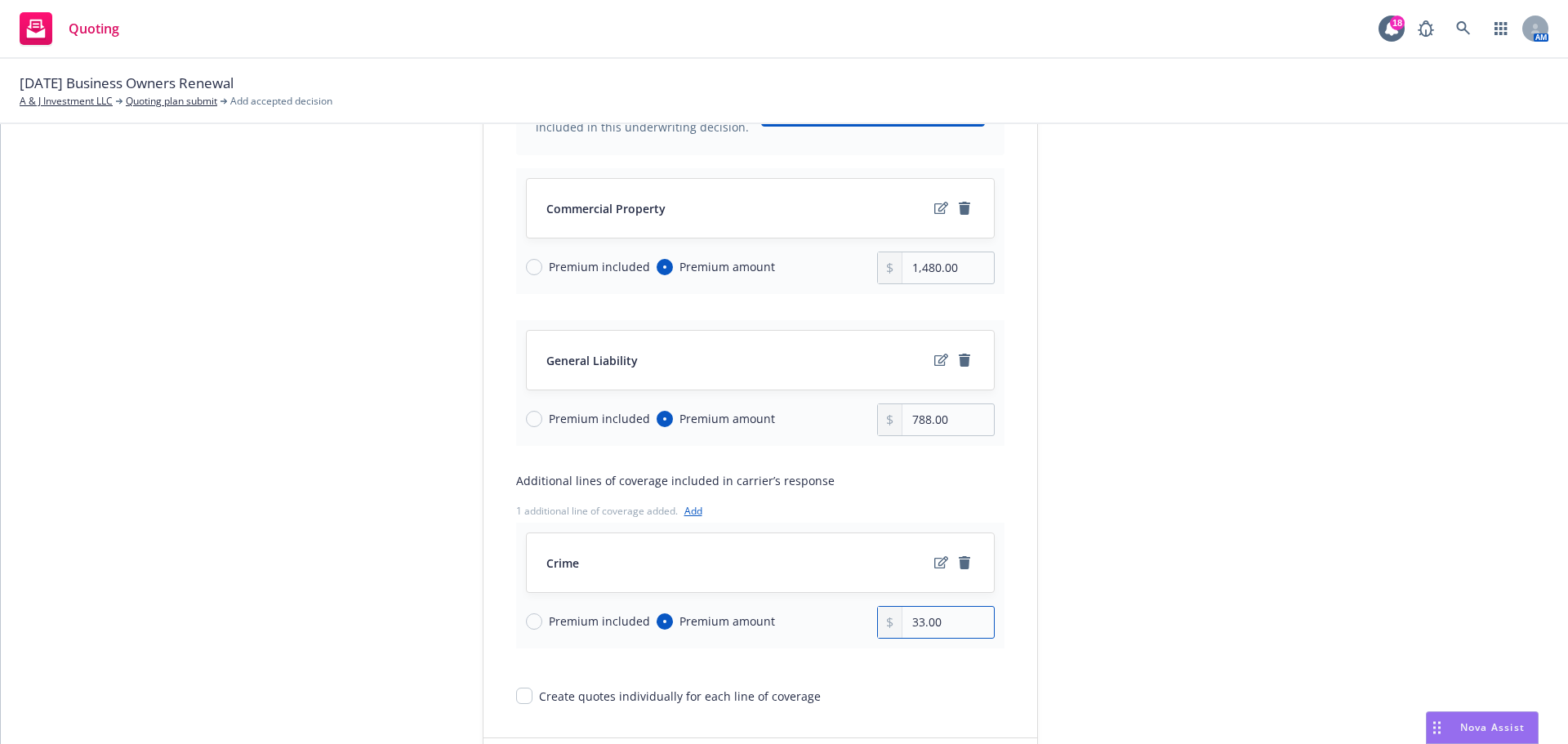
type input "33.00"
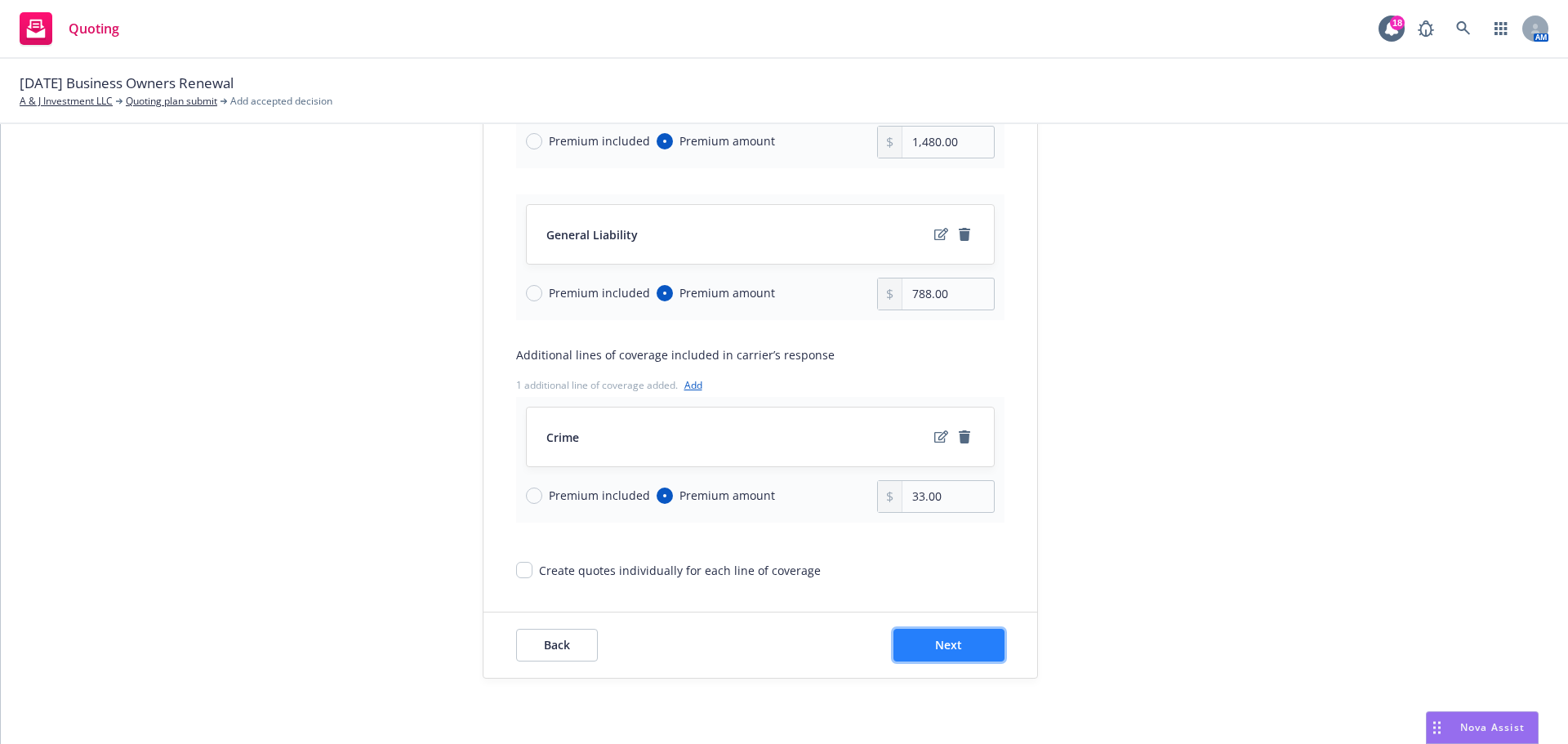
click at [944, 632] on button "Next" at bounding box center [949, 644] width 111 height 33
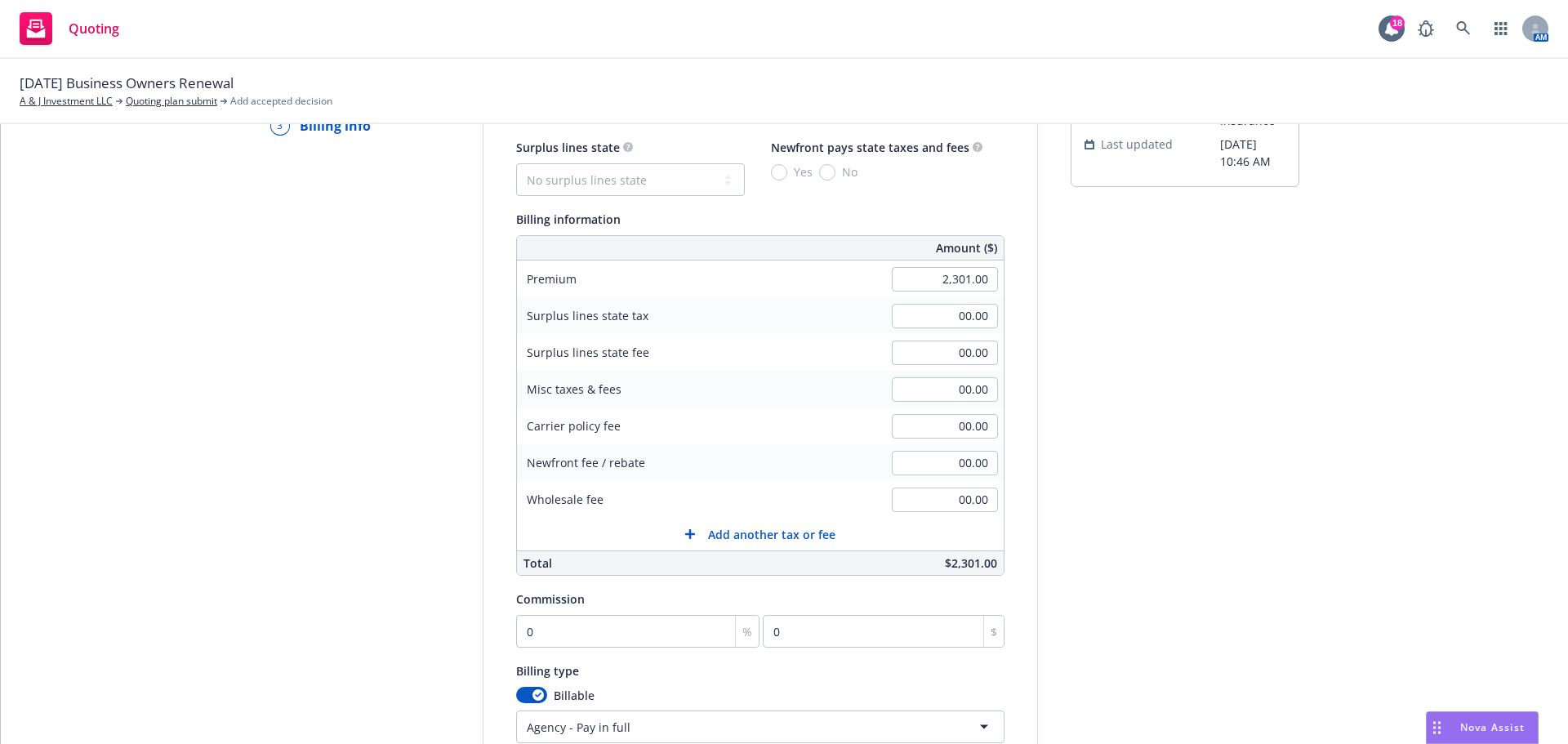
scroll to position [119, 0]
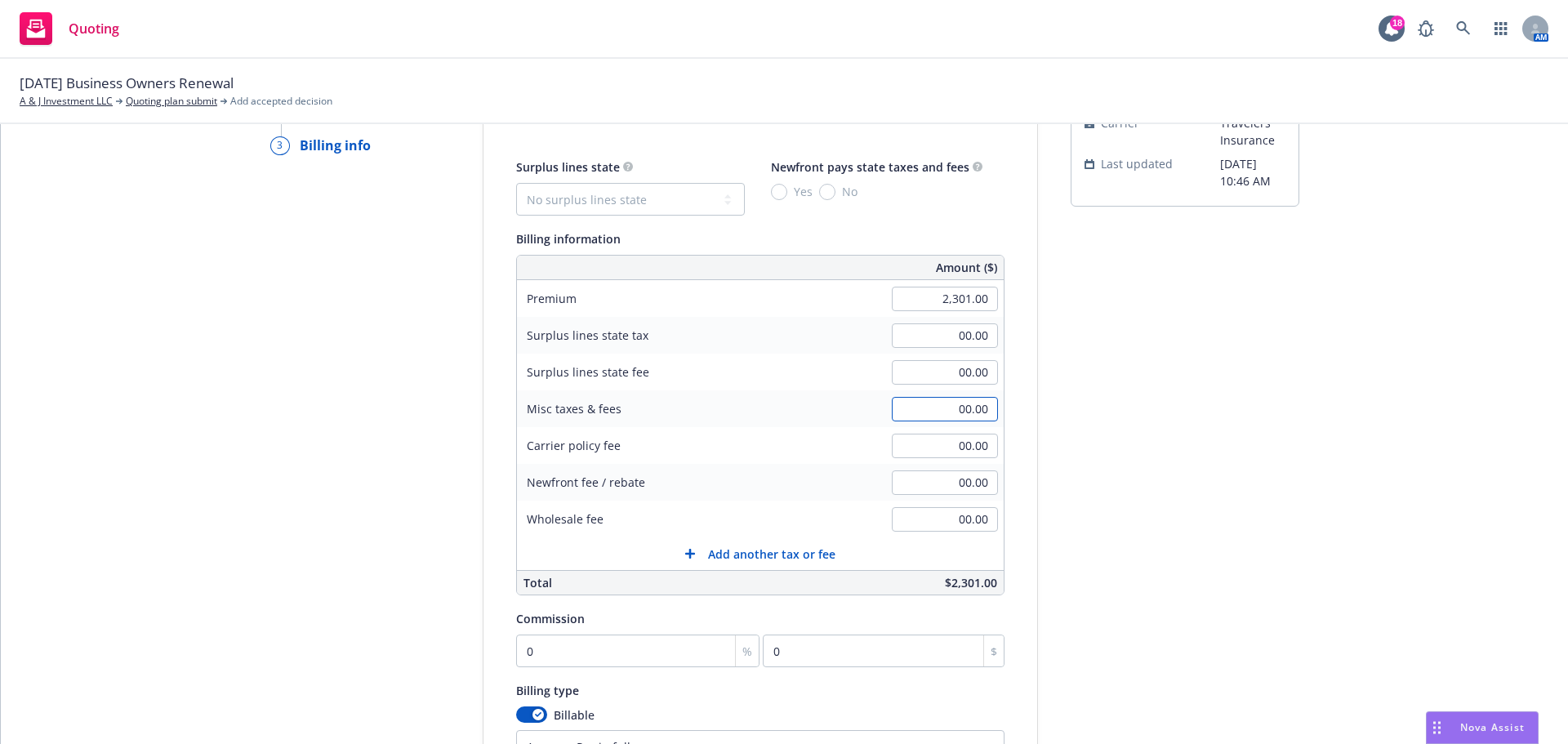
click at [949, 406] on input "00.00" at bounding box center [945, 408] width 106 height 24
type input "40.00"
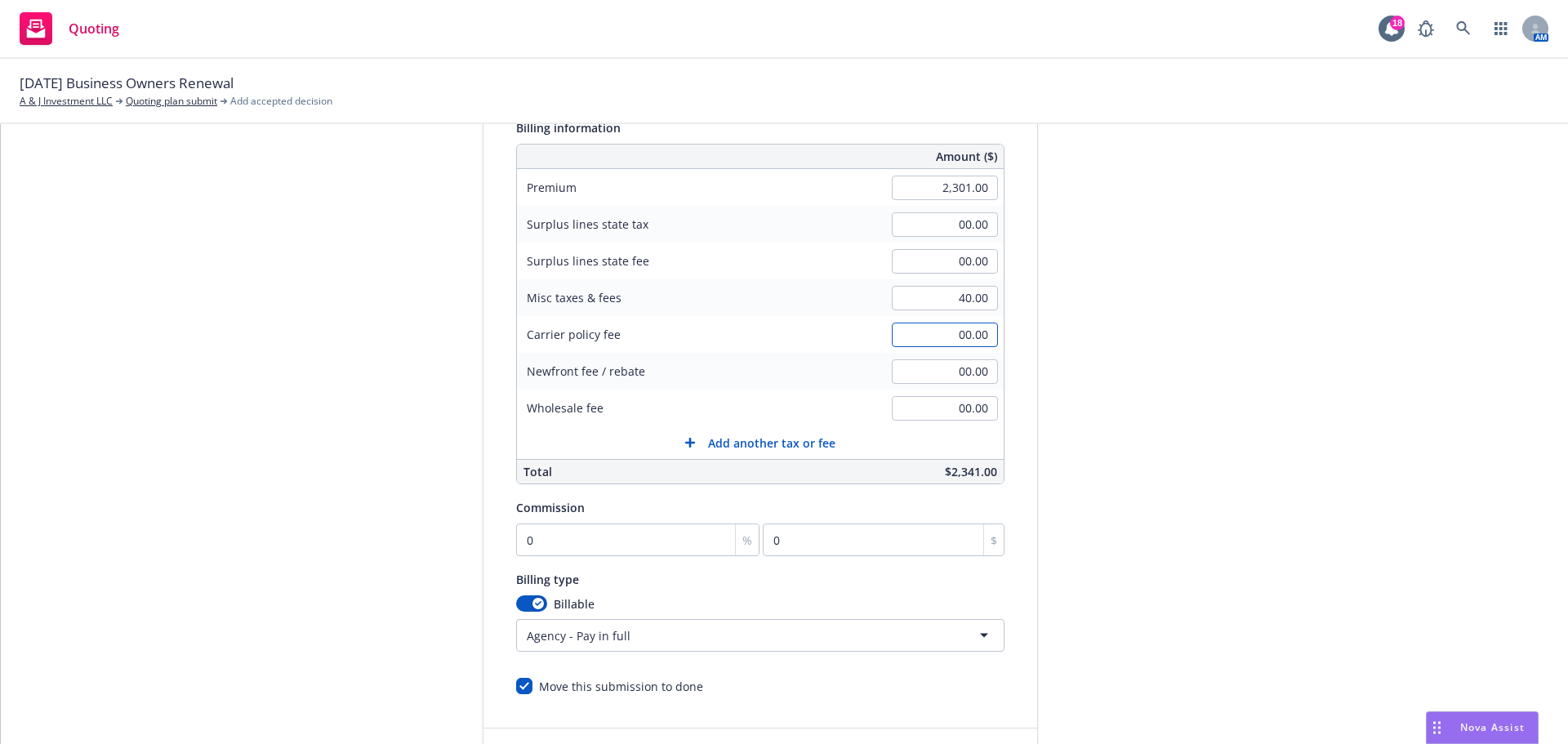
scroll to position [346, 0]
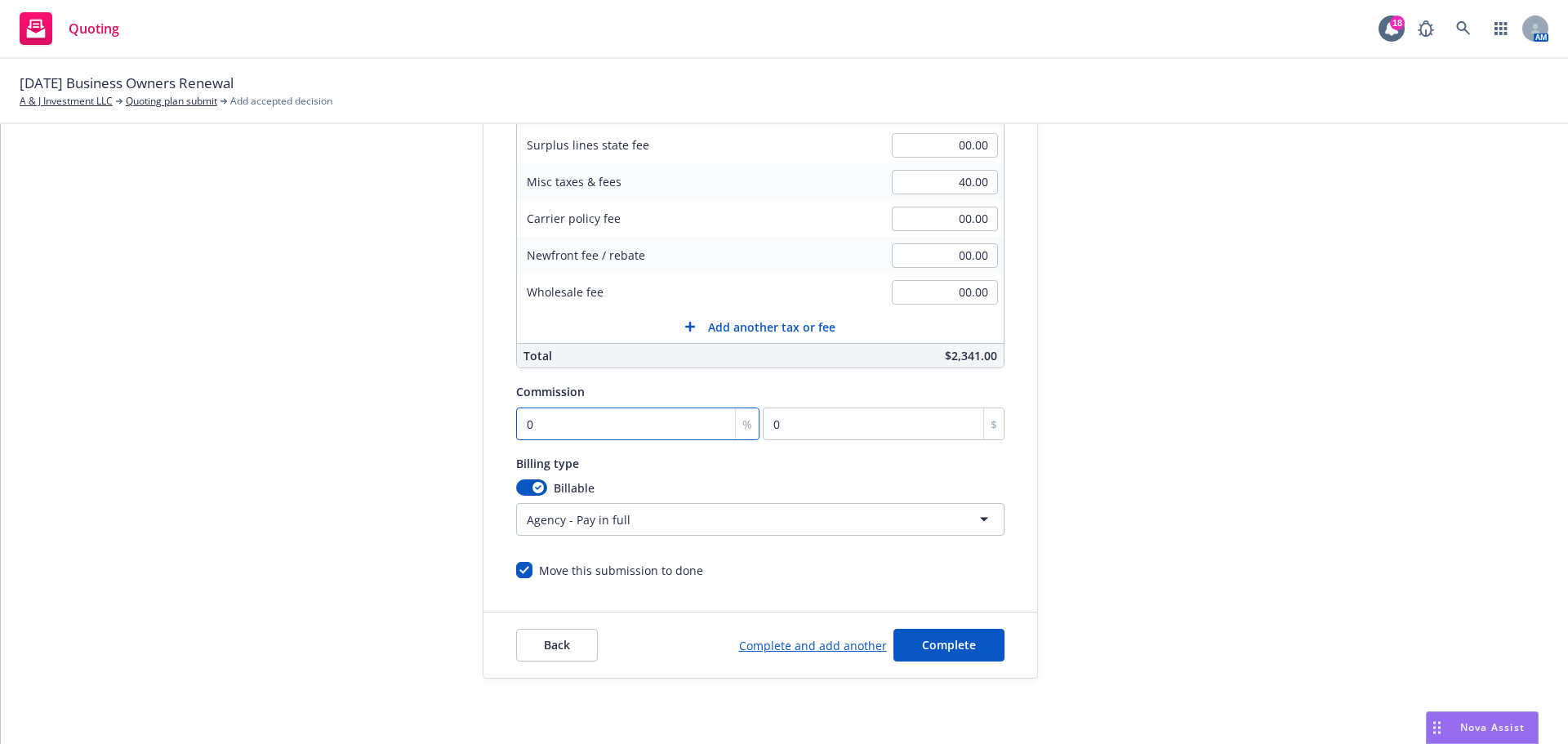
click at [592, 419] on input "0" at bounding box center [638, 423] width 244 height 33
type input "1"
type input "23.01"
type input "15"
type input "345.15"
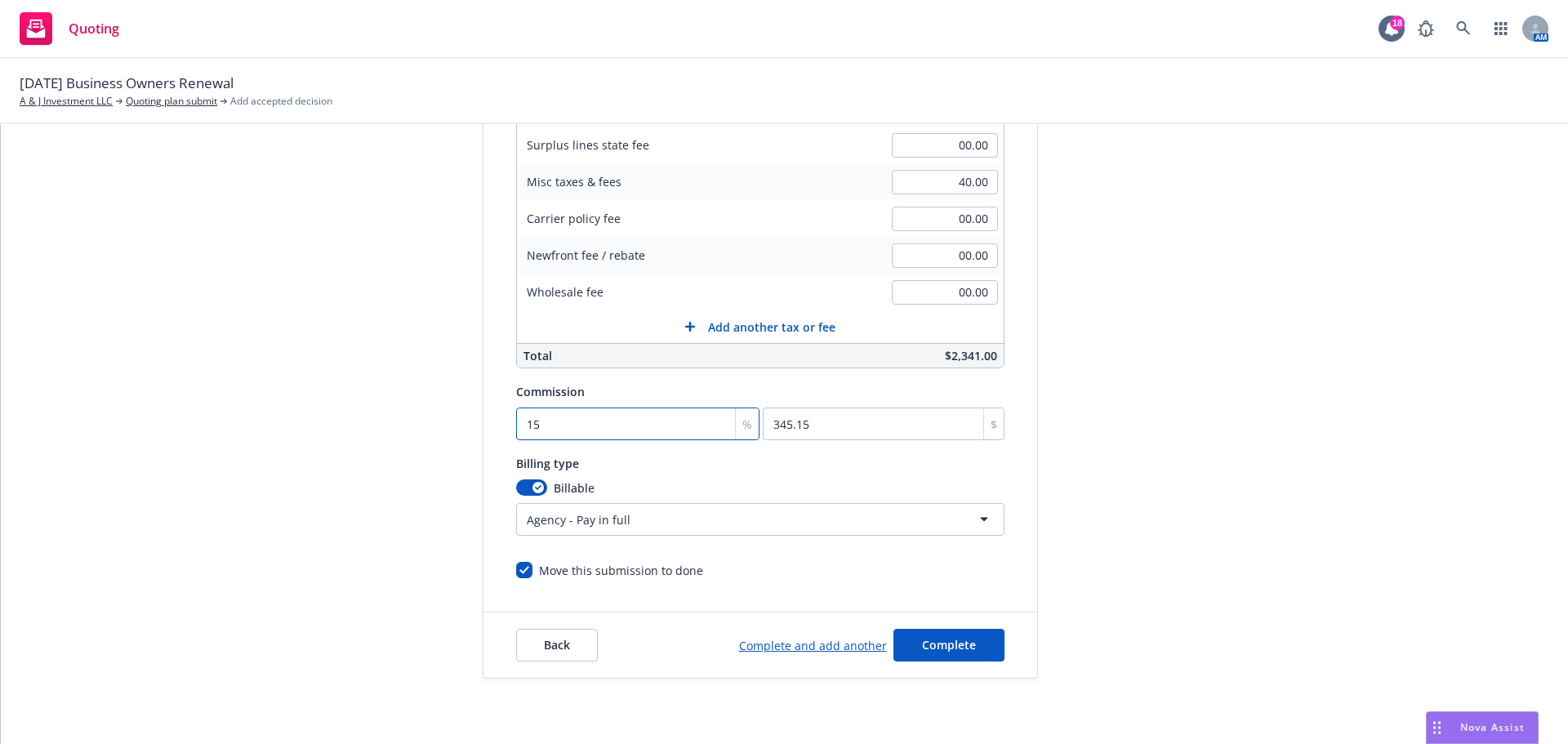
type input "15"
click at [604, 529] on html "Quoting 18 AM 08/28/25 Business Owners Renewal A & J Investment LLC Quoting pla…" at bounding box center [784, 372] width 1568 height 744
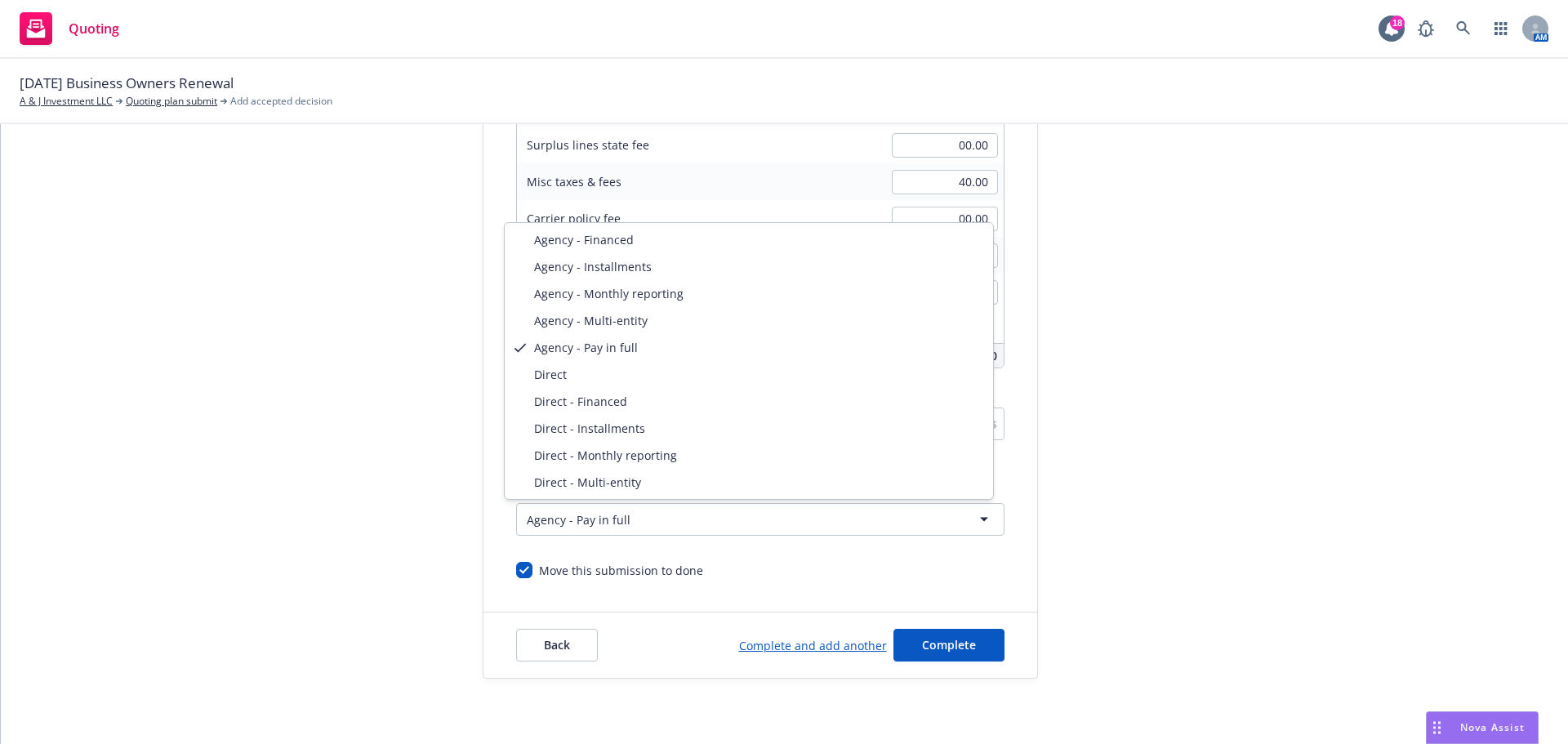
select select "DIRECT"
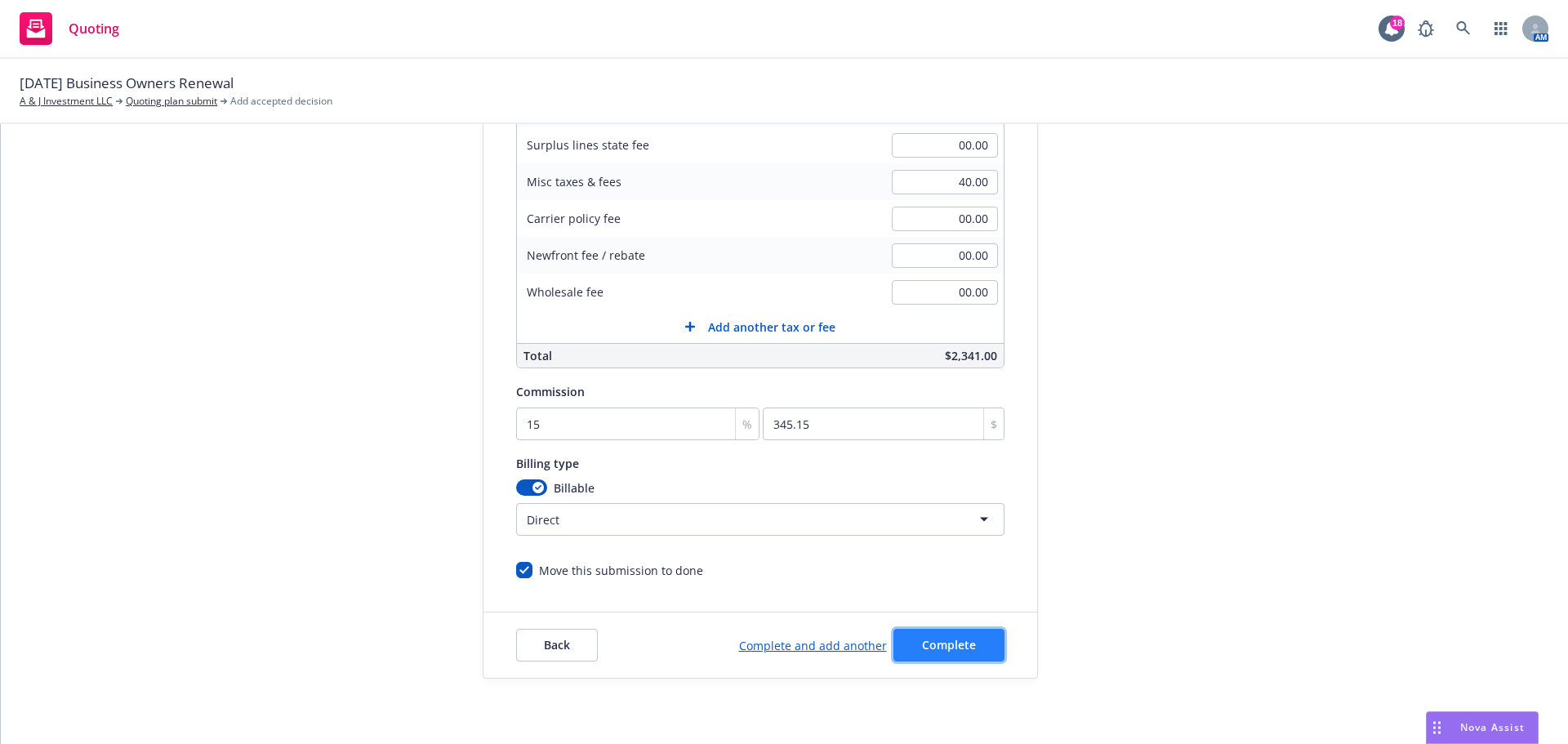
click at [945, 647] on span "Complete" at bounding box center [949, 644] width 54 height 15
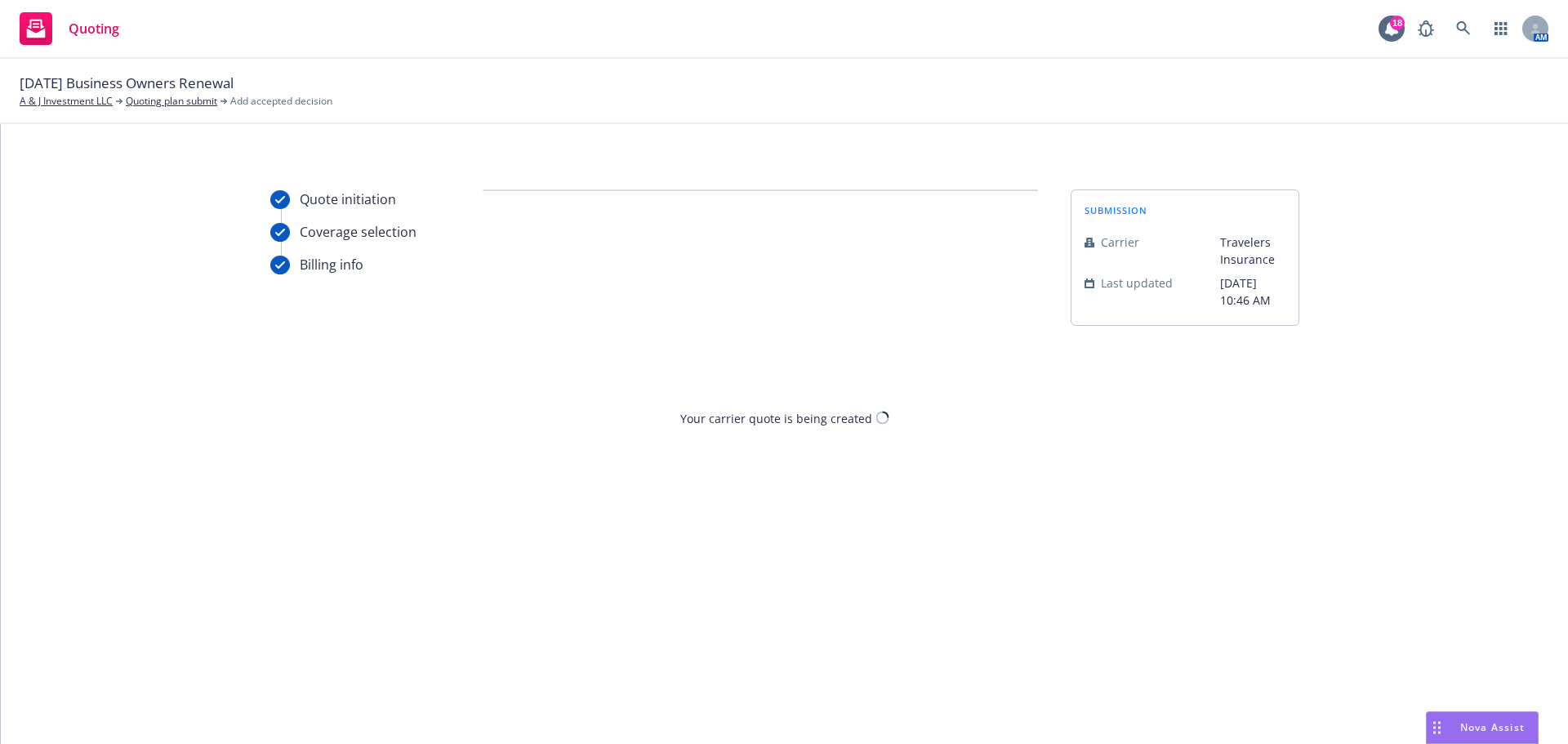
scroll to position [0, 0]
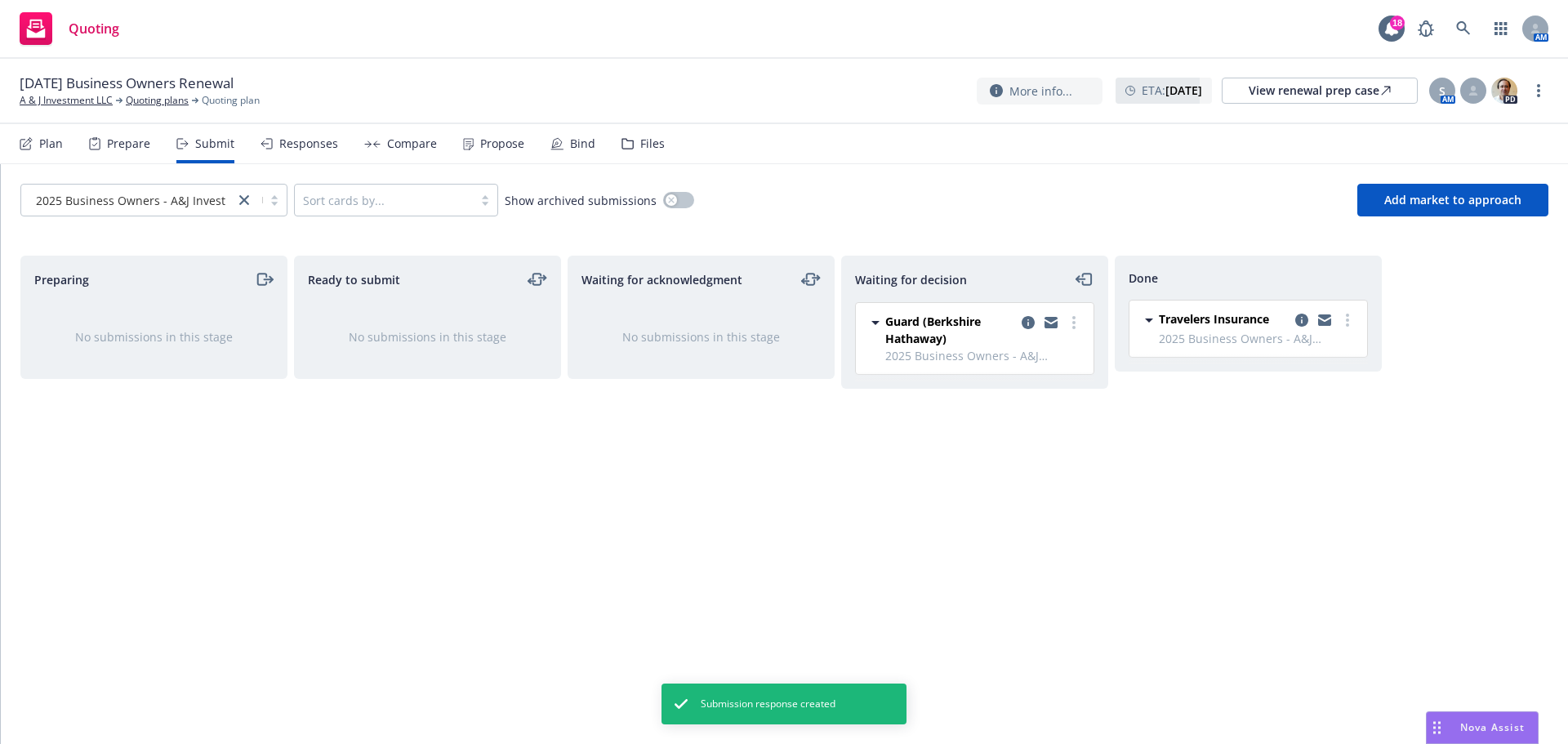
click at [480, 141] on div "Propose" at bounding box center [502, 143] width 44 height 13
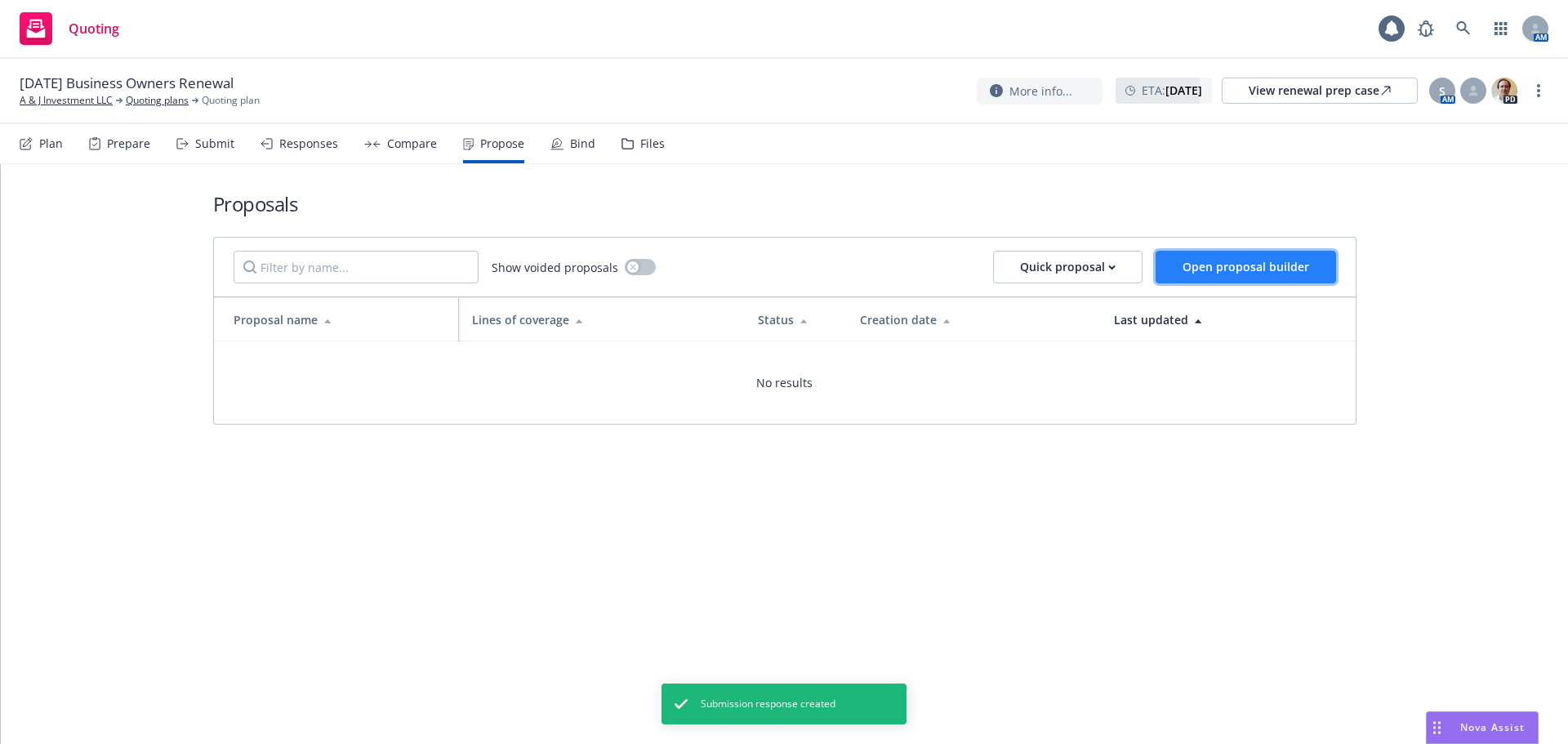
click at [1230, 251] on button "Open proposal builder" at bounding box center [1246, 267] width 181 height 33
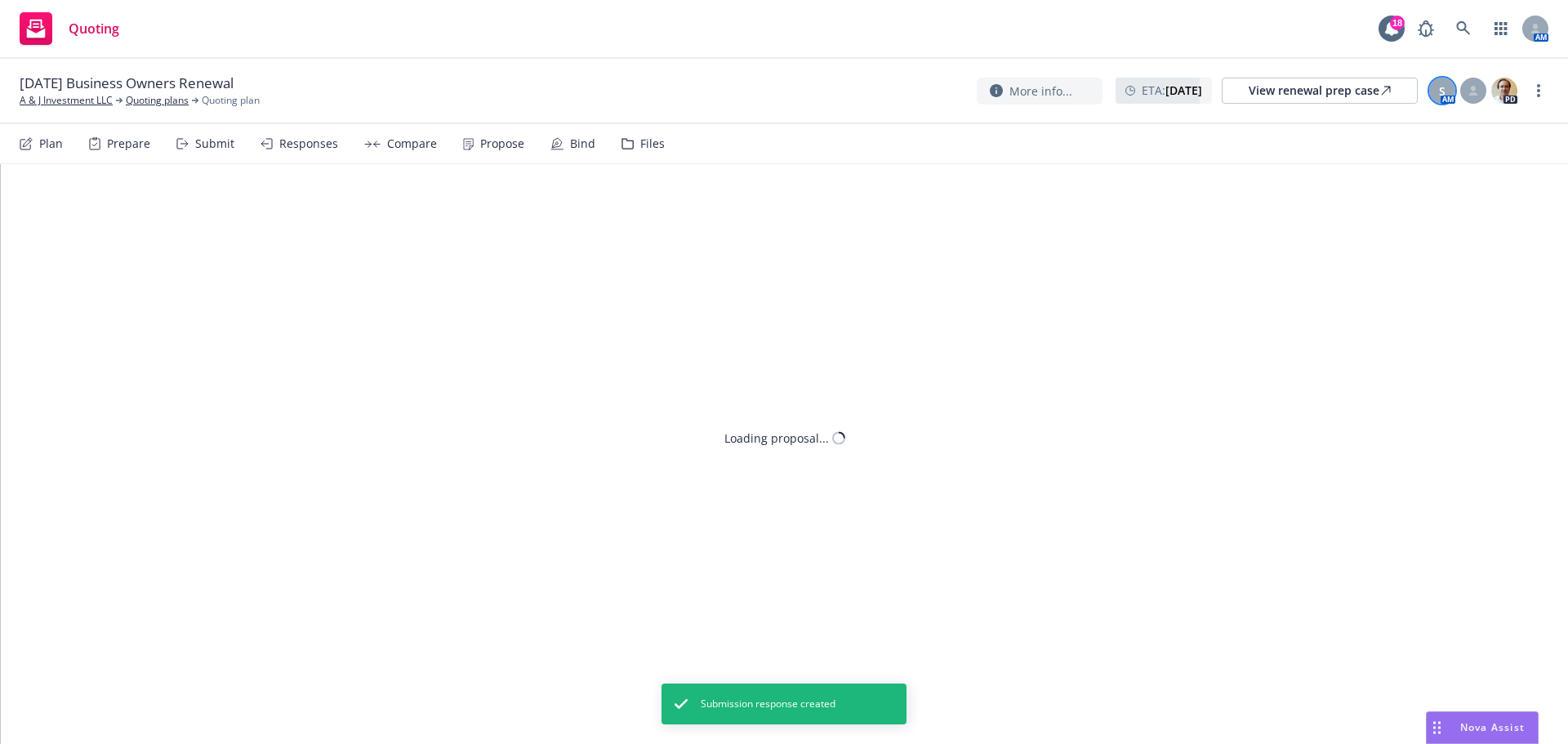
click at [1450, 100] on div "S" at bounding box center [1442, 90] width 26 height 26
click at [1473, 94] on icon at bounding box center [1473, 94] width 9 height 3
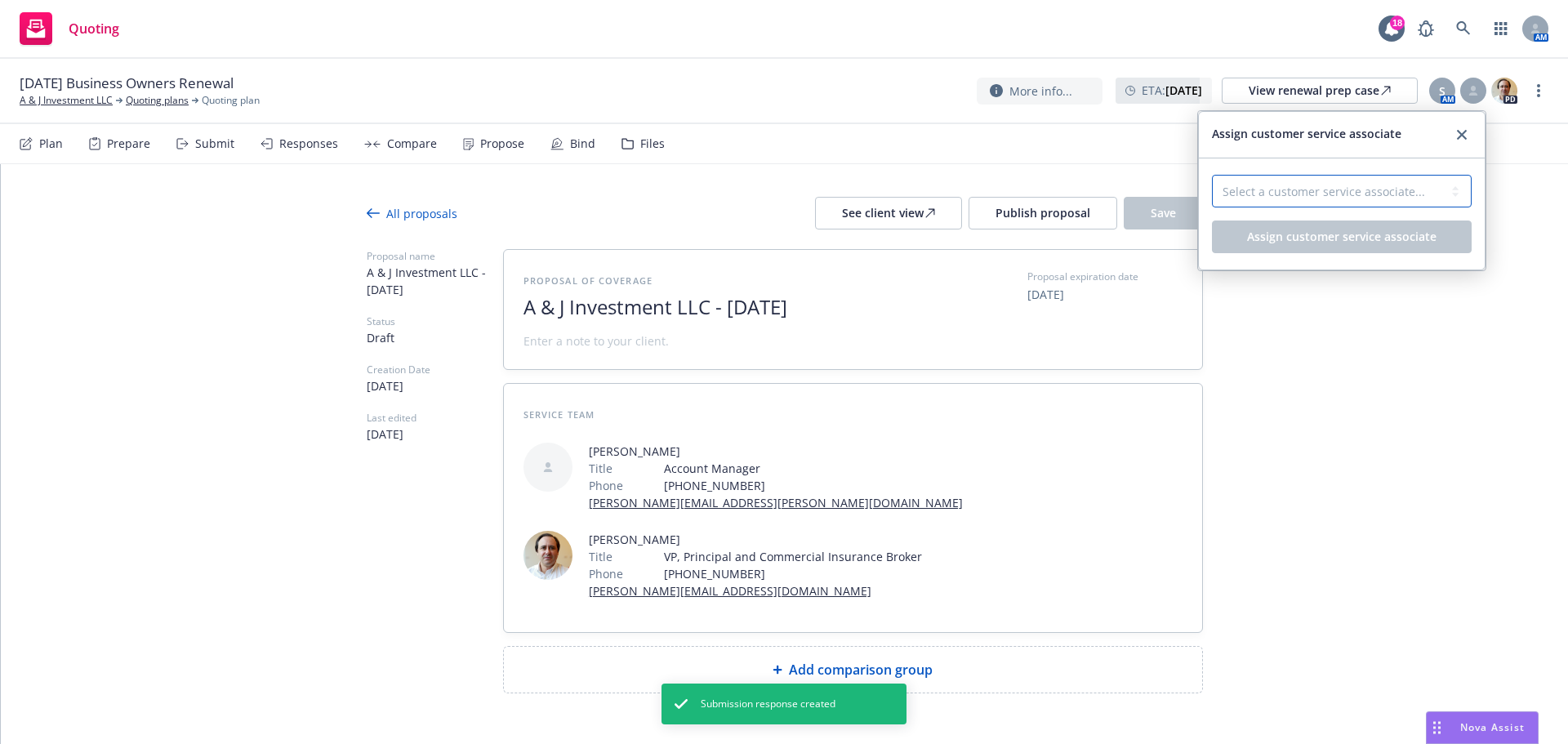
click at [1365, 204] on select "Select a customer service associate... Nic Tallichet" at bounding box center [1342, 191] width 260 height 33
select select "cd6d241f-bc62-4471-90cb-51cb8b5b24c1"
click at [1212, 175] on select "Select a customer service associate... Nic Tallichet" at bounding box center [1342, 191] width 260 height 33
click at [1354, 239] on span "Assign customer service associate" at bounding box center [1342, 236] width 190 height 15
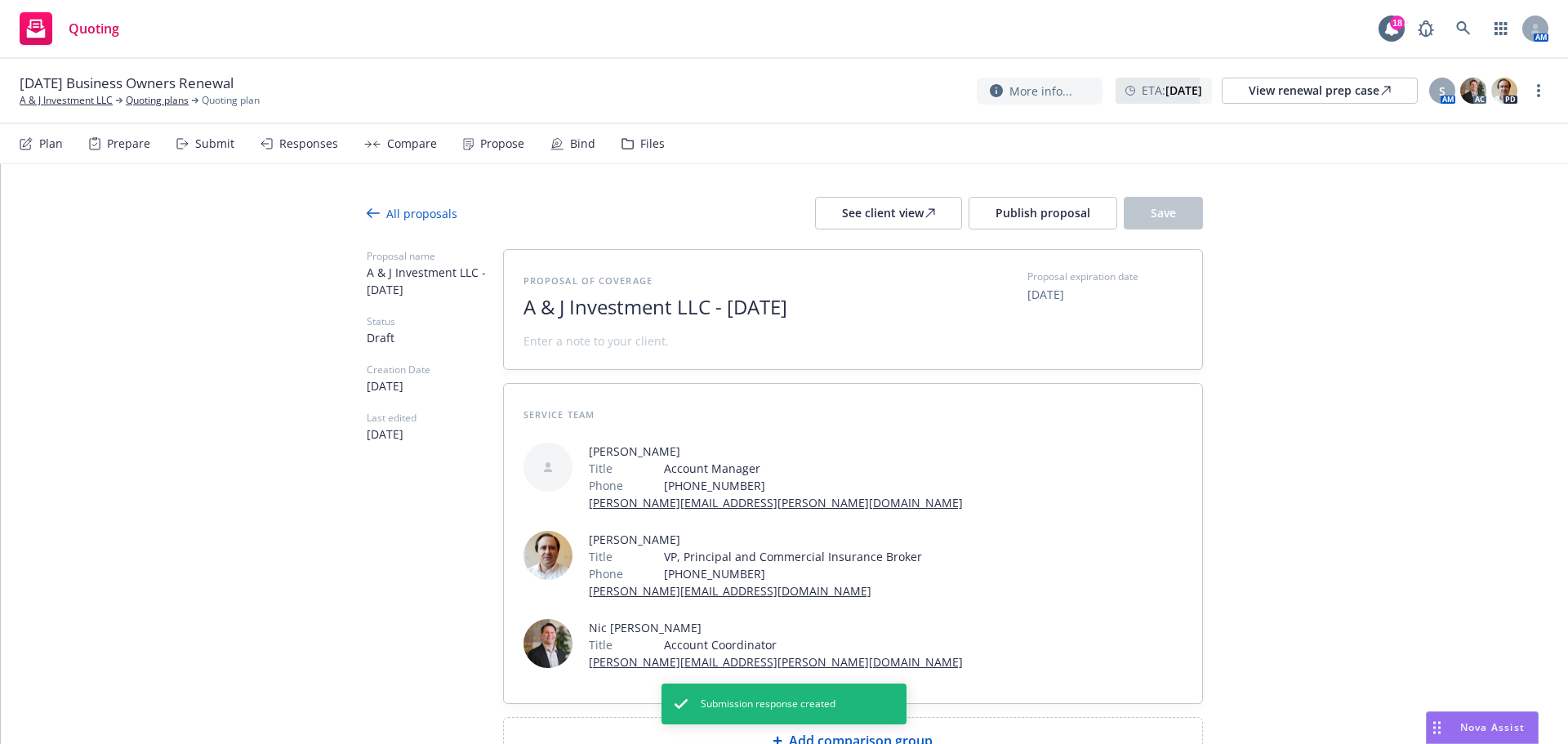
drag, startPoint x: 719, startPoint y: 313, endPoint x: 1019, endPoint y: 325, distance: 300.2
click at [1010, 330] on div "Proposal of coverage A & J Investment LLC - August 2025 Proposal expiration dat…" at bounding box center [852, 309] width 659 height 80
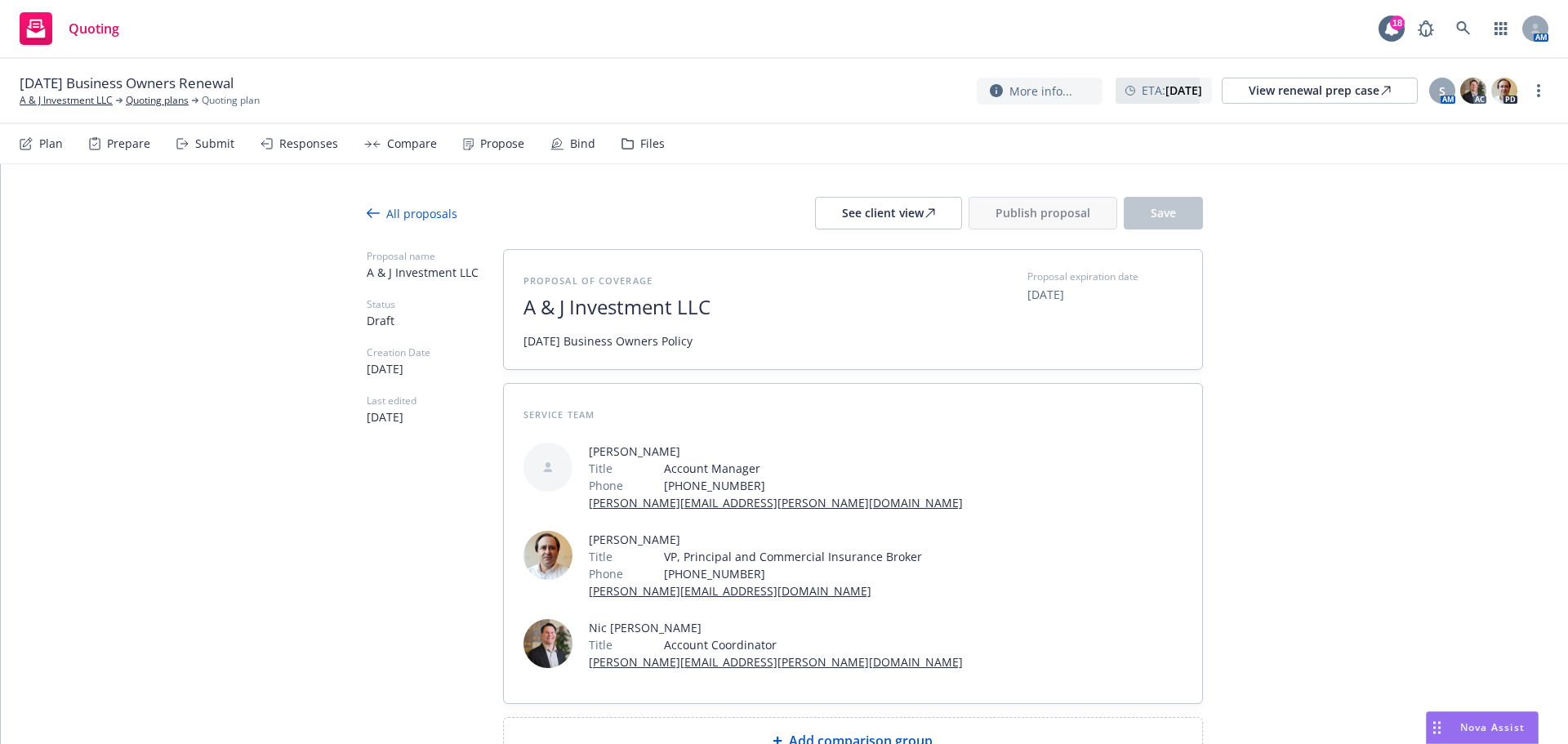
drag, startPoint x: 674, startPoint y: 339, endPoint x: 748, endPoint y: 347, distance: 74.4
click at [748, 347] on span "08/28/2025 Business Owners Policy" at bounding box center [723, 341] width 400 height 17
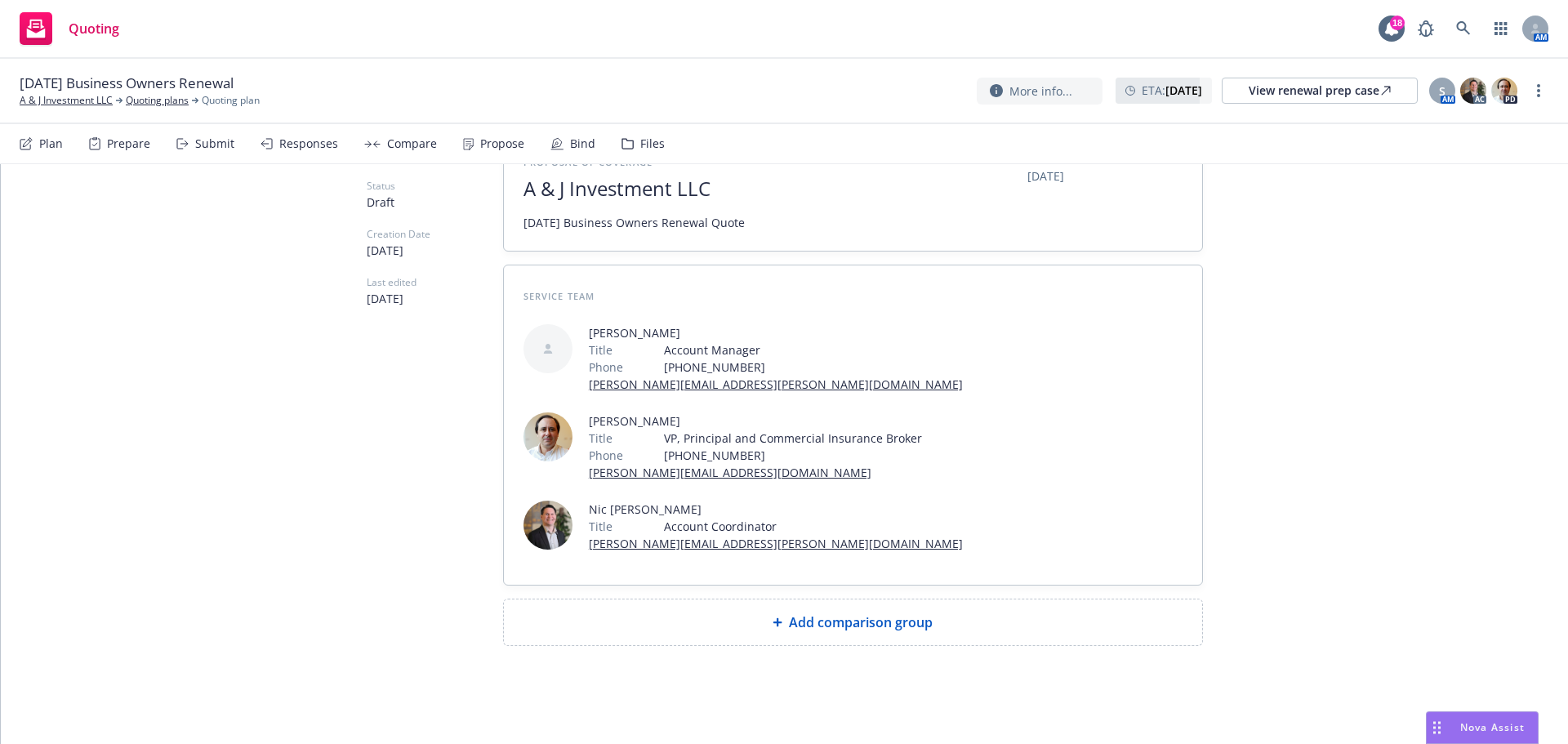
click at [776, 599] on div "Add comparison group" at bounding box center [853, 622] width 699 height 46
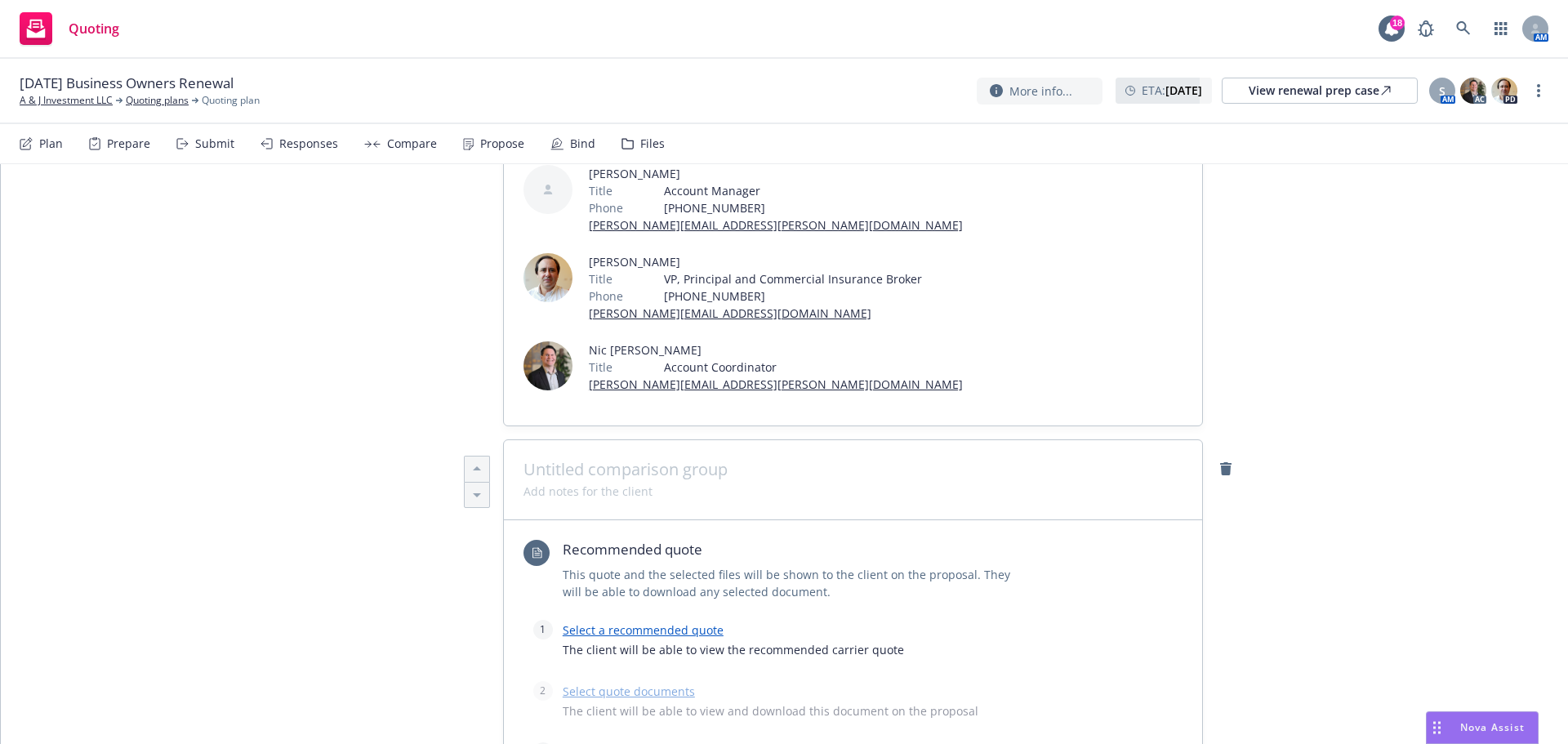
scroll to position [499, 0]
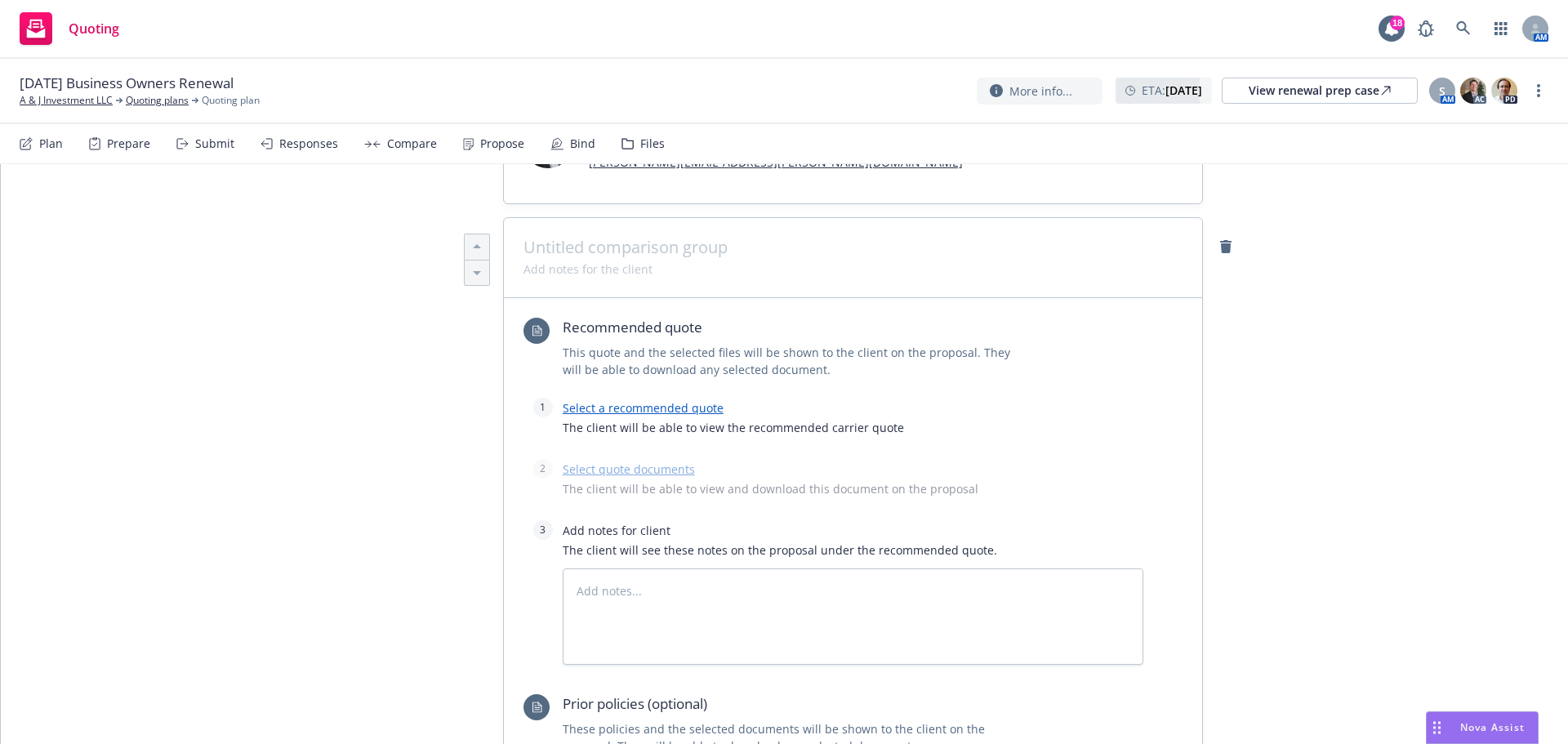
click at [641, 415] on link "Select a recommended quote" at bounding box center [643, 407] width 161 height 15
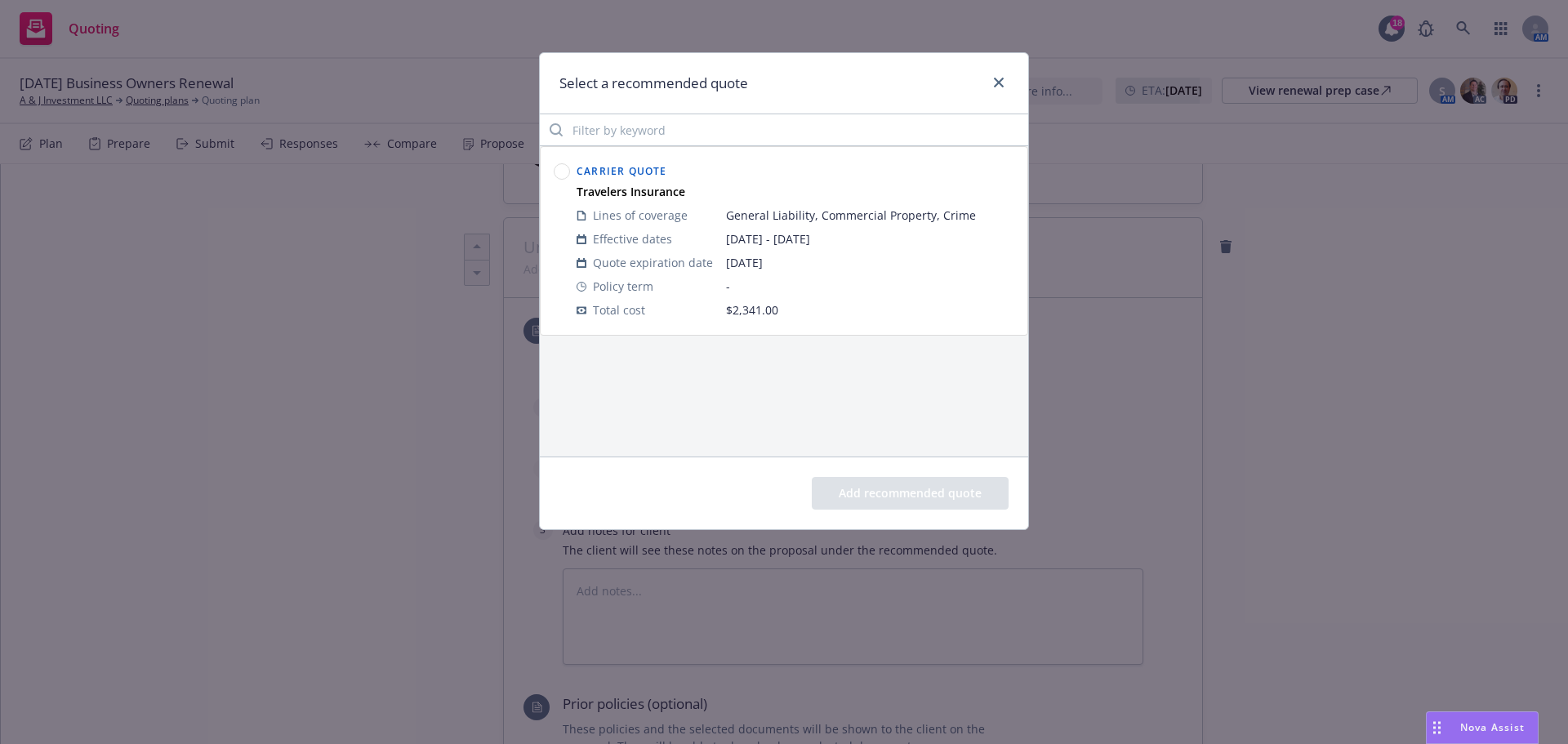
click at [567, 165] on icon at bounding box center [561, 171] width 16 height 16
click at [895, 492] on button "Add recommended quote" at bounding box center [910, 493] width 197 height 33
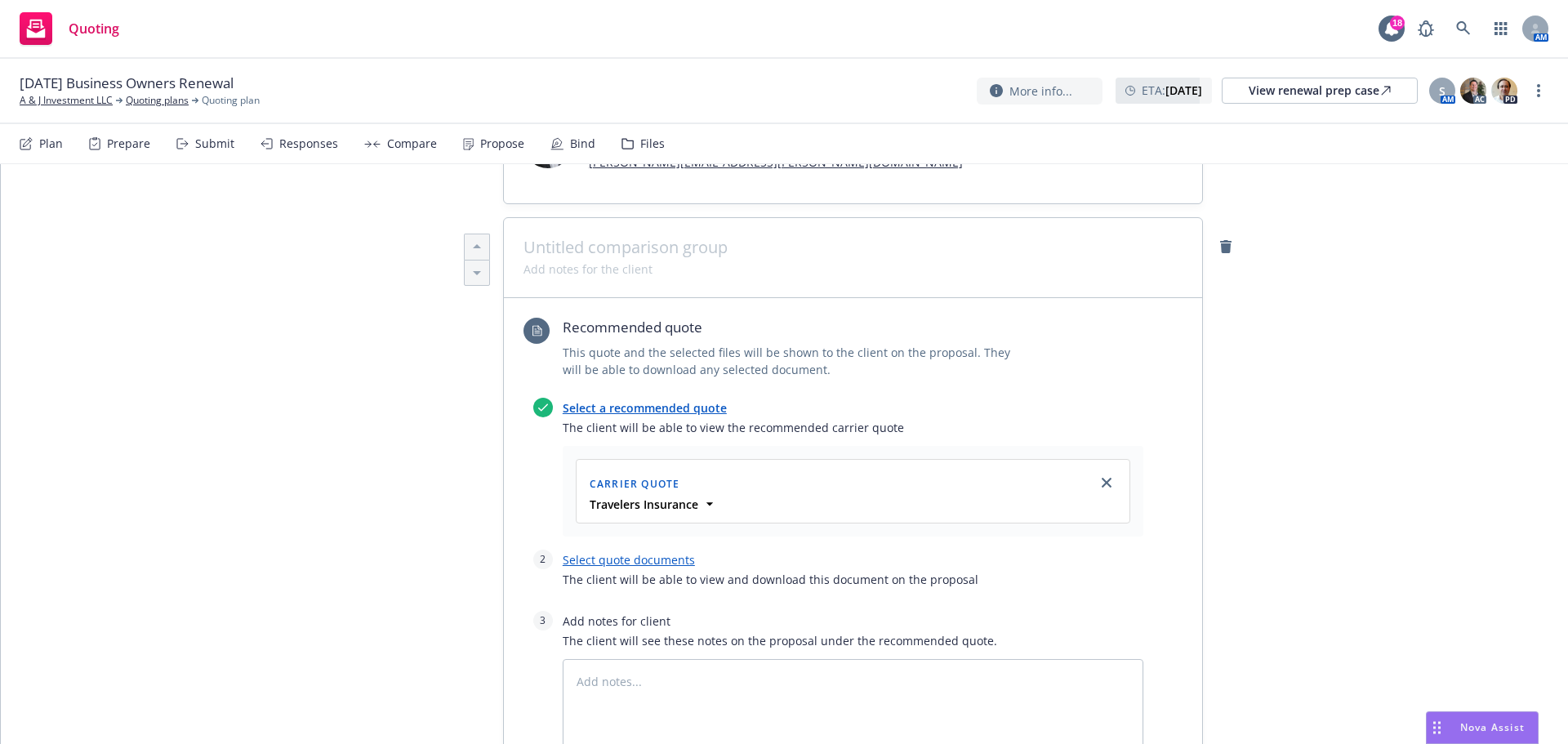
click at [658, 559] on link "Select quote documents" at bounding box center [629, 559] width 132 height 15
type textarea "x"
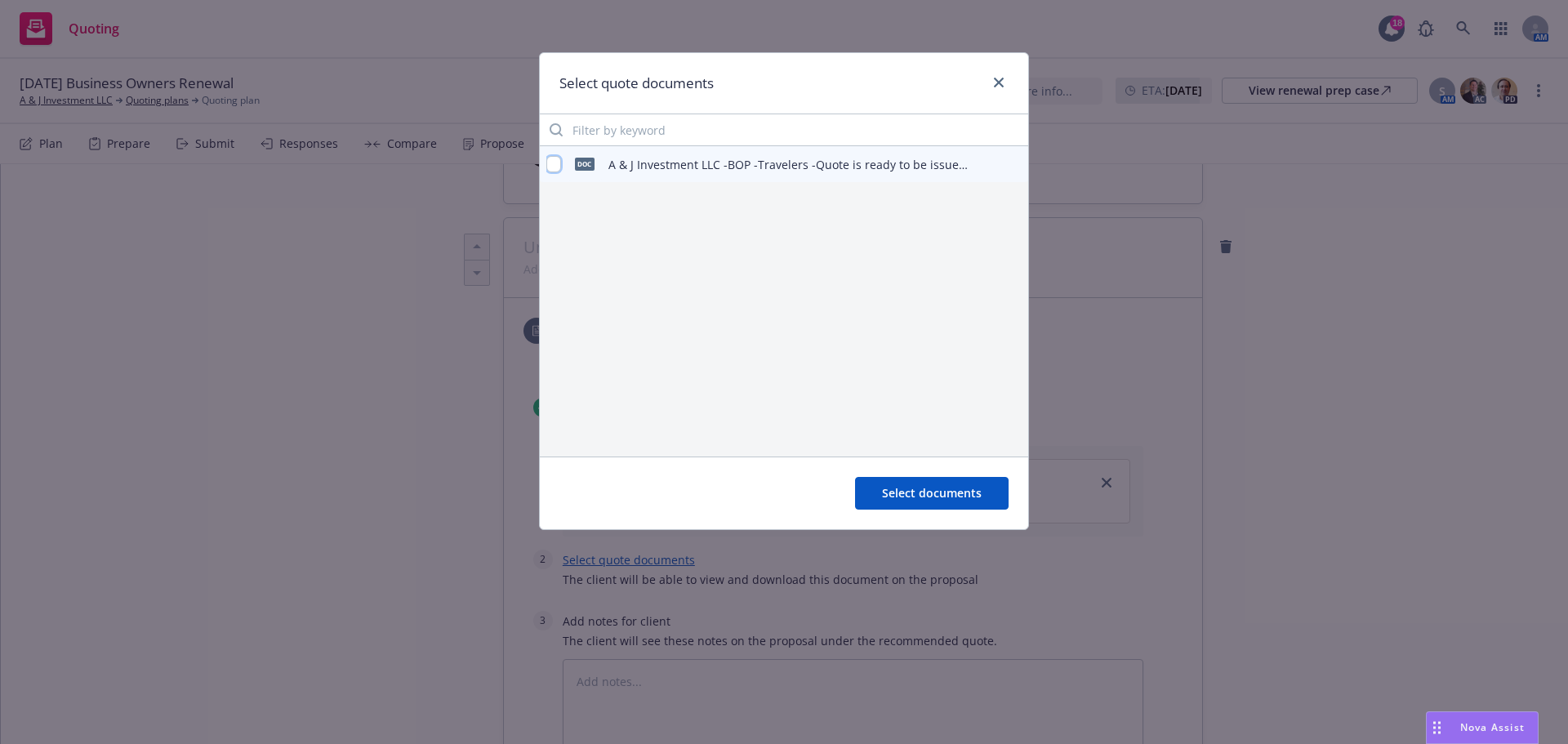
click at [560, 159] on input "checkbox" at bounding box center [553, 164] width 14 height 16
checkbox input "true"
click at [876, 489] on button "Select documents" at bounding box center [932, 493] width 154 height 33
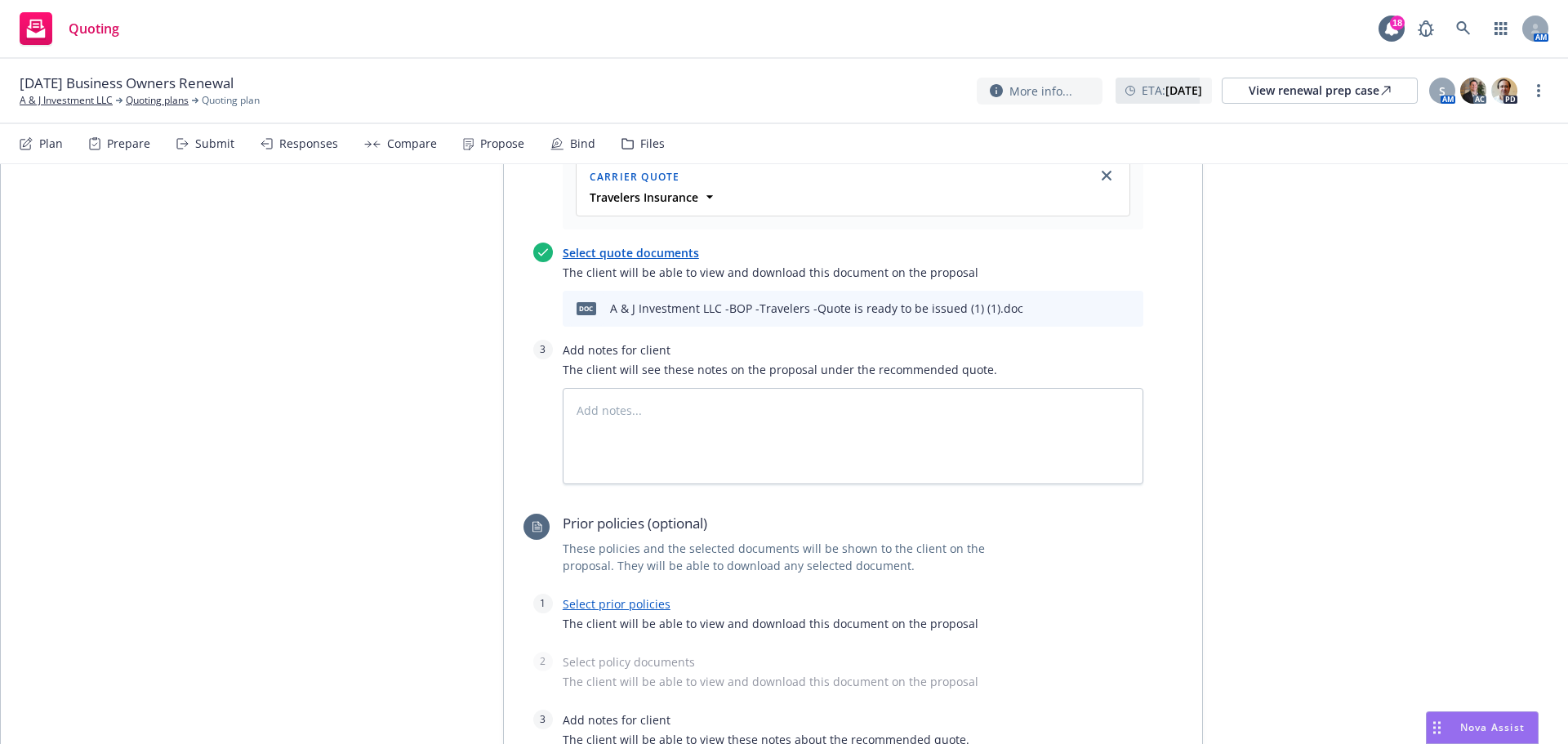
scroll to position [826, 0]
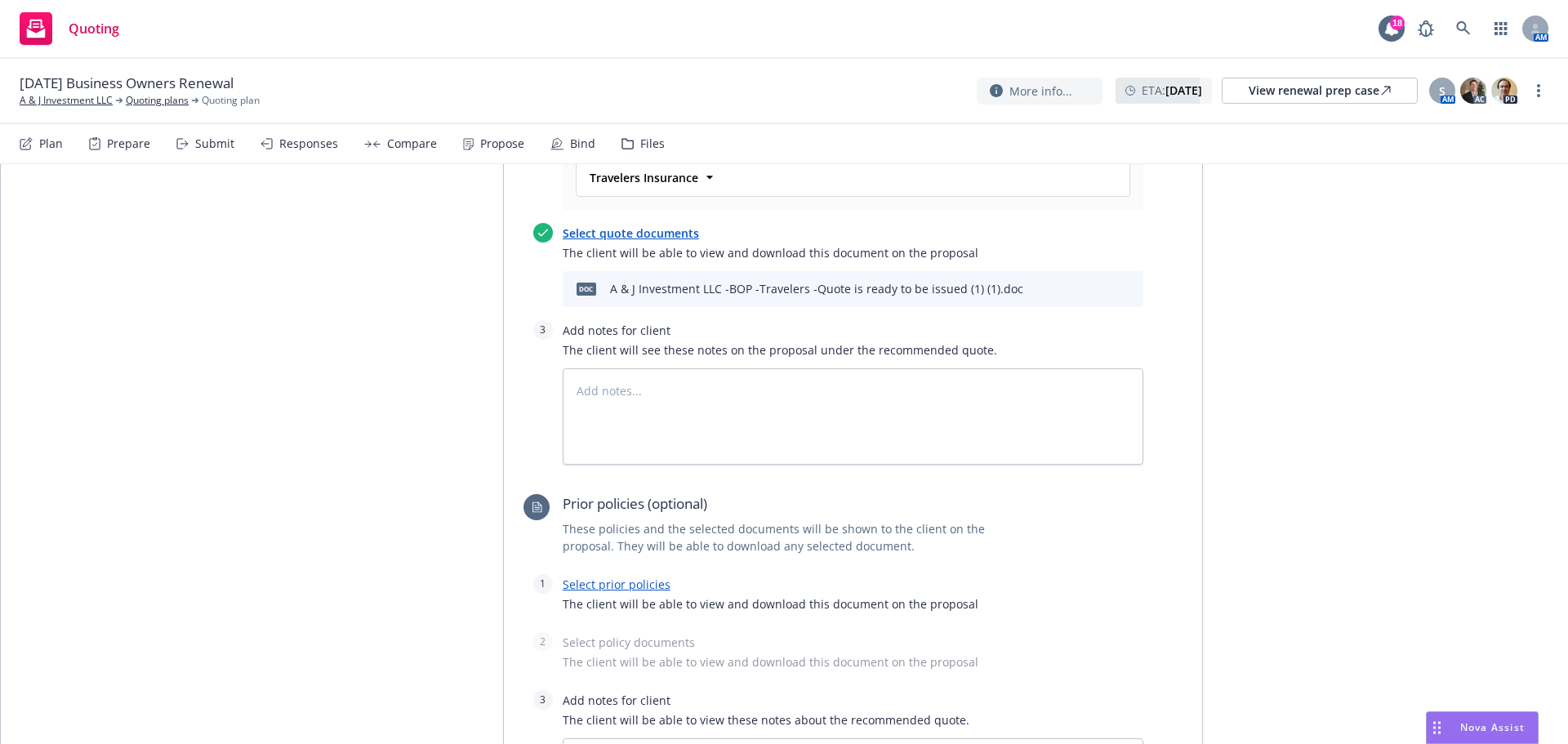
click at [622, 583] on link "Select prior policies" at bounding box center [617, 584] width 108 height 15
type textarea "x"
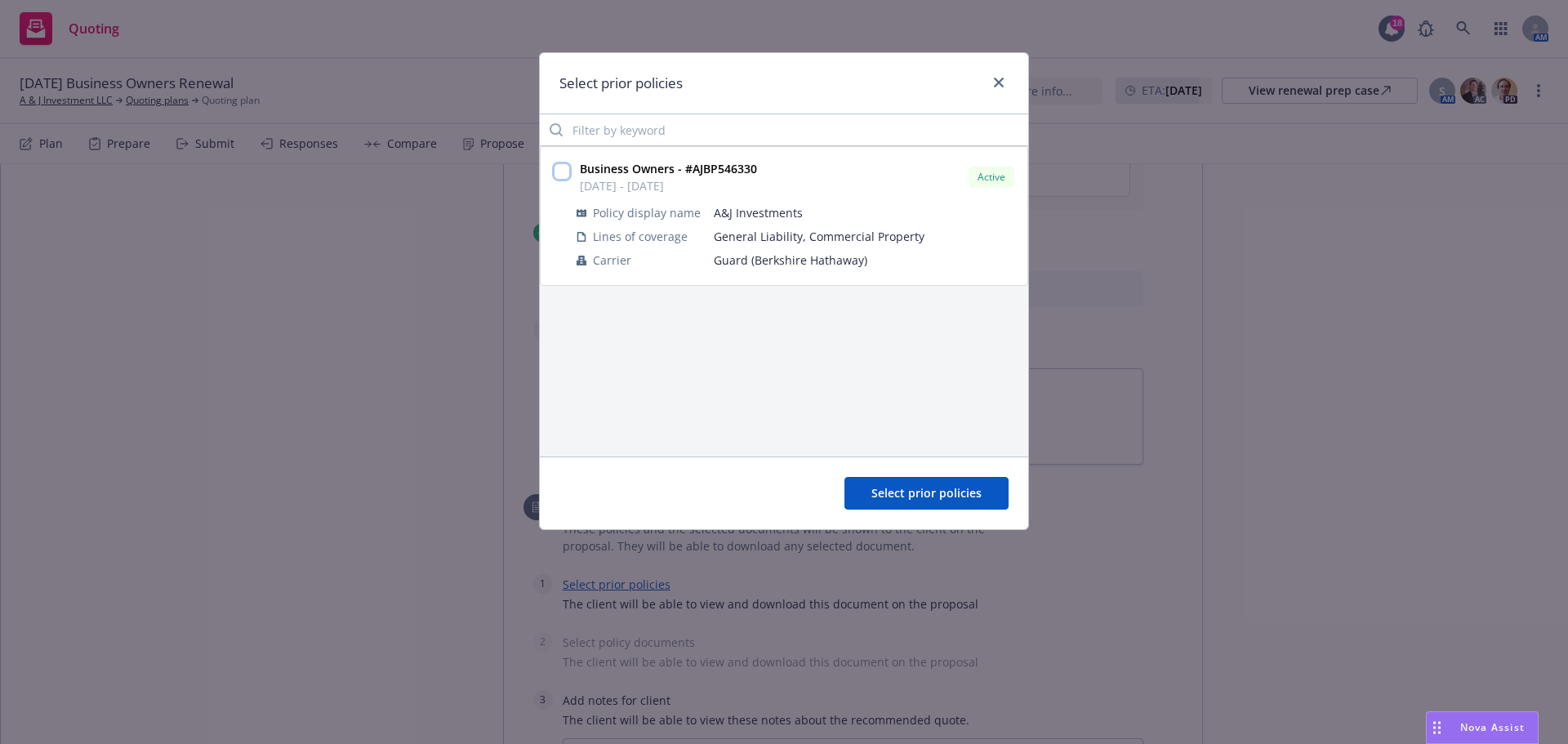
click at [564, 170] on input "checkbox" at bounding box center [561, 171] width 16 height 16
checkbox input "true"
click at [897, 477] on button "Select prior policies" at bounding box center [927, 493] width 165 height 33
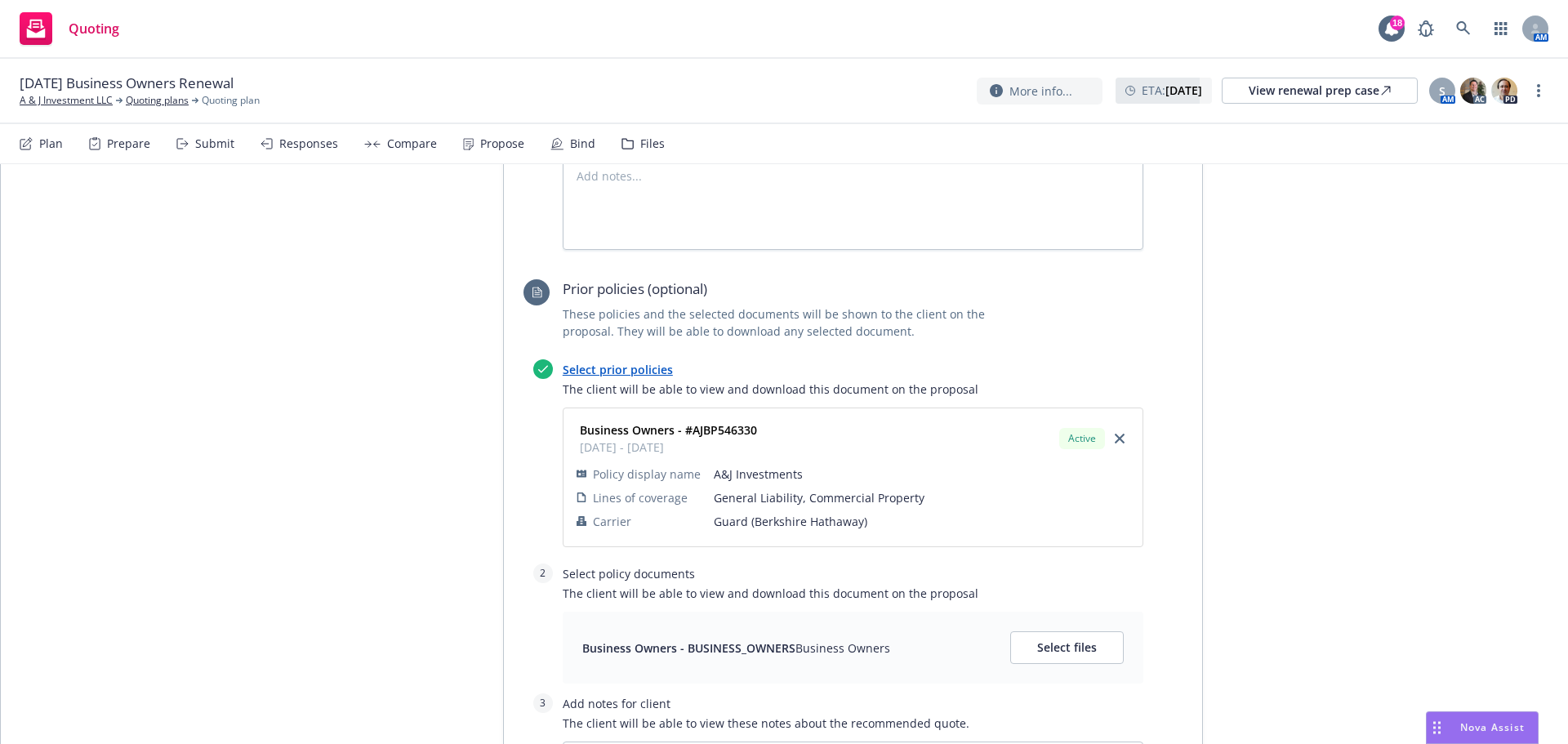
scroll to position [1043, 0]
click at [1073, 645] on span "Select files" at bounding box center [1067, 644] width 60 height 15
type textarea "x"
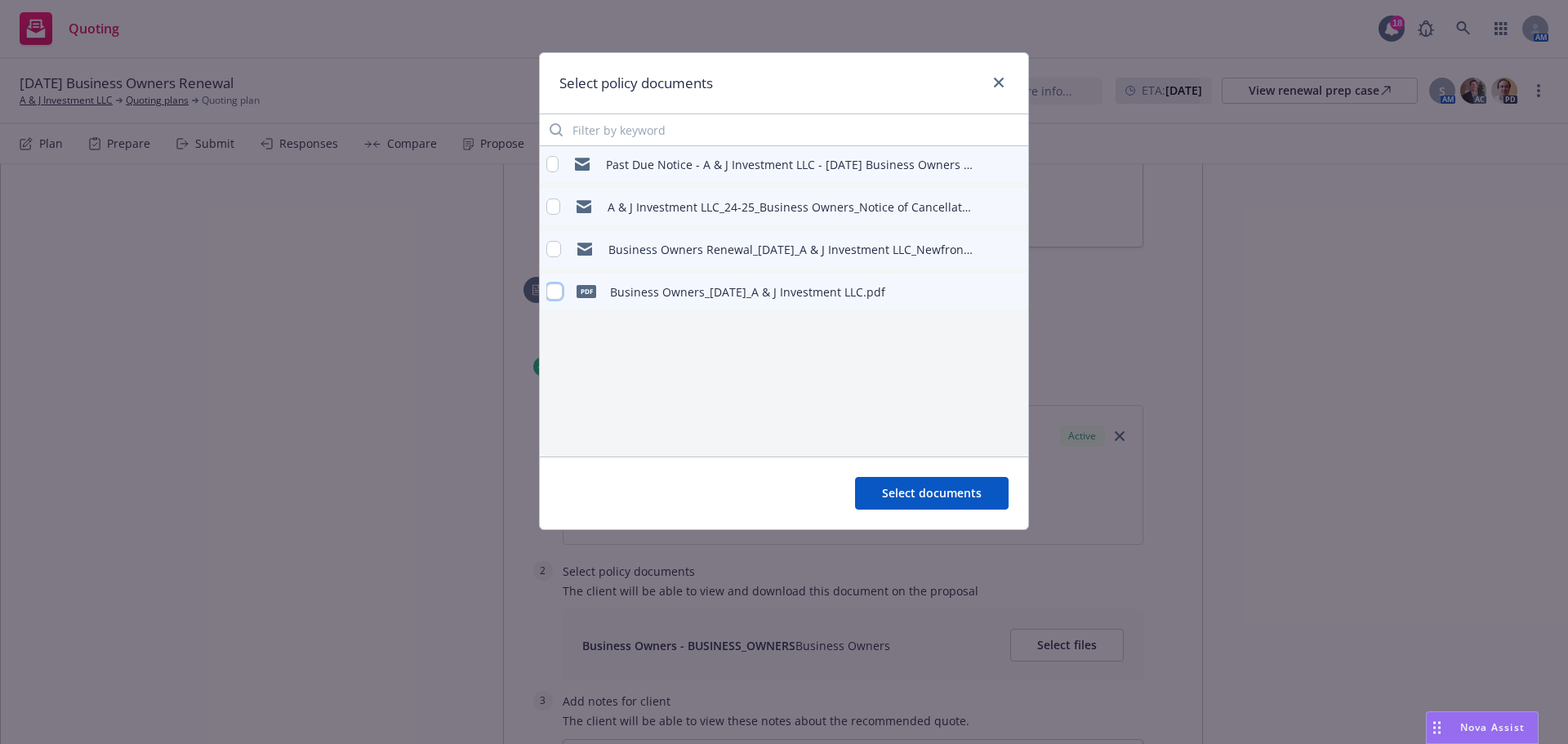
click at [552, 293] on input "checkbox" at bounding box center [554, 291] width 16 height 16
checkbox input "true"
click at [917, 493] on span "Select documents" at bounding box center [932, 493] width 100 height 15
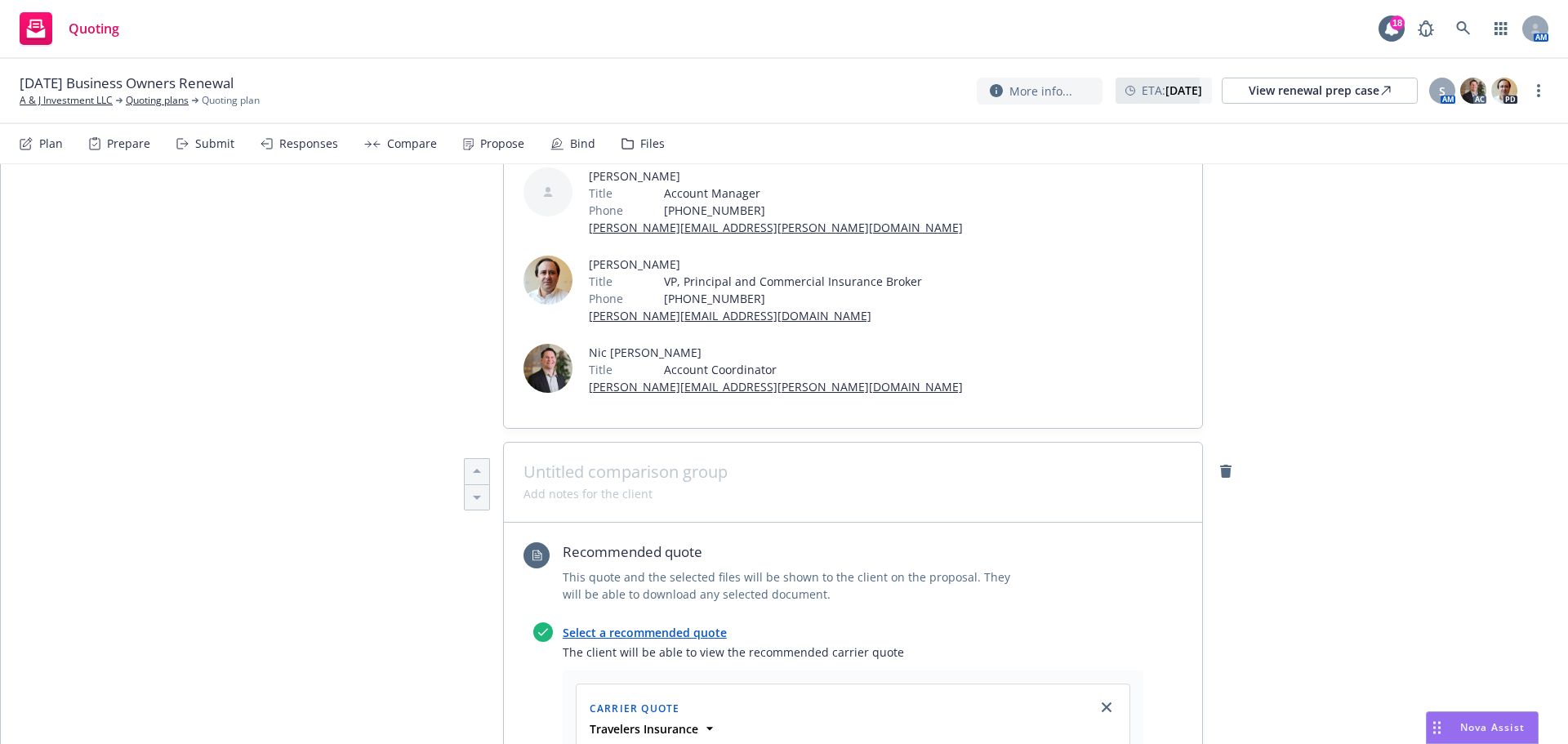
scroll to position [0, 0]
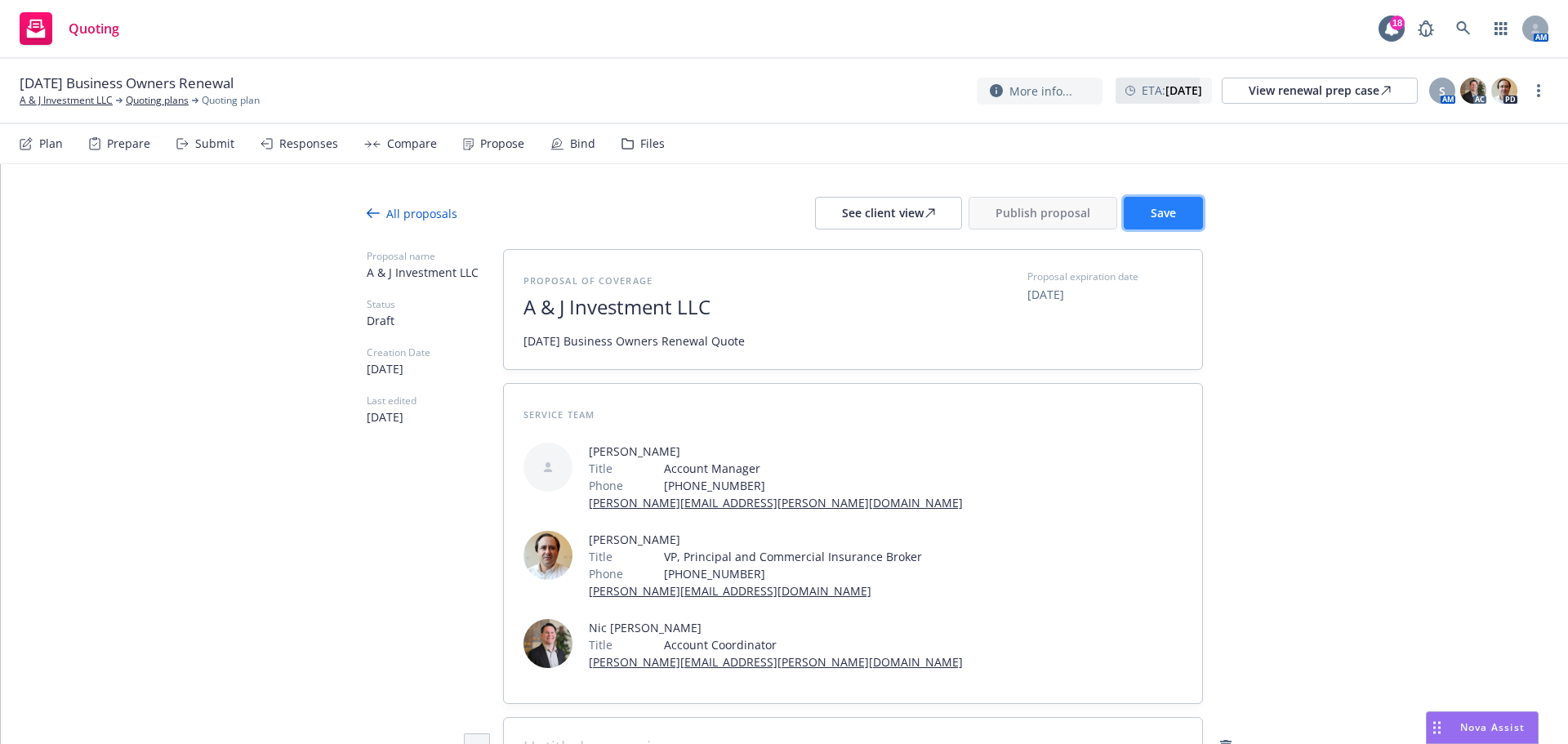
click at [1151, 216] on span "Save" at bounding box center [1164, 213] width 25 height 15
click at [886, 216] on div "See client view" at bounding box center [889, 213] width 93 height 31
click at [1021, 213] on span "Publish proposal" at bounding box center [1043, 213] width 95 height 15
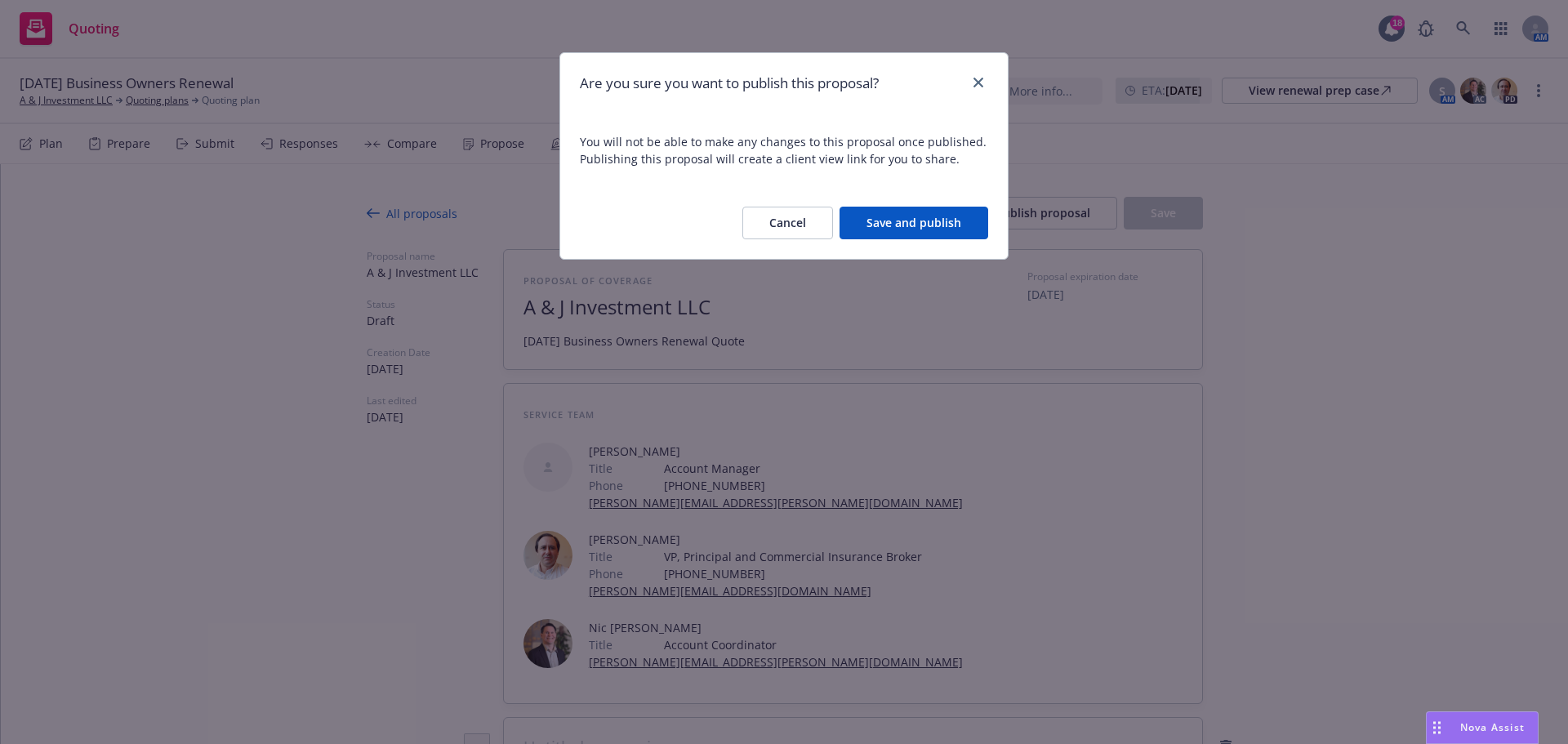
drag, startPoint x: 912, startPoint y: 220, endPoint x: 901, endPoint y: 220, distance: 11.0
click at [912, 219] on button "Save and publish" at bounding box center [914, 223] width 149 height 33
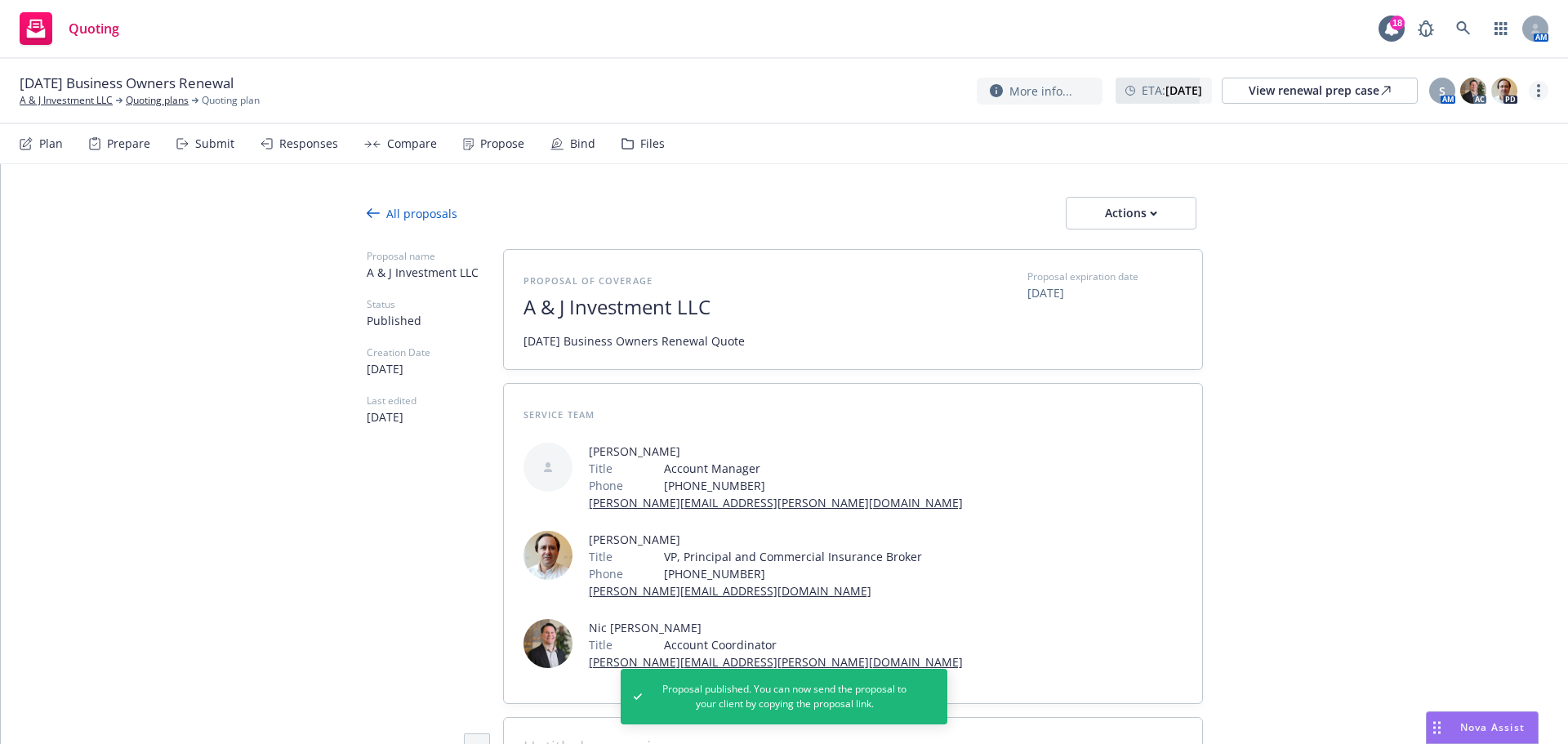
click at [1535, 88] on link "more" at bounding box center [1538, 90] width 19 height 19
click at [1448, 125] on link "Copy logging email" at bounding box center [1457, 124] width 182 height 33
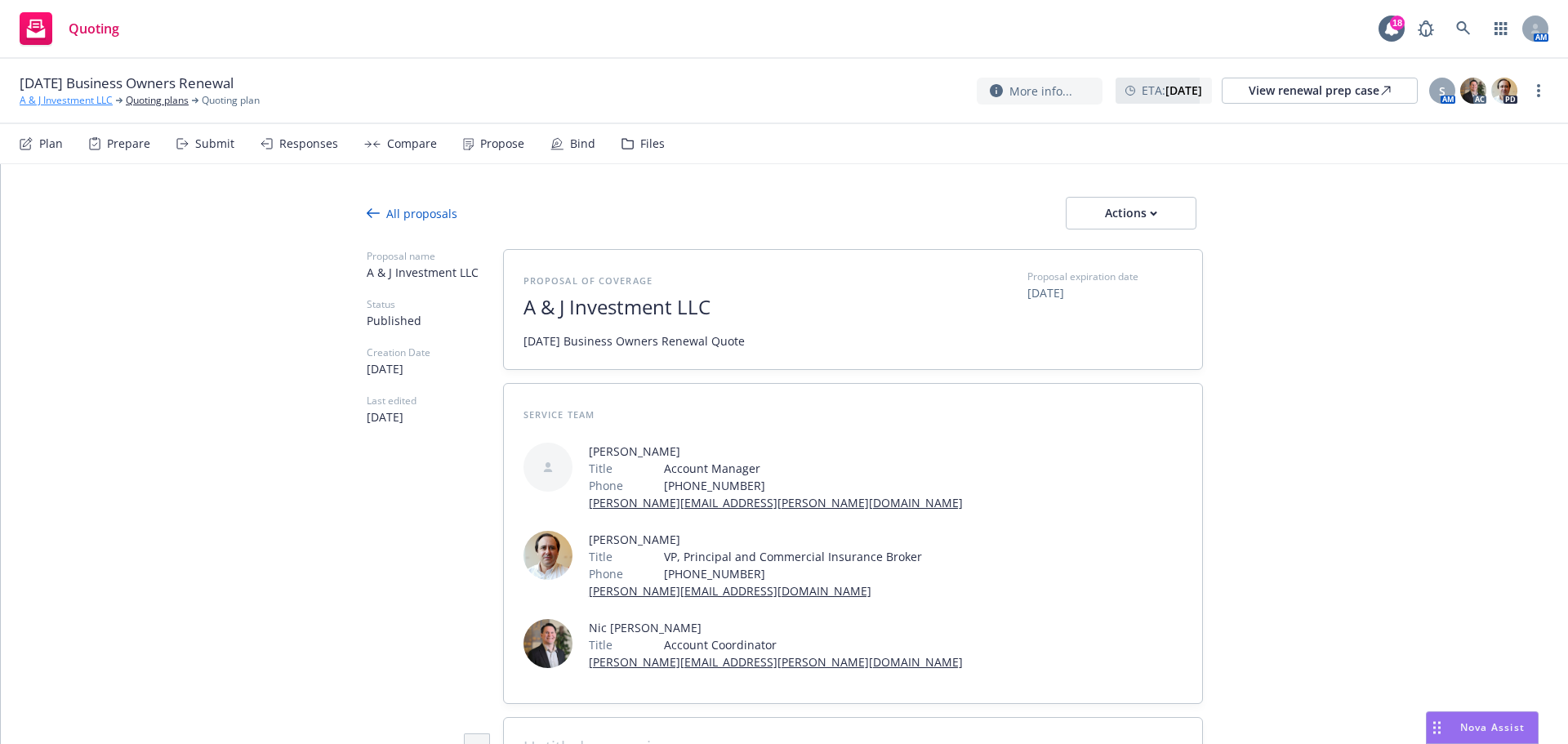
type textarea "x"
click at [84, 96] on link "A & J Investment LLC" at bounding box center [66, 100] width 93 height 14
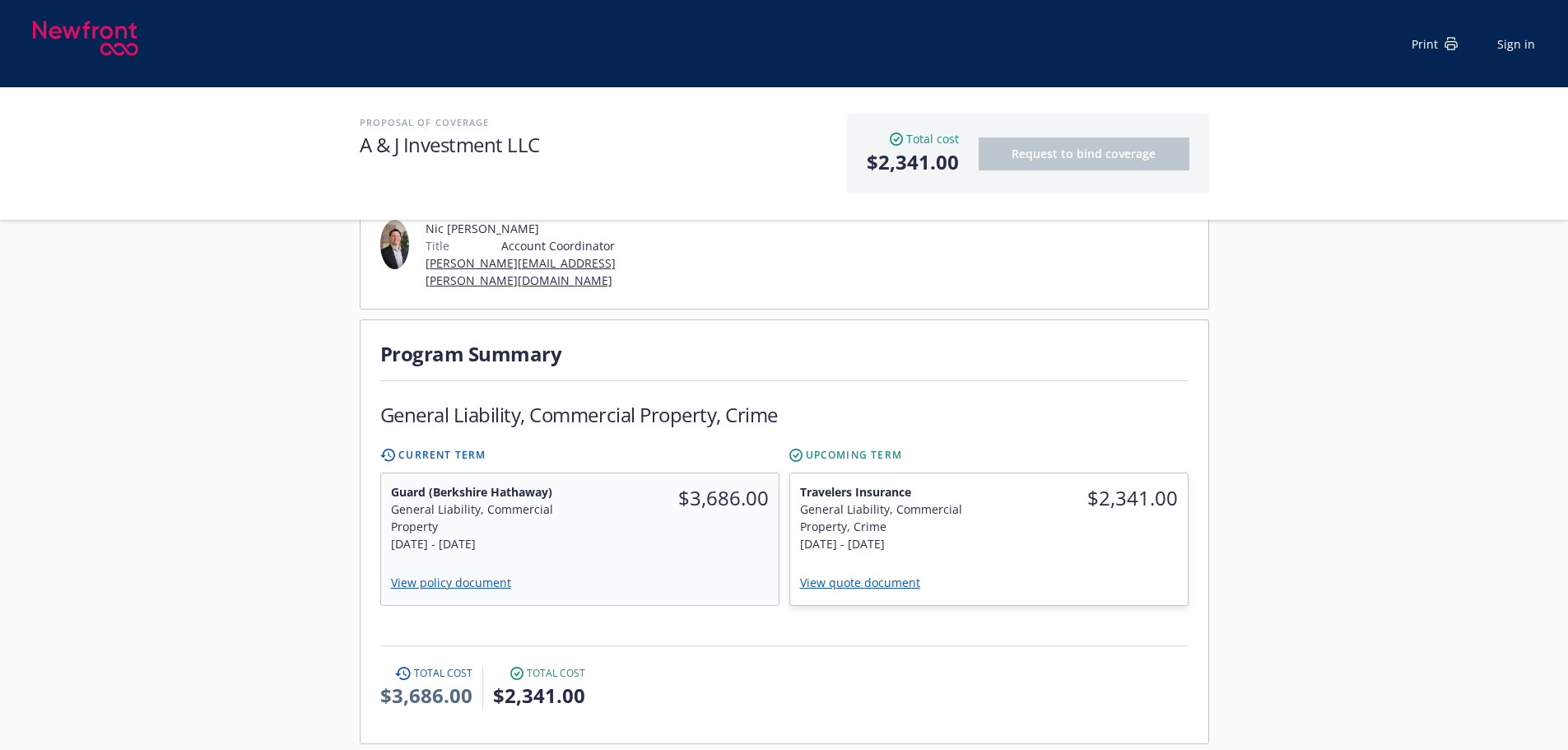
scroll to position [329, 0]
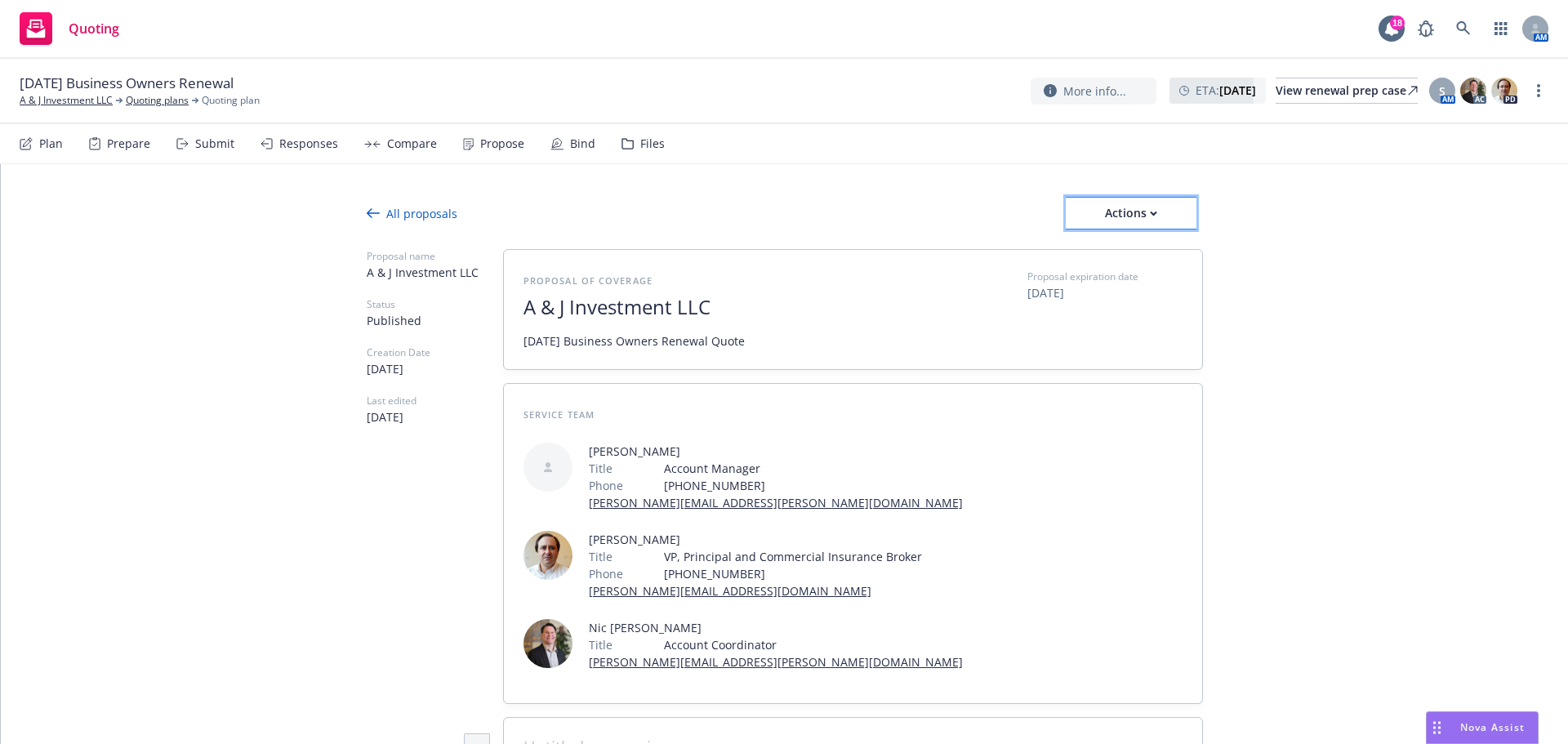
click at [1144, 199] on div "Actions" at bounding box center [1131, 213] width 131 height 31
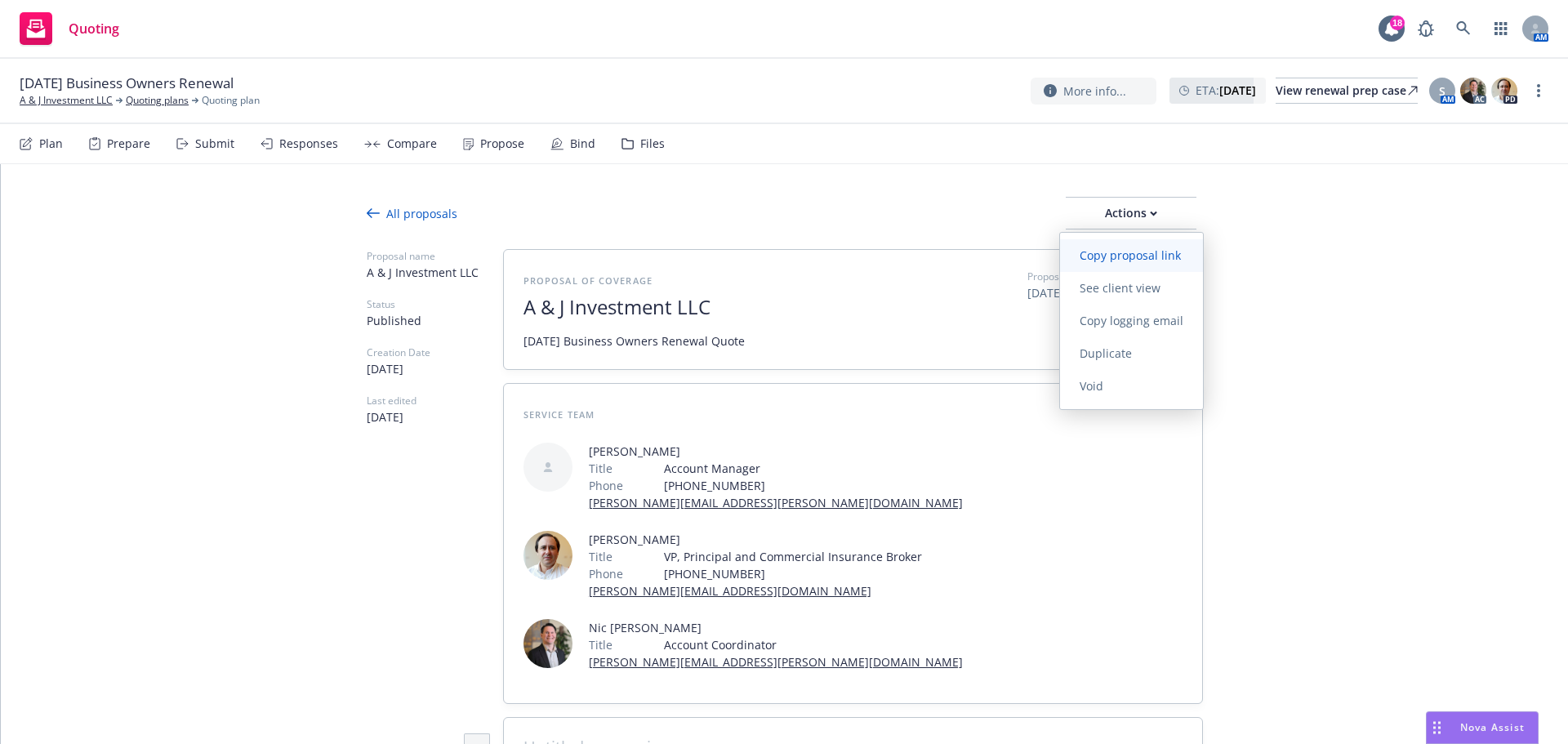
click at [1144, 261] on span "Copy proposal link" at bounding box center [1130, 255] width 140 height 15
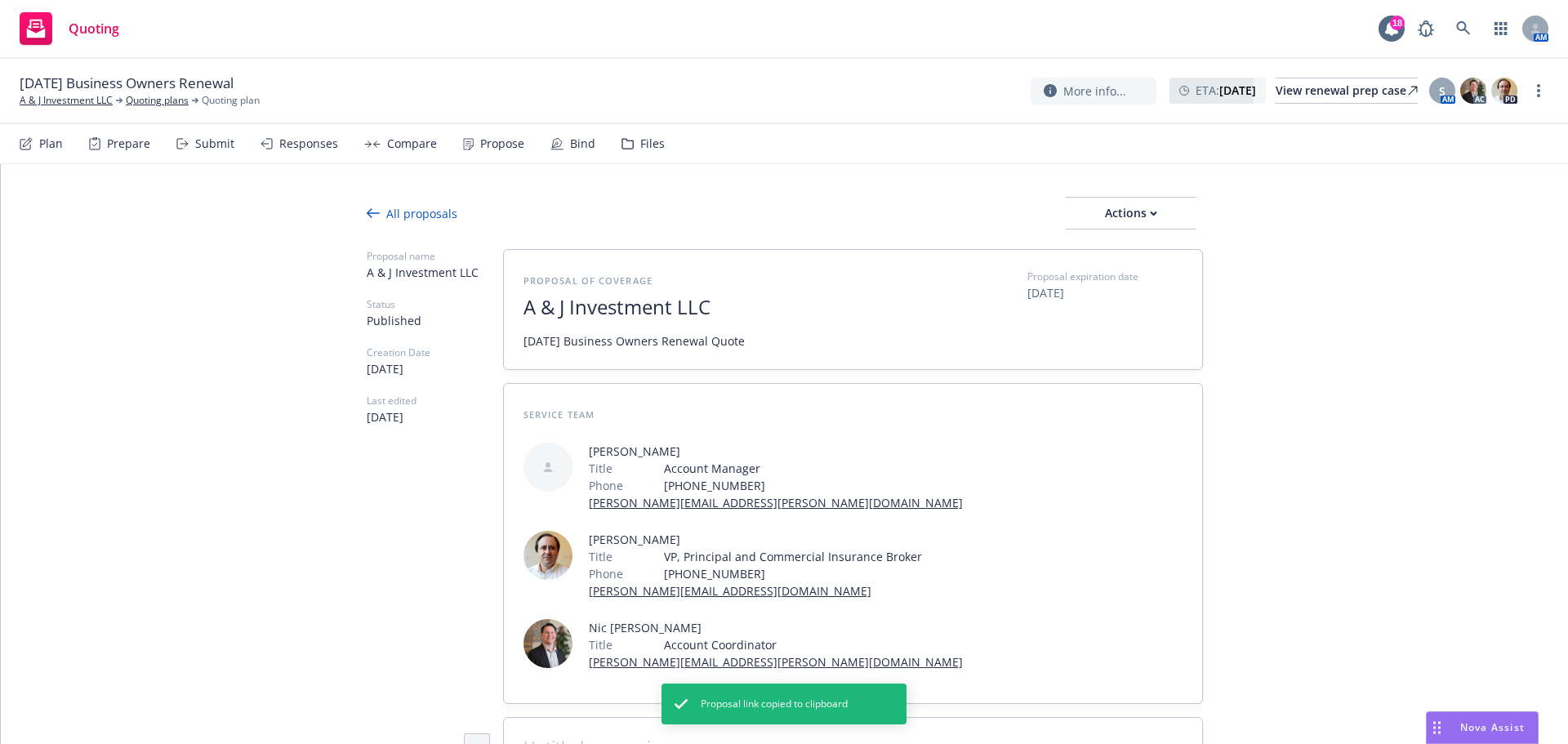
type textarea "x"
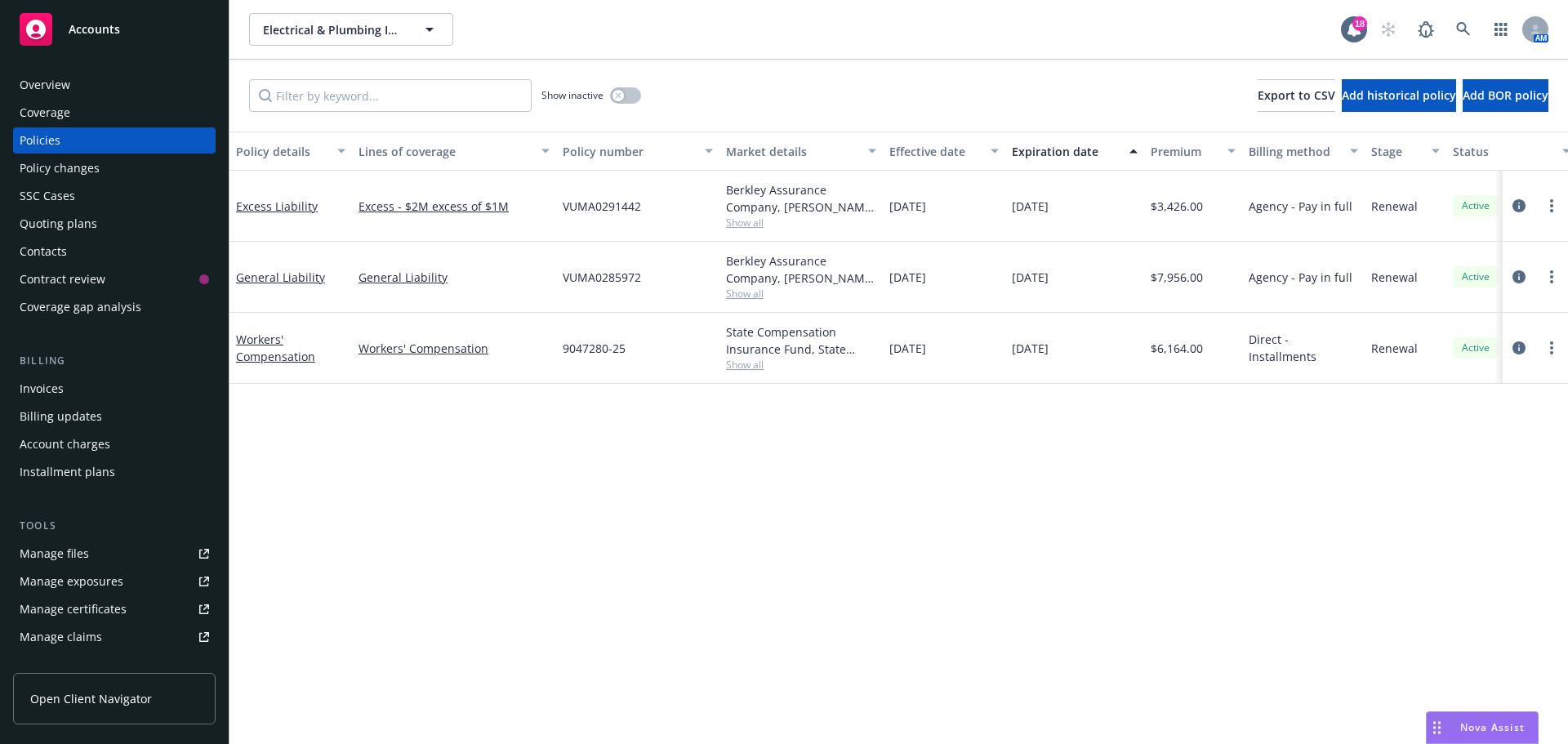
drag, startPoint x: 116, startPoint y: 229, endPoint x: 141, endPoint y: 229, distance: 25.0
click at [116, 229] on div "Quoting plans" at bounding box center [114, 224] width 190 height 26
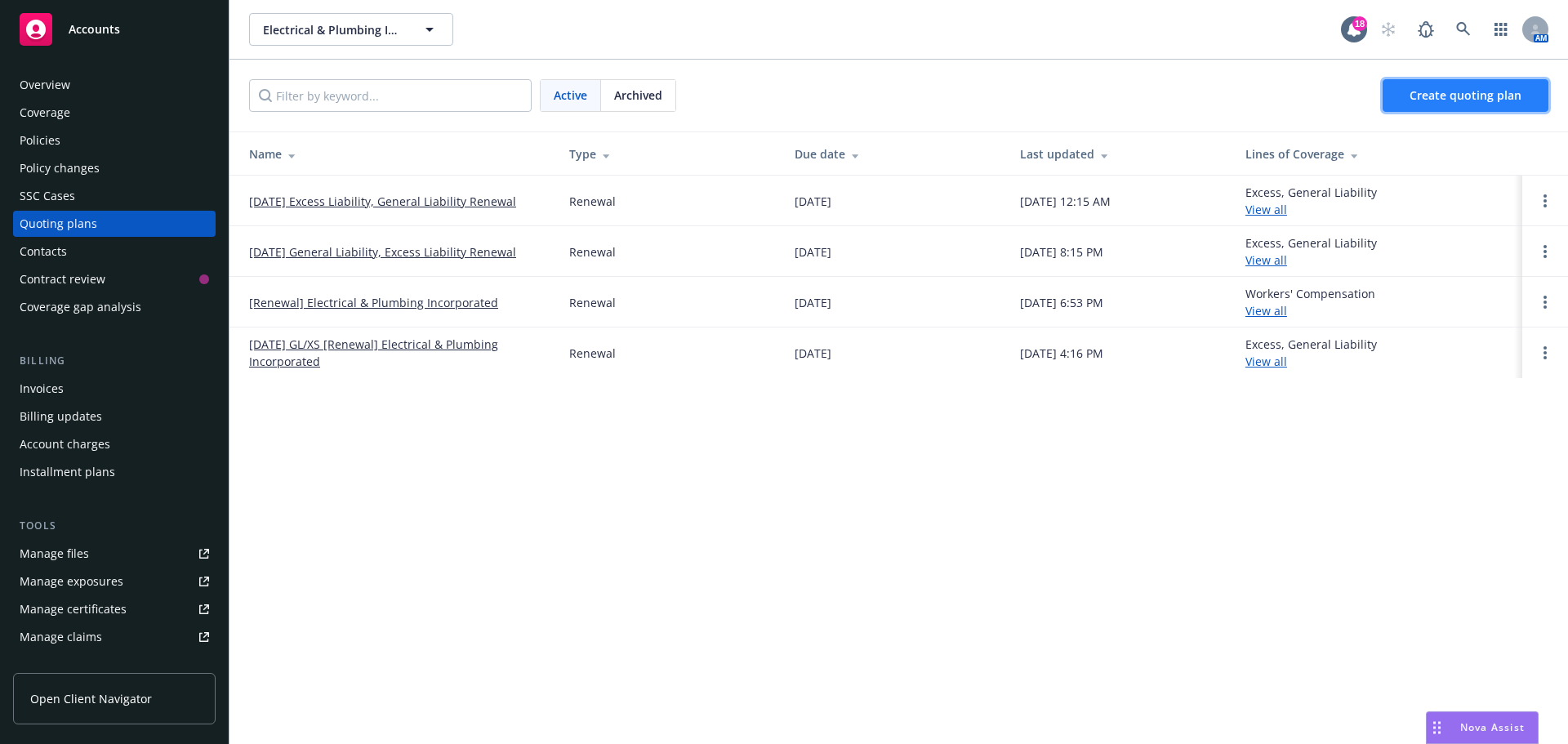
click at [1396, 89] on link "Create quoting plan" at bounding box center [1466, 95] width 165 height 33
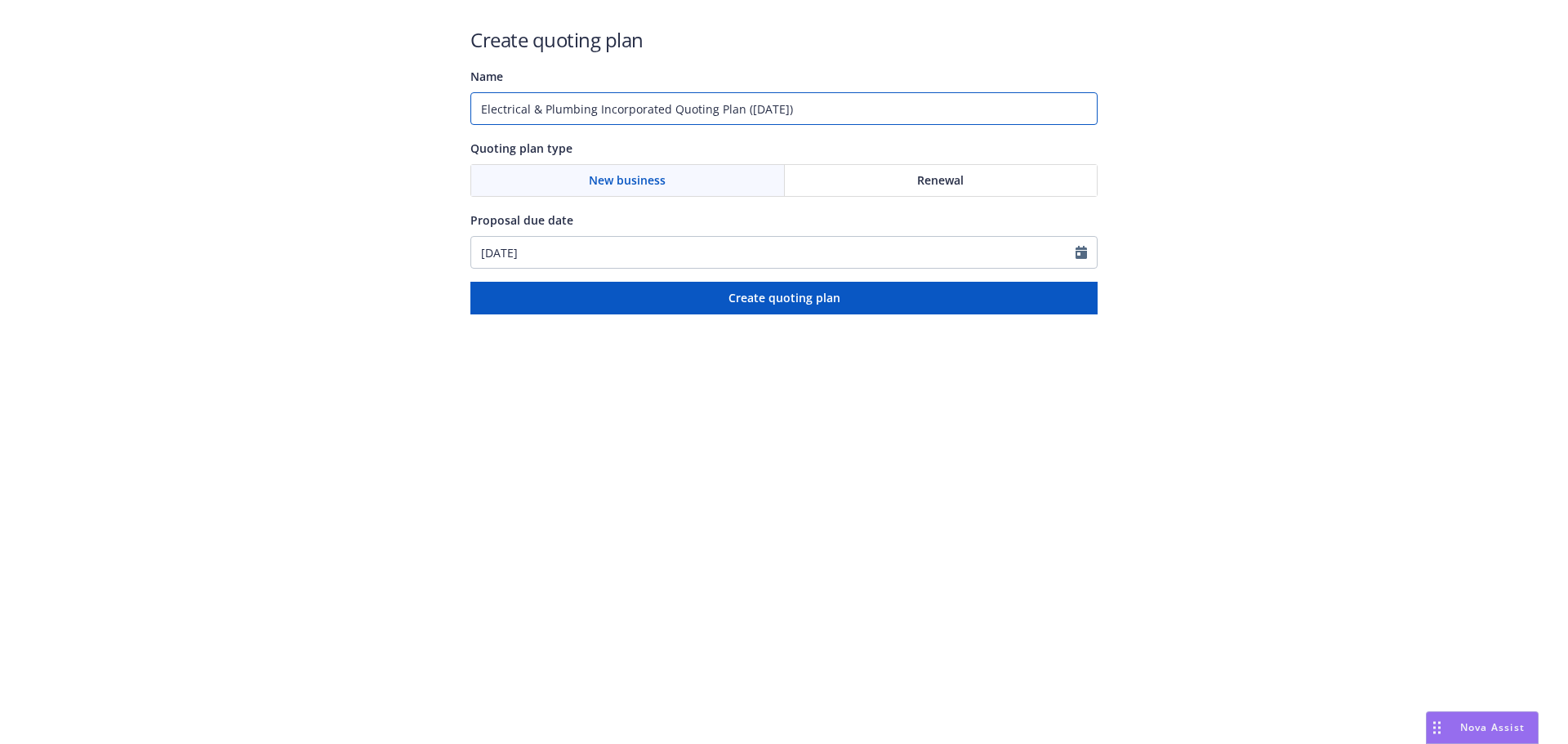
drag, startPoint x: 833, startPoint y: 111, endPoint x: 667, endPoint y: 114, distance: 166.0
click at [667, 114] on input "Electrical & Plumbing Incorporated Quoting Plan (2025-08-19)" at bounding box center [783, 108] width 627 height 33
paste input "Errors and Omissions"
type input "Electrical & Plumbing Incorporated - Errors and Omissions"
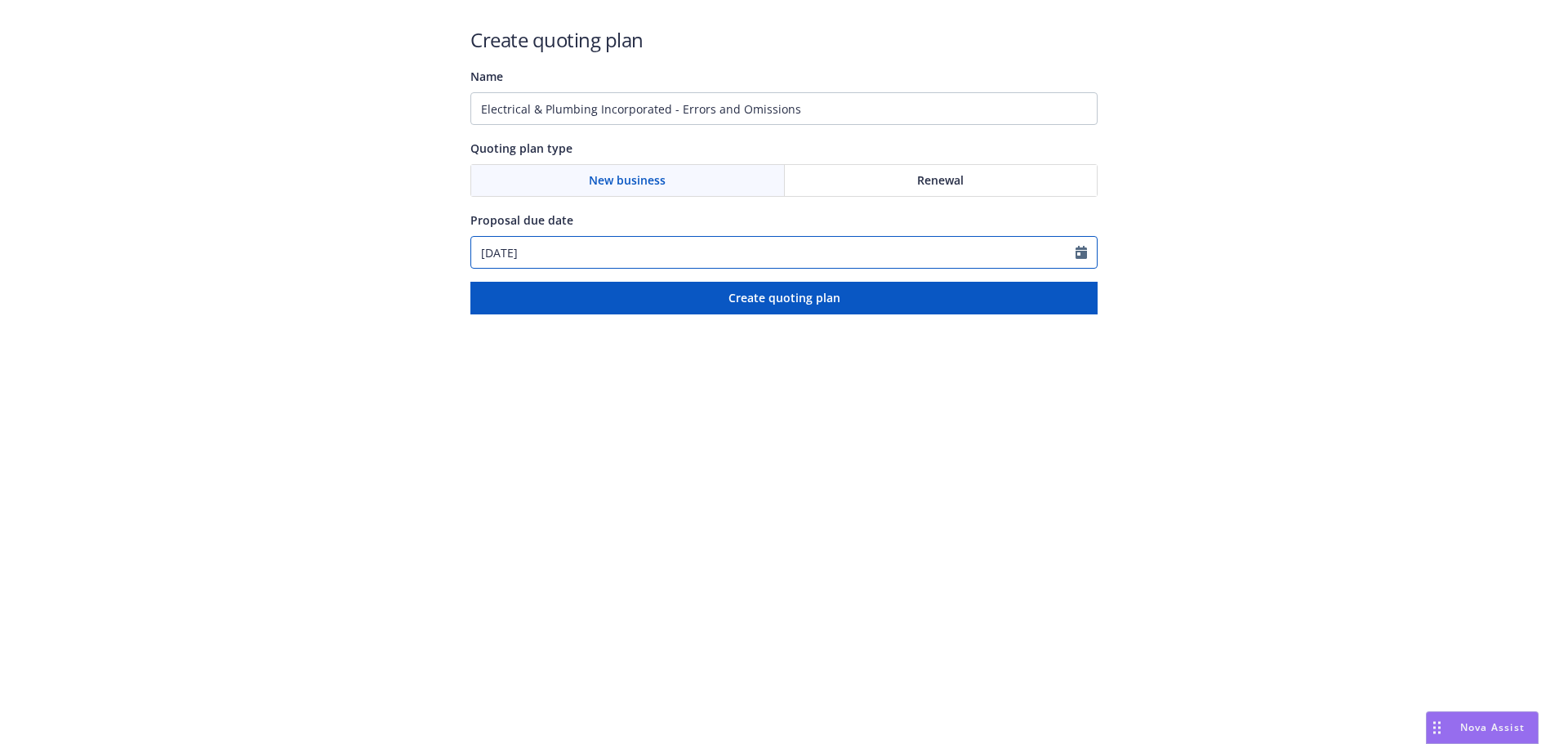
click at [740, 256] on input "08/19/2025" at bounding box center [773, 252] width 604 height 31
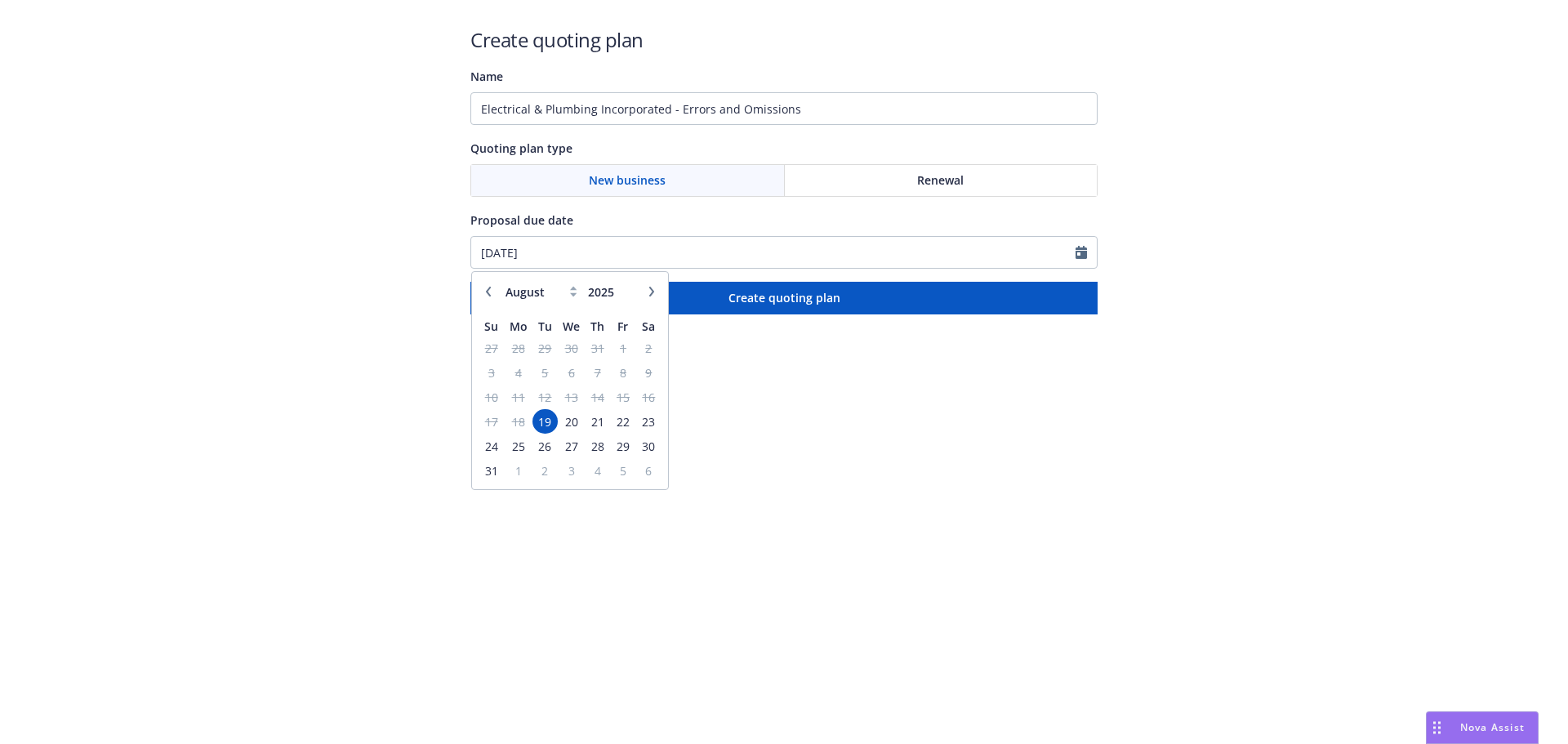
click at [646, 292] on button "button" at bounding box center [652, 291] width 19 height 19
select select "9"
click at [546, 444] on span "30" at bounding box center [545, 446] width 22 height 20
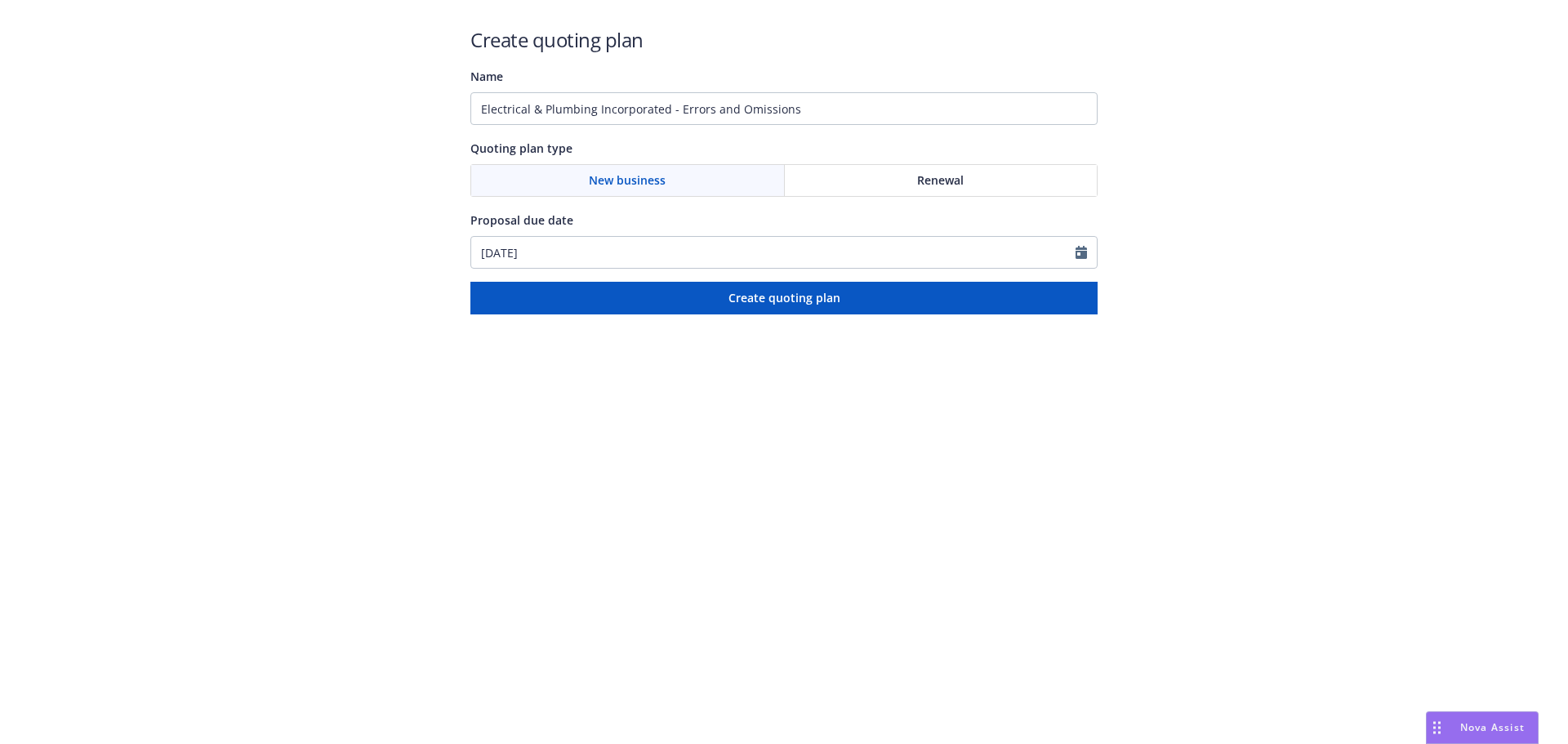
type input "09/30/2025"
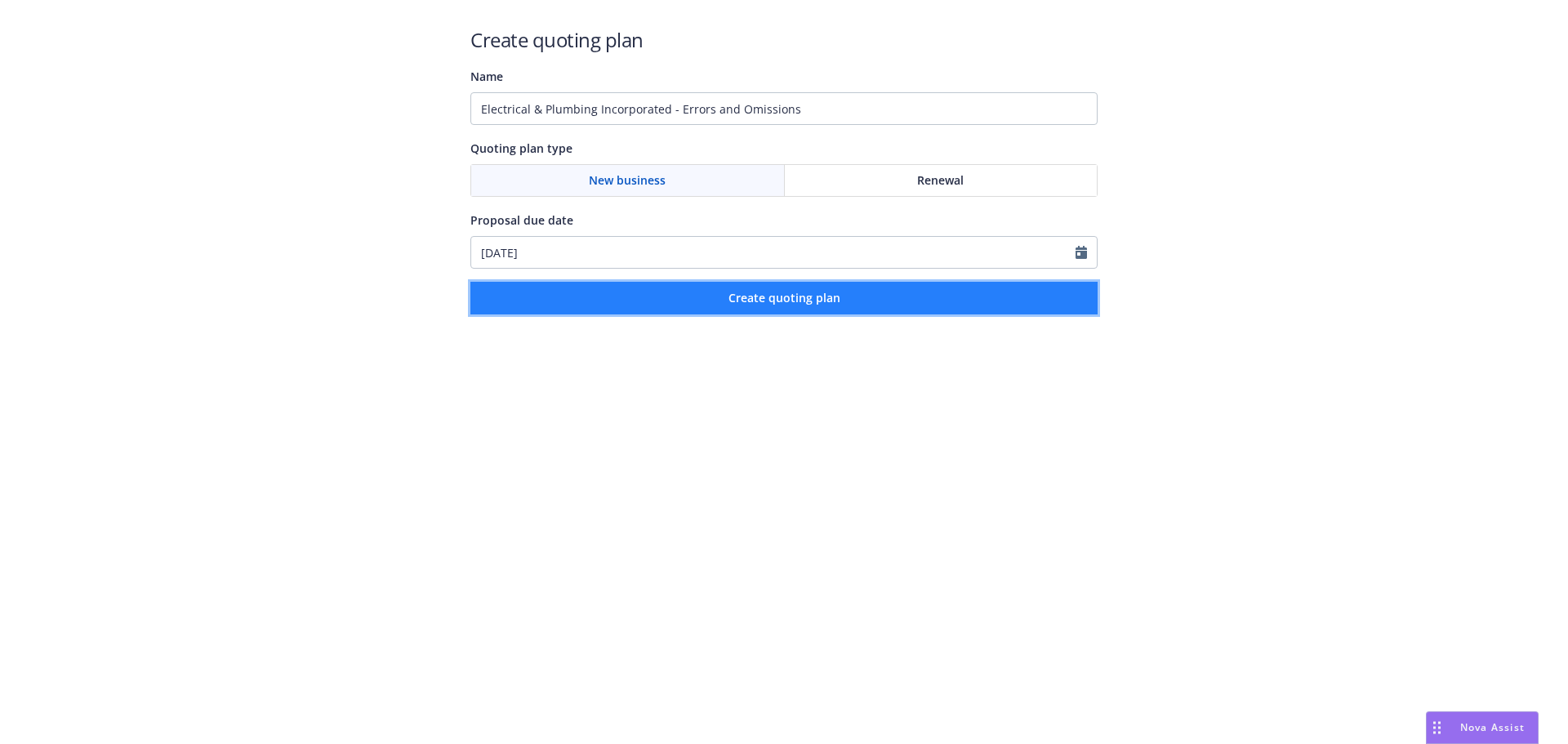
click at [690, 305] on button "Create quoting plan" at bounding box center [783, 298] width 627 height 33
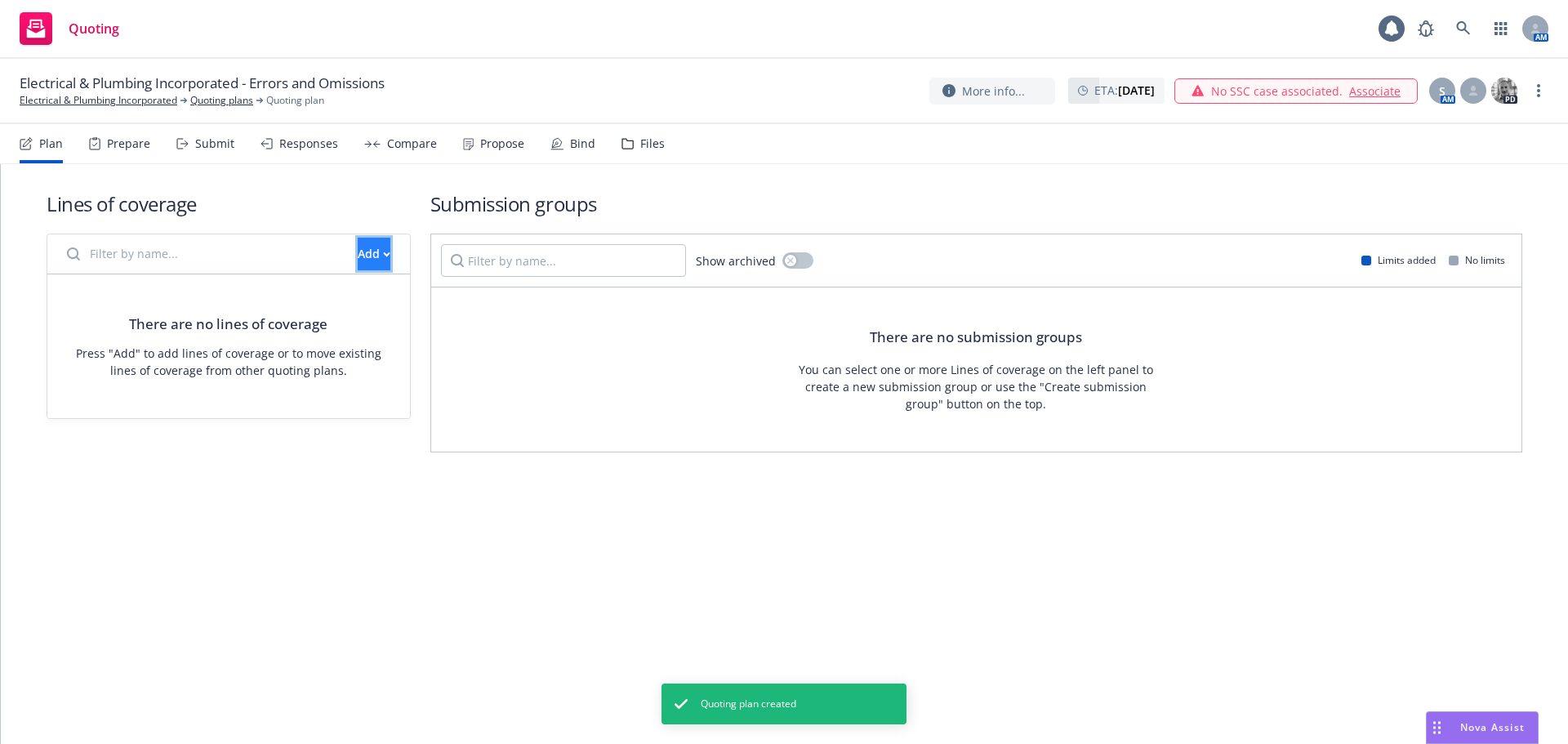
click at [376, 254] on button "Add" at bounding box center [374, 254] width 33 height 33
click at [373, 292] on span "Create new business lines of coverage" at bounding box center [429, 296] width 249 height 15
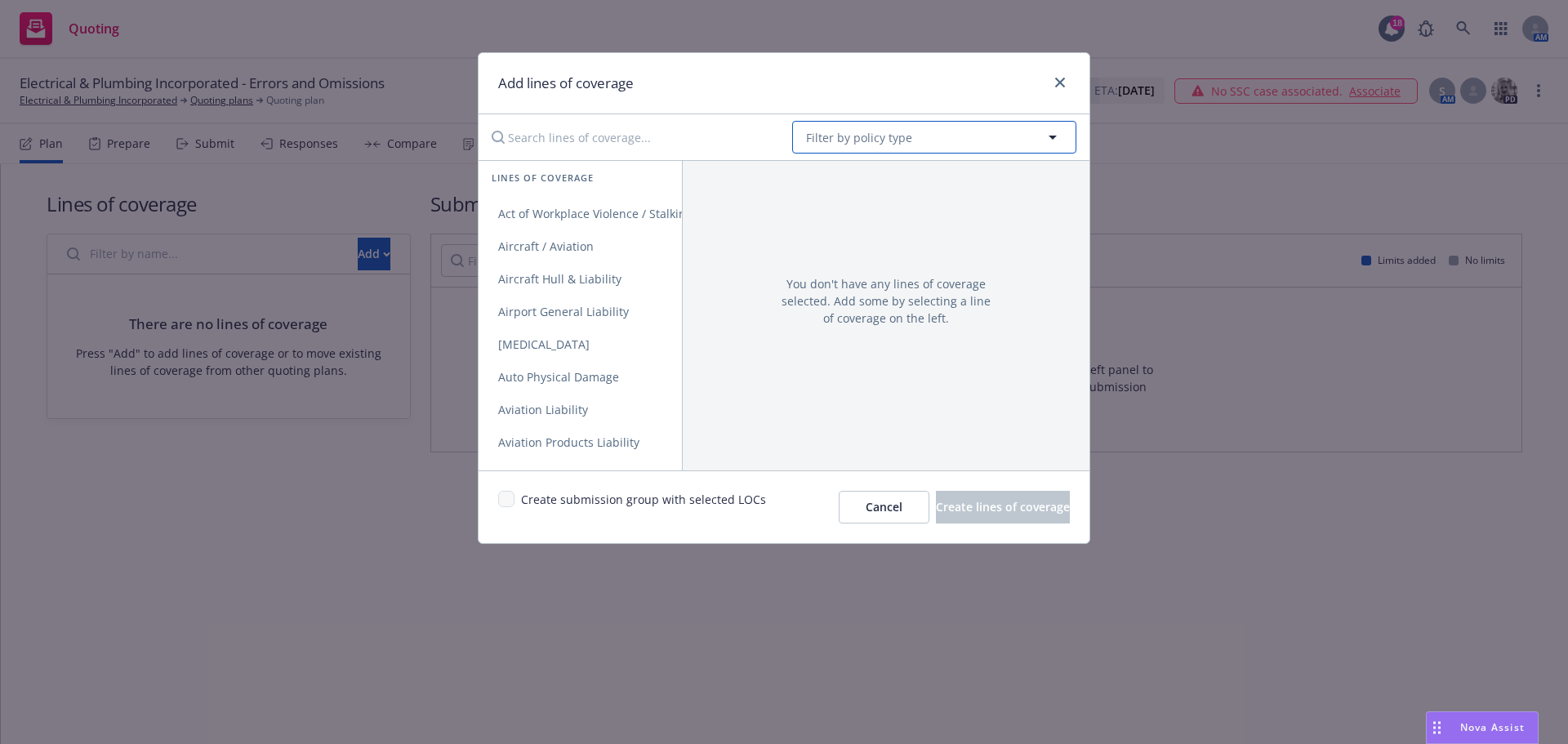
click at [989, 141] on button "Filter by policy type" at bounding box center [934, 137] width 284 height 33
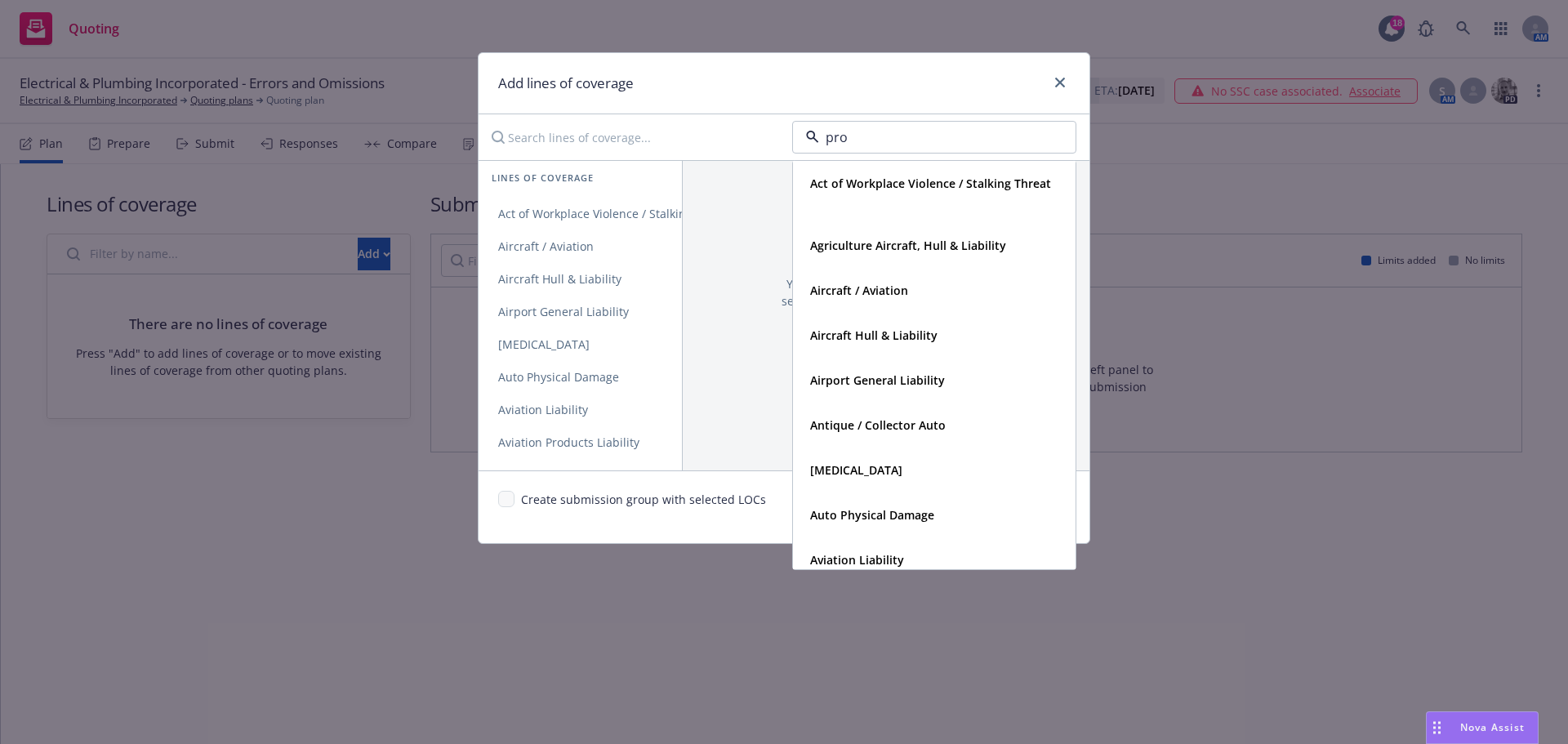
type input "prof"
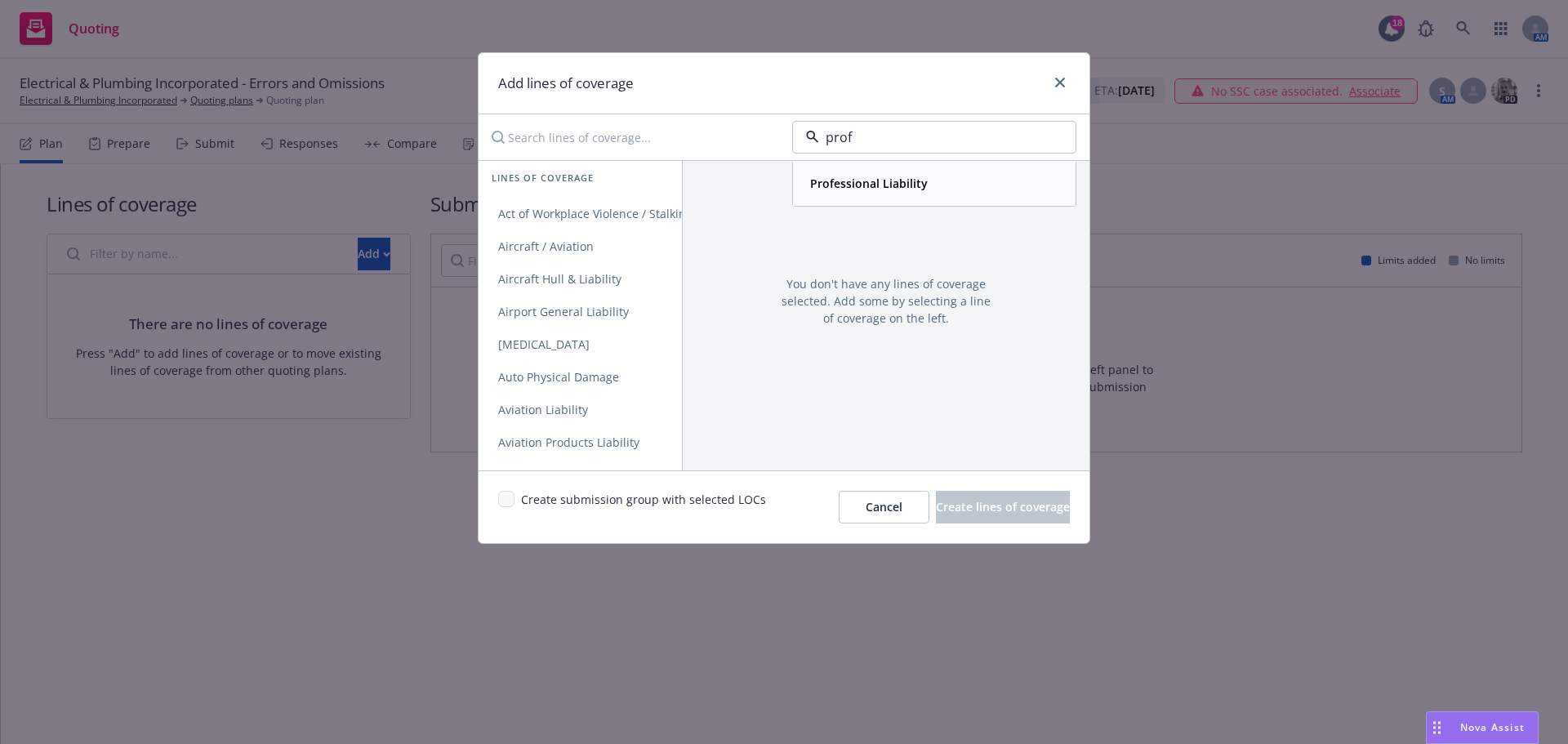
click at [1009, 174] on div "Professional Liability" at bounding box center [934, 183] width 262 height 24
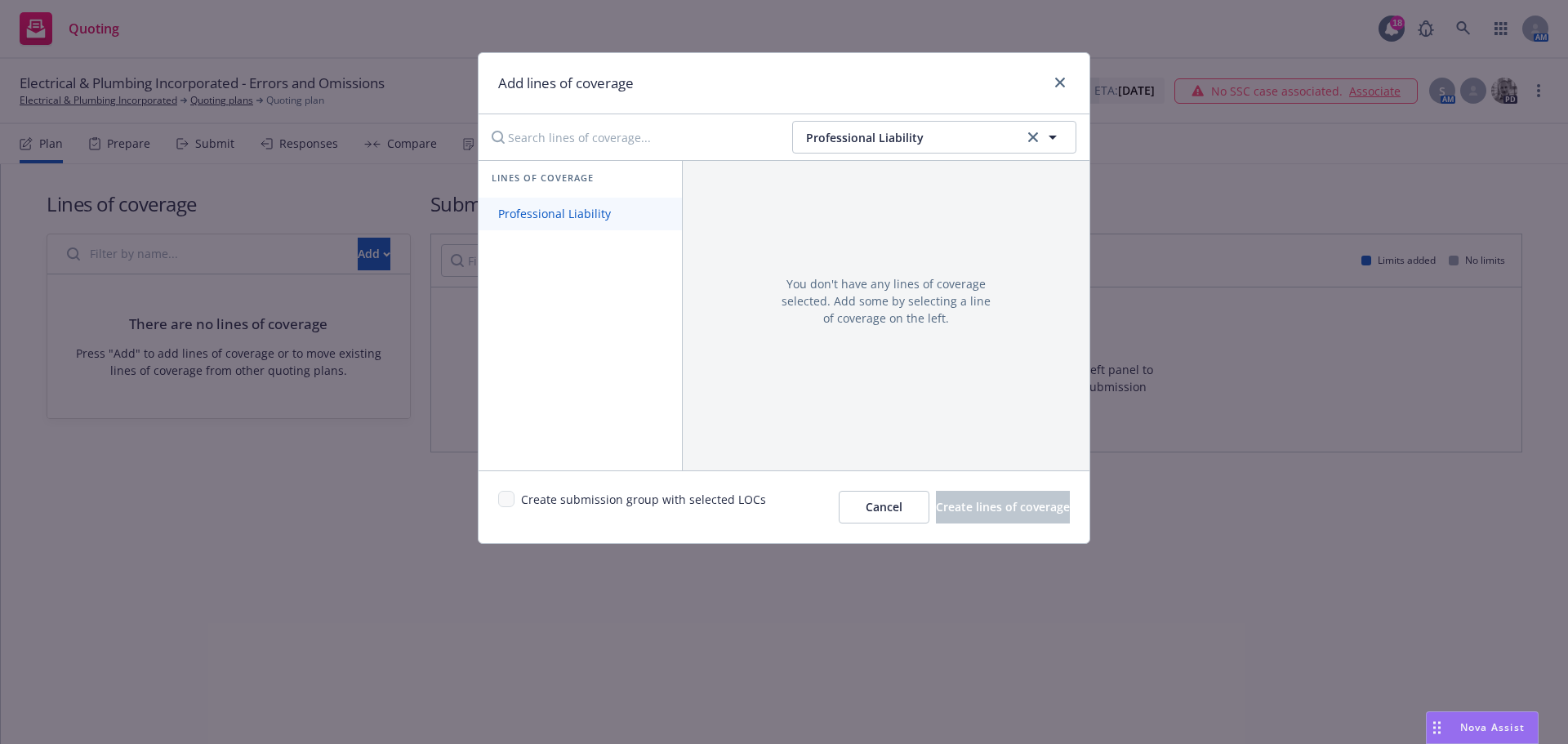
click at [608, 204] on link "Professional Liability" at bounding box center [580, 213] width 203 height 33
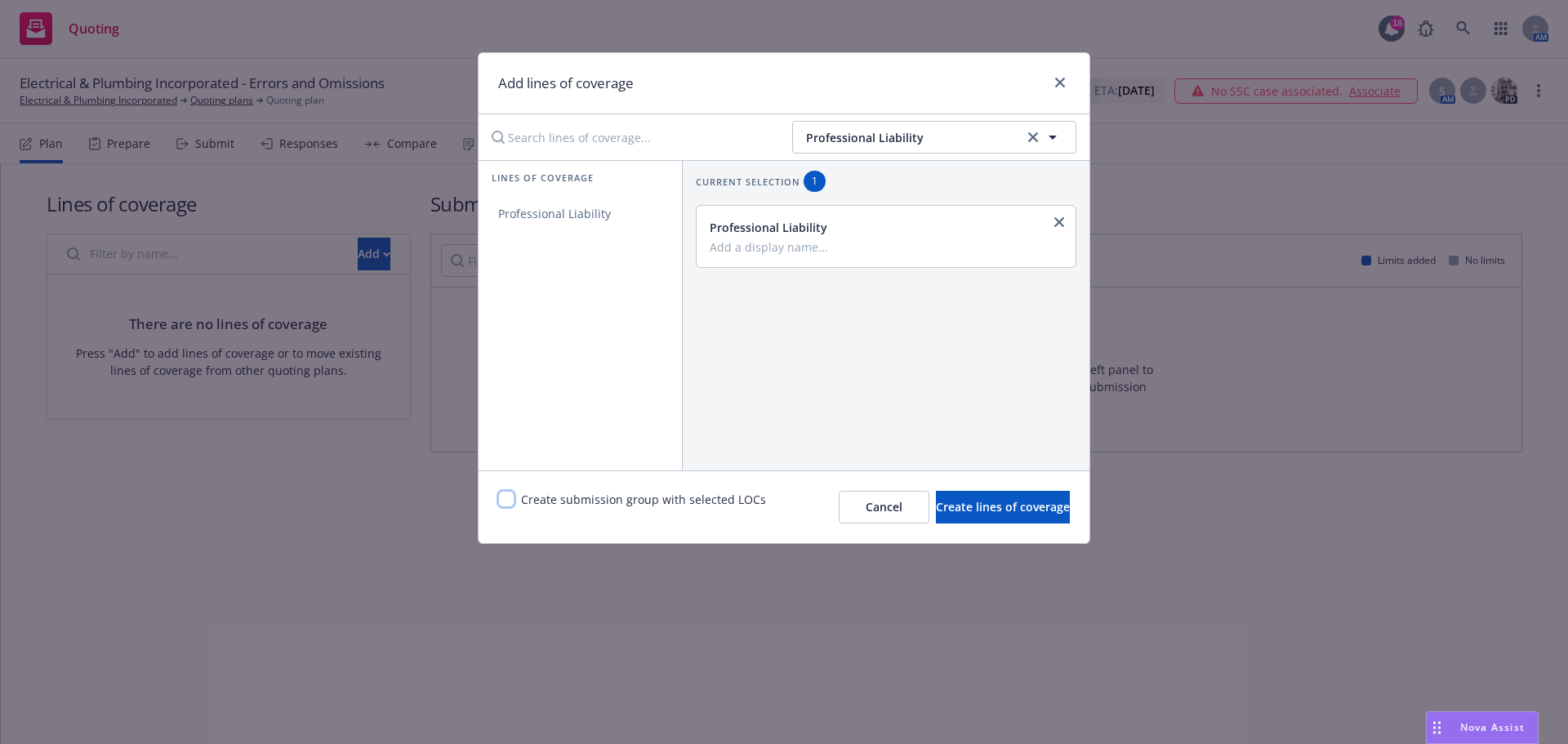
click at [507, 500] on input "checkbox" at bounding box center [506, 499] width 16 height 16
checkbox input "true"
click at [998, 511] on span "Create lines of coverage" at bounding box center [1003, 506] width 134 height 15
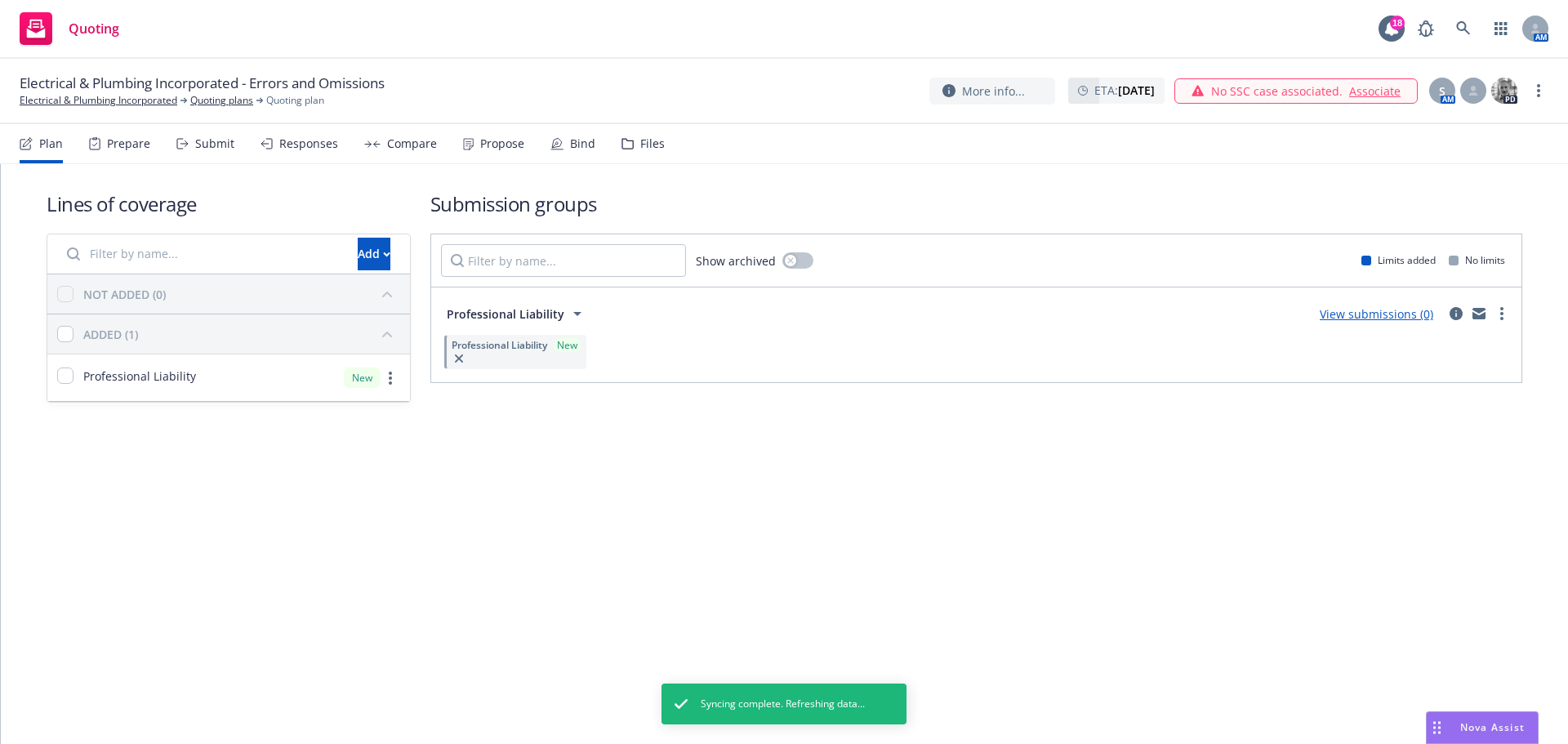
click at [211, 154] on div "Submit" at bounding box center [205, 143] width 58 height 39
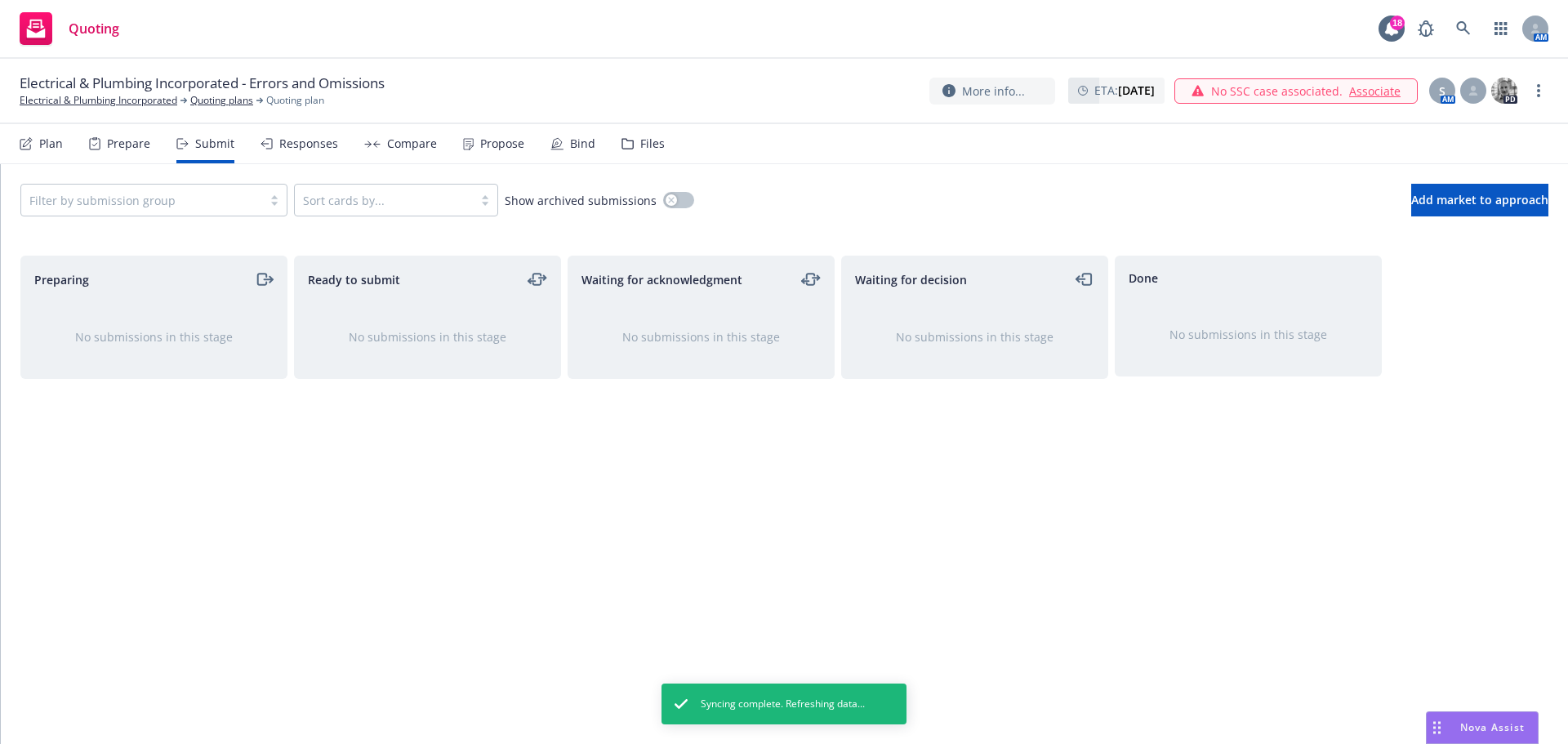
click at [184, 217] on div "Filter by submission group Sort cards by... Show archived submissions Add marke…" at bounding box center [784, 200] width 1567 height 72
click at [189, 204] on div at bounding box center [142, 200] width 224 height 19
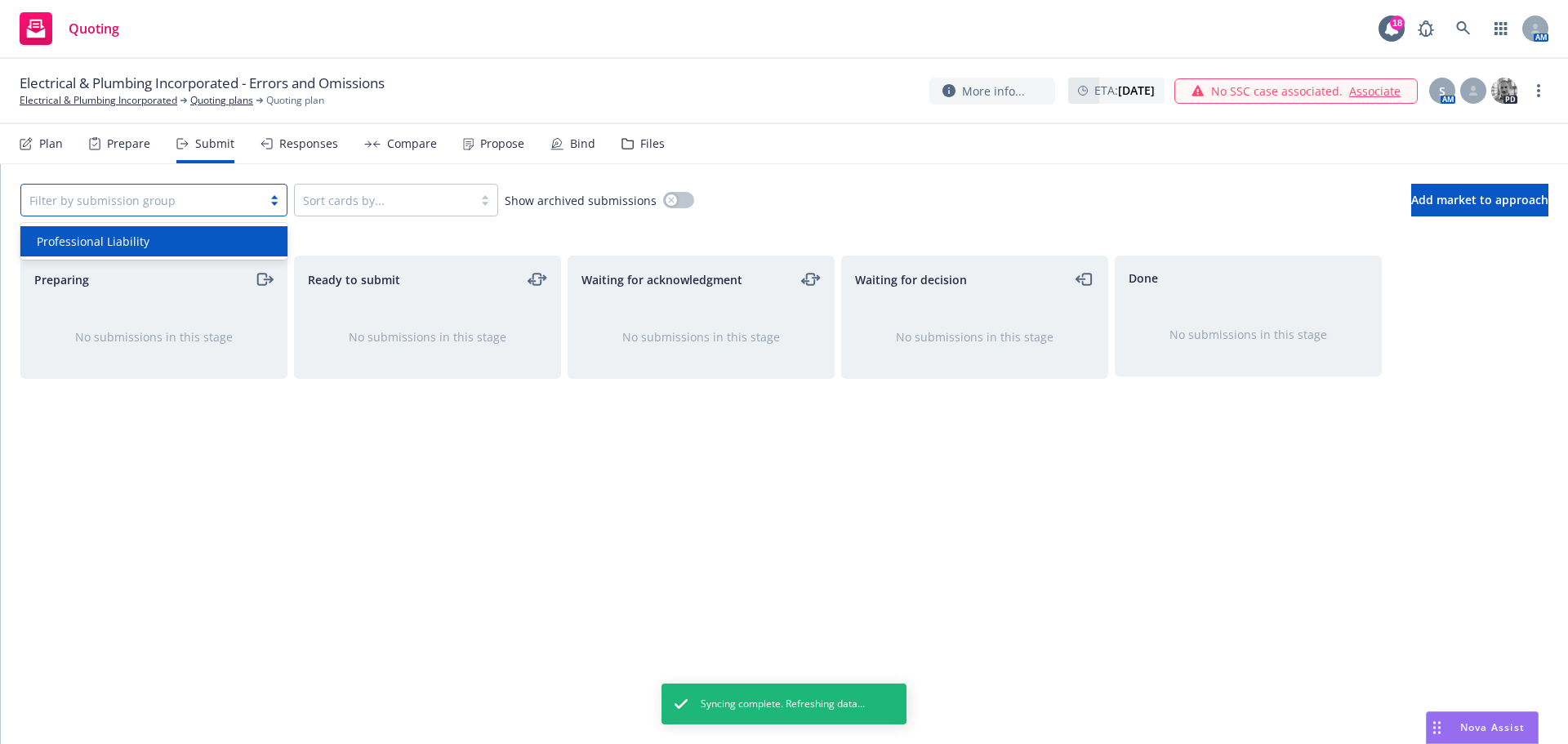
click at [188, 240] on div "Professional Liability" at bounding box center [154, 241] width 247 height 17
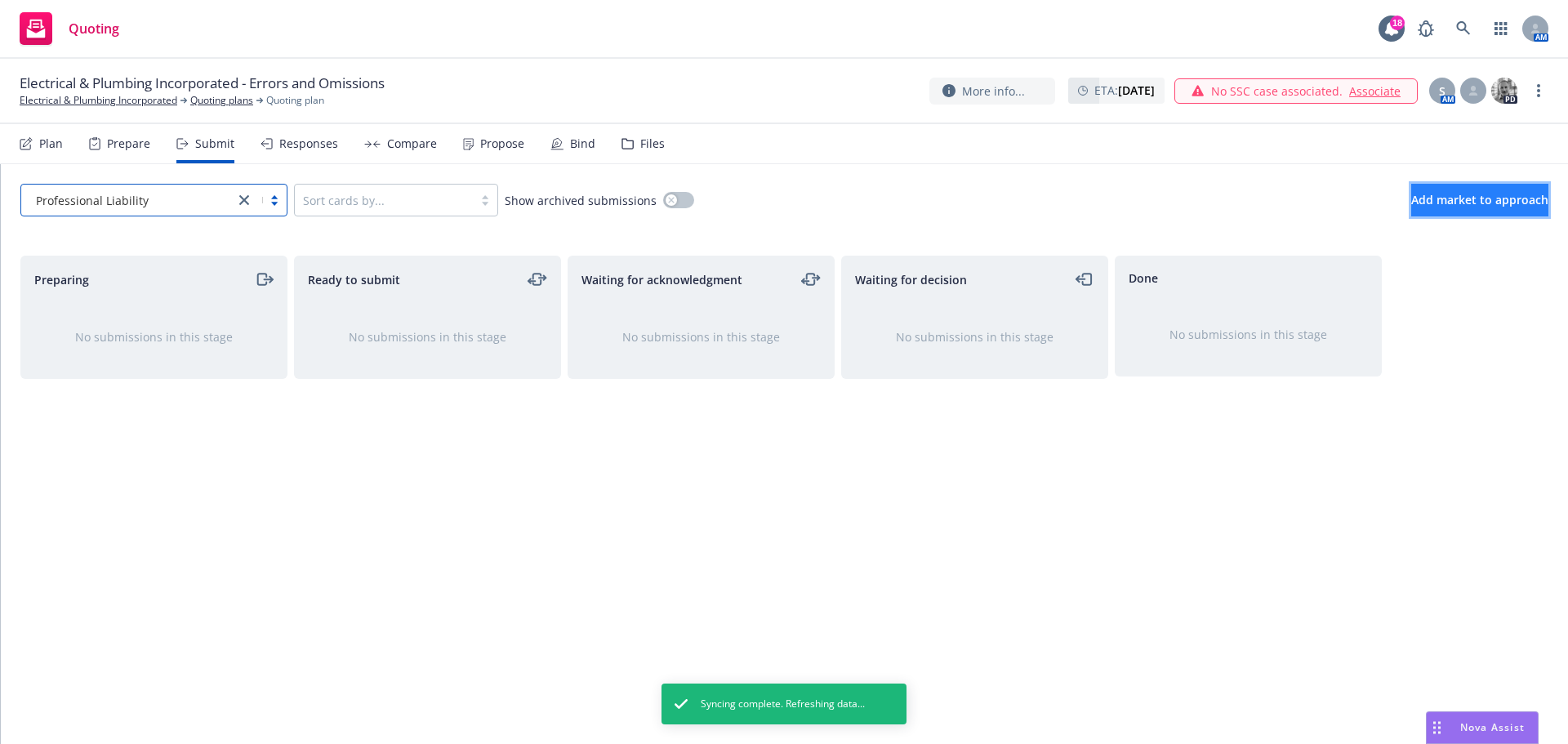
click at [1414, 203] on span "Add market to approach" at bounding box center [1479, 199] width 138 height 15
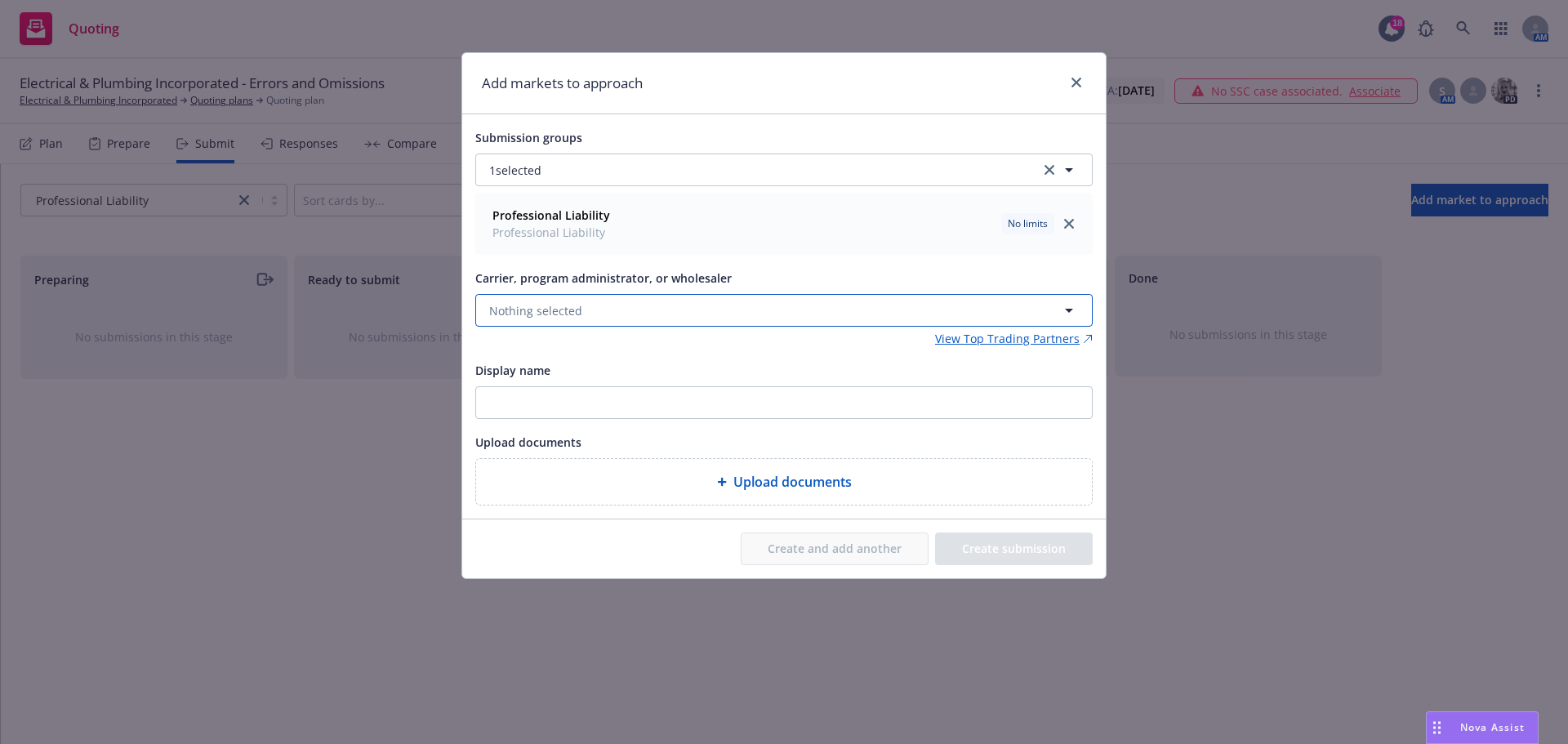
click at [520, 321] on button "Nothing selected" at bounding box center [784, 310] width 618 height 33
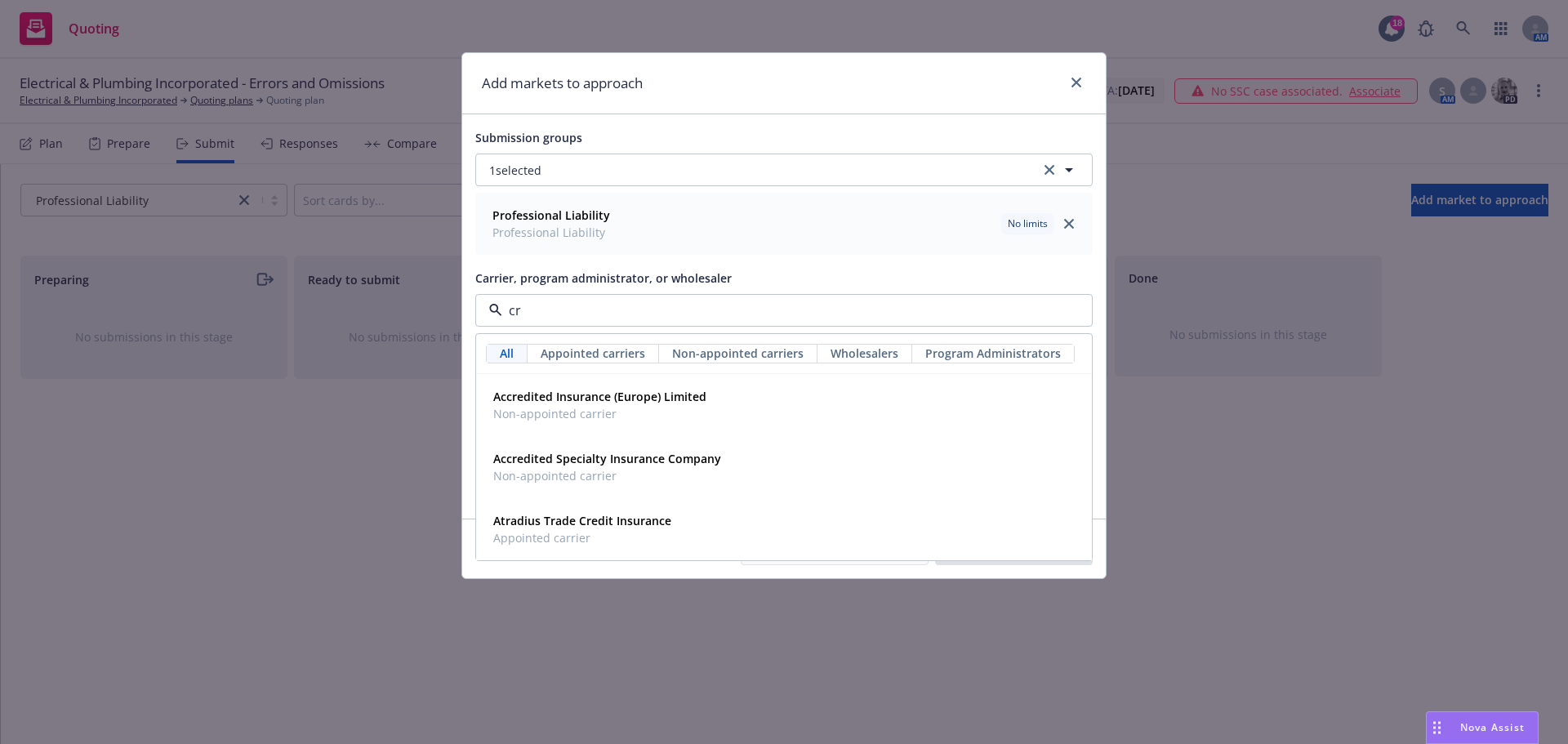
type input "crc"
click at [531, 404] on strong "CRC Group" at bounding box center [524, 396] width 61 height 15
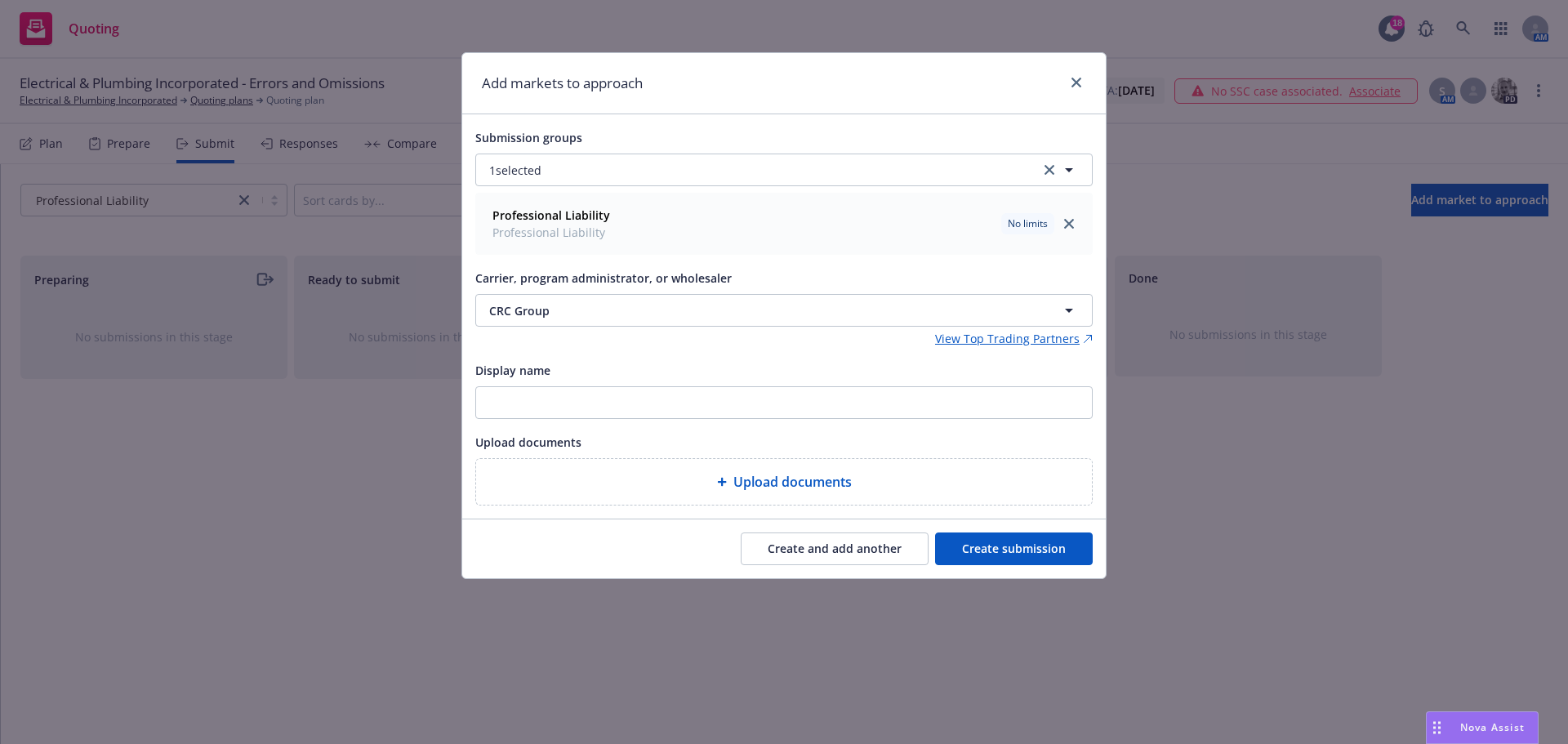
click at [1027, 560] on button "Create submission" at bounding box center [1014, 548] width 158 height 33
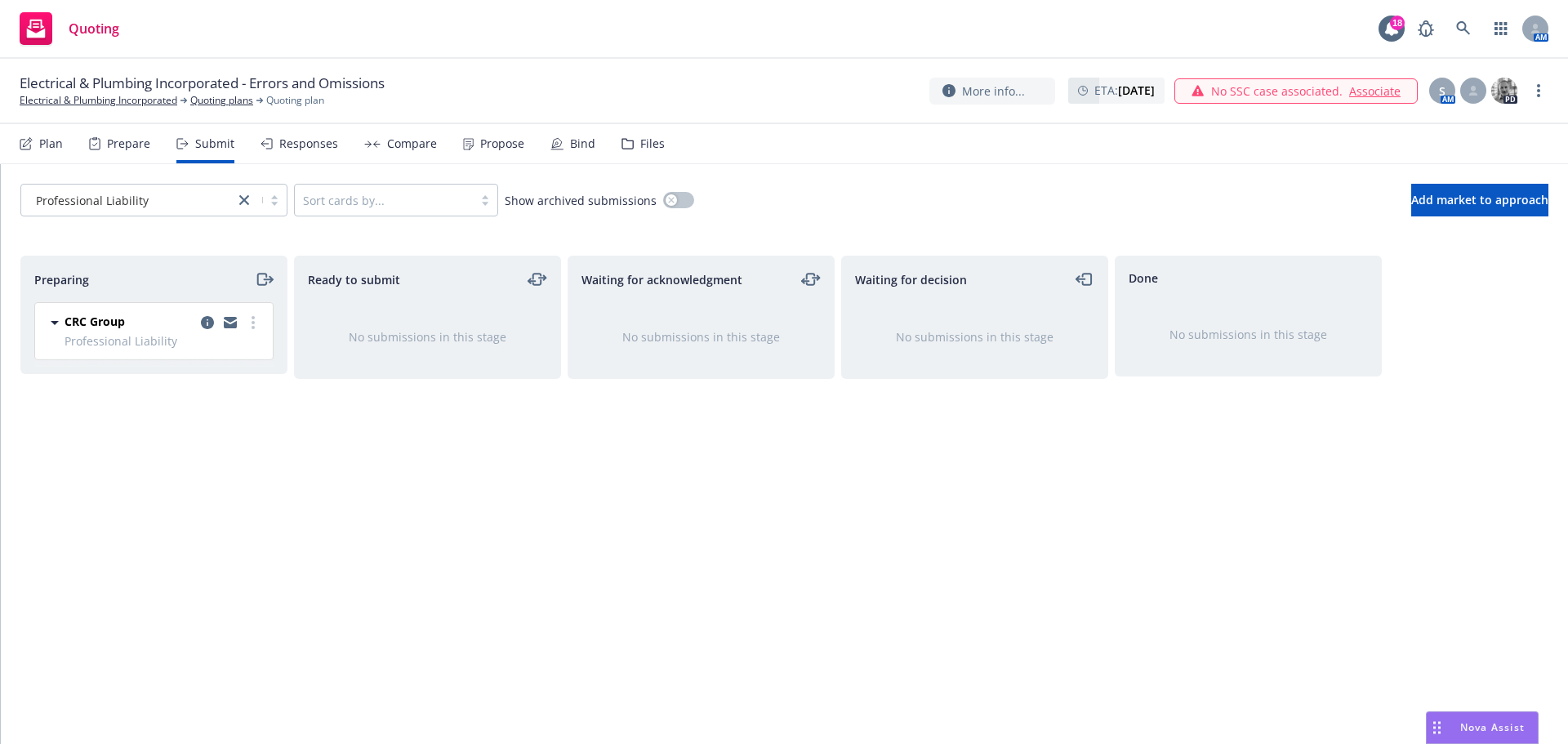
click at [254, 332] on span "Professional Liability" at bounding box center [163, 341] width 198 height 17
click at [252, 328] on circle "more" at bounding box center [253, 327] width 3 height 3
click at [216, 466] on link "Add accepted decision" at bounding box center [181, 454] width 164 height 33
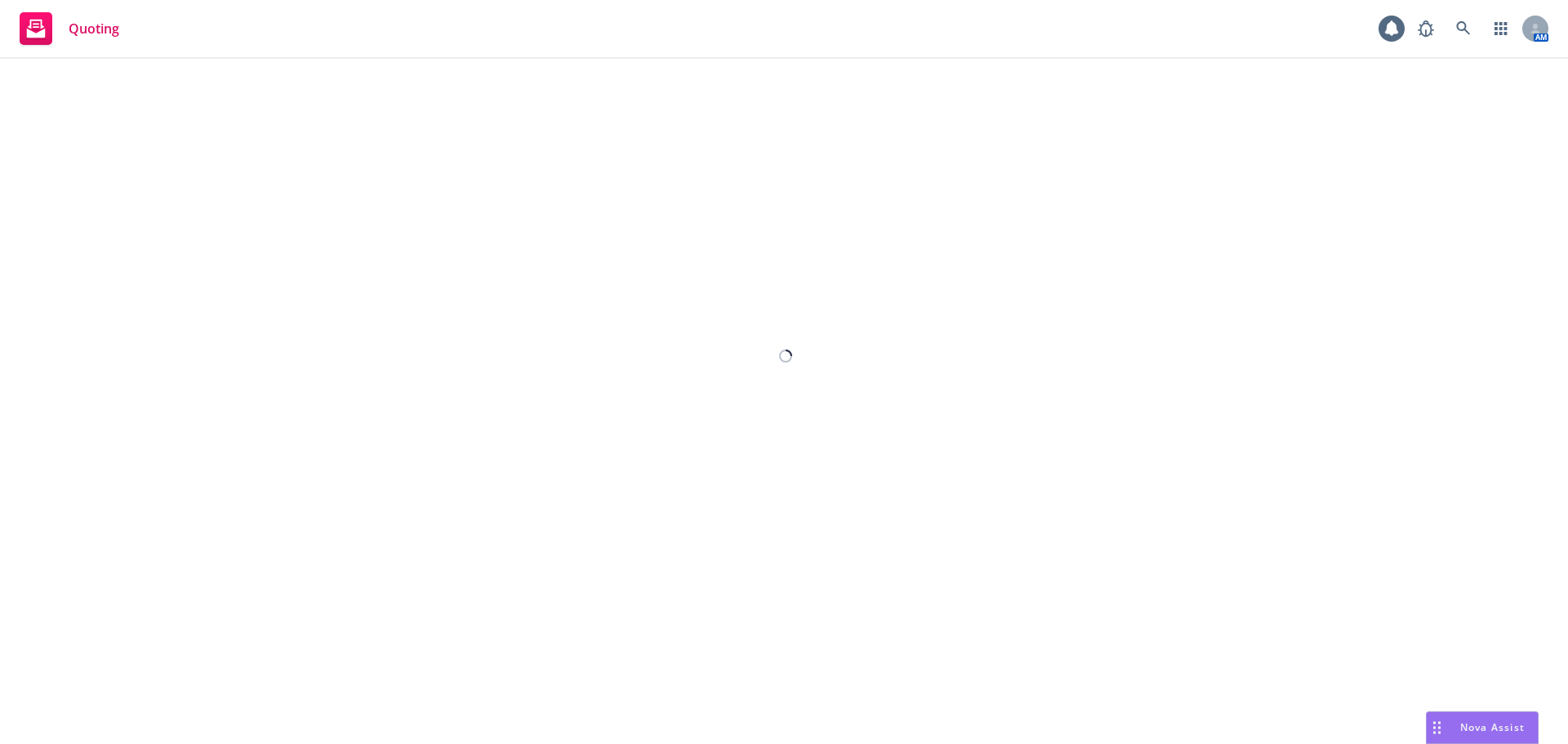
select select "12"
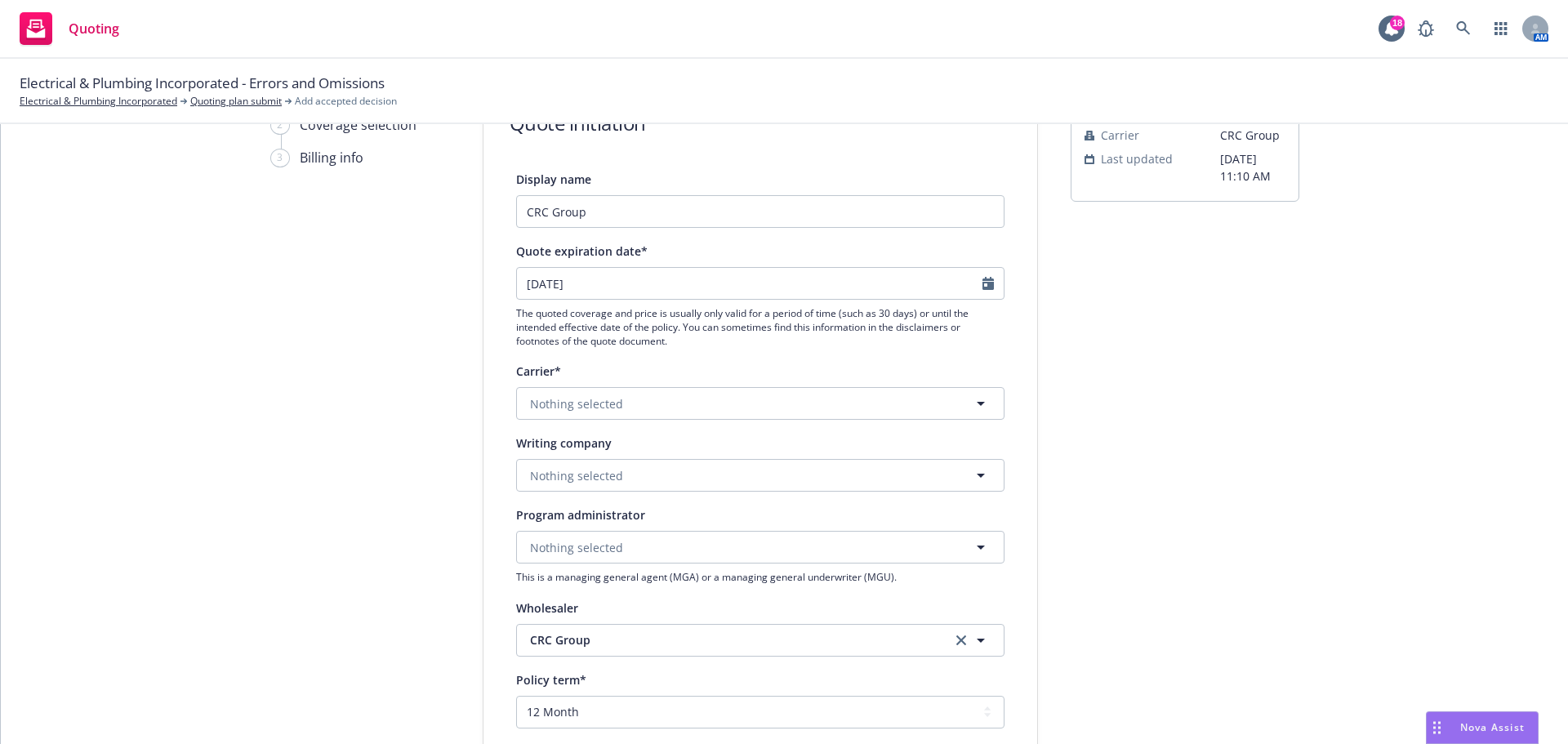
scroll to position [109, 0]
click at [629, 477] on button "Nothing selected" at bounding box center [760, 473] width 489 height 33
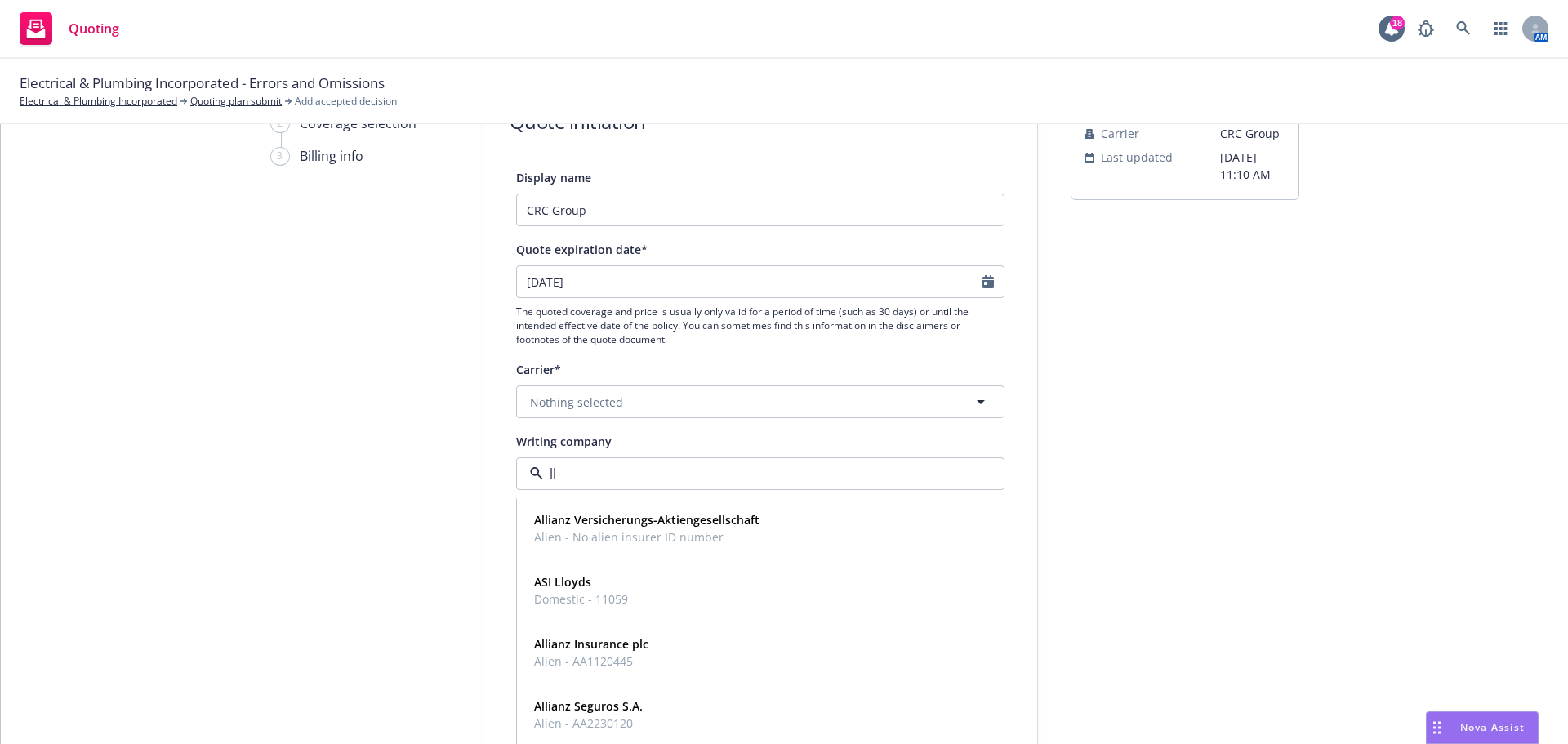
type input "l"
type input "underwriter"
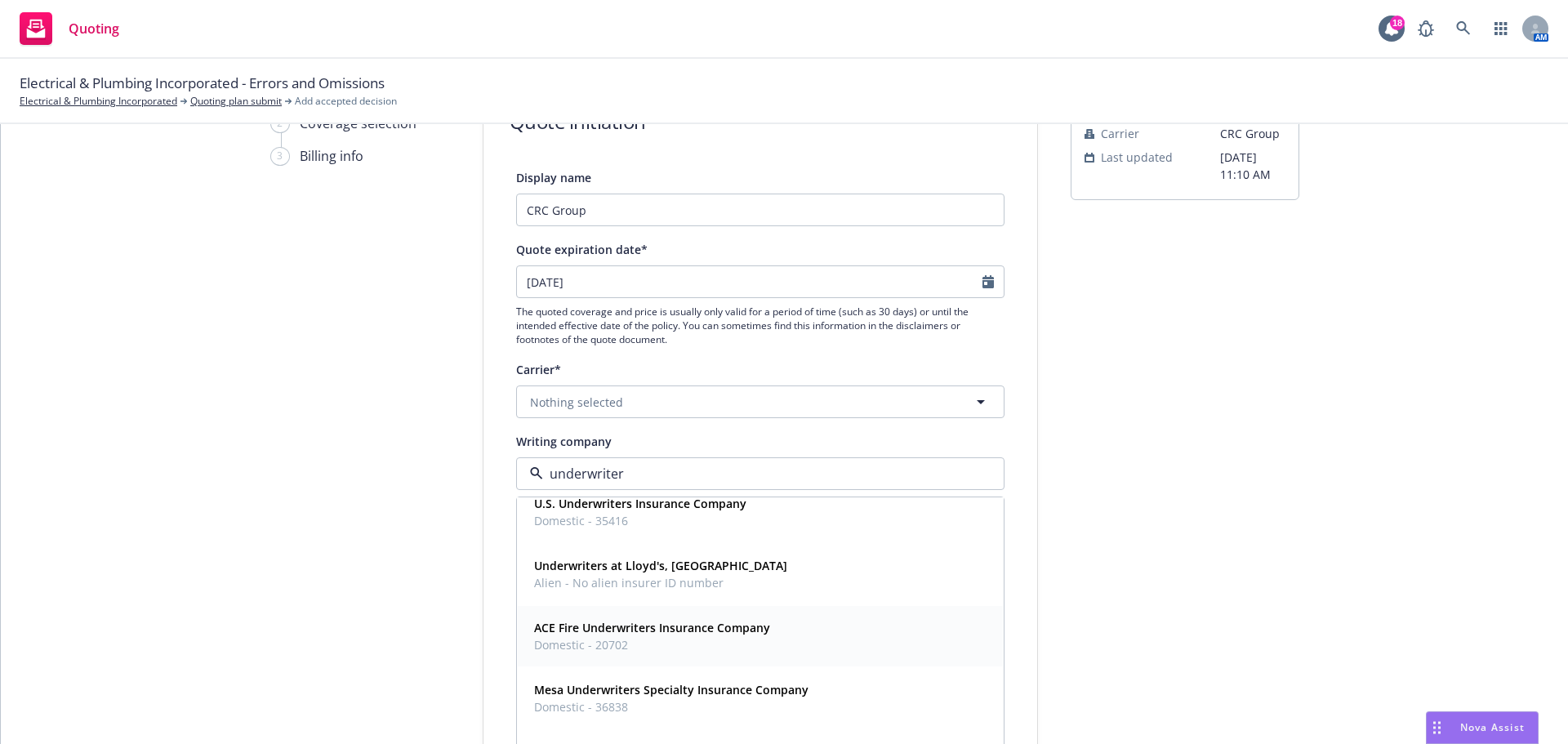
scroll to position [274, 0]
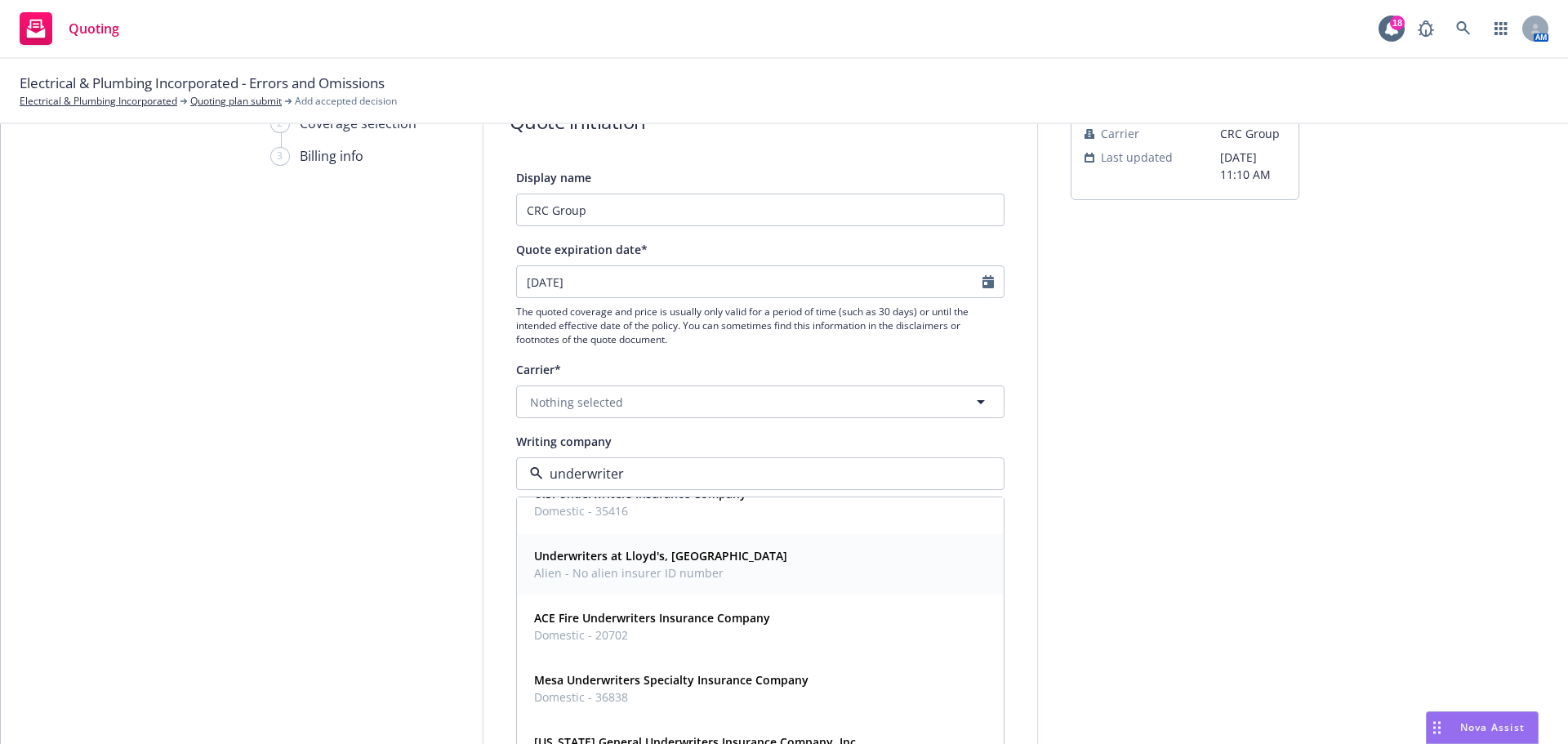
click at [731, 584] on div "Underwriters at Lloyd's, London Alien - No alien insurer ID number" at bounding box center [760, 564] width 466 height 40
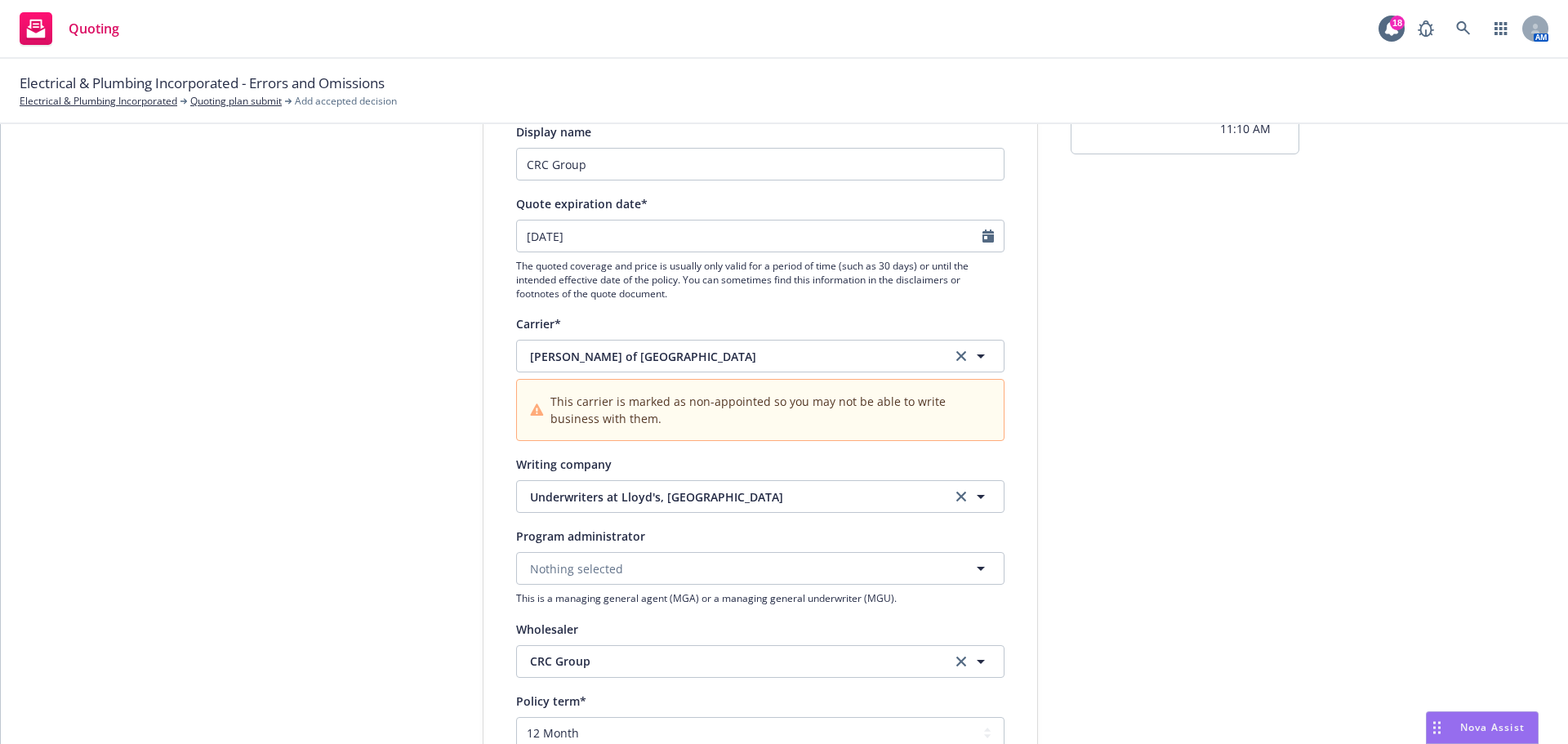
scroll to position [272, 0]
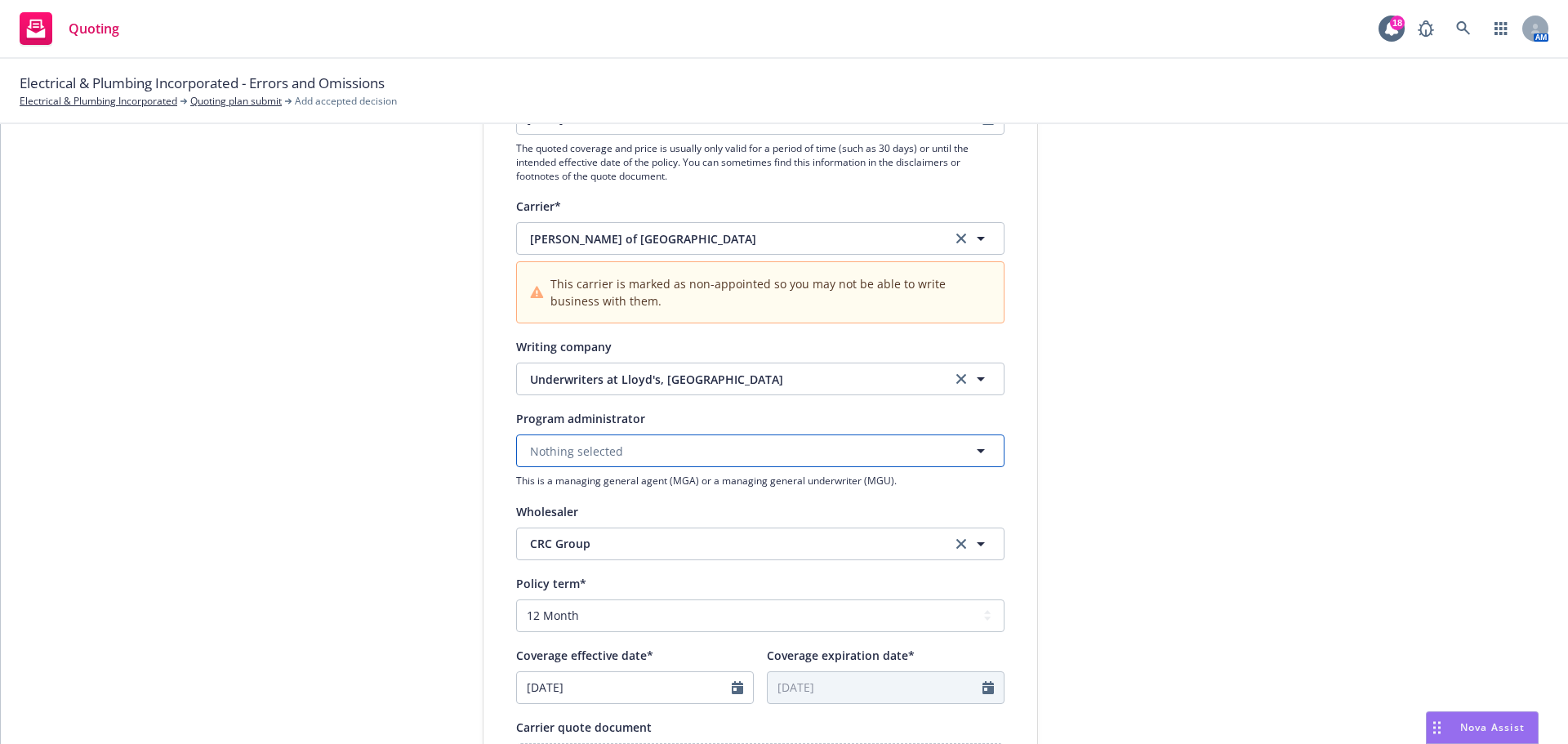
click at [608, 454] on span "Nothing selected" at bounding box center [576, 451] width 93 height 17
type input "cfc"
click at [619, 487] on div "CFC Underwriting Program Administrator" at bounding box center [595, 505] width 136 height 40
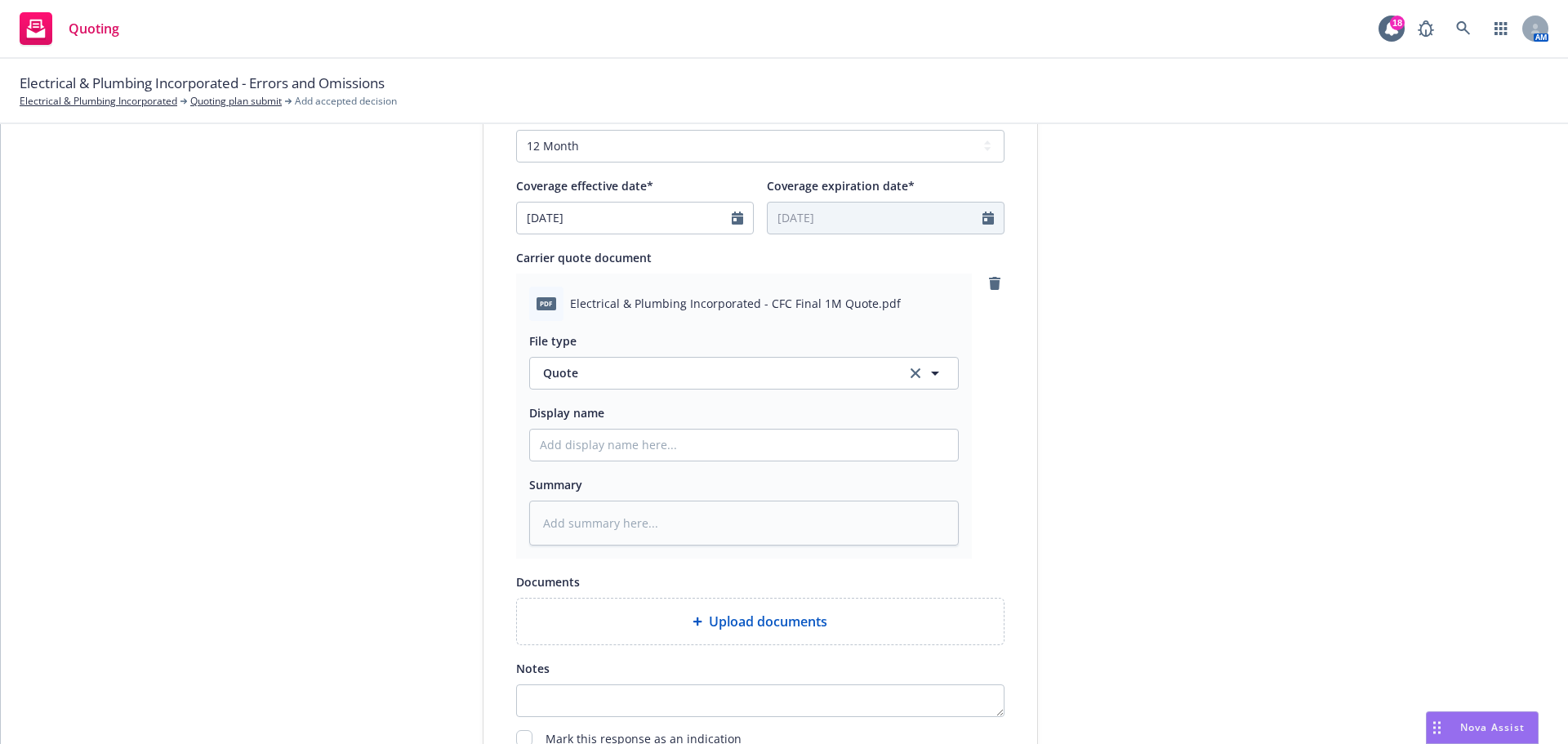
scroll to position [912, 0]
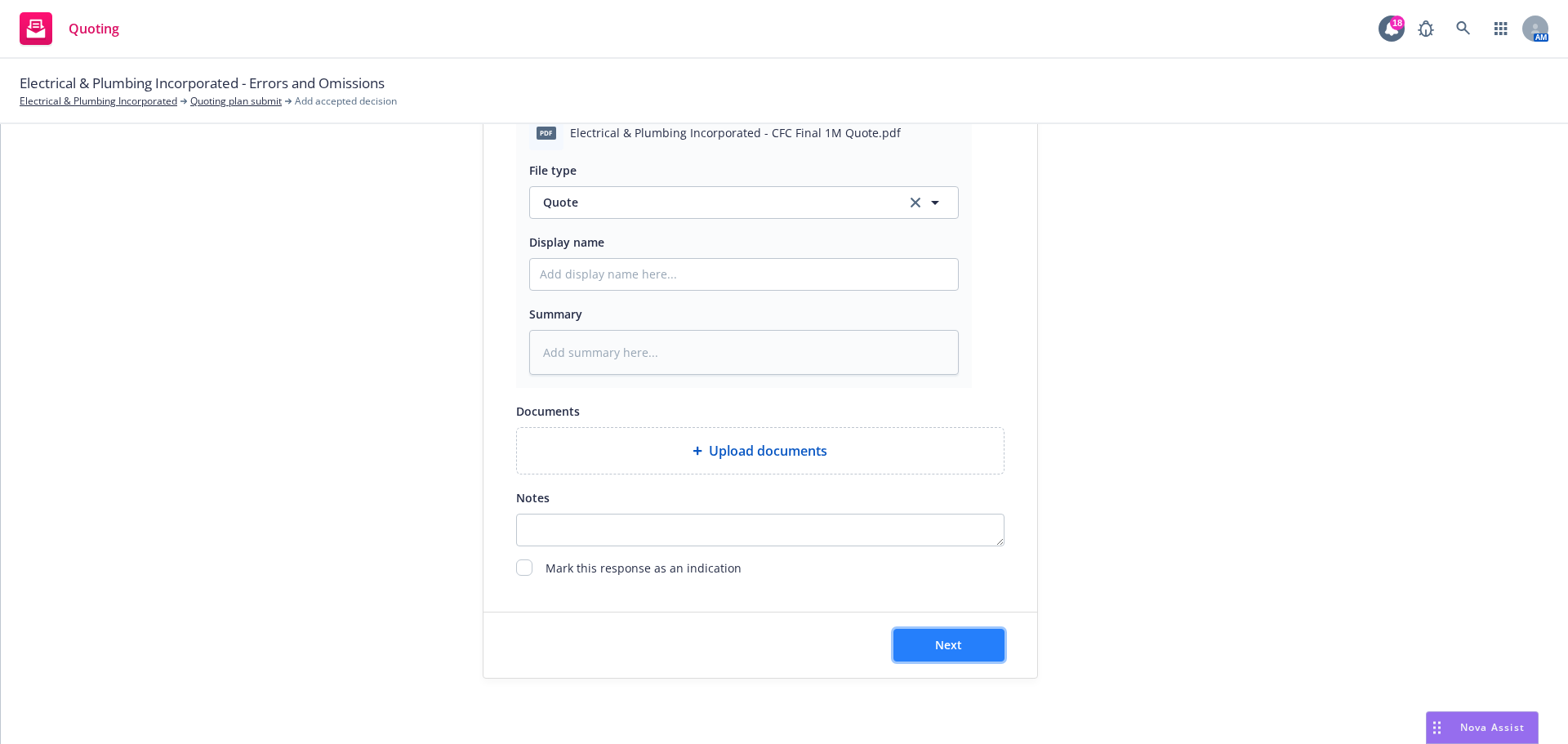
click at [971, 642] on button "Next" at bounding box center [949, 644] width 111 height 33
type textarea "x"
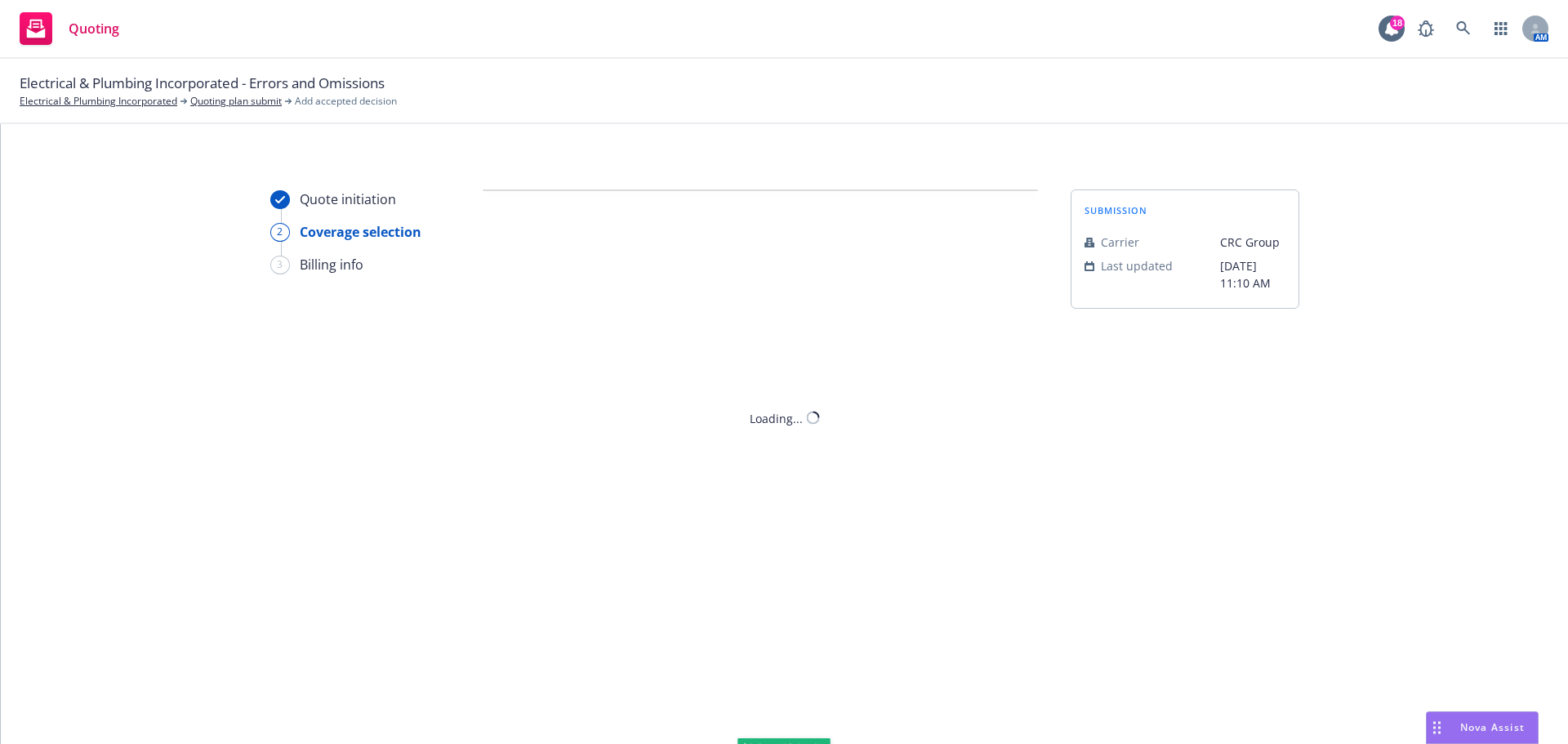
scroll to position [0, 0]
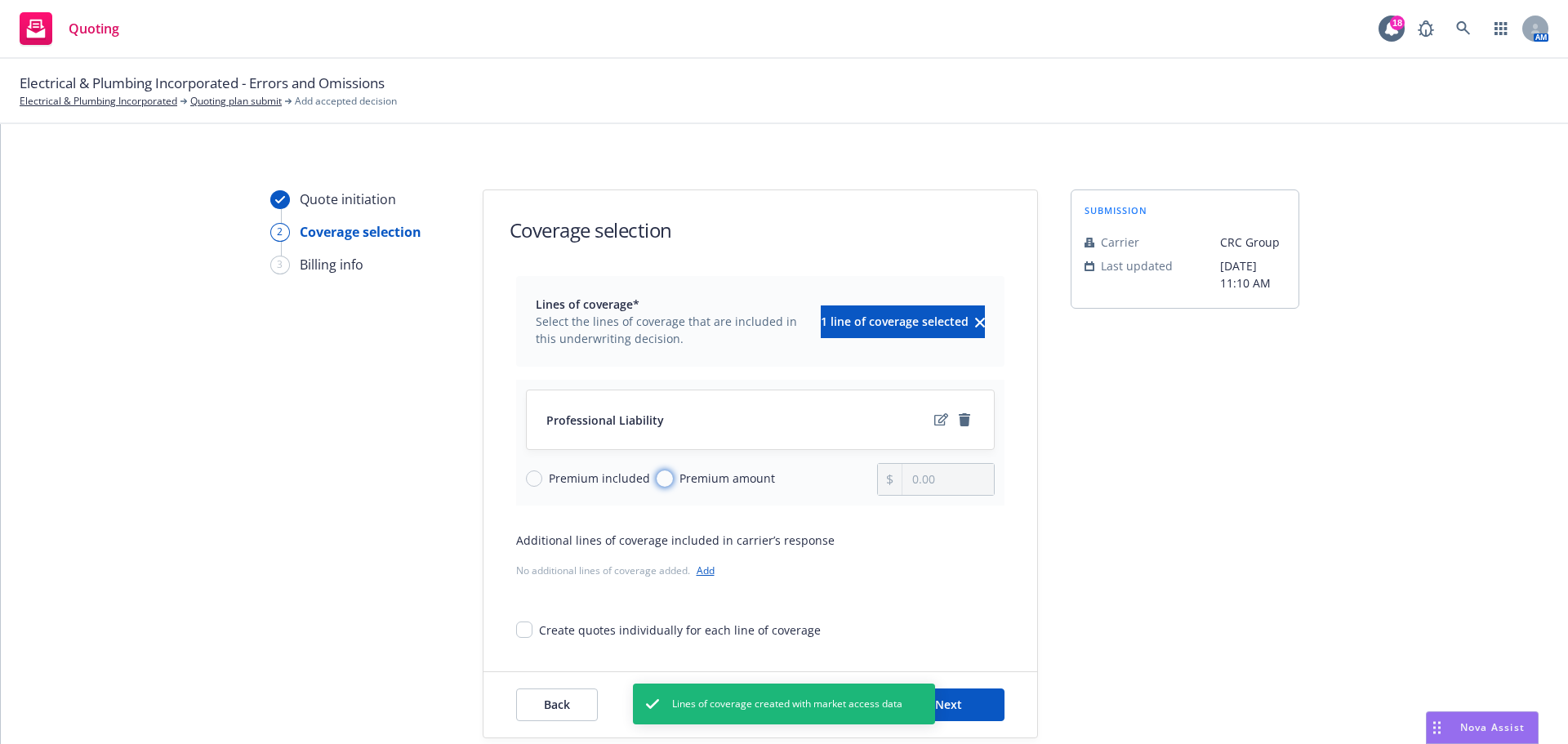
click at [661, 478] on input "Premium amount" at bounding box center [664, 477] width 16 height 16
radio input "true"
click at [992, 488] on div "Professional Liability Premium included Premium amount 0.00" at bounding box center [760, 442] width 489 height 126
click at [972, 476] on input "0.00" at bounding box center [947, 479] width 90 height 31
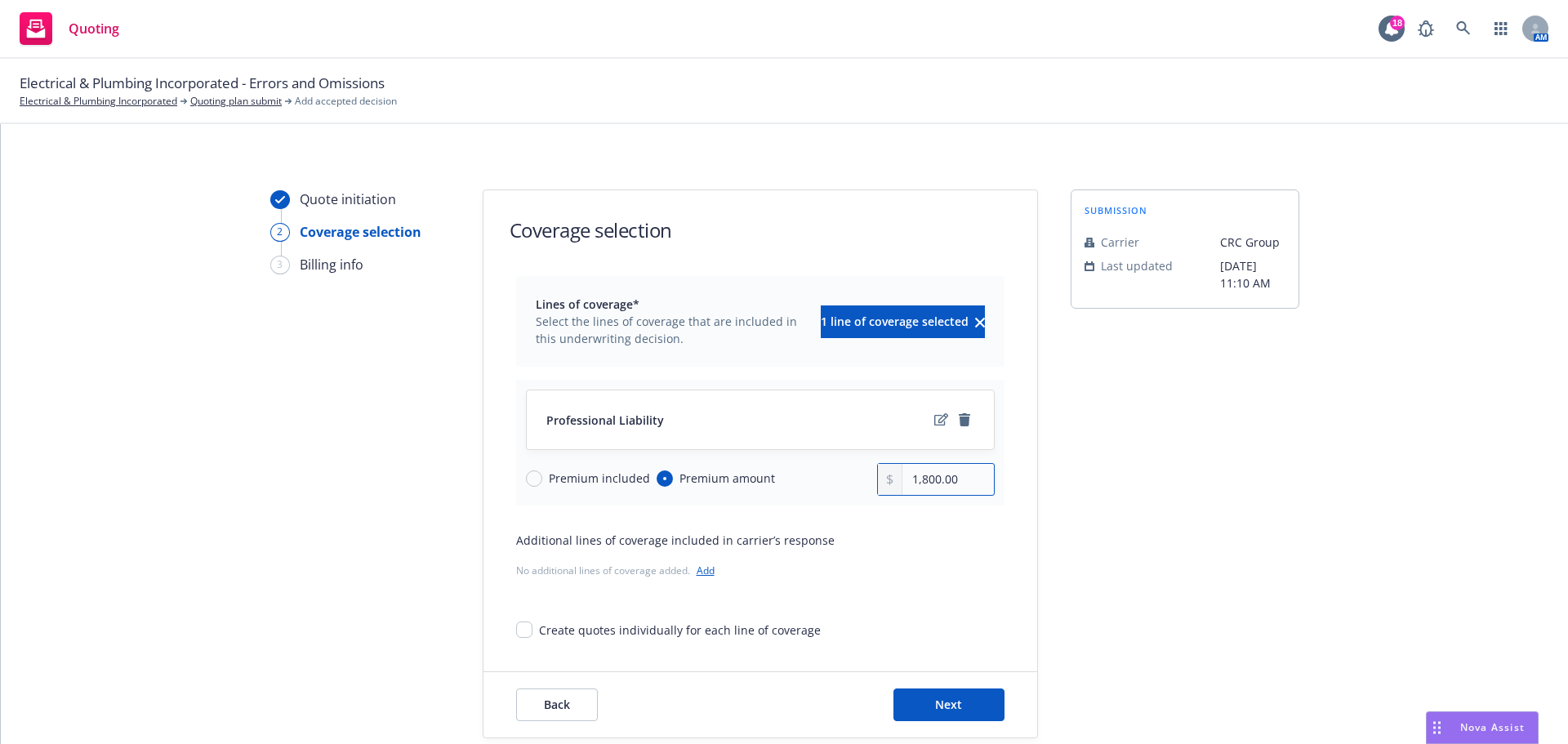
type input "1,800.00"
click at [923, 698] on button "Next" at bounding box center [949, 704] width 111 height 33
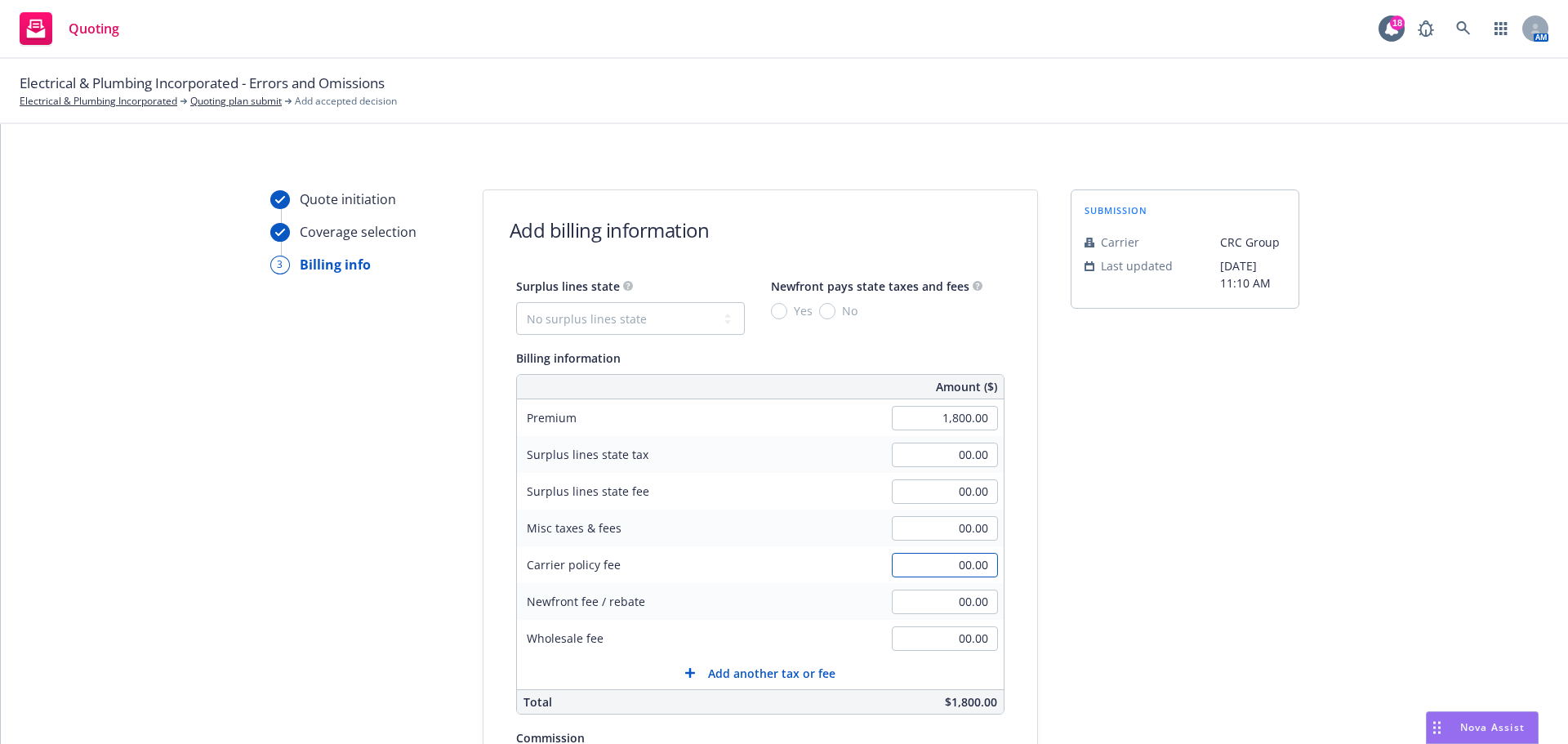
click at [935, 558] on input "00.00" at bounding box center [945, 564] width 106 height 24
type input "180.00"
click at [635, 320] on select "No surplus lines state Alaska Alabama Arkansas Arizona California Colorado Conn…" at bounding box center [630, 318] width 229 height 33
select select "CA"
click at [516, 302] on select "No surplus lines state Alaska Alabama Arkansas Arizona California Colorado Conn…" at bounding box center [630, 318] width 229 height 33
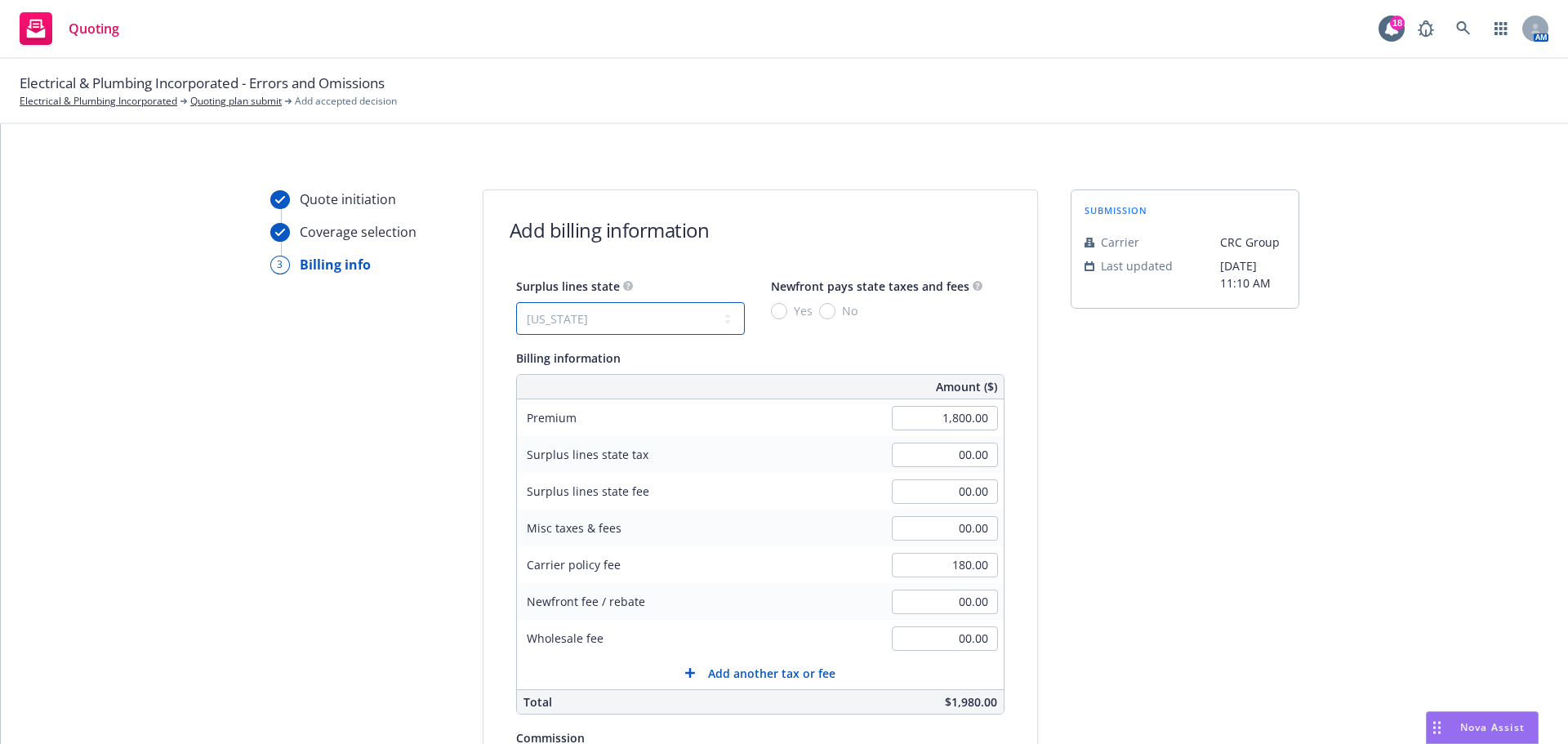
type input "59.40"
type input "3.56"
click at [819, 311] on input "No" at bounding box center [827, 310] width 16 height 16
radio input "true"
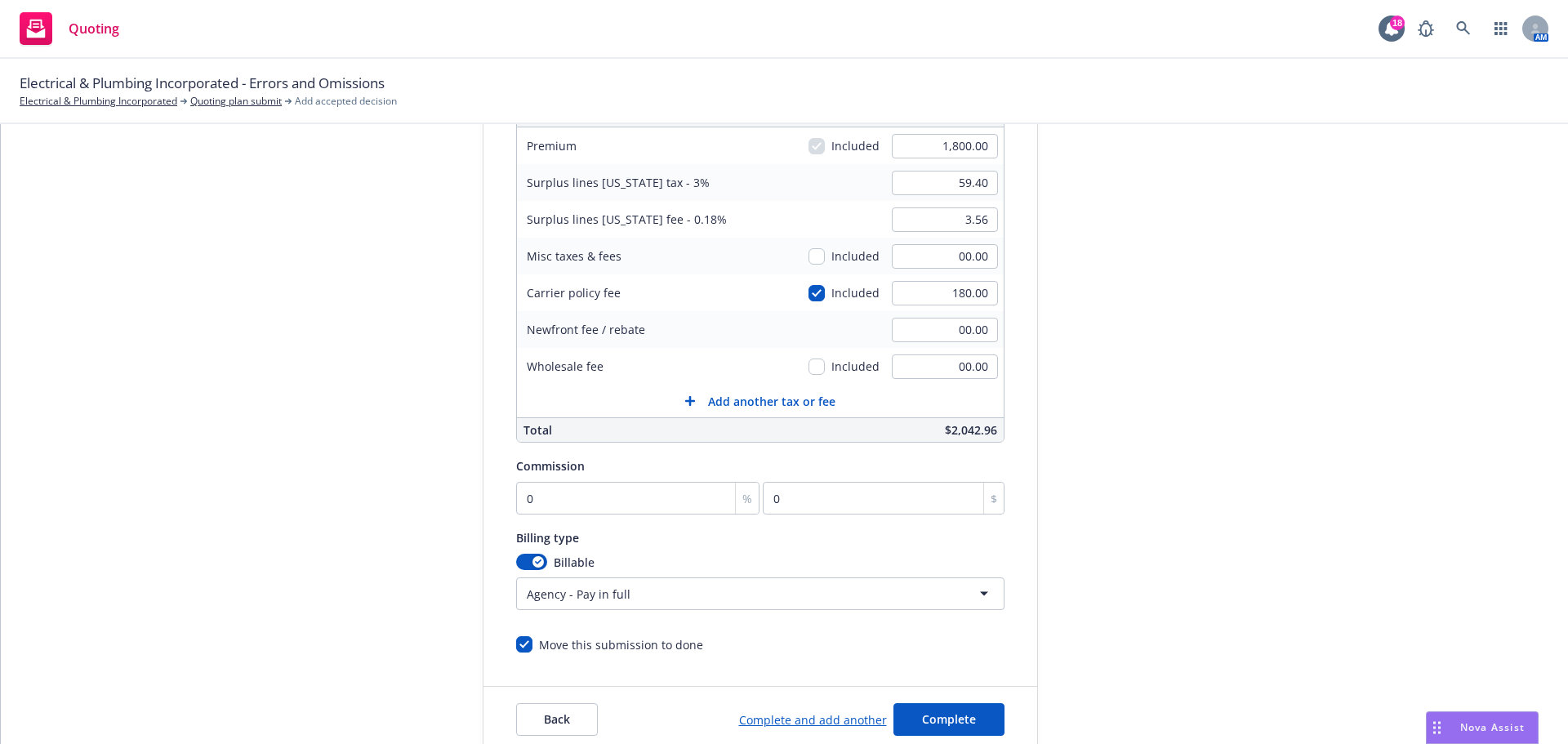
click at [525, 457] on div "Commission" at bounding box center [550, 465] width 68 height 19
click at [536, 483] on input "0" at bounding box center [638, 498] width 244 height 33
type input "1"
type input "18"
type input "12"
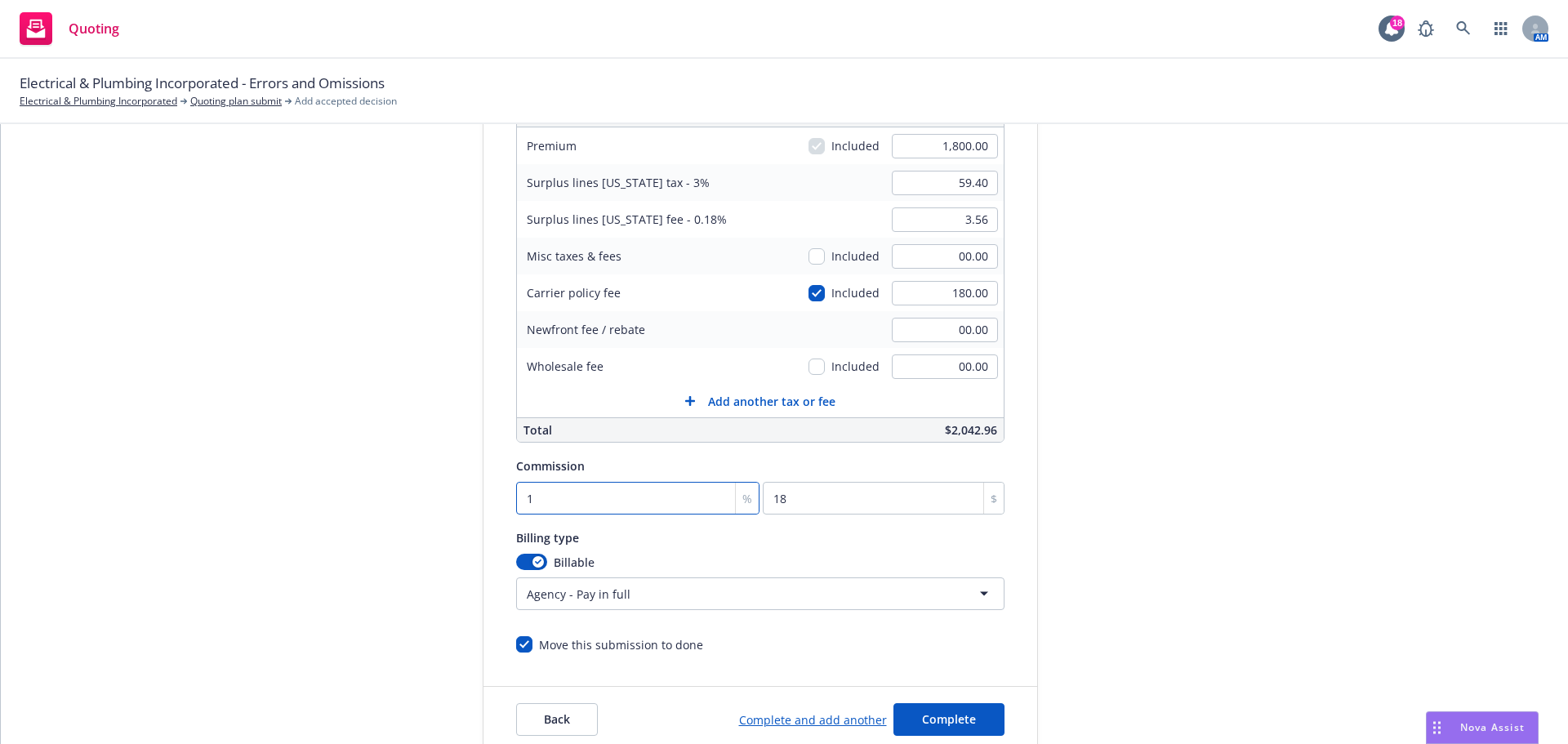
type input "216"
type input "12"
click at [1384, 496] on div "Quote initiation Coverage selection 3 Billing info Add billing information Surp…" at bounding box center [784, 335] width 1528 height 835
click at [942, 717] on span "Complete" at bounding box center [949, 719] width 54 height 15
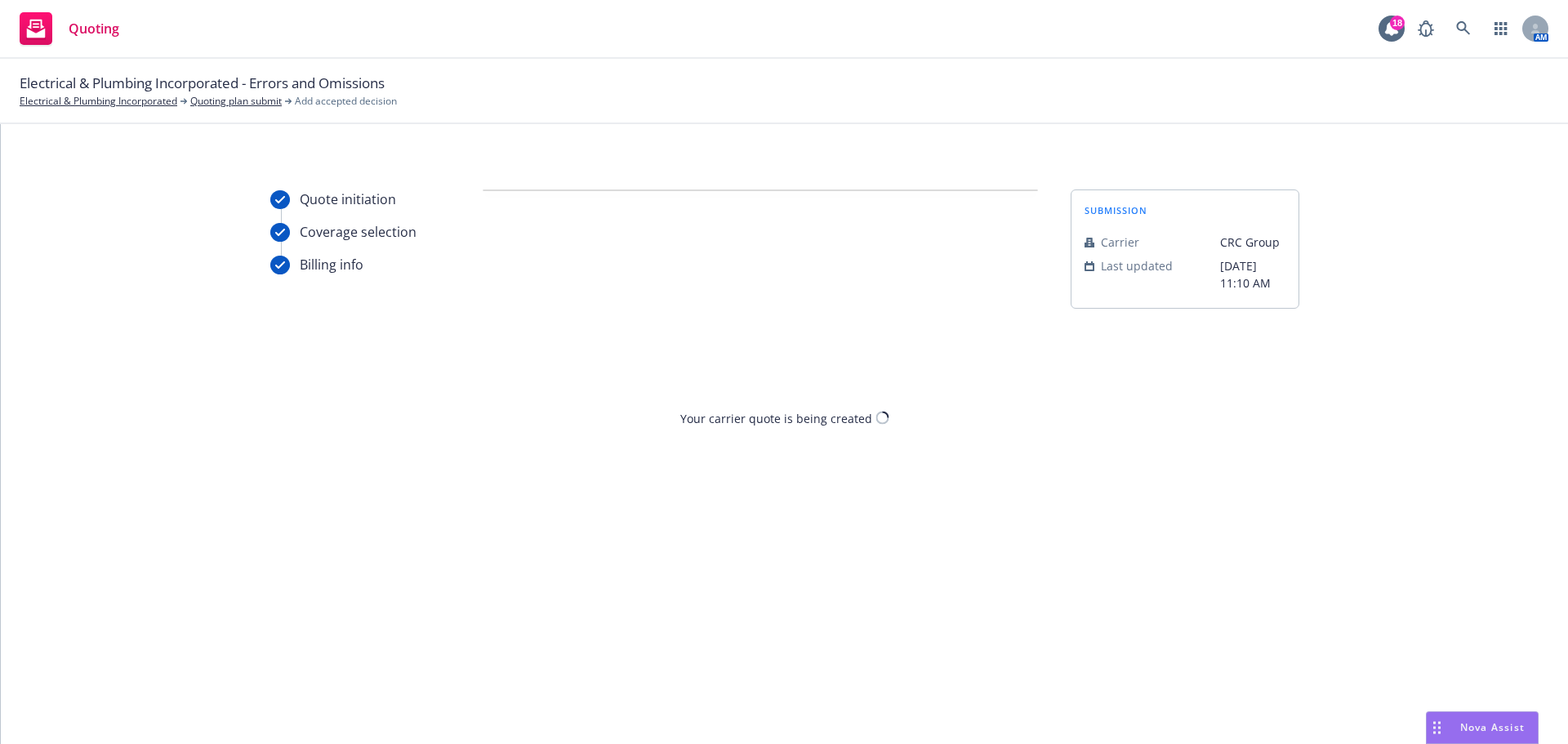
scroll to position [0, 0]
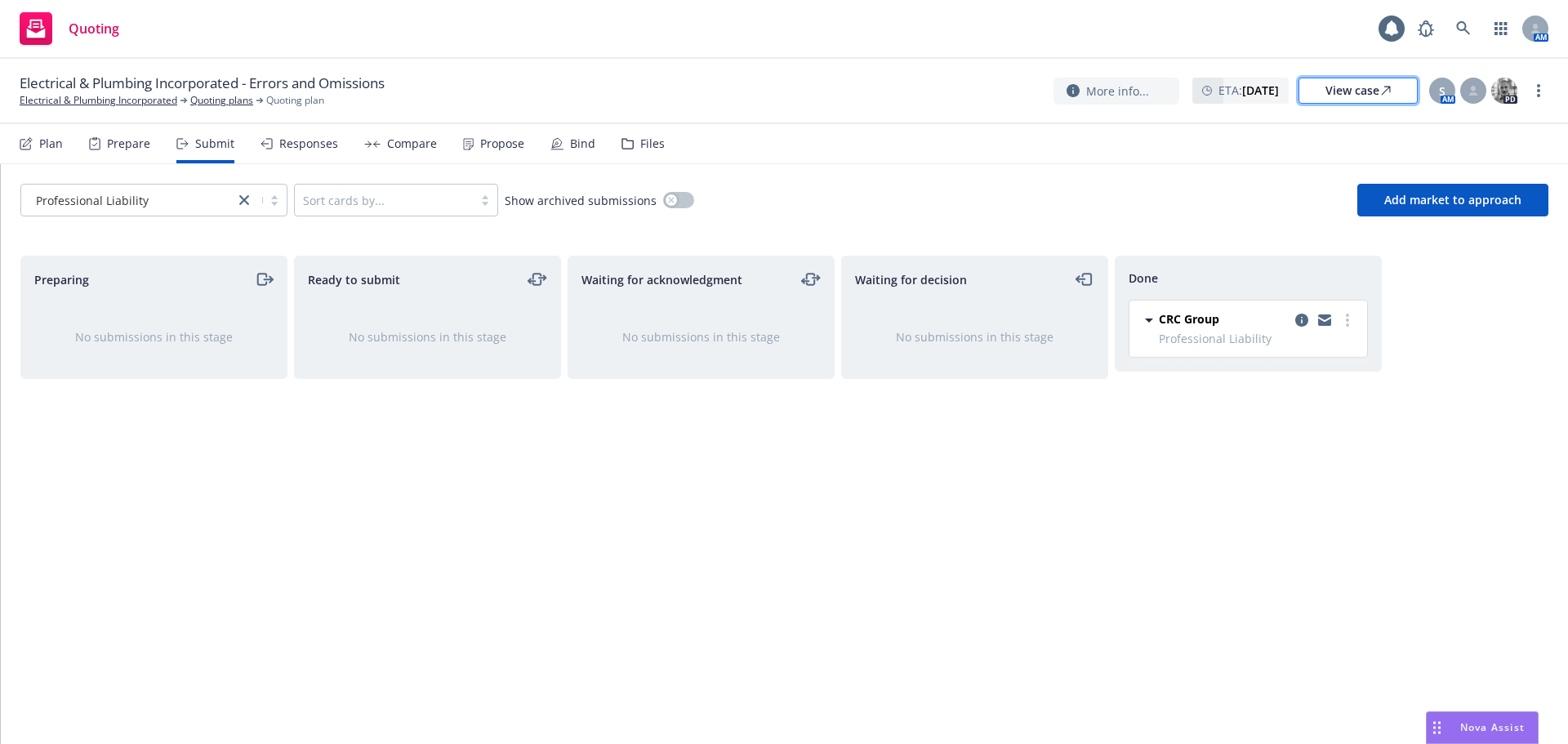
click at [1352, 89] on div "View case" at bounding box center [1358, 90] width 65 height 24
drag, startPoint x: 469, startPoint y: 148, endPoint x: 460, endPoint y: 144, distance: 9.8
click at [469, 148] on div "Propose" at bounding box center [494, 143] width 62 height 39
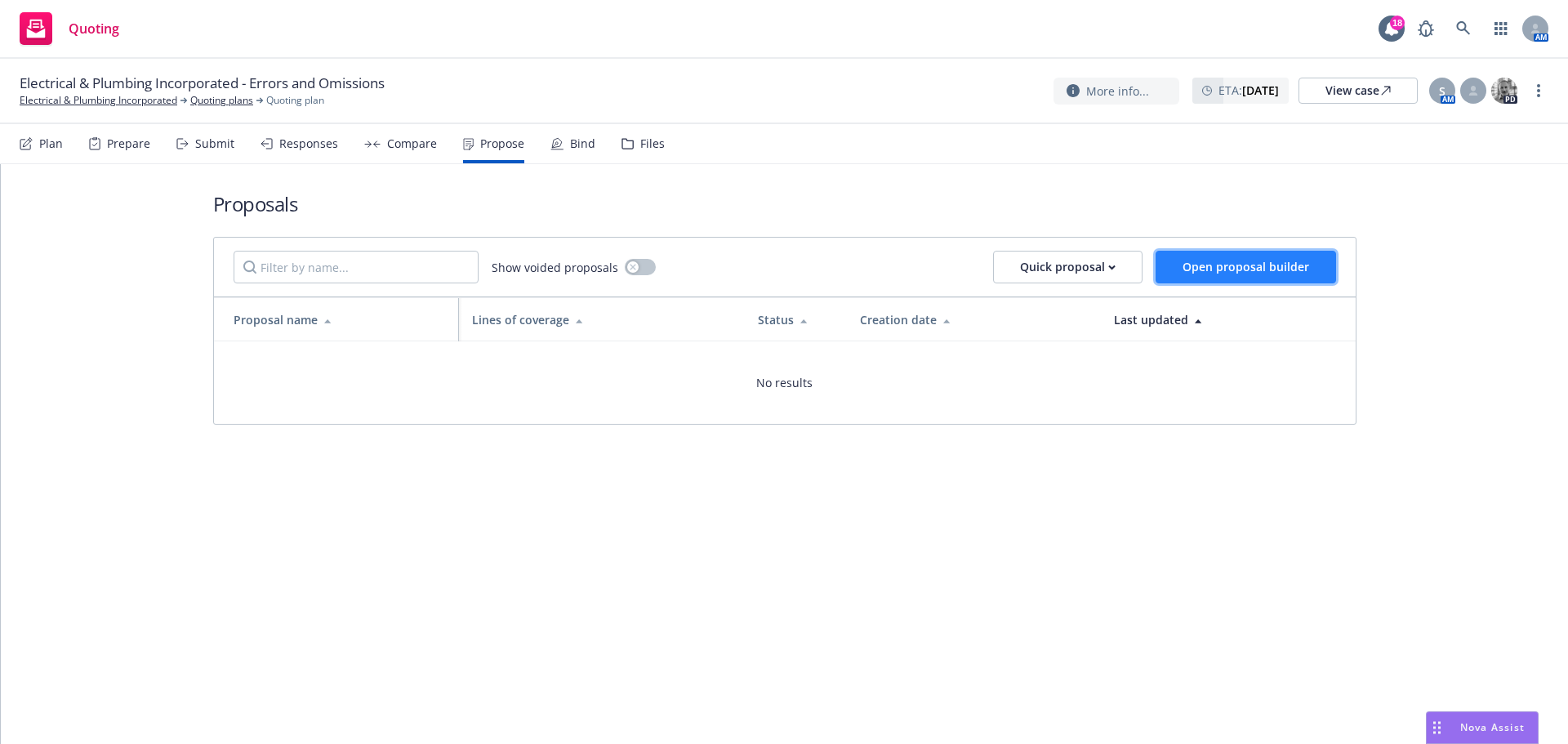
click at [1231, 267] on span "Open proposal builder" at bounding box center [1246, 267] width 127 height 15
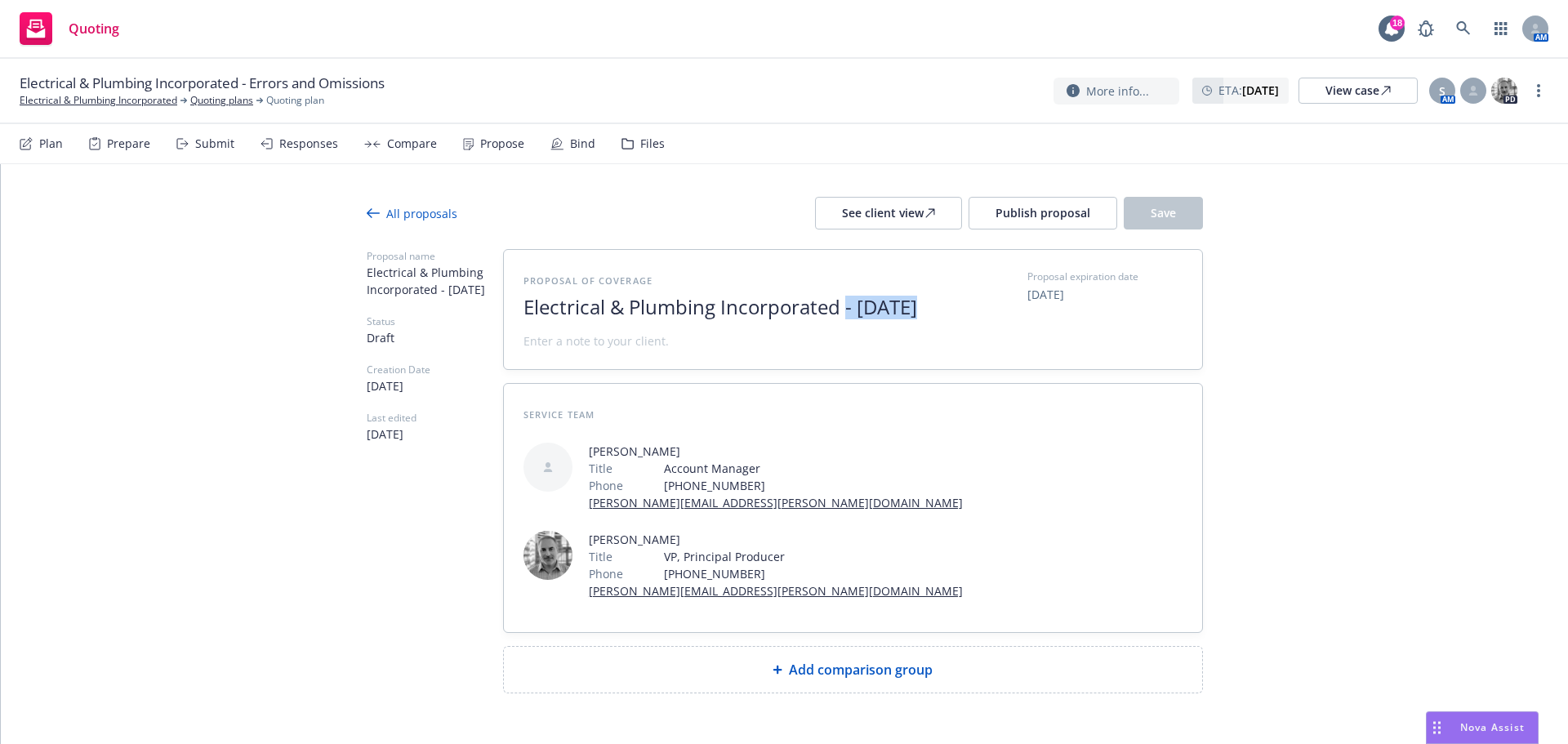
drag, startPoint x: 846, startPoint y: 305, endPoint x: 1074, endPoint y: 310, distance: 228.1
click at [1074, 310] on div "Proposal of coverage Electrical & Plumbing Incorporated - [DATE] Proposal expir…" at bounding box center [852, 309] width 659 height 80
drag, startPoint x: 846, startPoint y: 310, endPoint x: 978, endPoint y: 309, distance: 132.0
click at [978, 309] on div "Proposal of coverage Electrical & Plumbing Incorporated 2025 Professional Liabi…" at bounding box center [852, 309] width 659 height 80
click at [905, 647] on div "Add comparison group" at bounding box center [853, 670] width 699 height 46
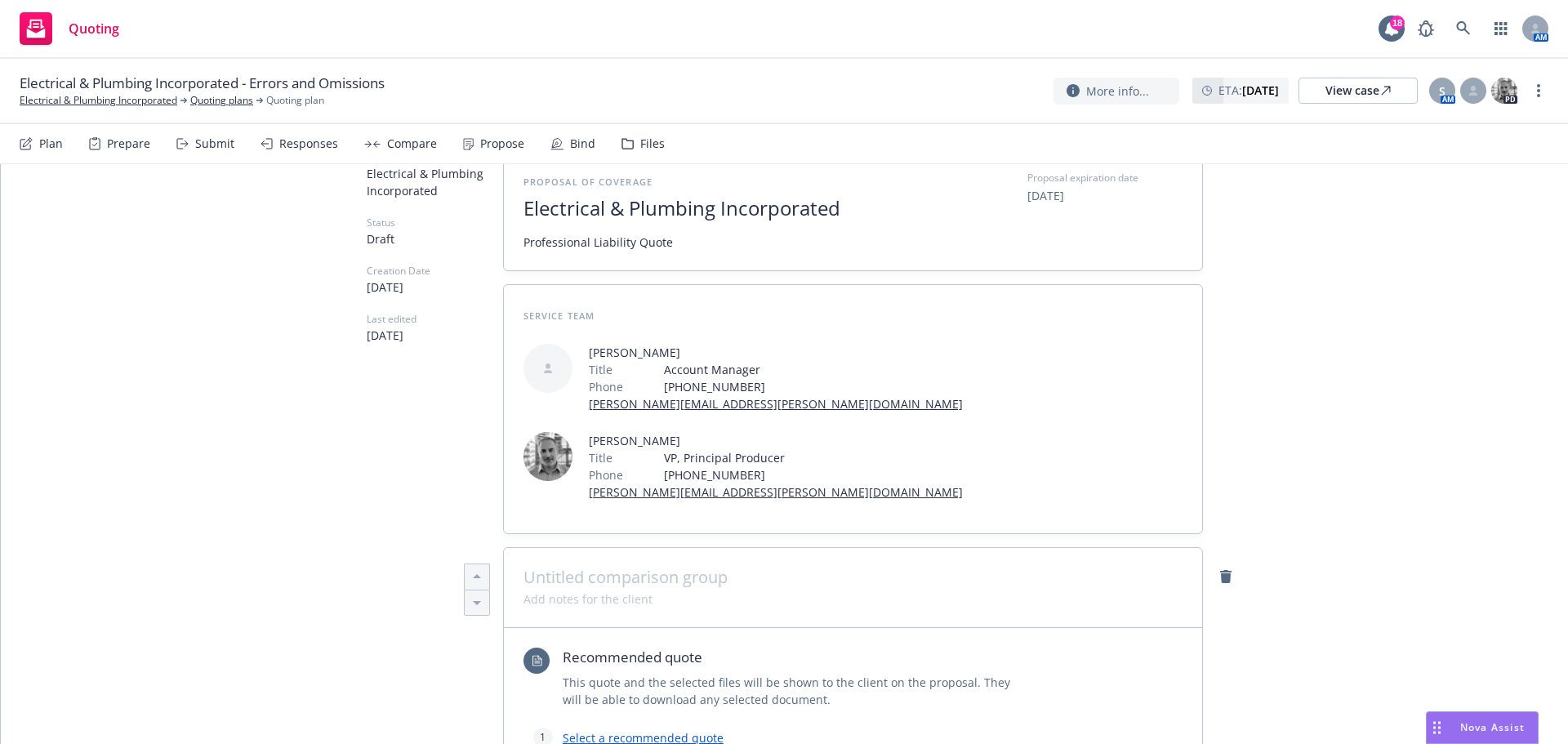
scroll to position [326, 0]
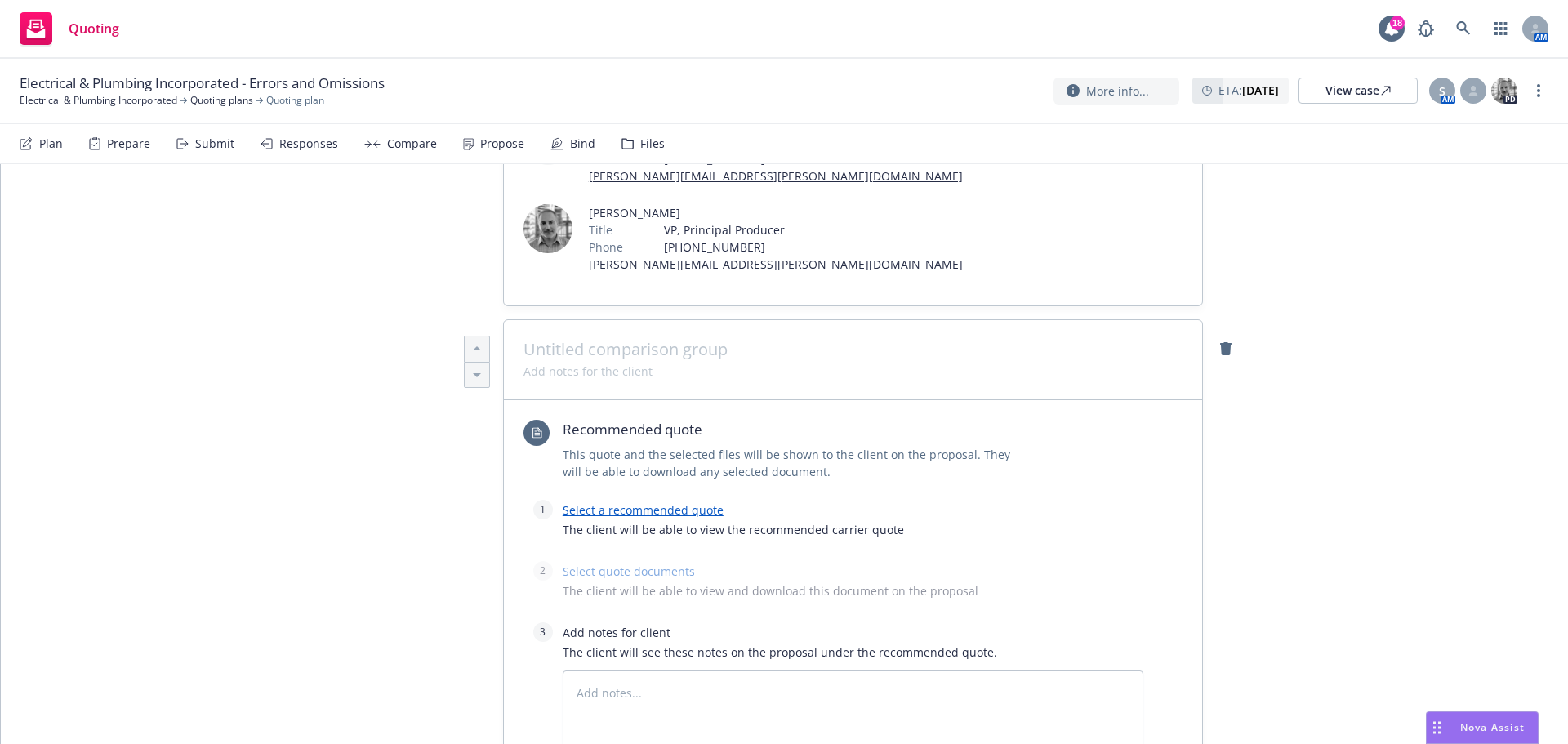
click at [592, 502] on link "Select a recommended quote" at bounding box center [643, 509] width 161 height 15
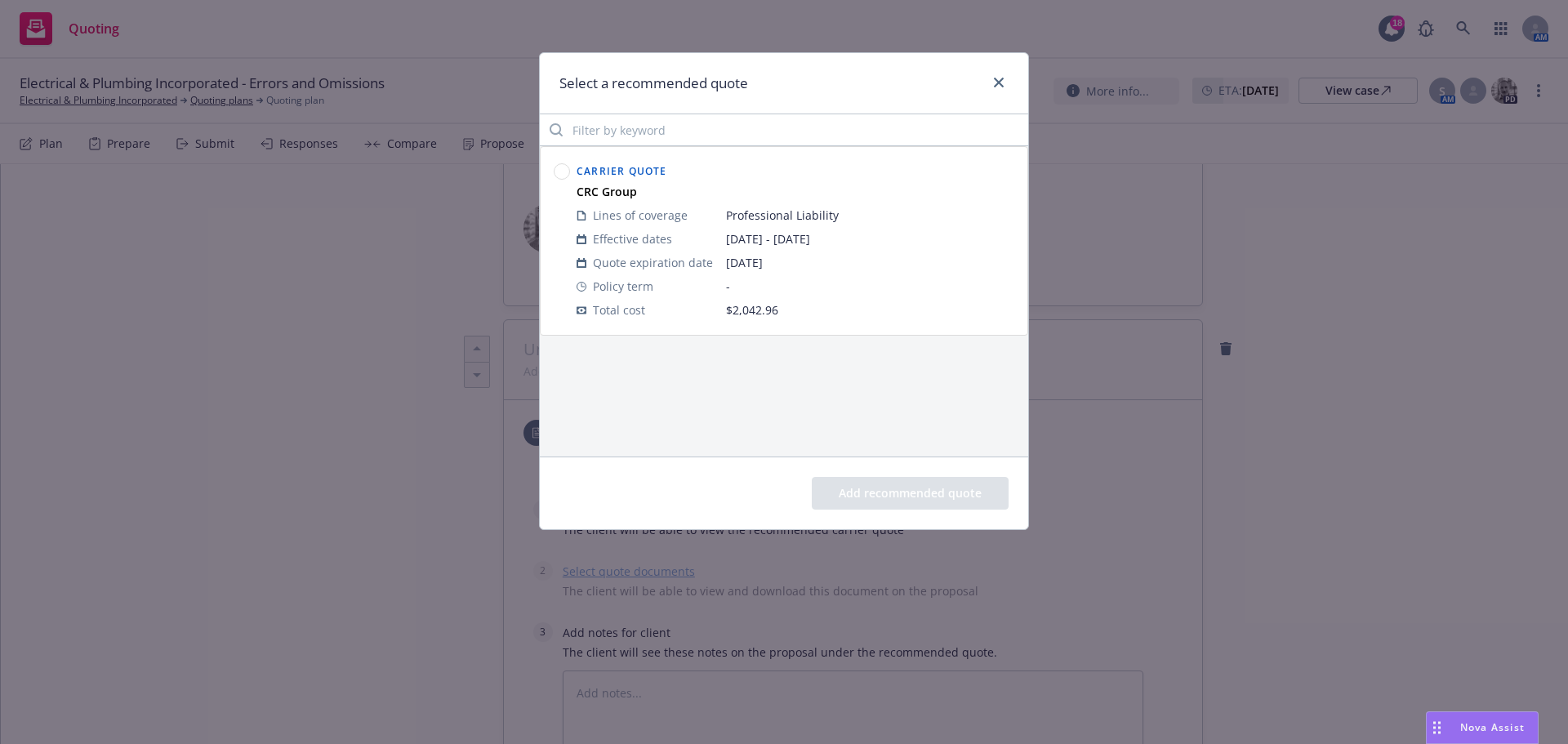
click at [560, 165] on circle at bounding box center [562, 172] width 15 height 15
click button "Add recommended quote"
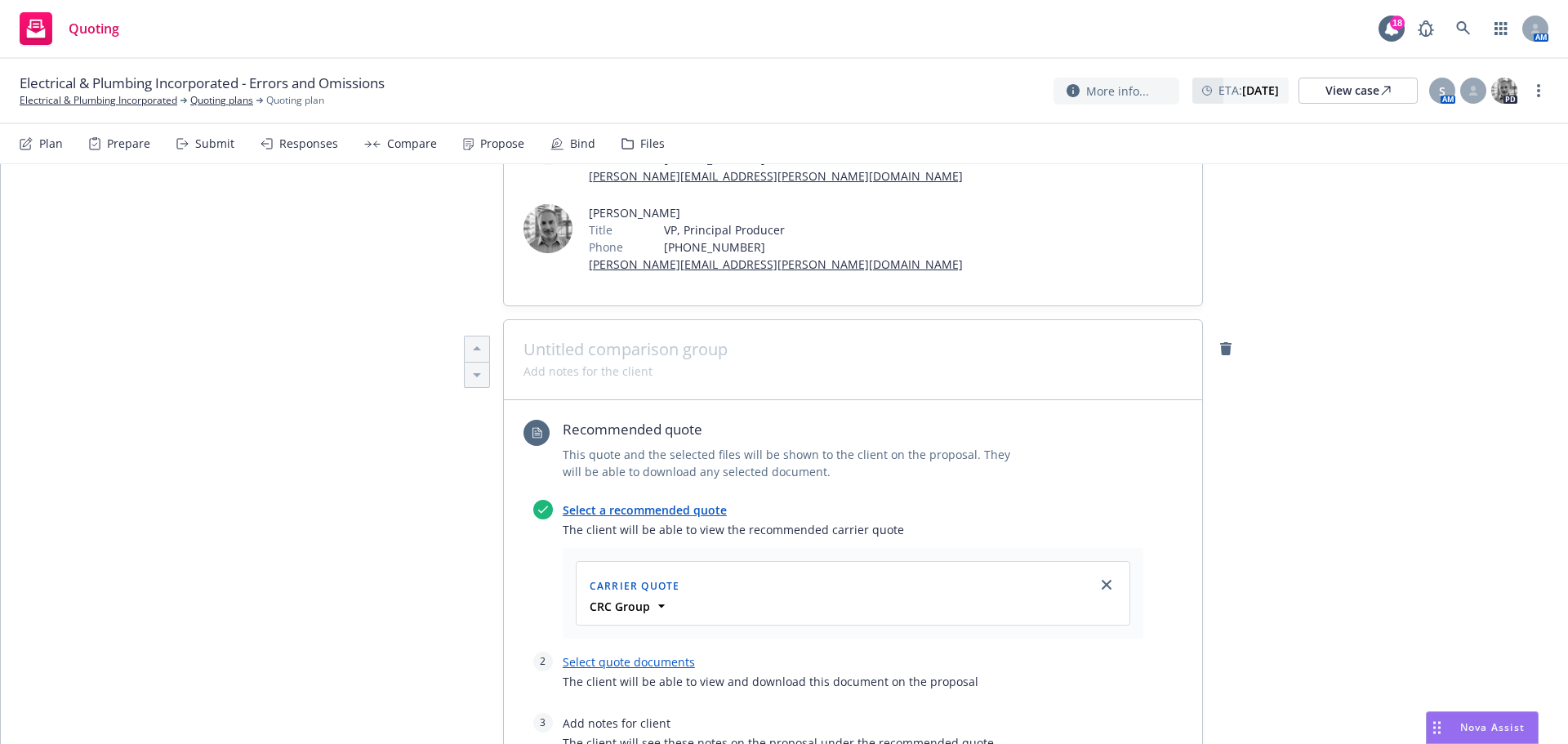
click link "Select quote documents"
type textarea "x"
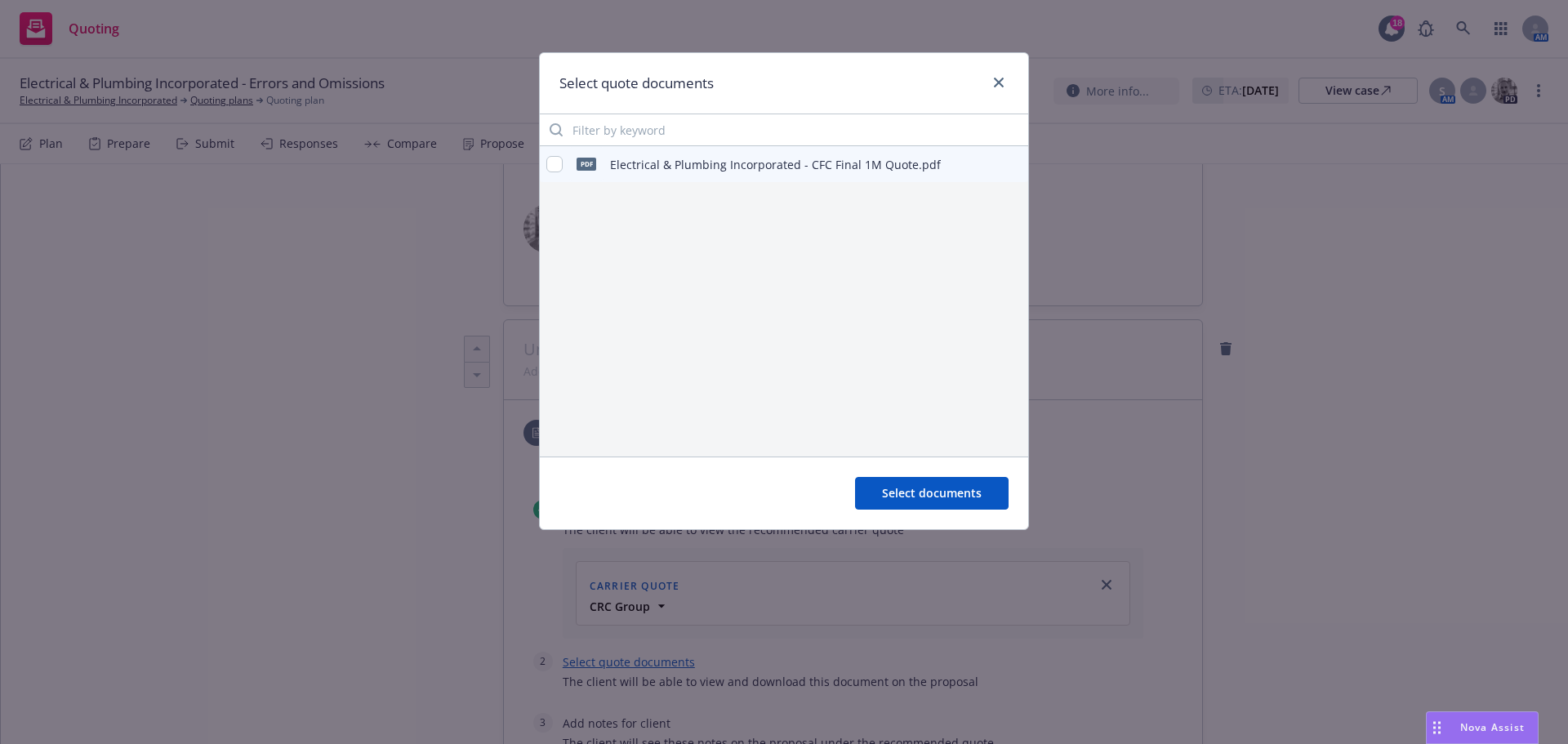
click div "pdf Electrical & Plumbing Incorporated - CFC Final 1M Quote.pdf"
click input "checkbox"
checkbox input "true"
click span "Select documents"
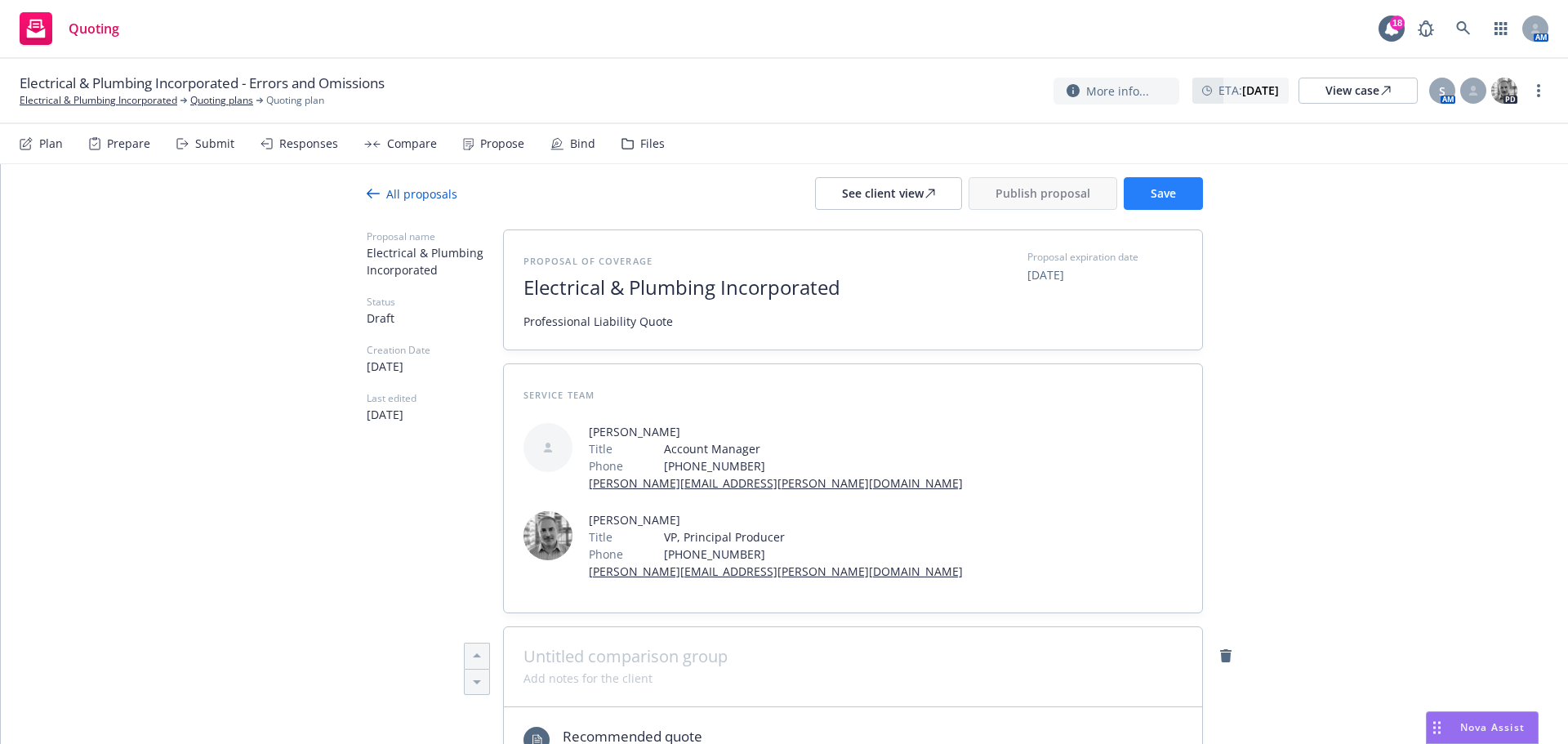
scroll to position [0, 0]
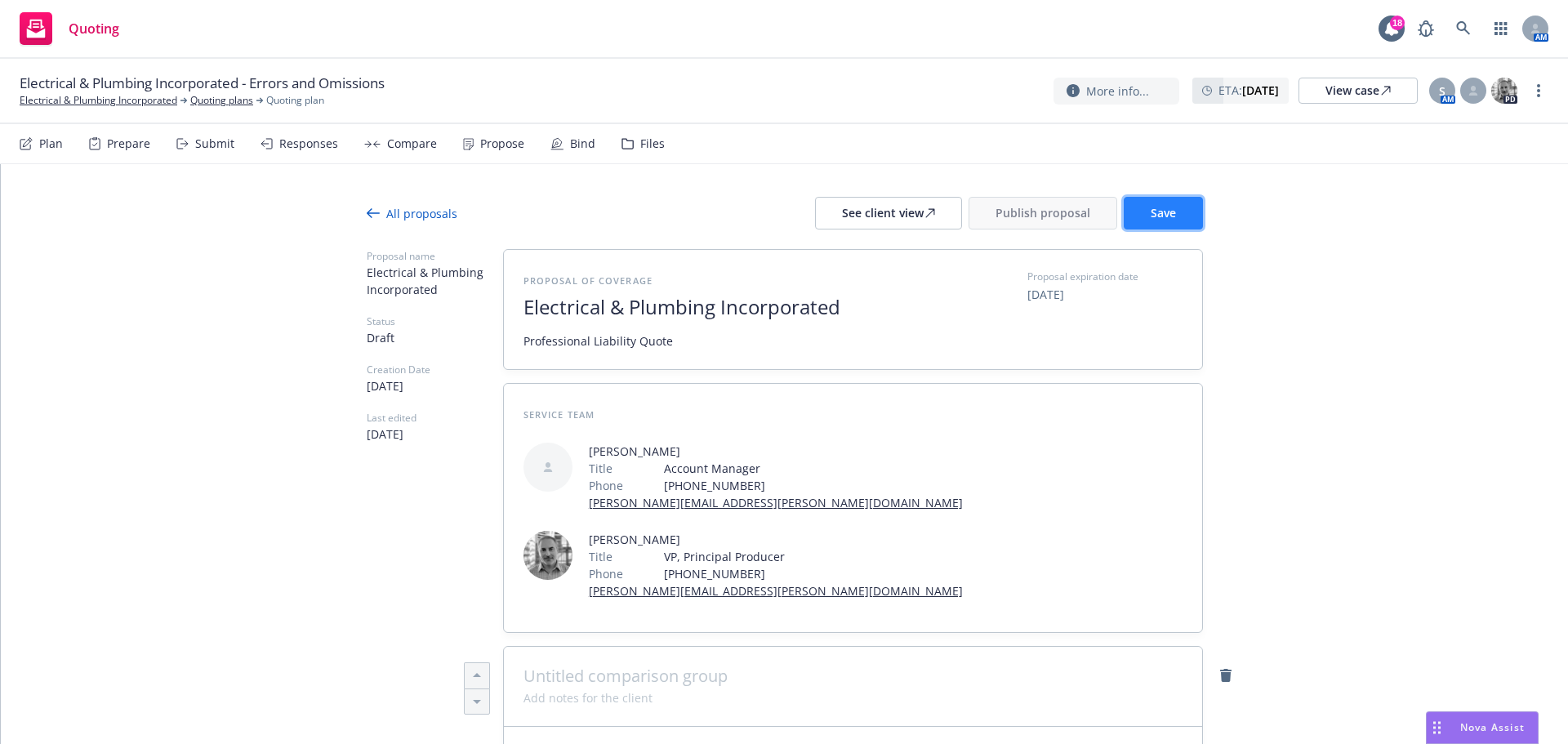
click button "Save"
click span "Publish proposal"
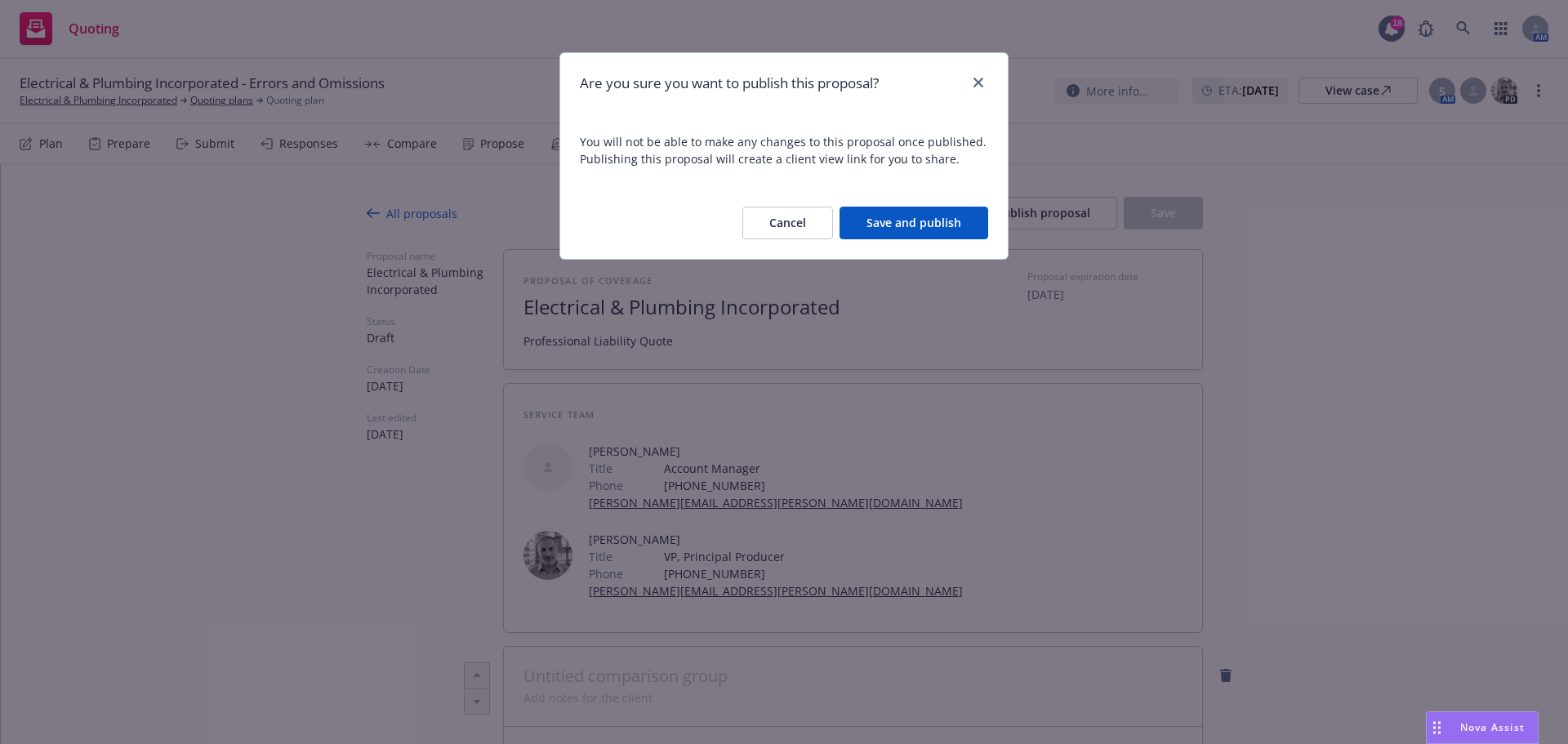
click button "Save and publish"
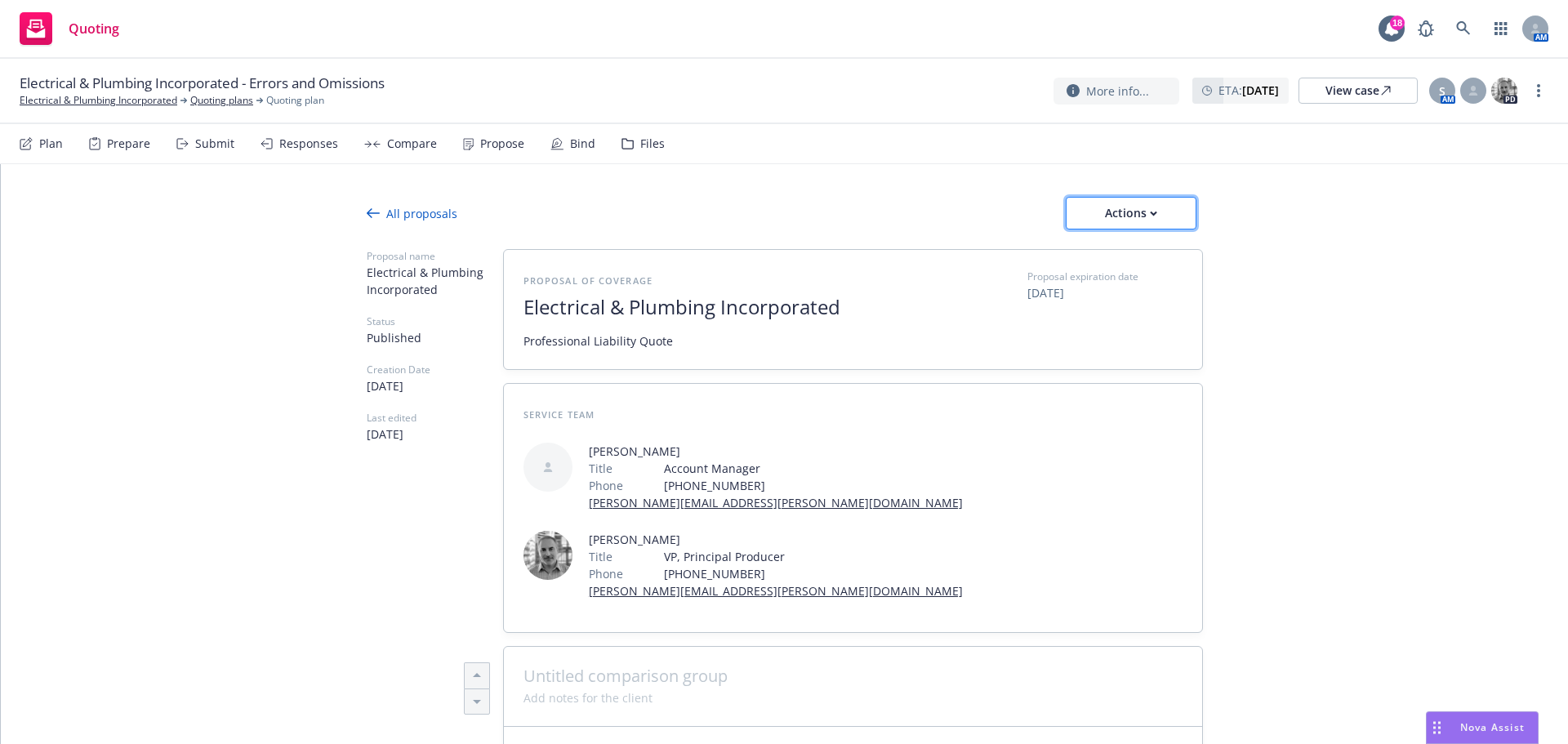
click div "Actions"
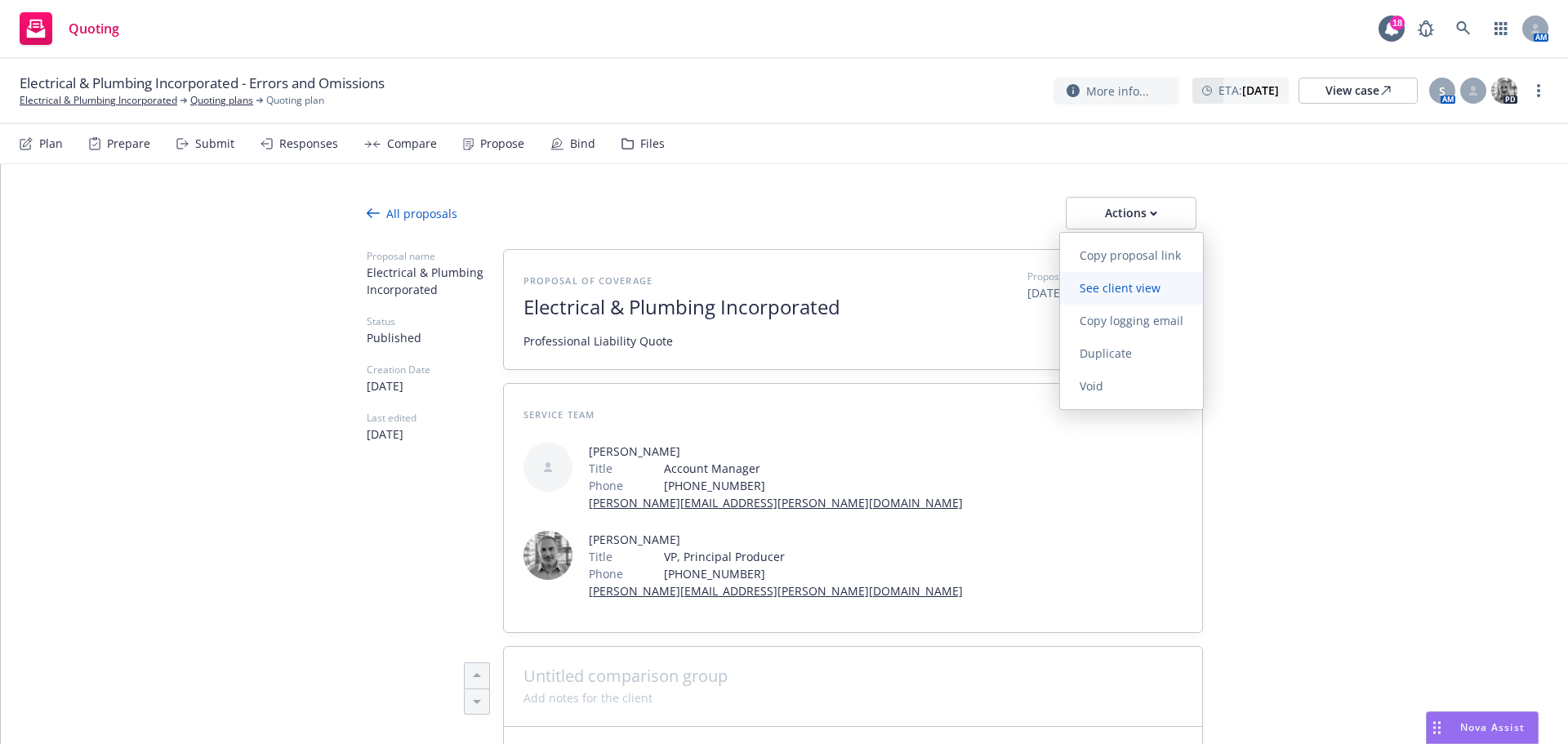
click span "See client view"
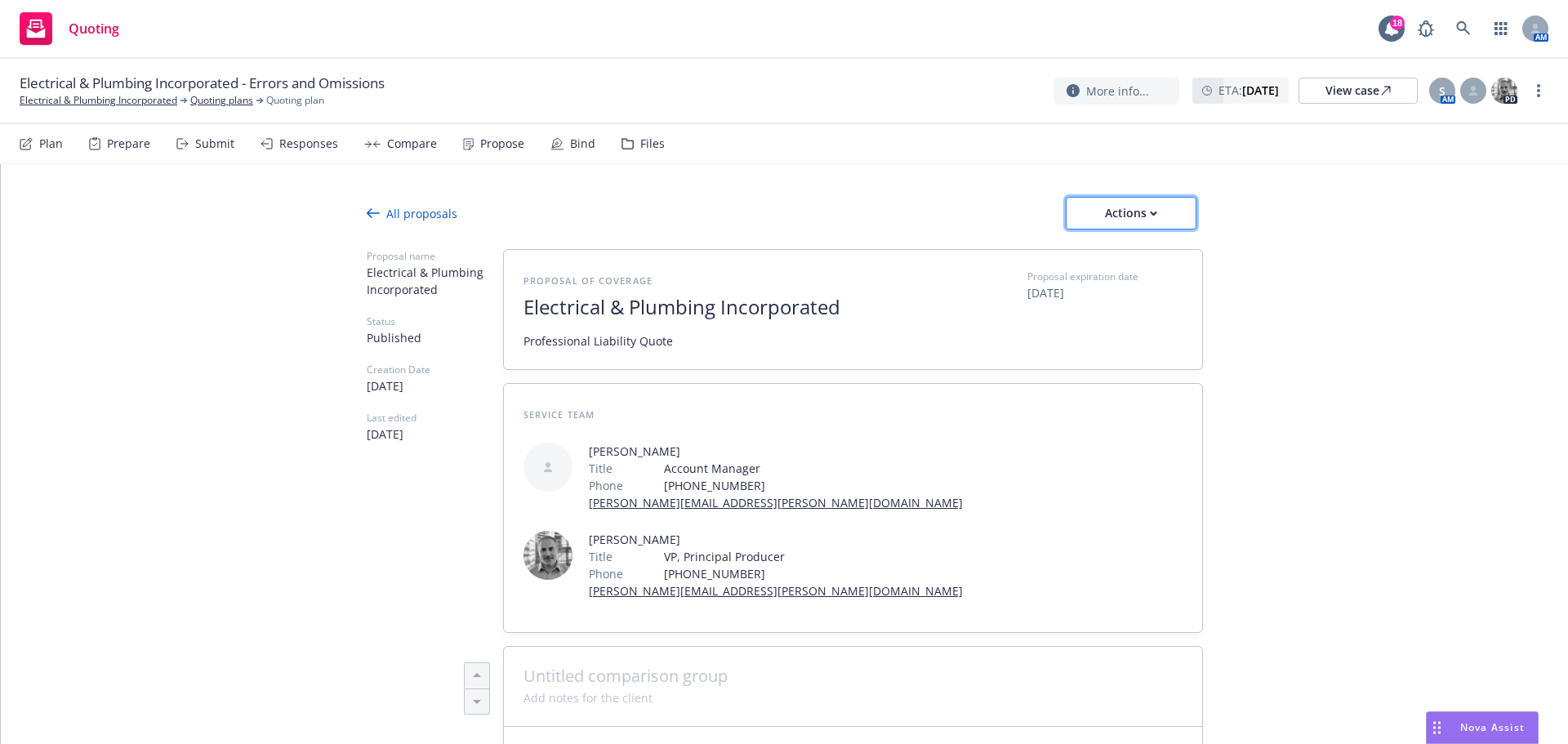
click div "Actions"
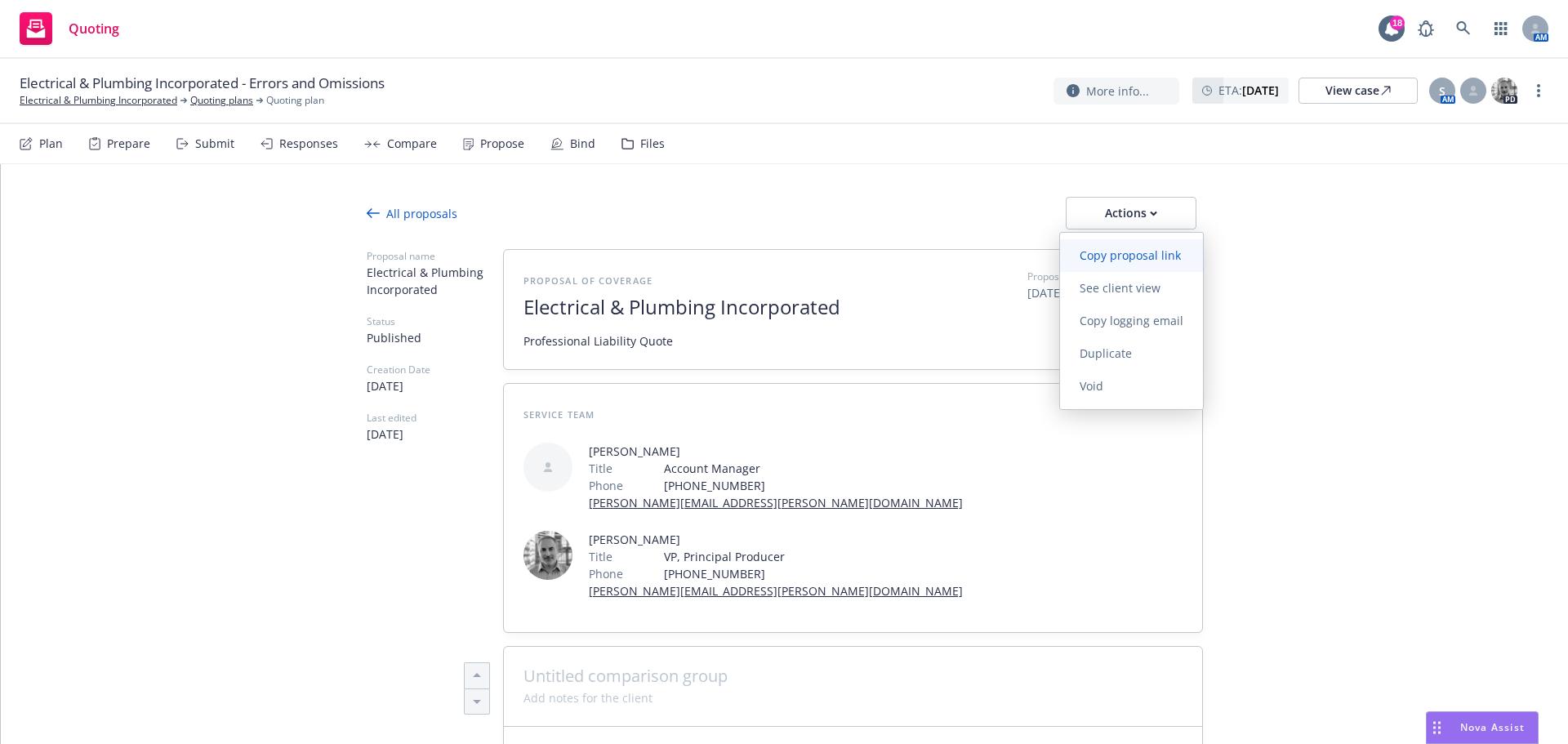
click link "Copy proposal link"
type textarea "x"
